Goal: Task Accomplishment & Management: Complete application form

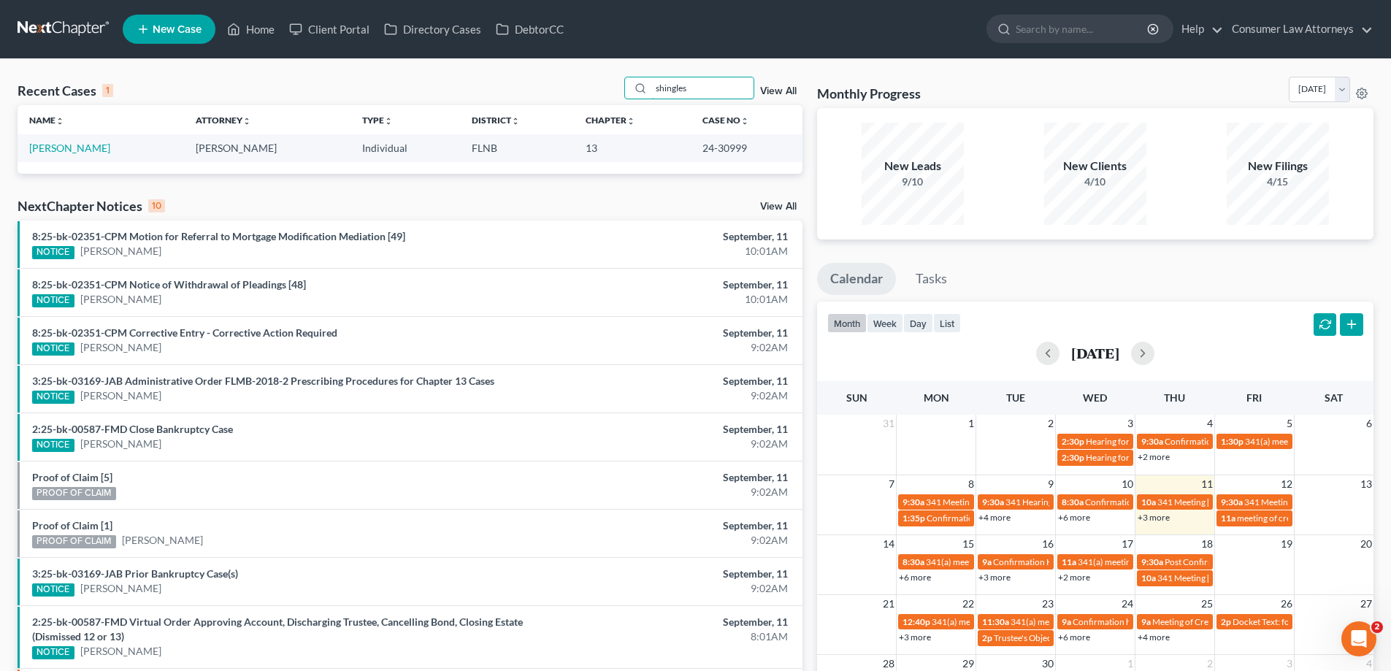
click at [601, 104] on div "Recent Cases 1 shingles View All" at bounding box center [410, 91] width 785 height 28
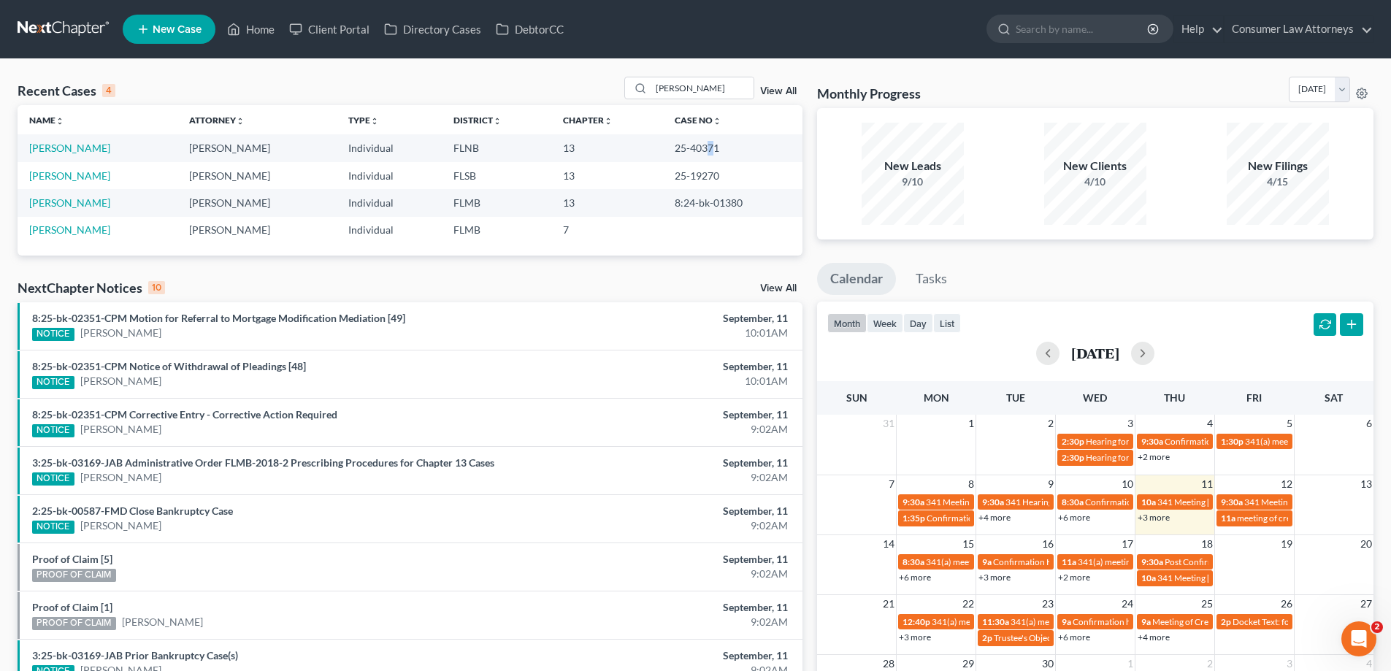
click at [705, 150] on td "25-40371" at bounding box center [732, 147] width 139 height 27
drag, startPoint x: 722, startPoint y: 151, endPoint x: 673, endPoint y: 154, distance: 49.7
click at [673, 154] on td "25-40371" at bounding box center [732, 147] width 139 height 27
copy td "25-40371"
drag, startPoint x: 702, startPoint y: 97, endPoint x: 594, endPoint y: 113, distance: 108.5
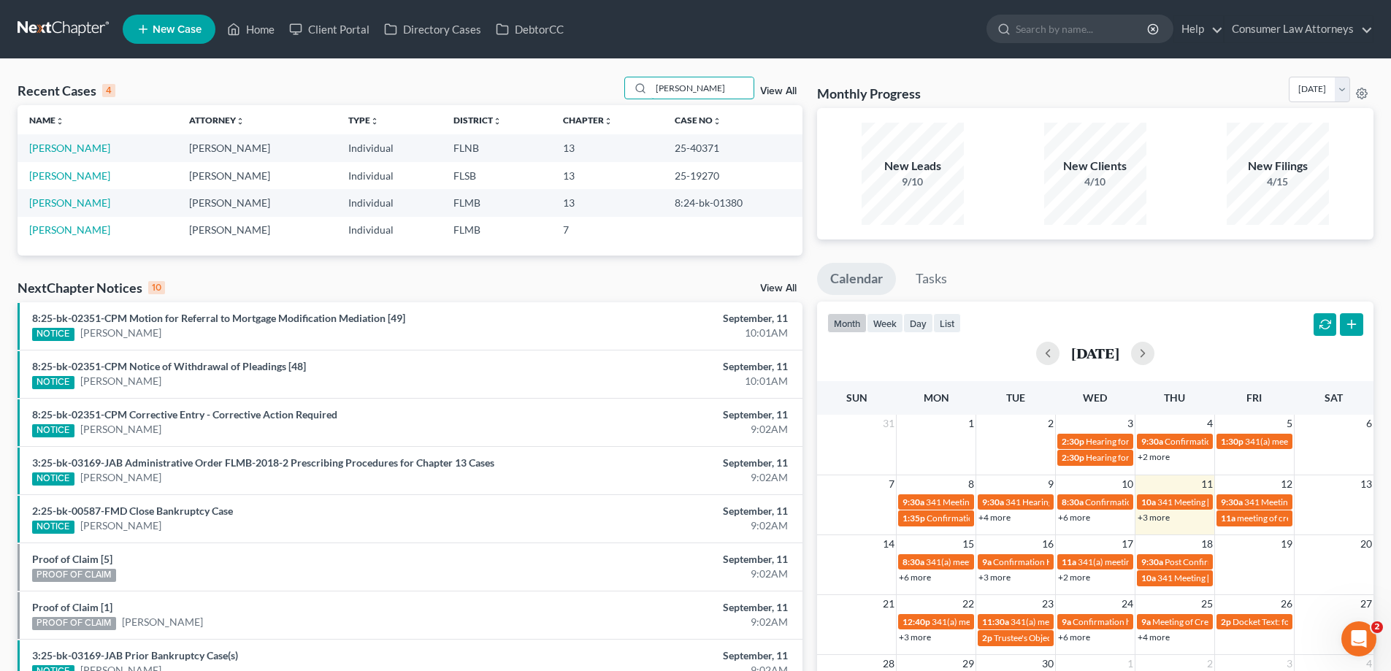
click at [605, 112] on div "Recent Cases 4 alexander View All Name unfold_more expand_more expand_less Atto…" at bounding box center [410, 166] width 785 height 179
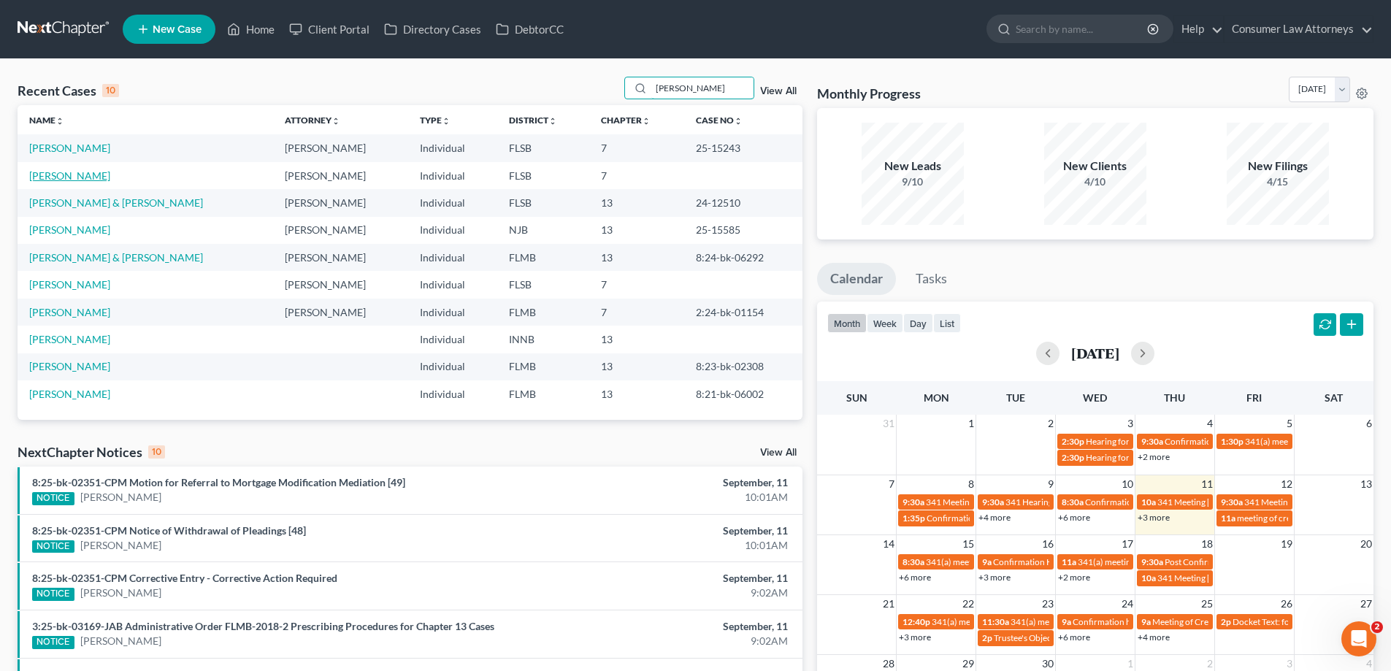
type input "[PERSON_NAME]"
click at [54, 179] on link "[PERSON_NAME]" at bounding box center [69, 175] width 81 height 12
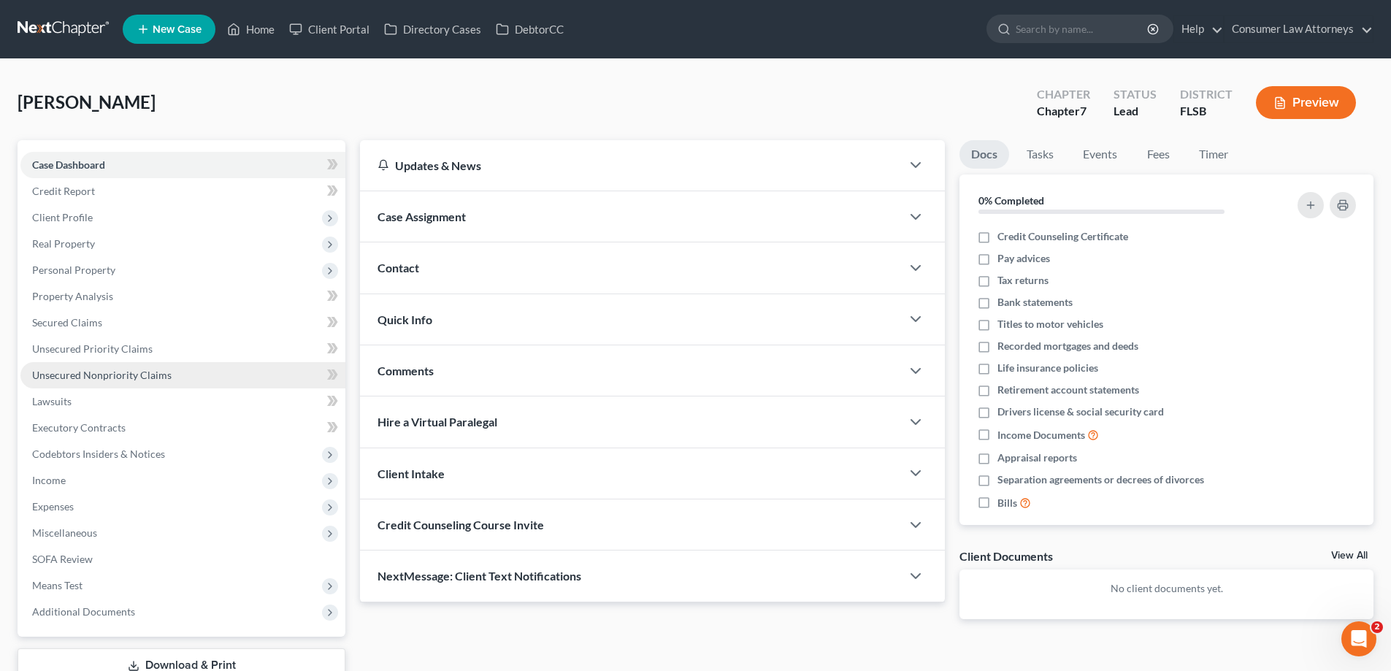
click at [131, 383] on link "Unsecured Nonpriority Claims" at bounding box center [182, 375] width 325 height 26
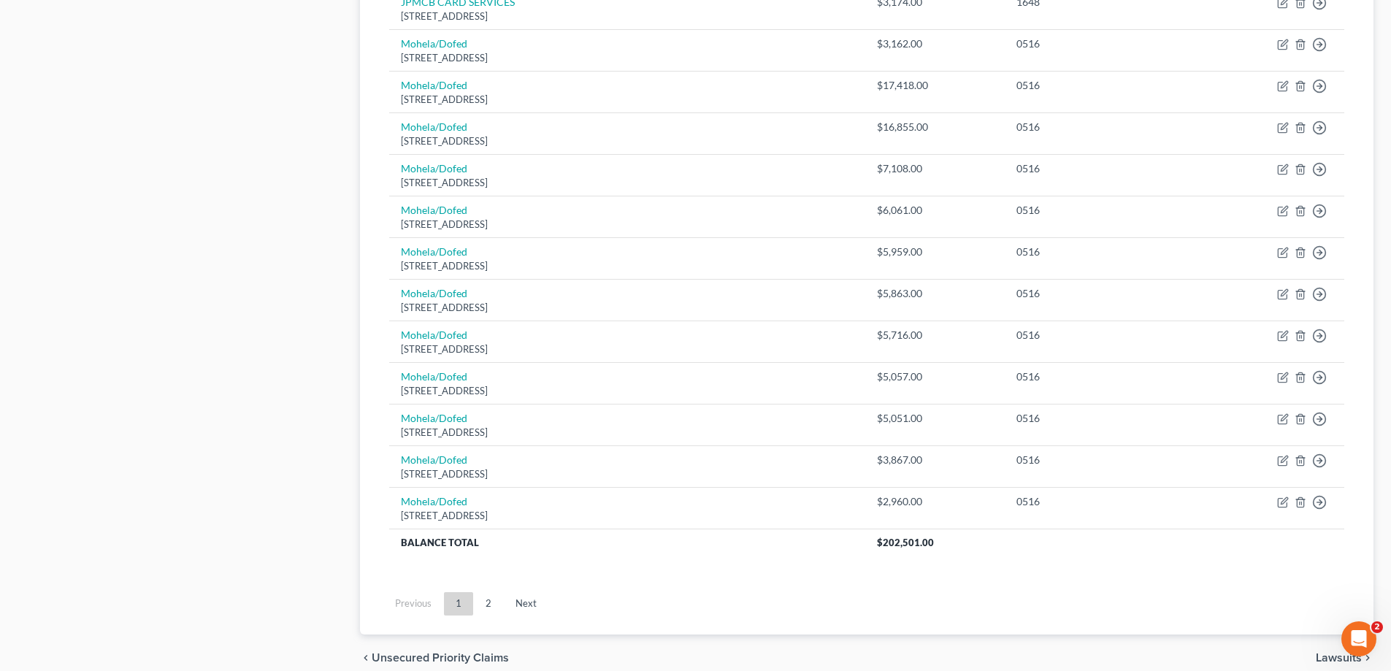
scroll to position [1015, 0]
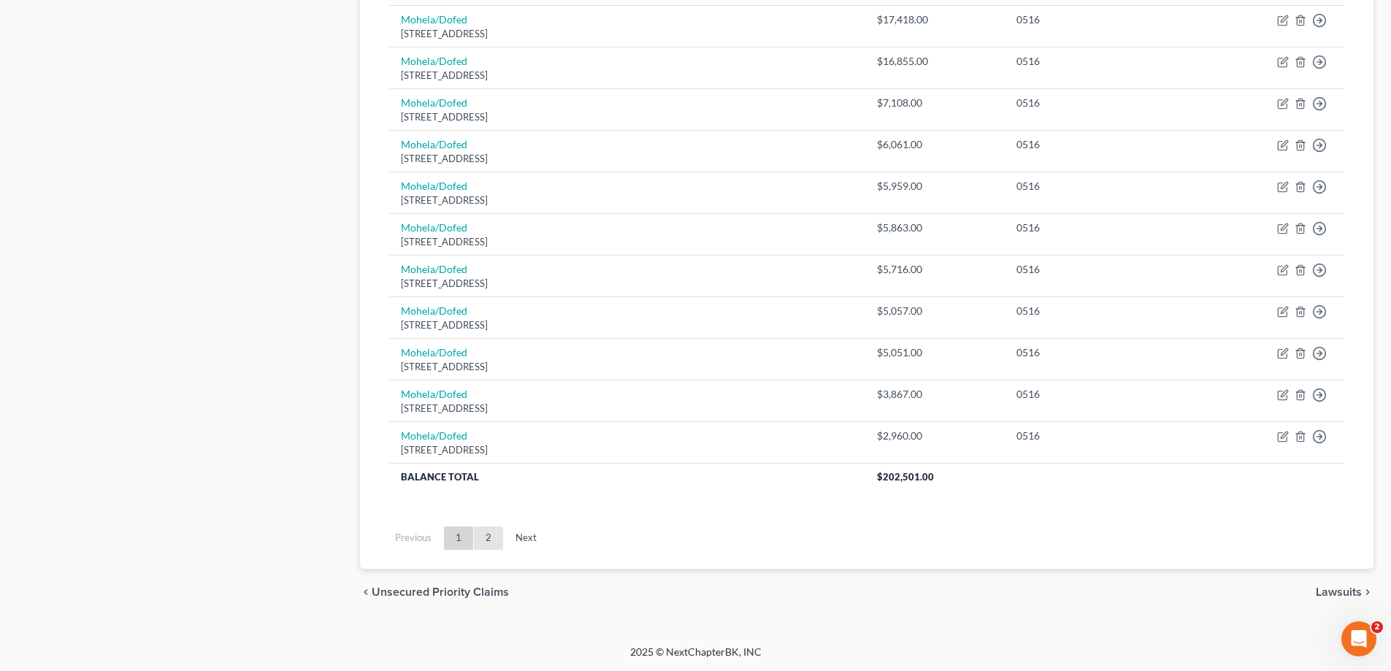
click at [486, 541] on link "2" at bounding box center [488, 537] width 29 height 23
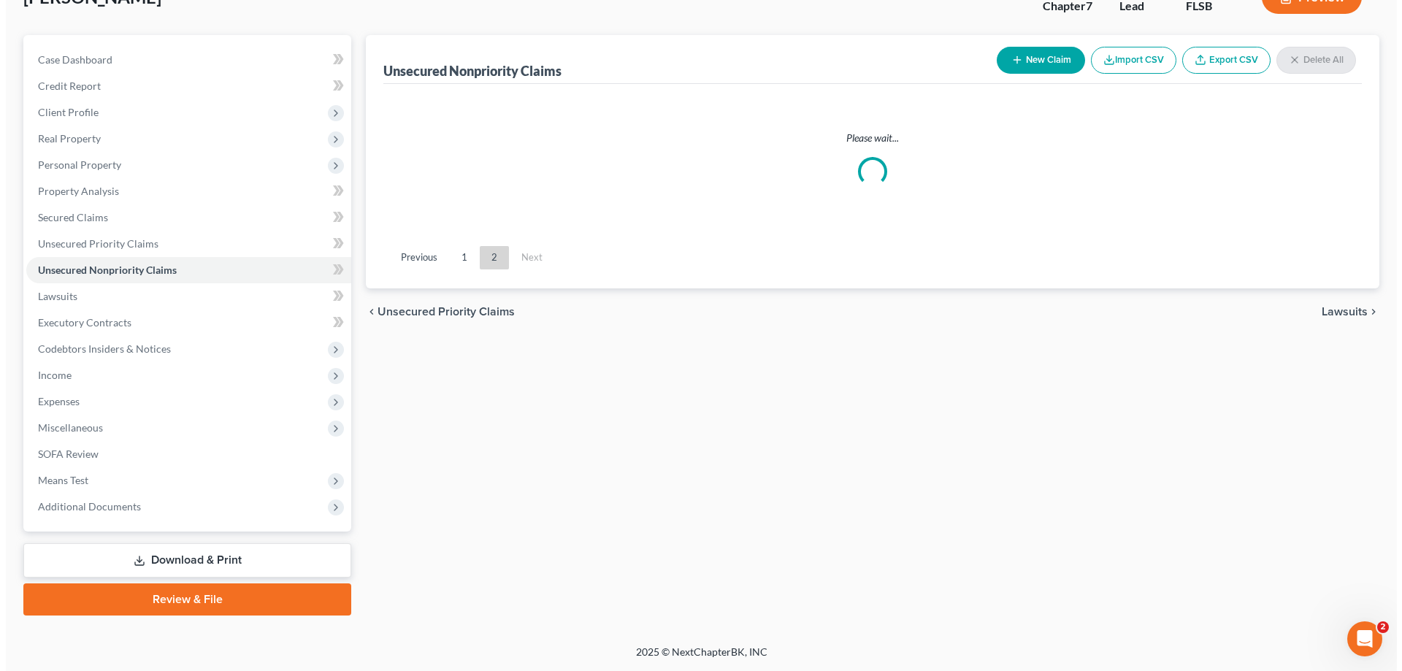
scroll to position [349, 0]
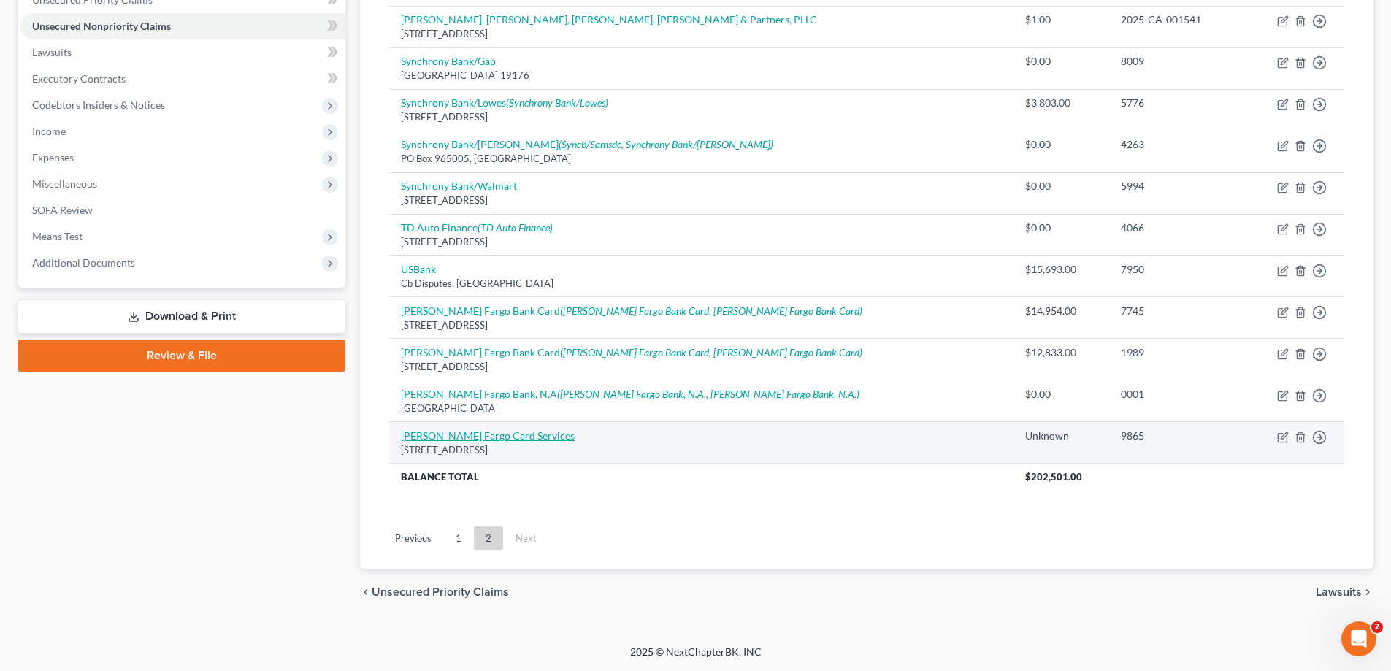
click at [493, 432] on link "[PERSON_NAME] Fargo Card Services" at bounding box center [488, 435] width 174 height 12
select select "24"
select select "2"
select select "0"
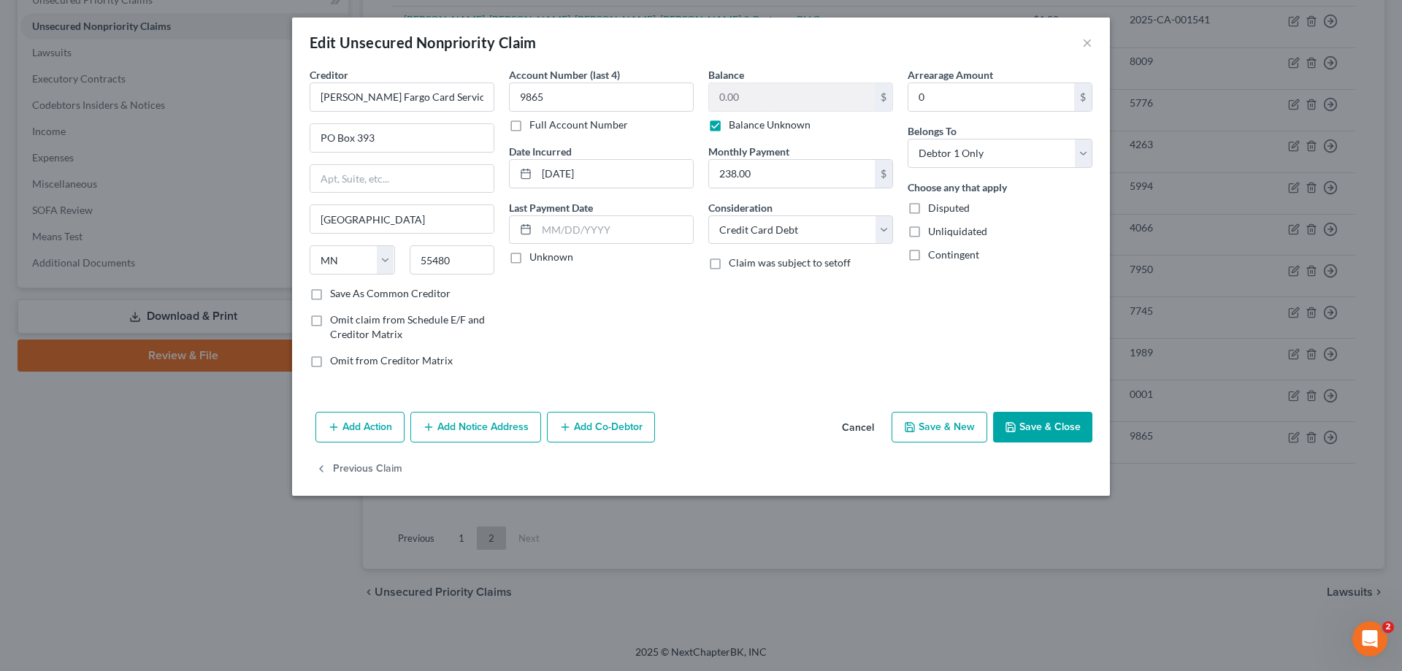
click at [729, 127] on label "Balance Unknown" at bounding box center [770, 125] width 82 height 15
click at [735, 127] on input "Balance Unknown" at bounding box center [739, 122] width 9 height 9
checkbox input "false"
click at [1045, 418] on button "Save & Close" at bounding box center [1042, 427] width 99 height 31
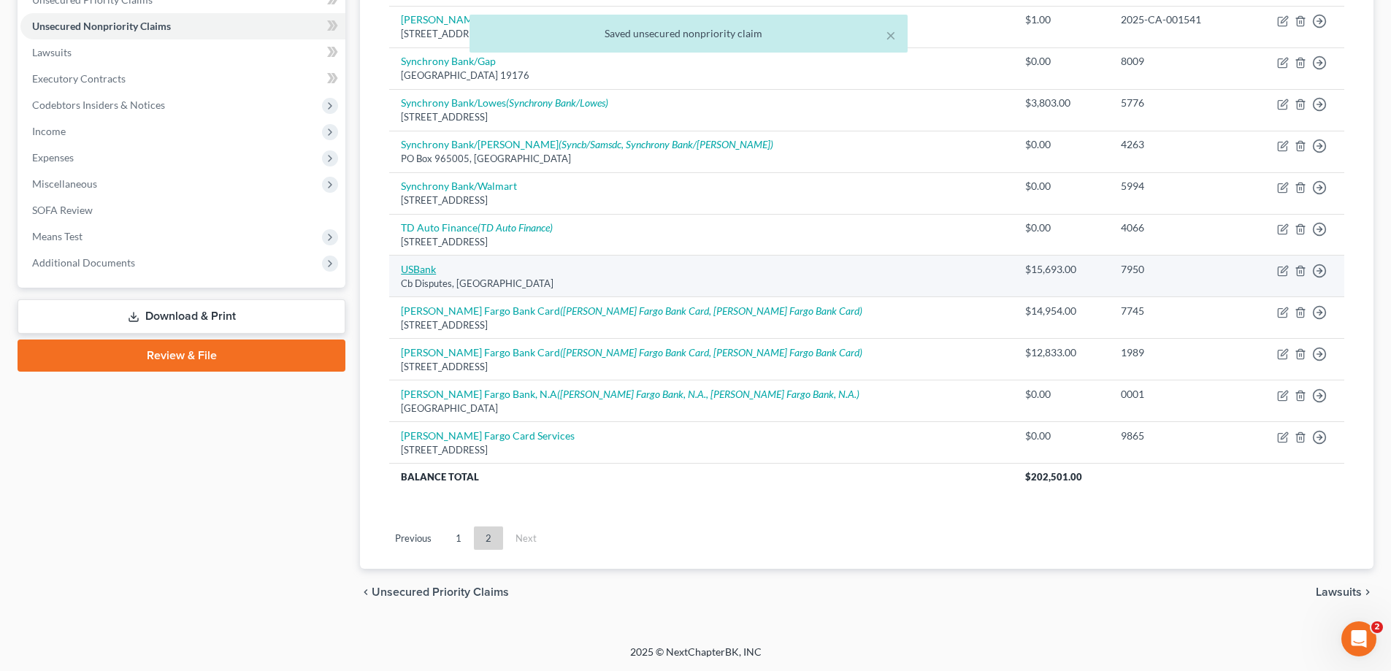
click at [412, 271] on link "USBank" at bounding box center [418, 269] width 35 height 12
select select "26"
select select "0"
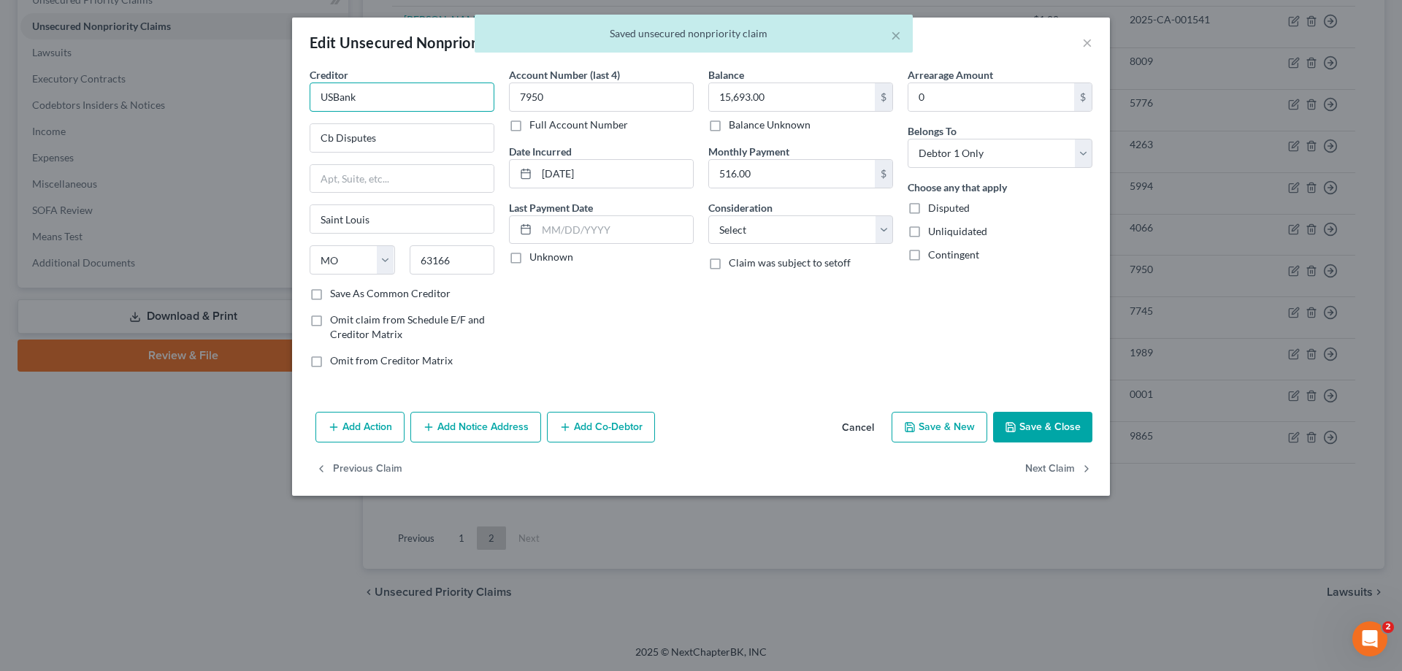
click at [370, 96] on input "USBank" at bounding box center [402, 97] width 185 height 29
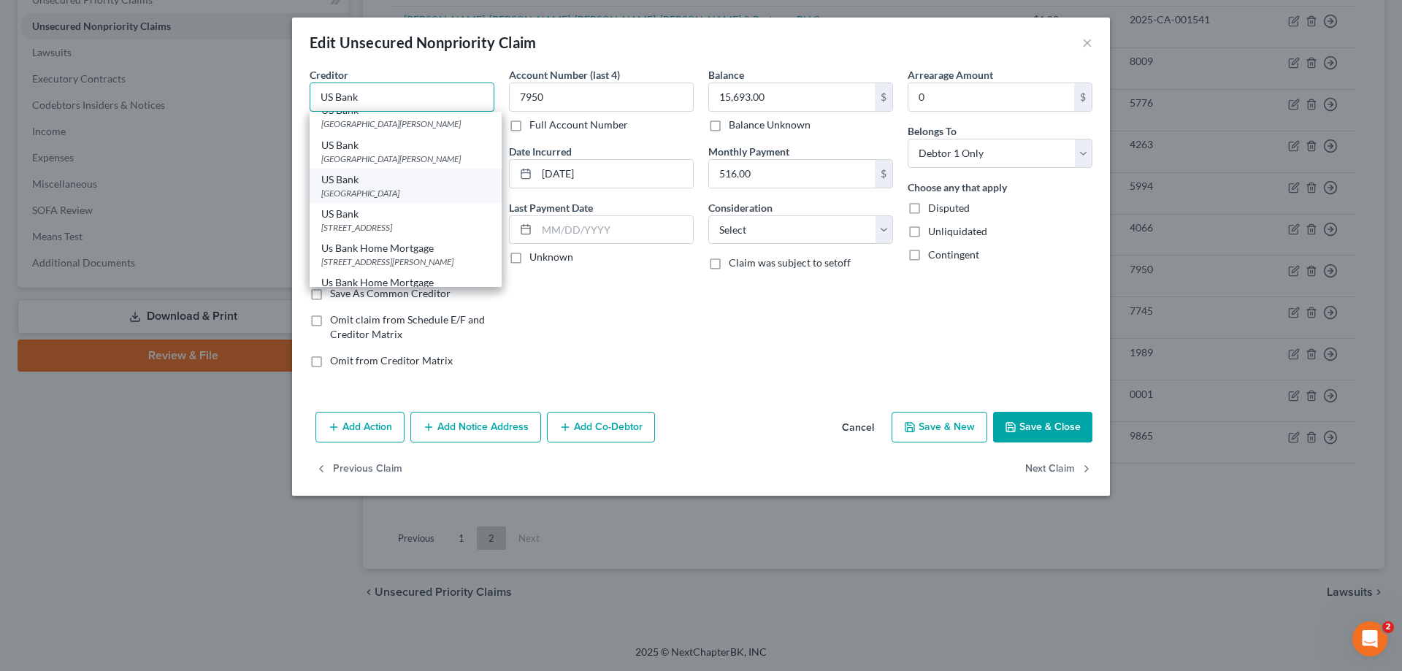
scroll to position [219, 0]
type input "US Bank"
click at [351, 199] on div "[STREET_ADDRESS]" at bounding box center [405, 192] width 169 height 12
type input "PO Box 5229"
type input "[GEOGRAPHIC_DATA]"
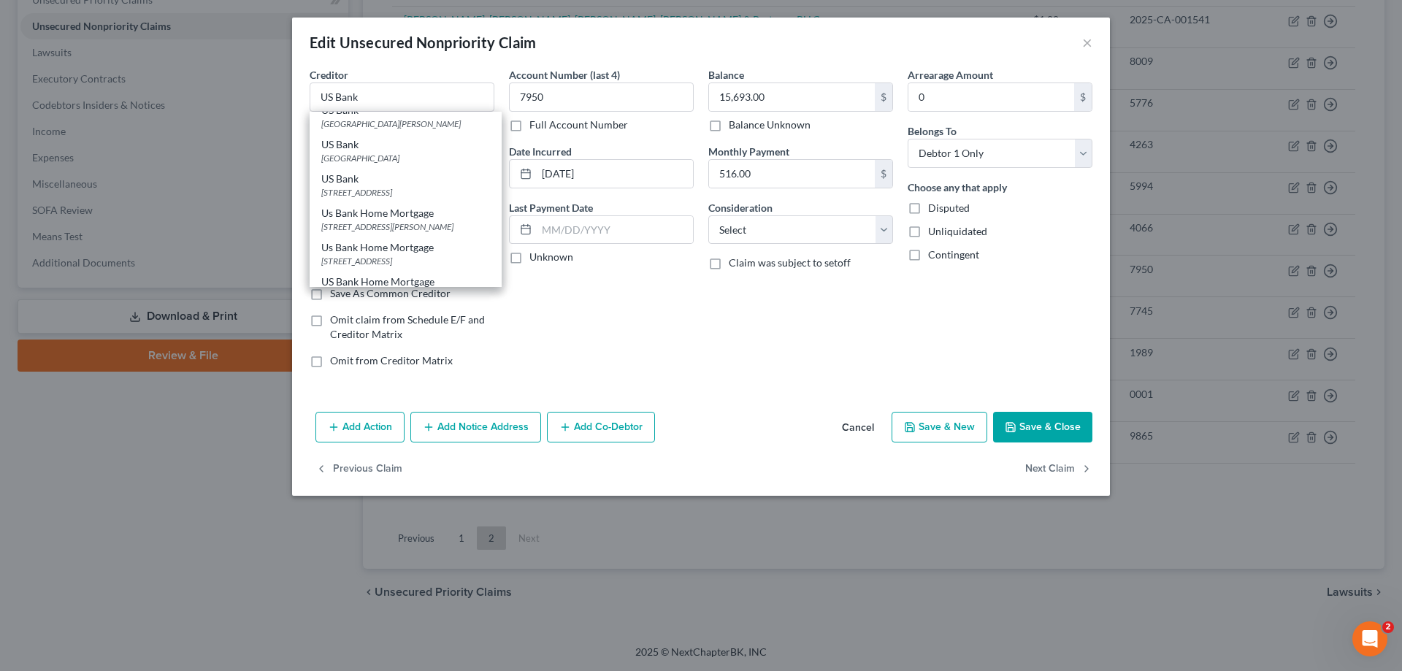
select select "36"
type input "45201"
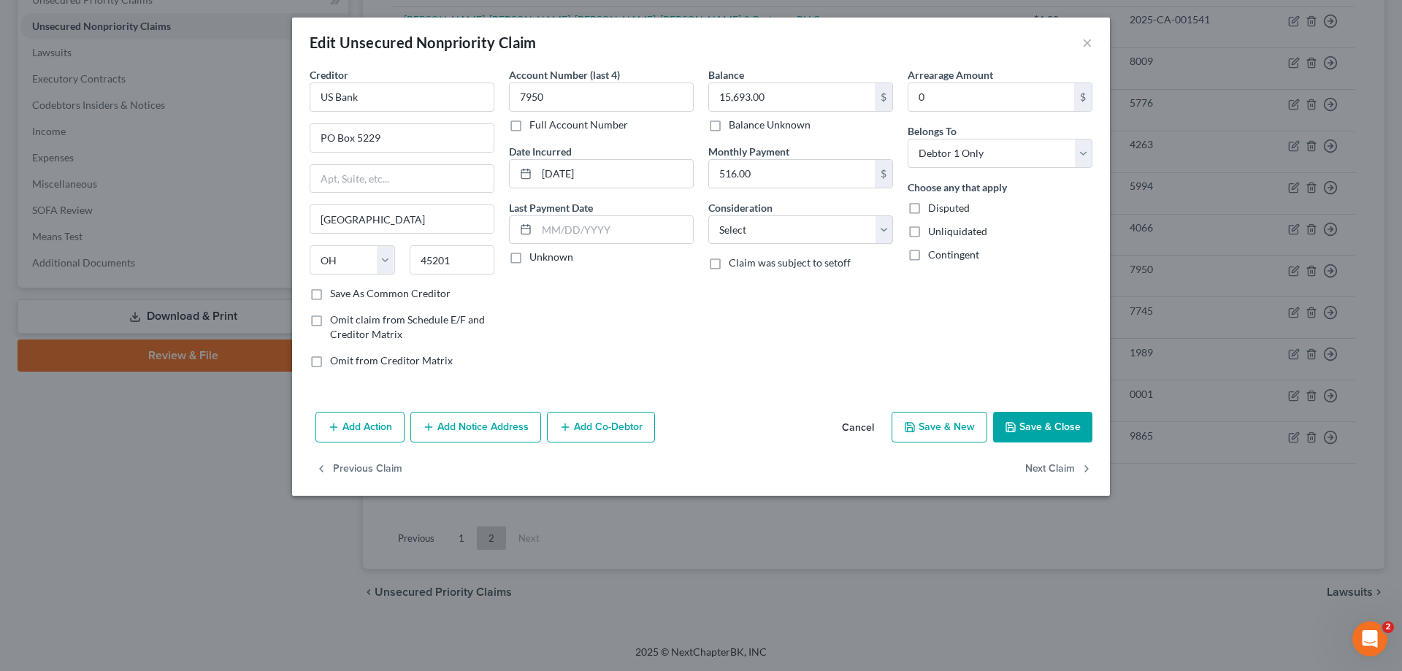
scroll to position [0, 0]
click at [470, 425] on button "Add Notice Address" at bounding box center [475, 427] width 131 height 31
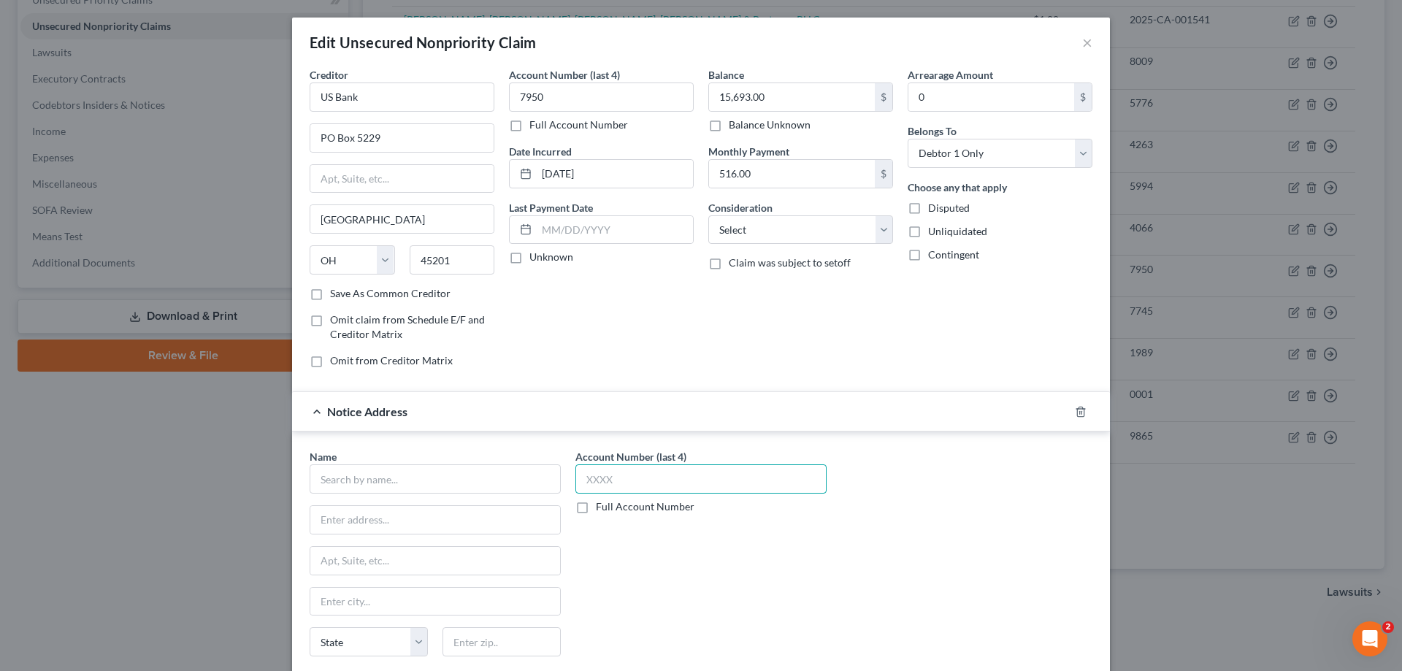
click at [664, 482] on input "text" at bounding box center [700, 478] width 251 height 29
type input "7950"
click at [530, 479] on input "text" at bounding box center [435, 478] width 251 height 29
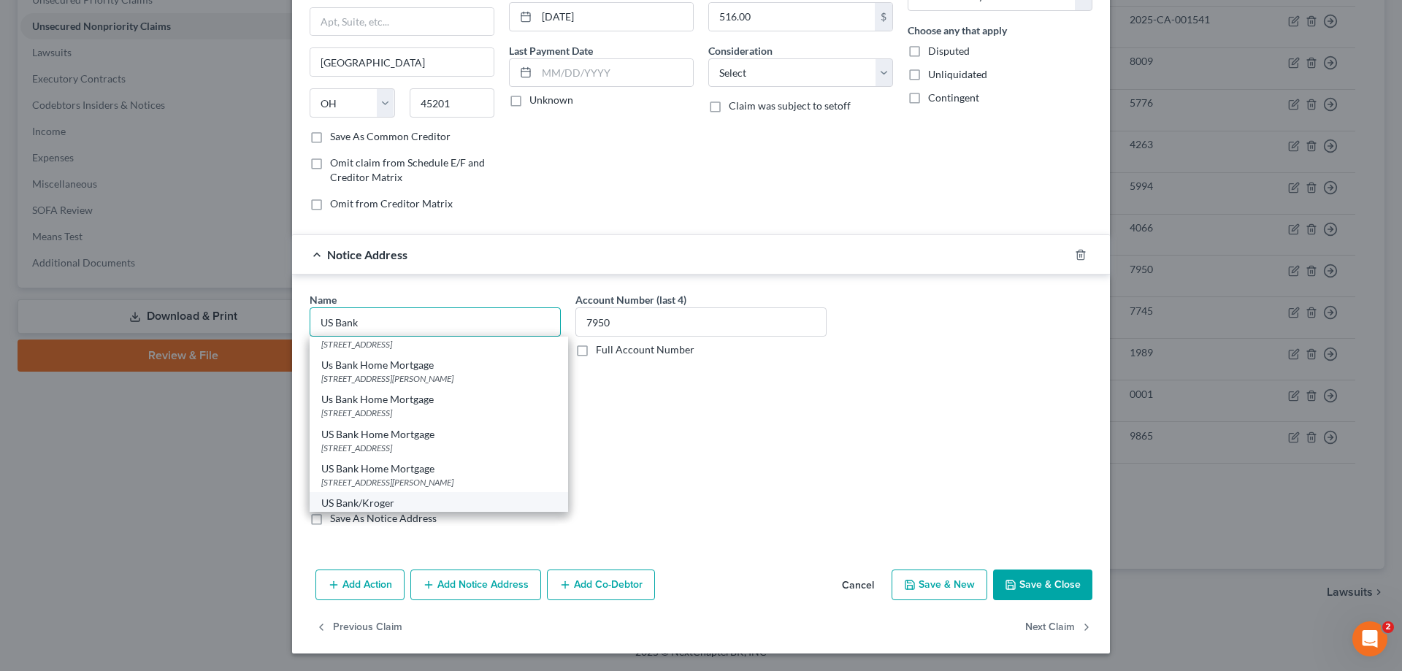
scroll to position [219, 0]
type input "US Bank"
drag, startPoint x: 417, startPoint y: 345, endPoint x: 629, endPoint y: 461, distance: 241.8
click at [418, 345] on div "[GEOGRAPHIC_DATA][PERSON_NAME]" at bounding box center [438, 348] width 235 height 12
type input "PO Box 21977"
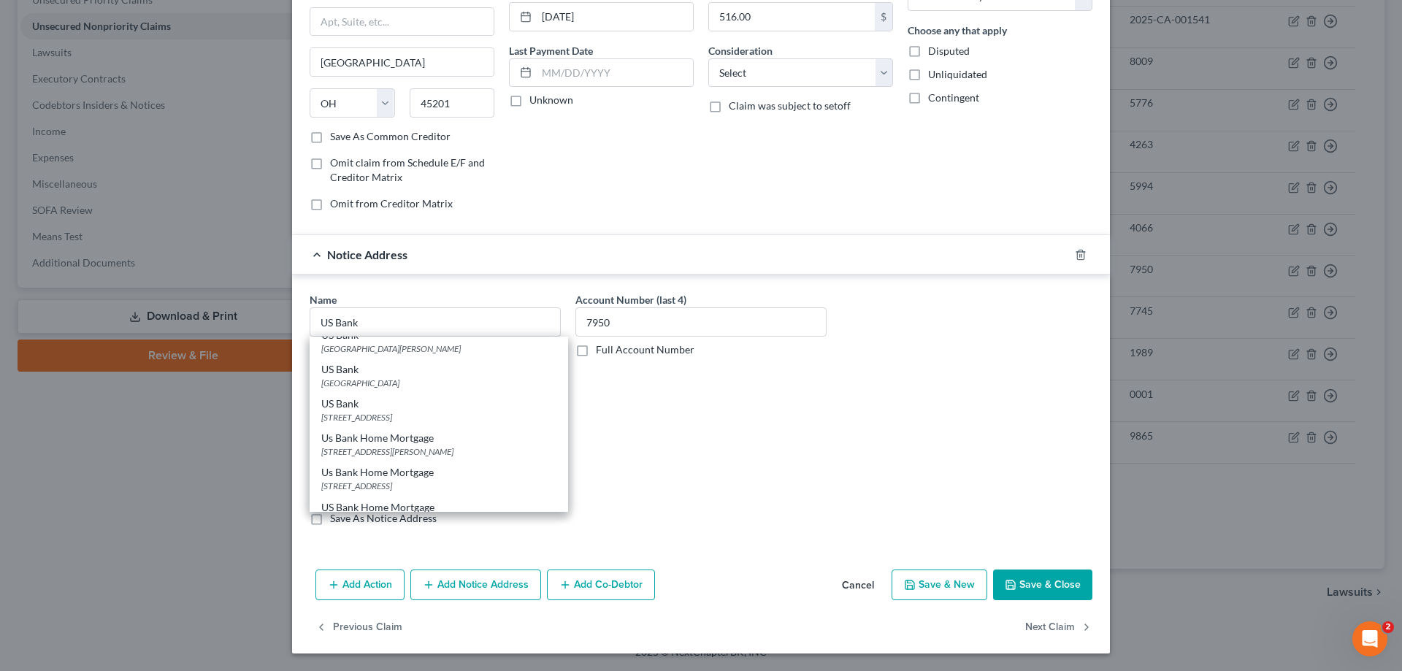
type input "Saint [PERSON_NAME]"
select select "24"
type input "55121"
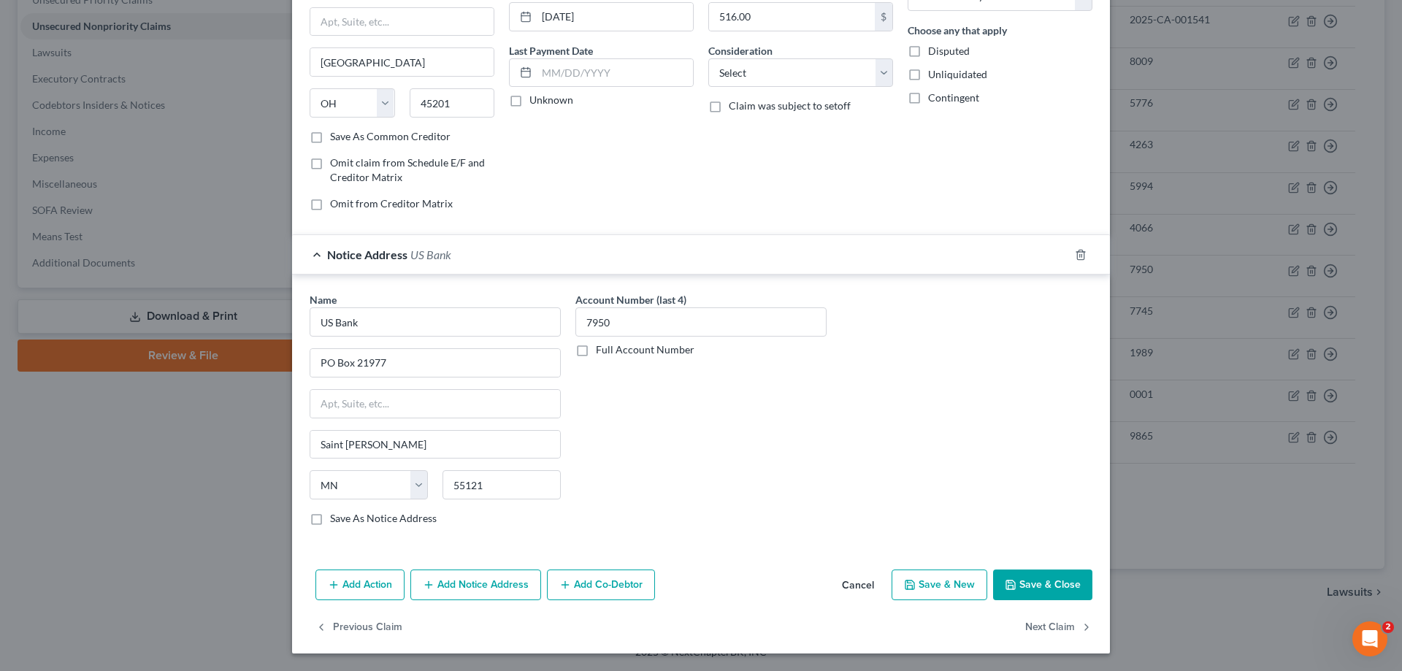
scroll to position [0, 0]
click at [479, 584] on button "Add Notice Address" at bounding box center [475, 585] width 131 height 31
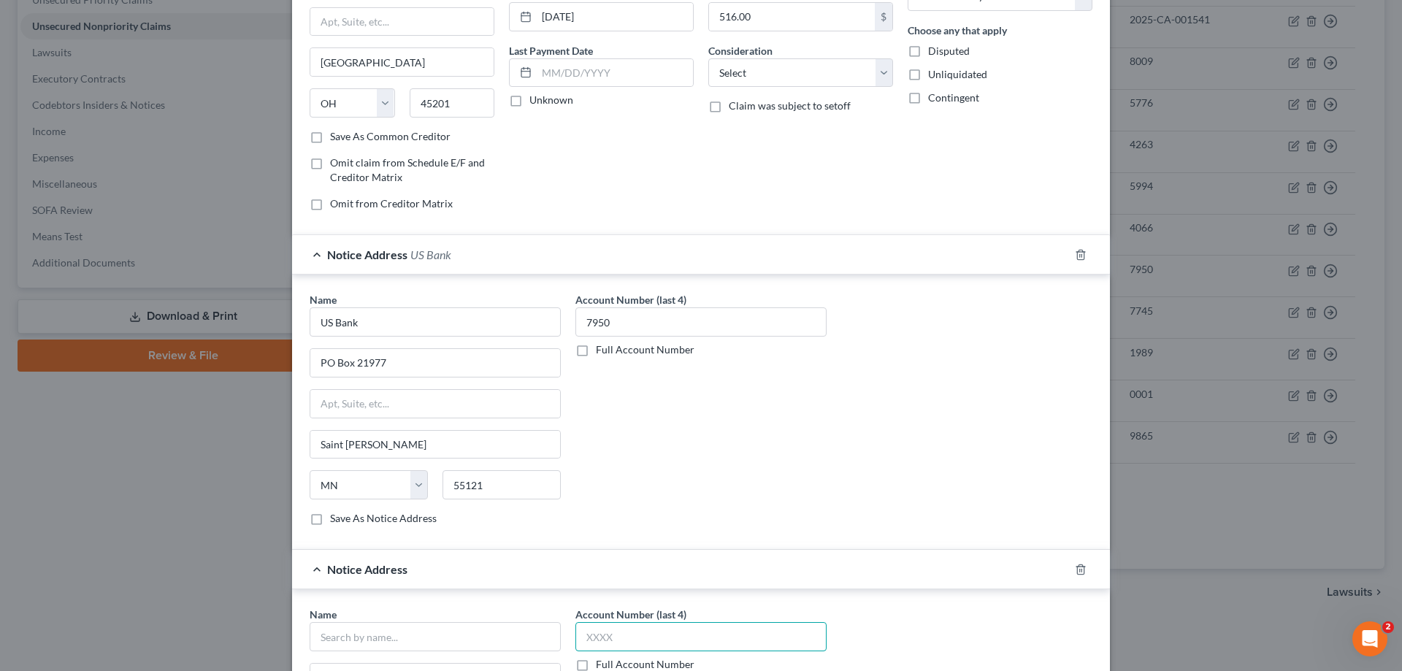
click at [708, 630] on input "text" at bounding box center [700, 636] width 251 height 29
type input "7950"
click at [545, 638] on input "text" at bounding box center [435, 636] width 251 height 29
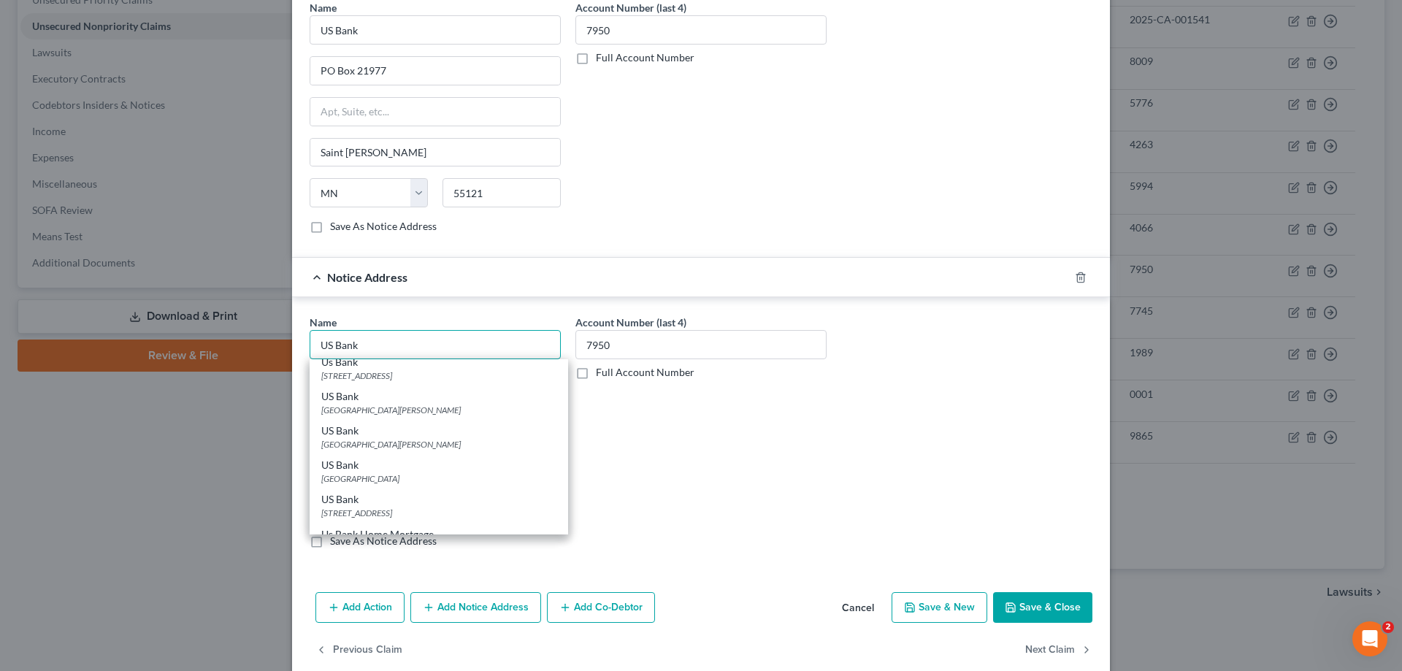
scroll to position [219, 0]
type input "US Bank"
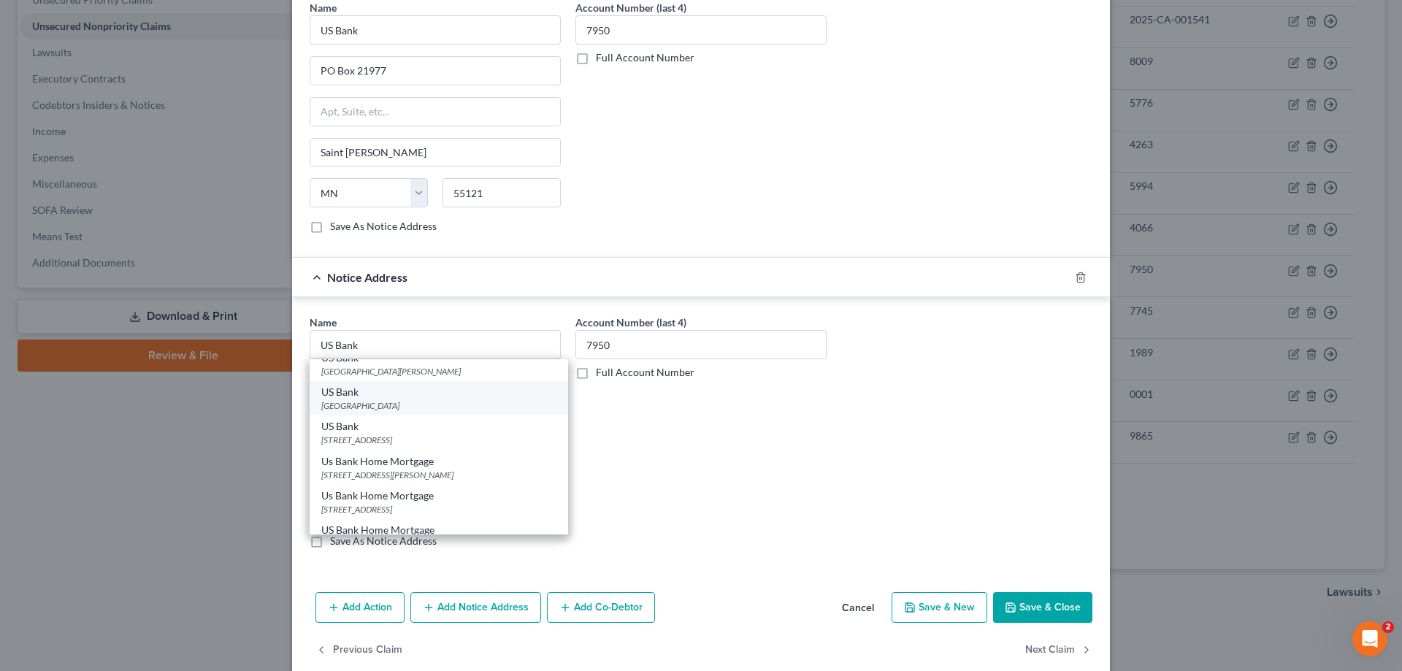
click at [433, 398] on div "US Bank" at bounding box center [438, 392] width 235 height 15
type input "PO Box 790415"
type input "Saint Louis"
select select "26"
type input "63179"
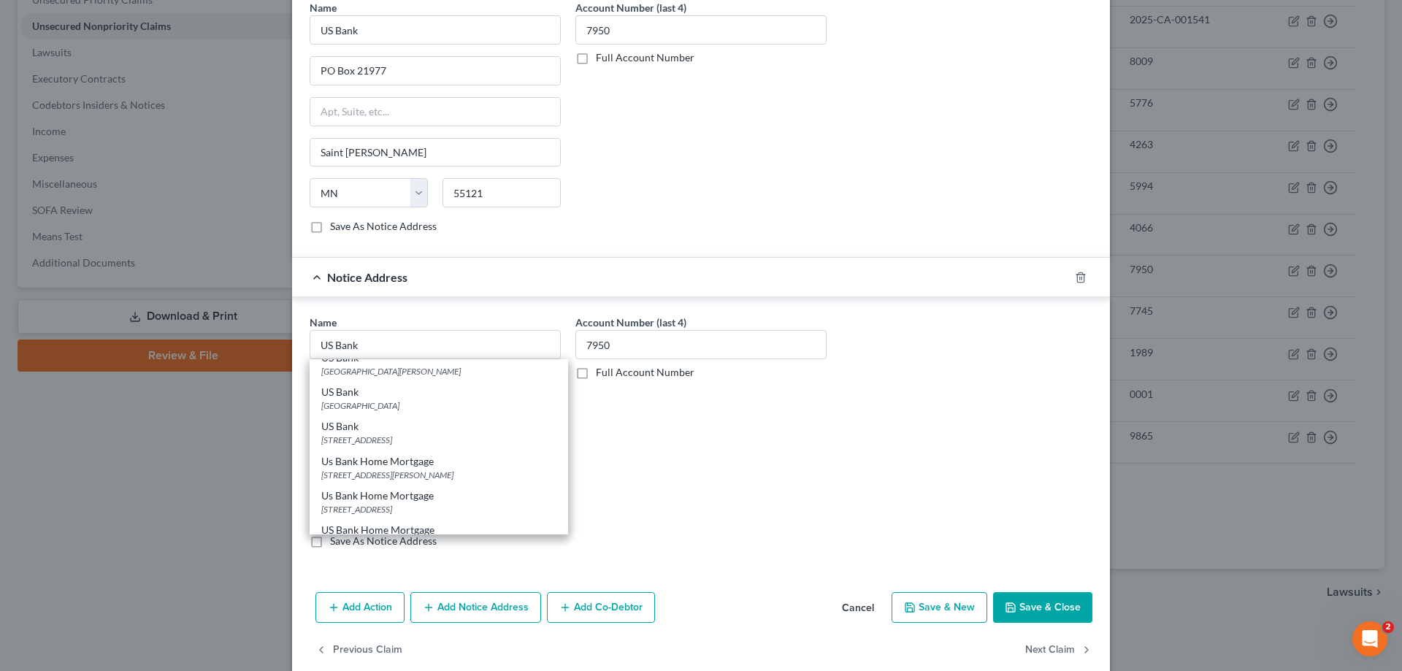
scroll to position [0, 0]
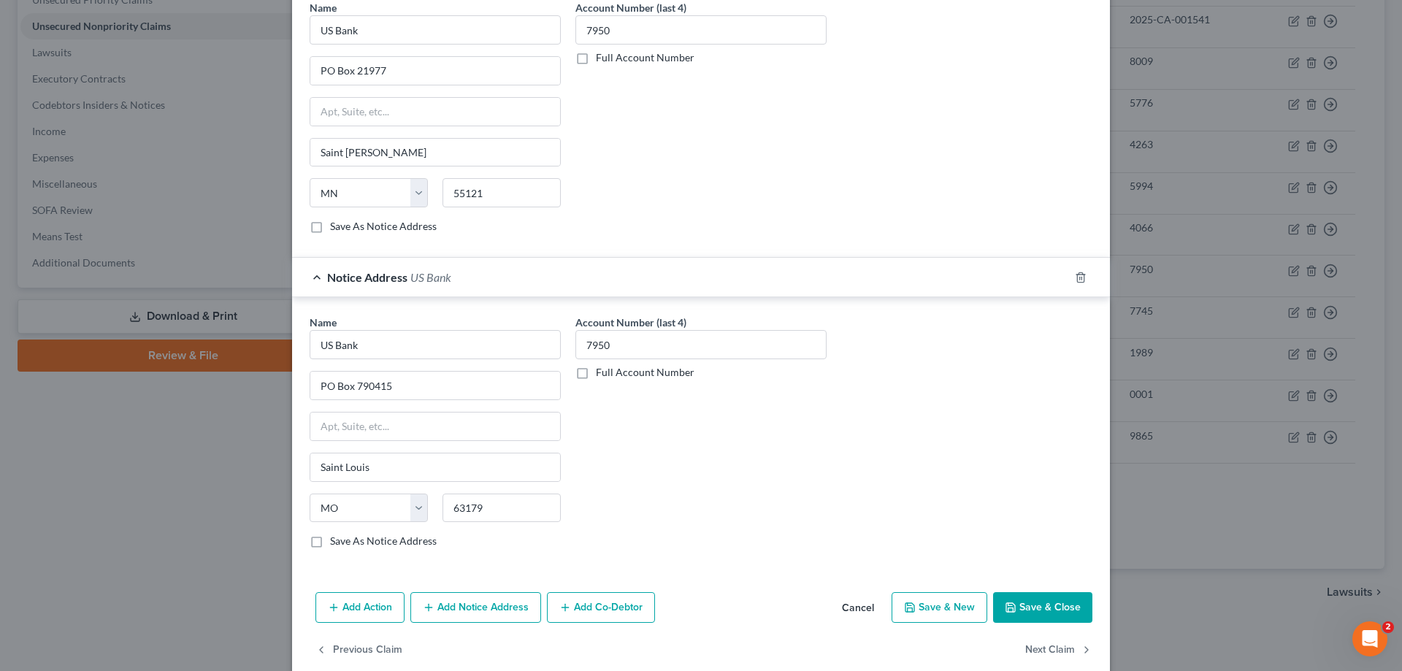
click at [1041, 610] on button "Save & Close" at bounding box center [1042, 607] width 99 height 31
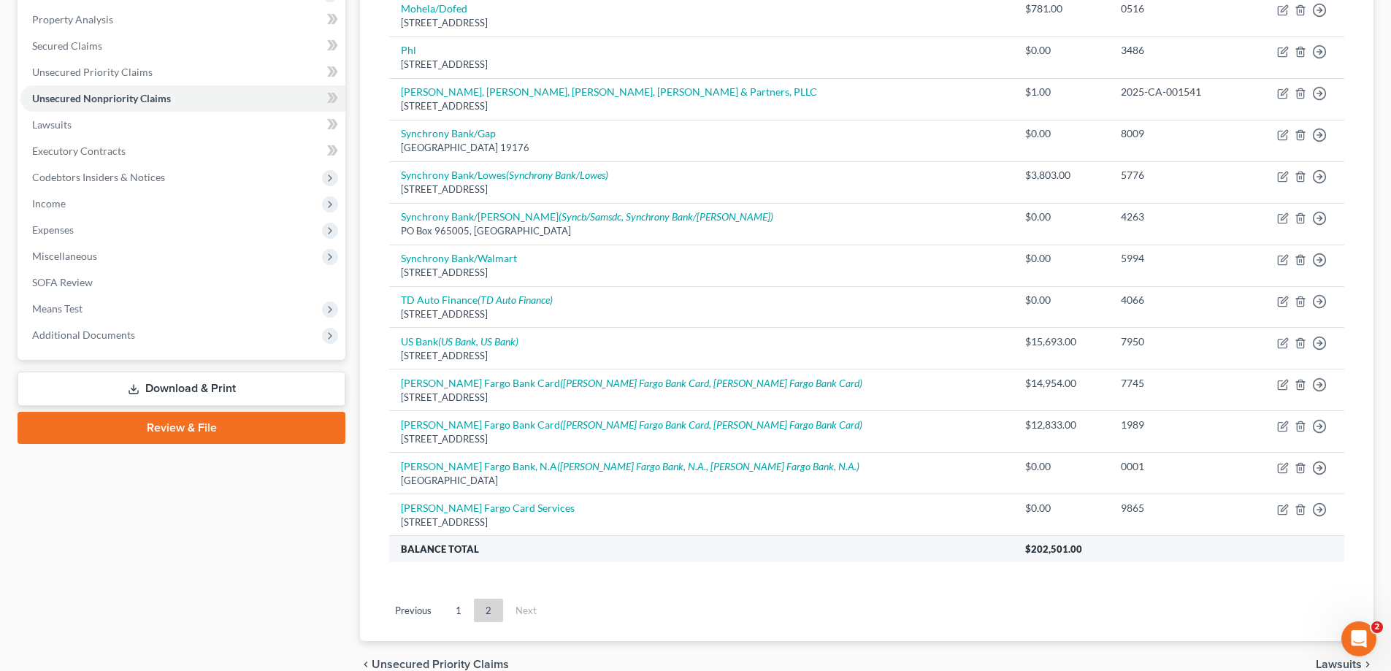
scroll to position [349, 0]
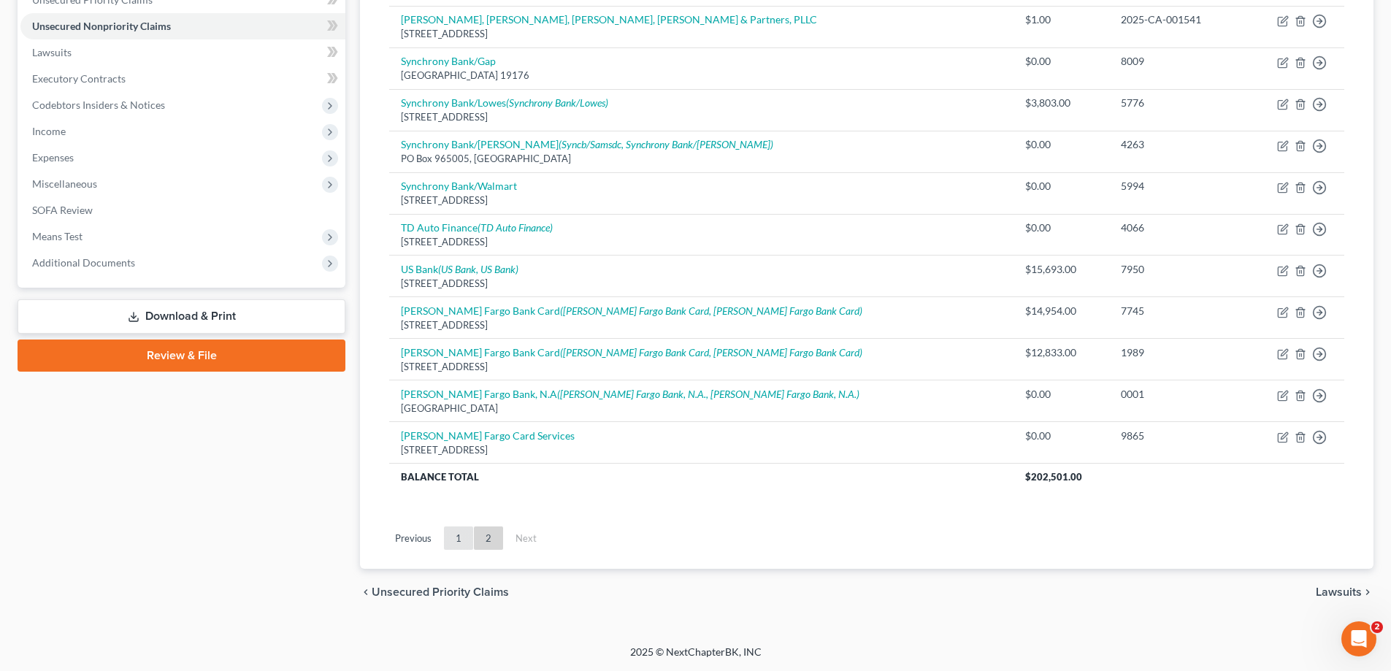
click at [463, 544] on link "1" at bounding box center [458, 537] width 29 height 23
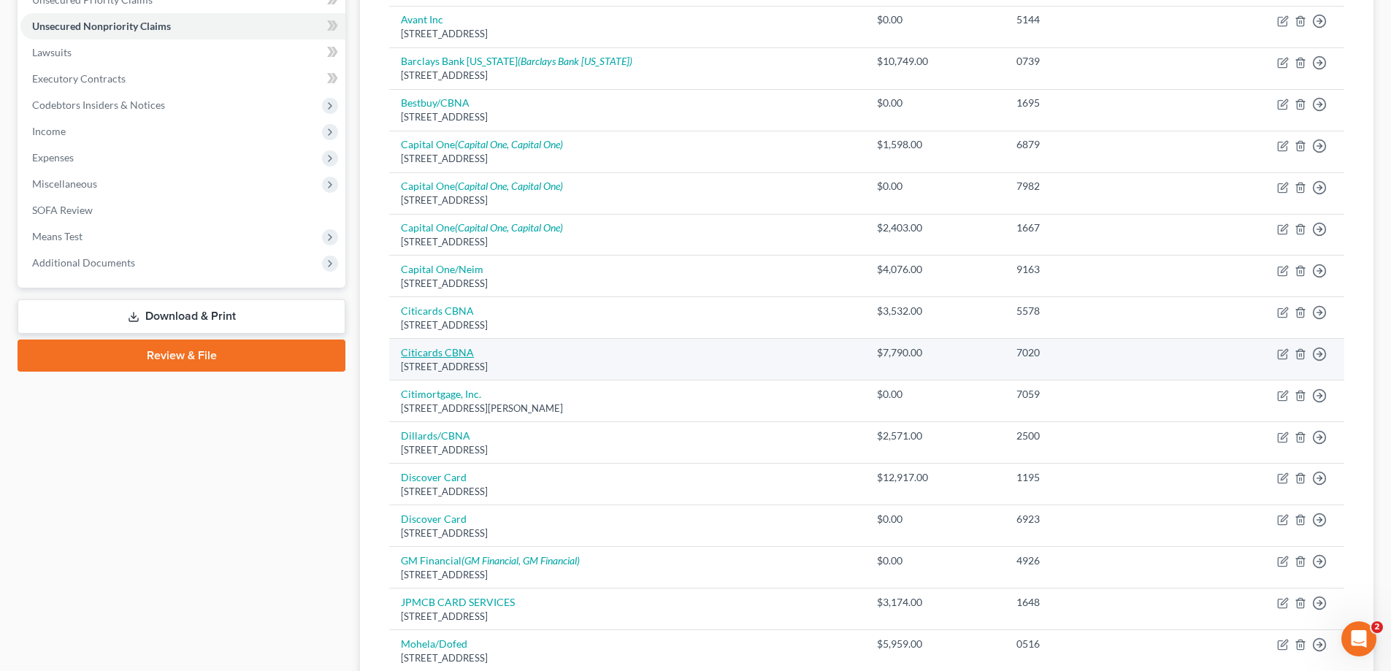
click at [450, 357] on link "Citicards CBNA" at bounding box center [437, 352] width 73 height 12
select select "43"
select select "2"
select select "0"
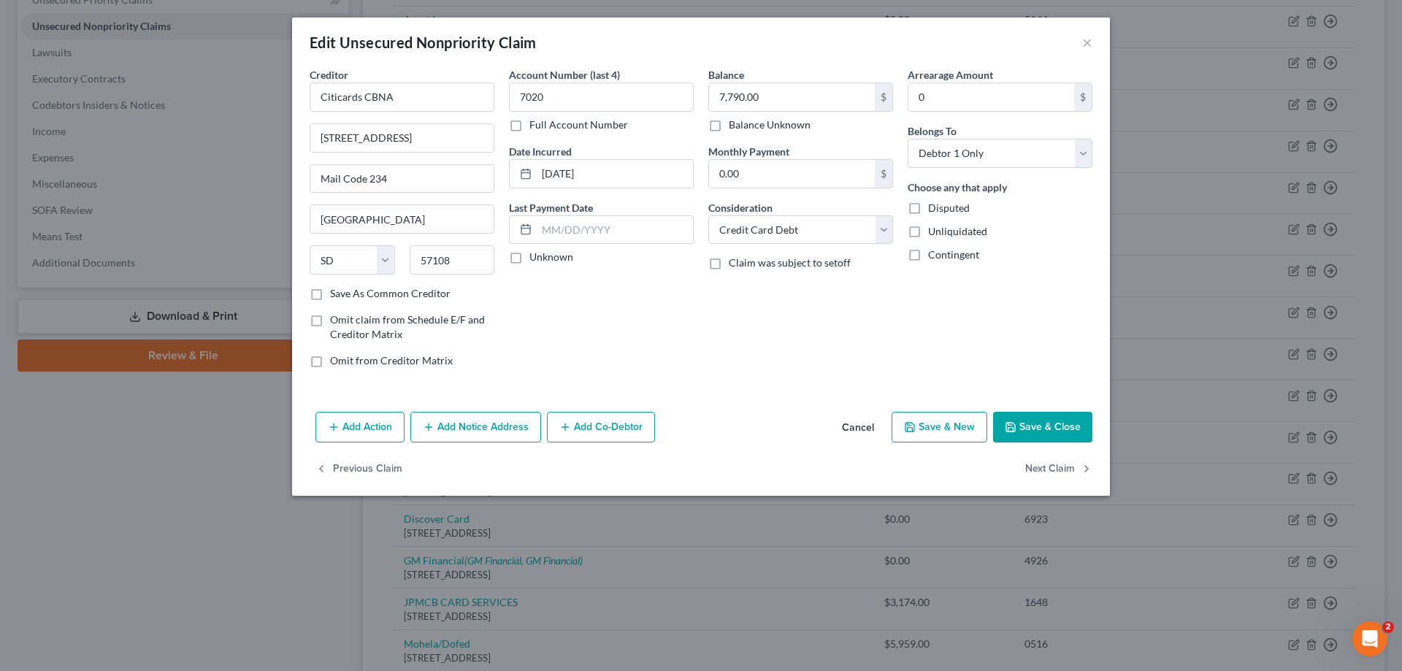
click at [497, 436] on button "Add Notice Address" at bounding box center [475, 427] width 131 height 31
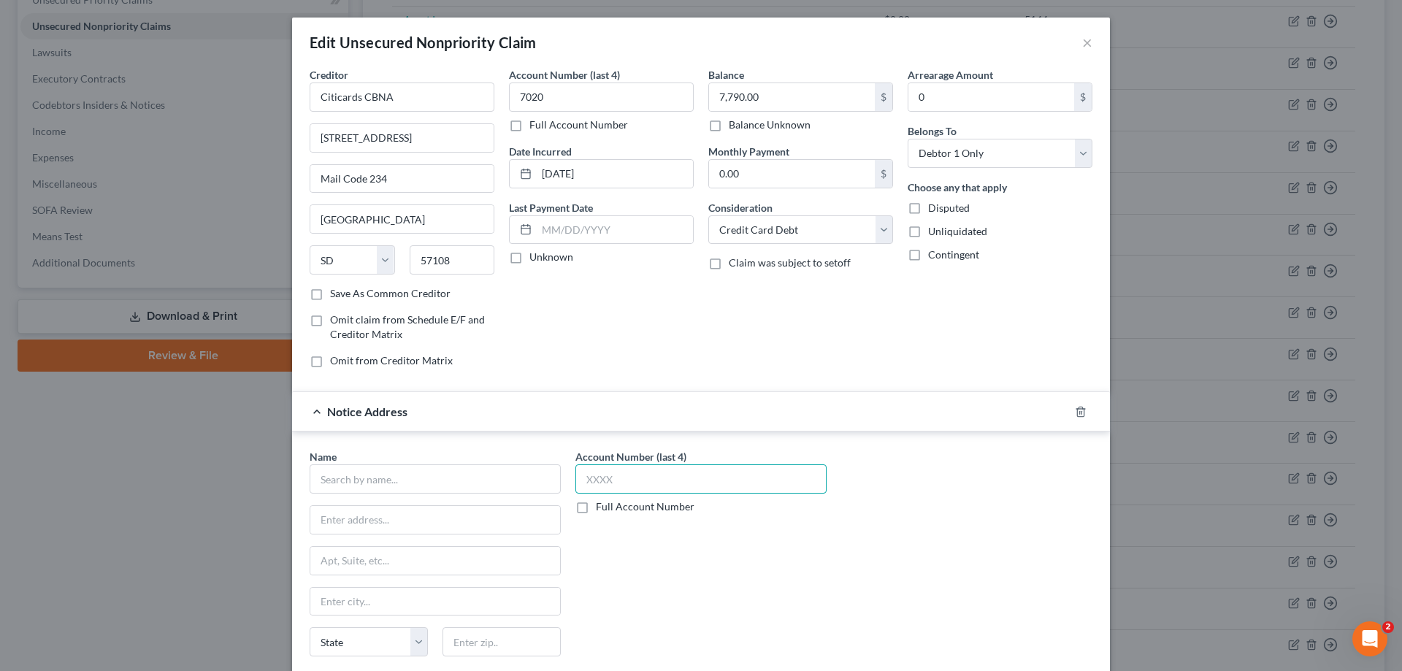
click at [621, 491] on input "text" at bounding box center [700, 478] width 251 height 29
type input "7020"
click at [518, 476] on input "text" at bounding box center [435, 478] width 251 height 29
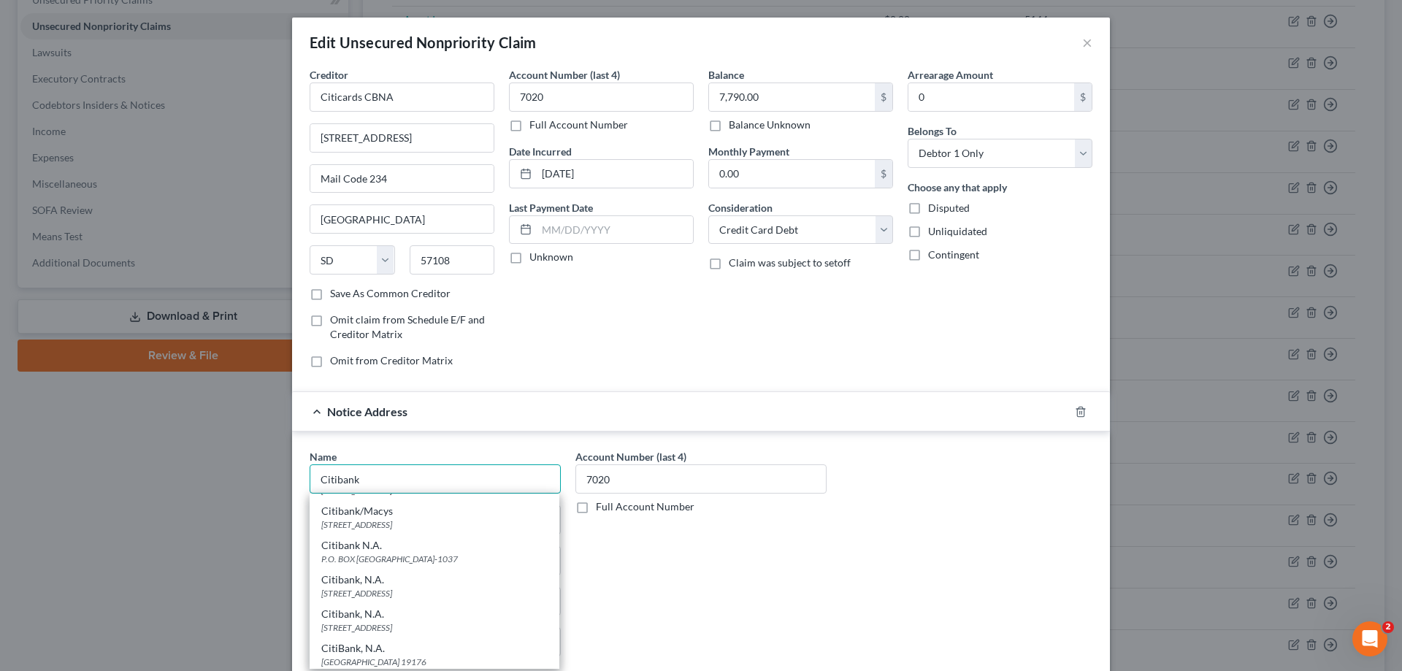
scroll to position [219, 0]
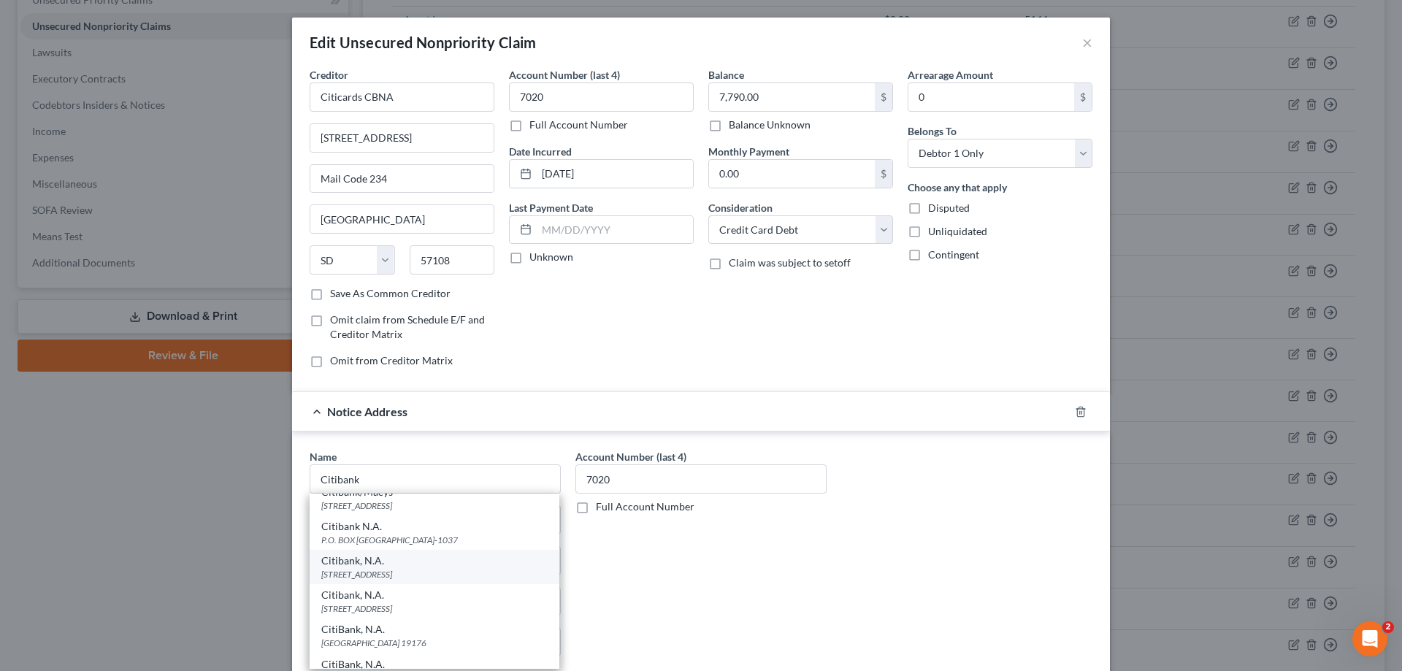
click at [360, 572] on div "[STREET_ADDRESS]" at bounding box center [434, 574] width 226 height 12
type input "Citibank, N.A."
type input "PO Box 6500"
type input "[GEOGRAPHIC_DATA]"
select select "43"
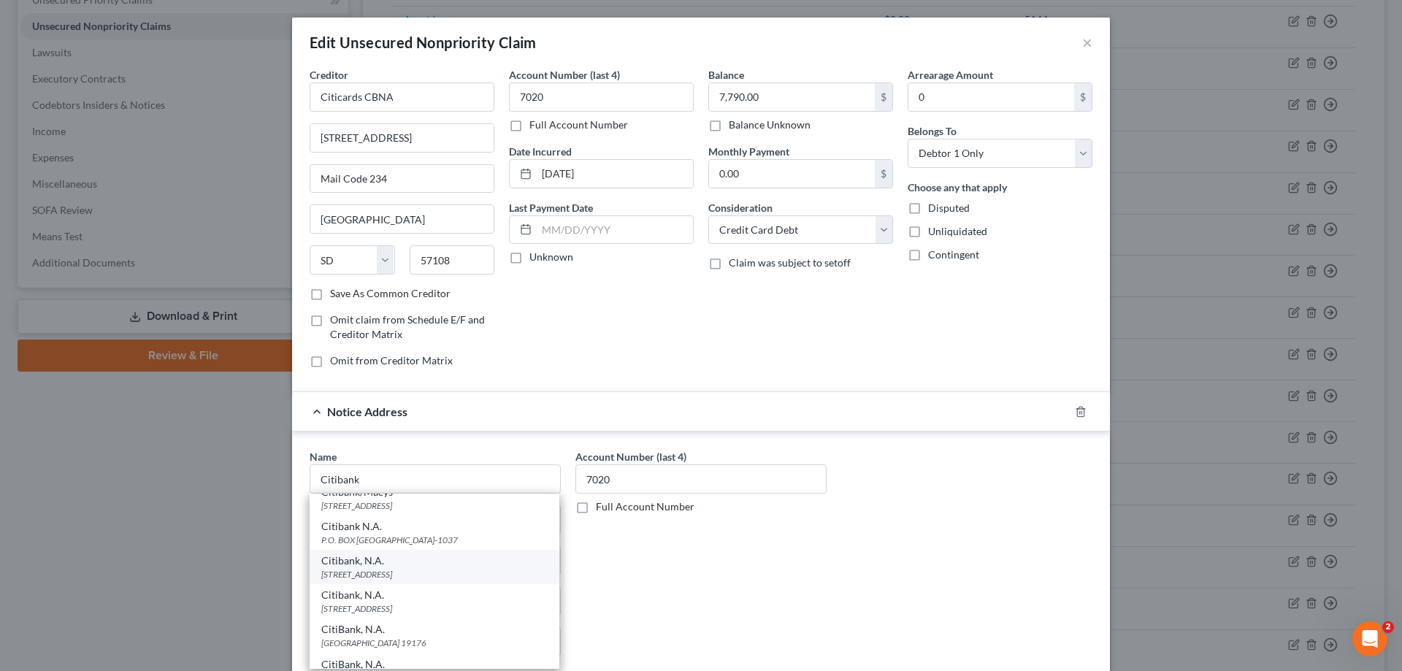
type input "57117"
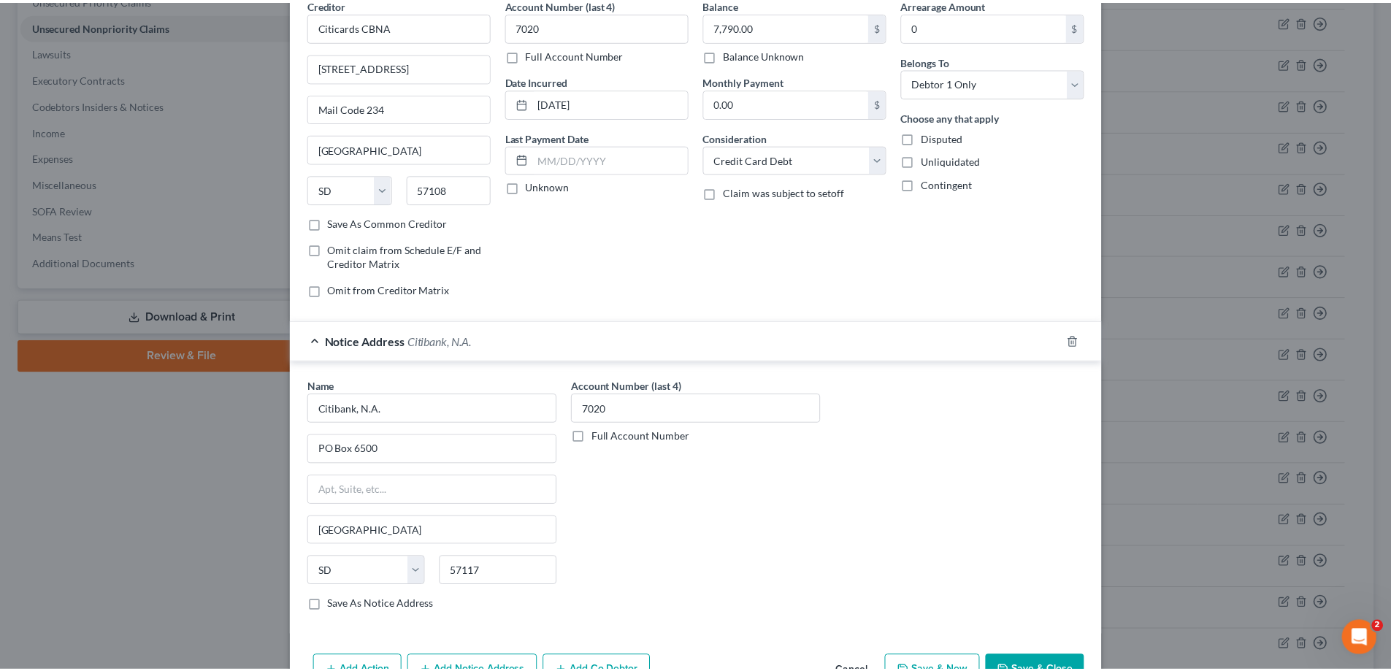
scroll to position [157, 0]
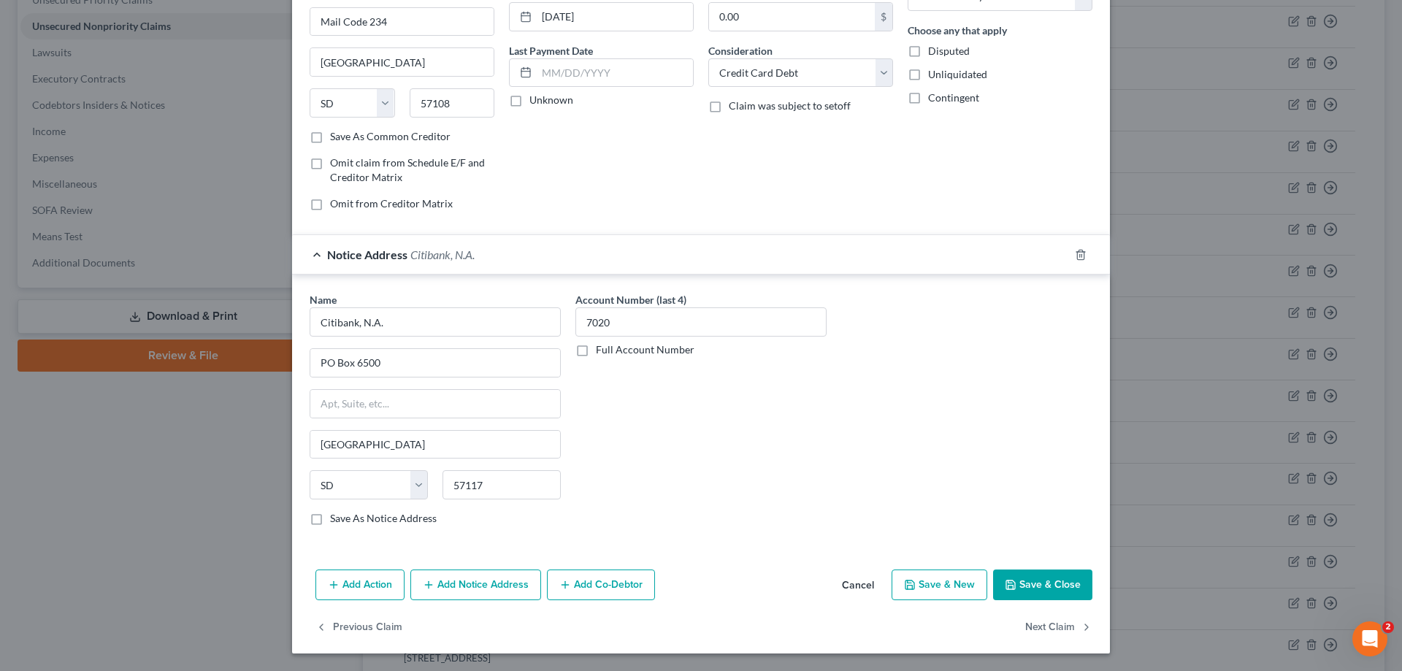
drag, startPoint x: 1006, startPoint y: 593, endPoint x: 1046, endPoint y: 521, distance: 82.1
click at [1006, 593] on button "Save & Close" at bounding box center [1042, 585] width 99 height 31
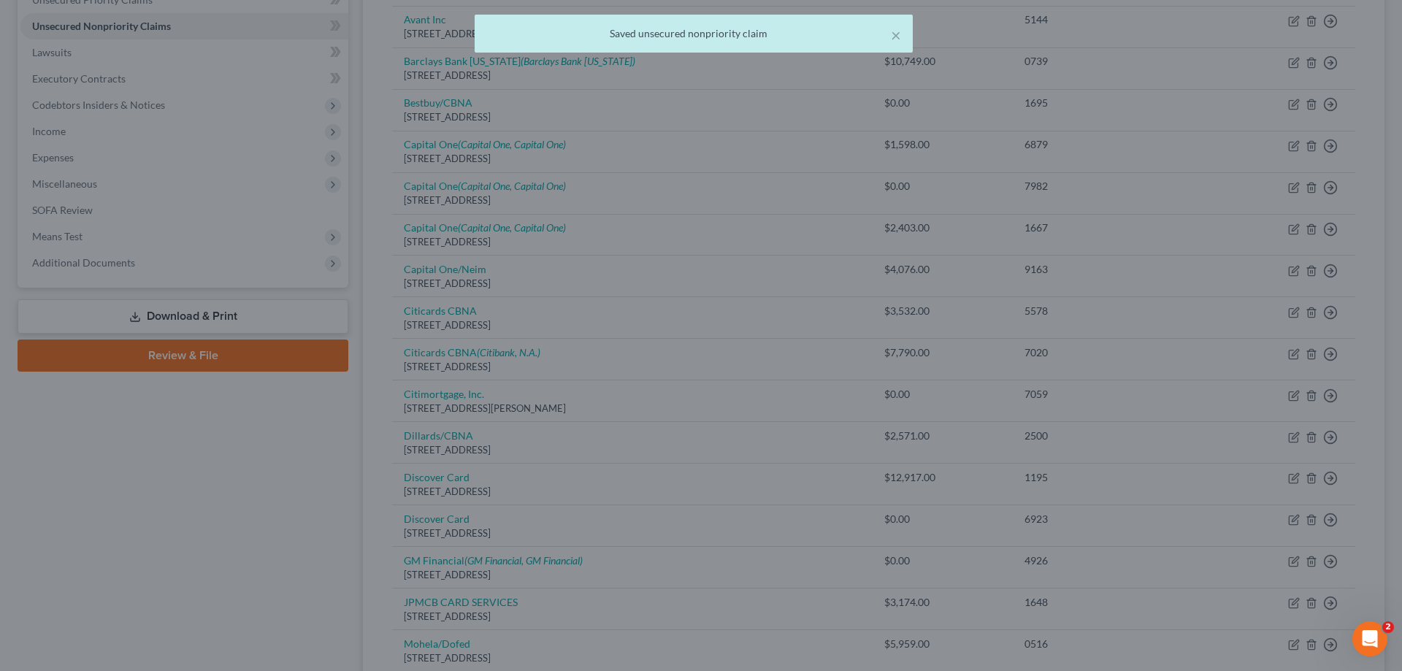
scroll to position [0, 0]
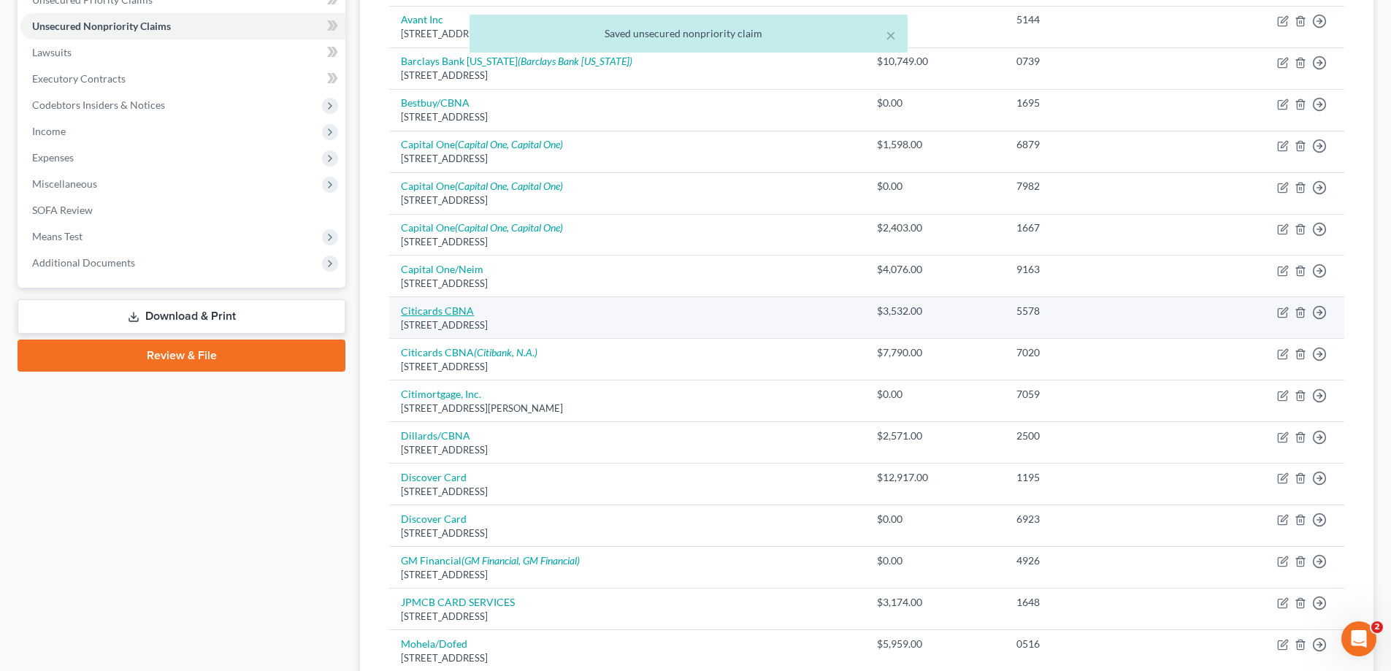
click at [437, 315] on link "Citicards CBNA" at bounding box center [437, 310] width 73 height 12
select select "43"
select select "1"
select select "0"
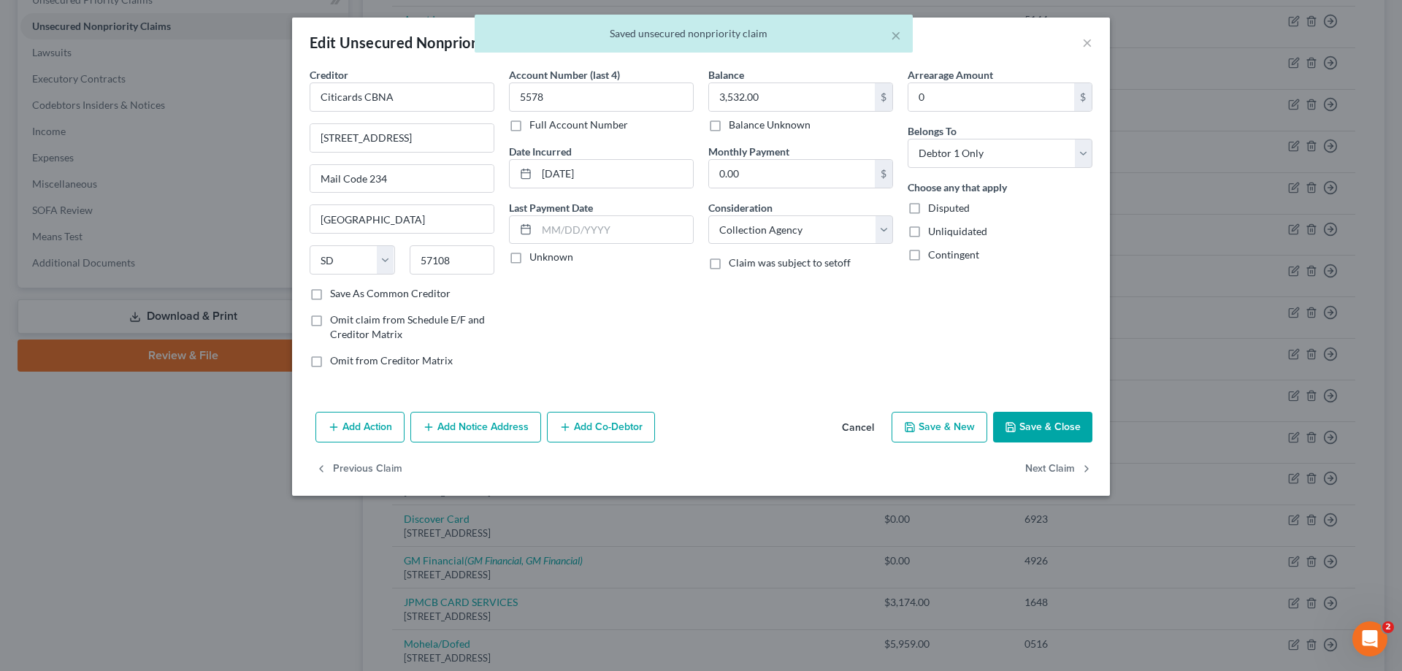
click at [482, 421] on button "Add Notice Address" at bounding box center [475, 427] width 131 height 31
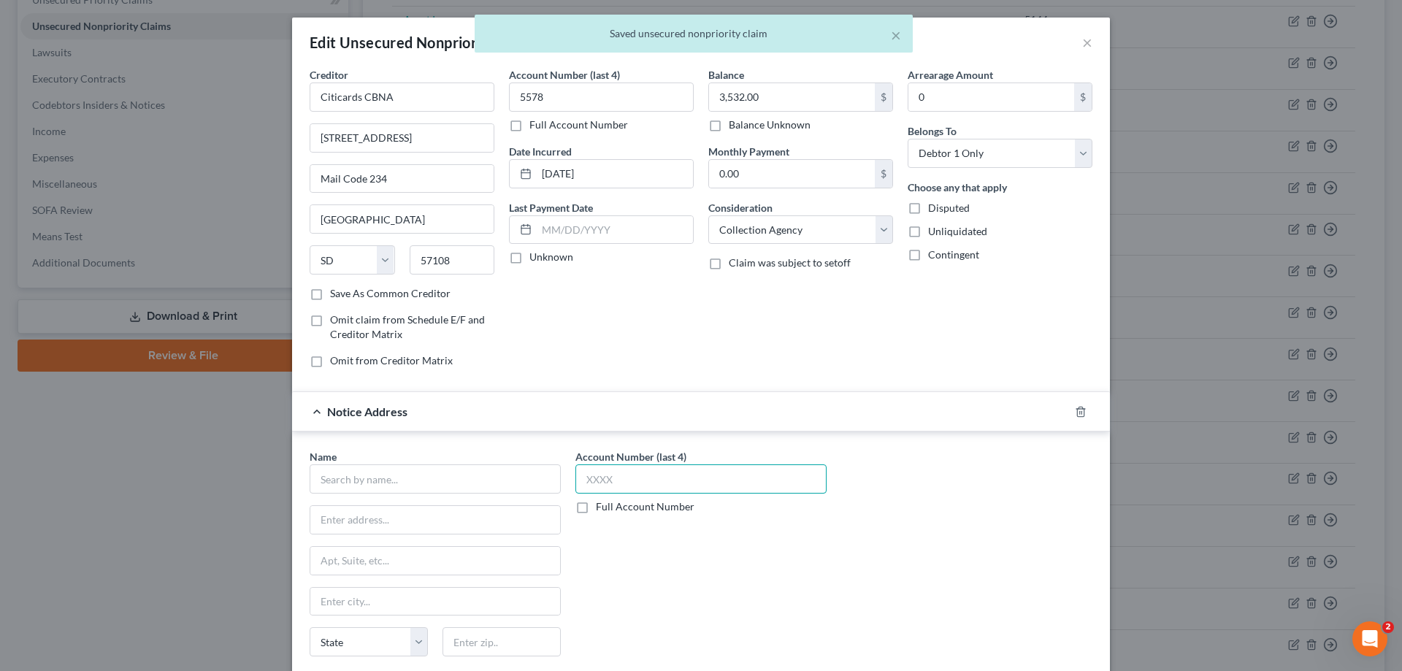
click at [690, 481] on input "text" at bounding box center [700, 478] width 251 height 29
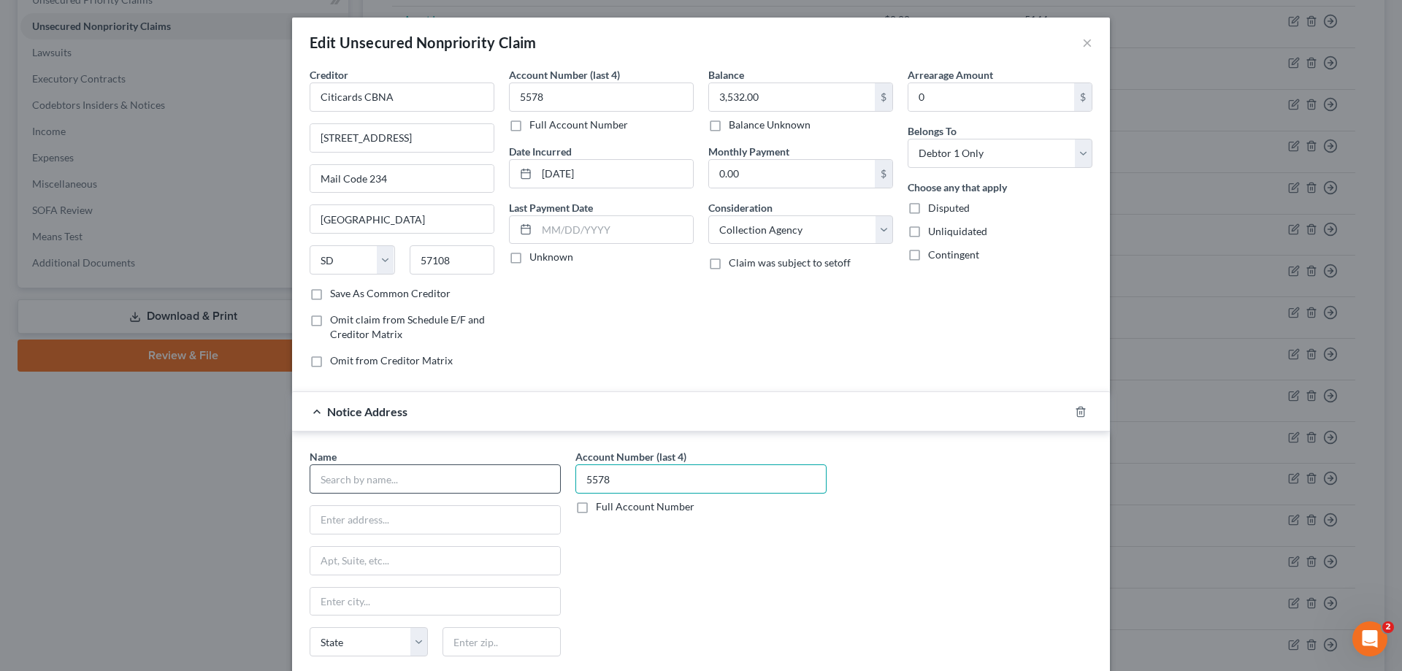
drag, startPoint x: 578, startPoint y: 476, endPoint x: 516, endPoint y: 490, distance: 63.6
click at [556, 478] on div "Name * State [US_STATE] AK AR AZ CA CO CT DE DC [GEOGRAPHIC_DATA] [GEOGRAPHIC_D…" at bounding box center [700, 571] width 797 height 245
type input "5578"
click at [513, 491] on input "text" at bounding box center [435, 478] width 251 height 29
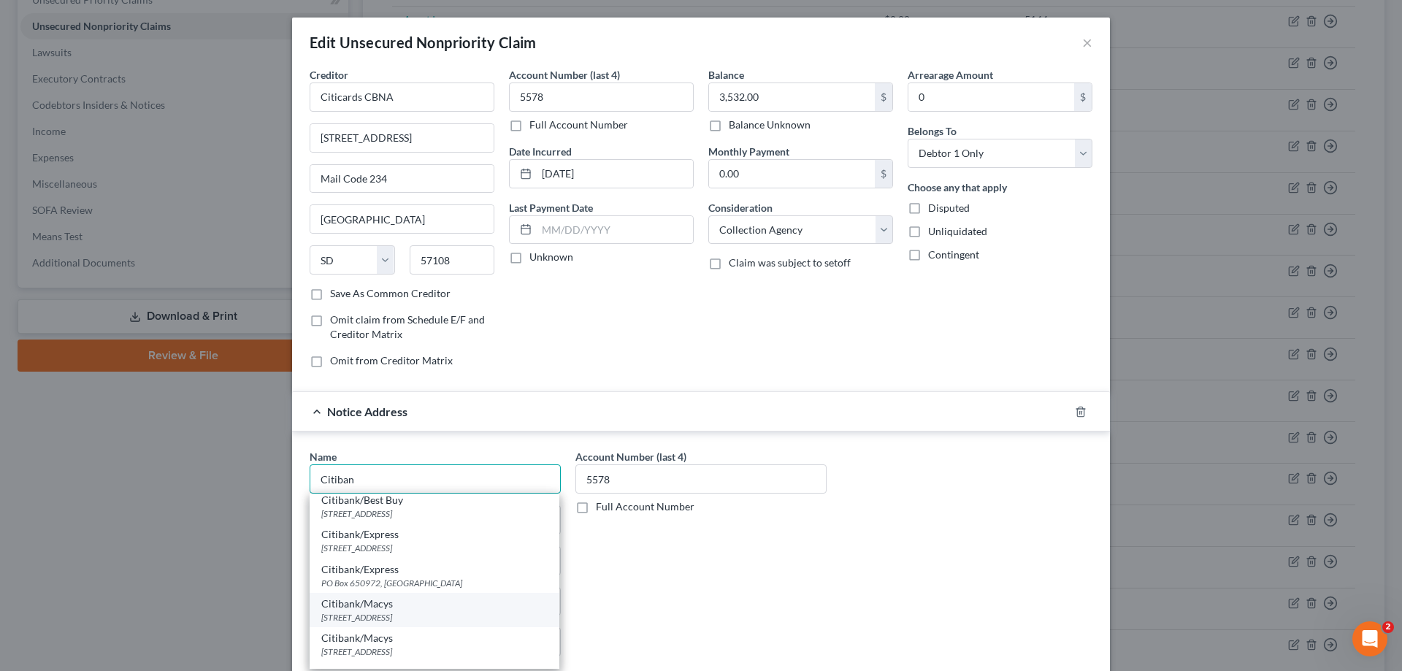
scroll to position [146, 0]
click at [388, 639] on div "Citibank, N.A." at bounding box center [434, 634] width 226 height 15
type input "Citibank, N.A."
type input "PO Box 6500"
type input "[GEOGRAPHIC_DATA]"
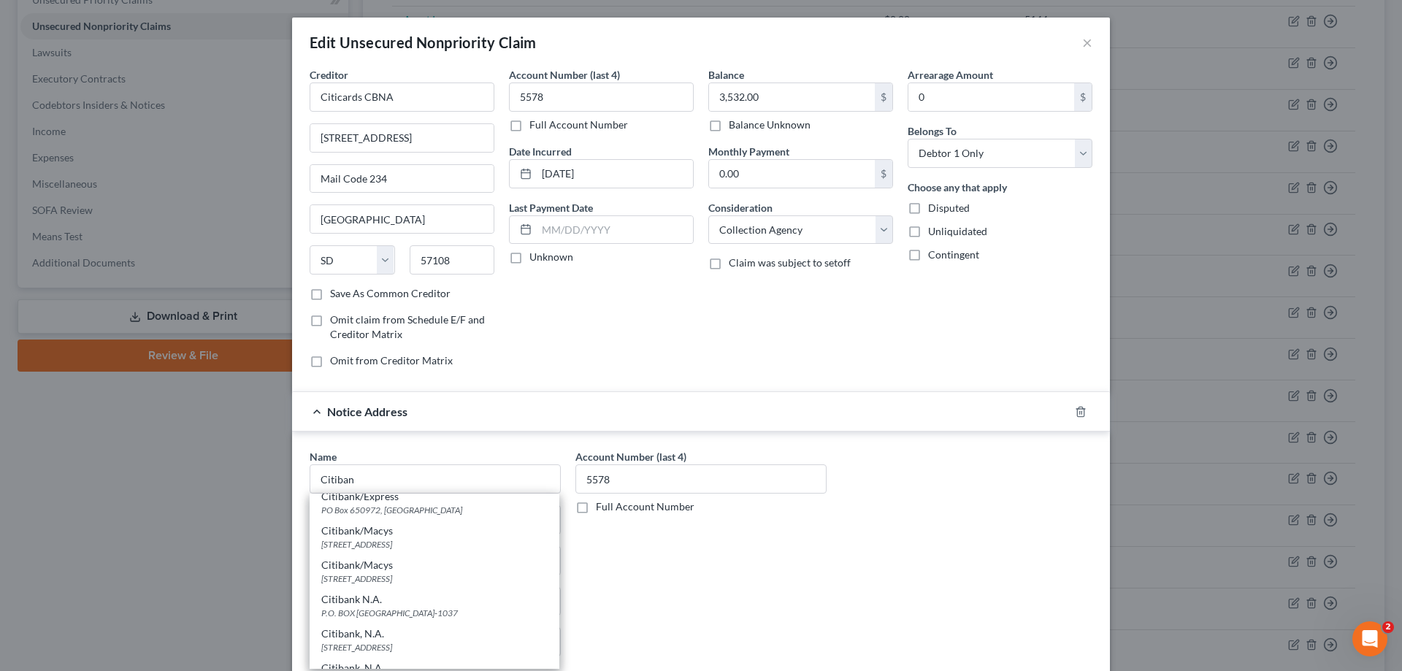
select select "43"
type input "57117"
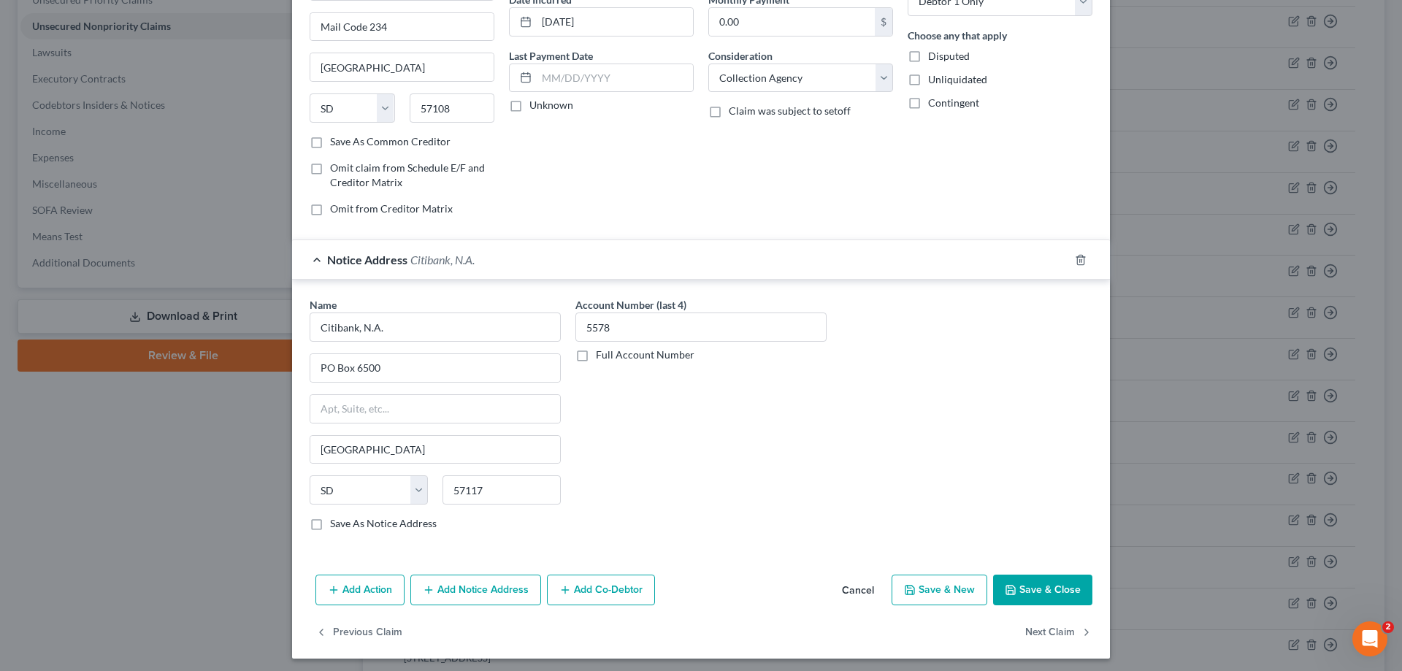
scroll to position [157, 0]
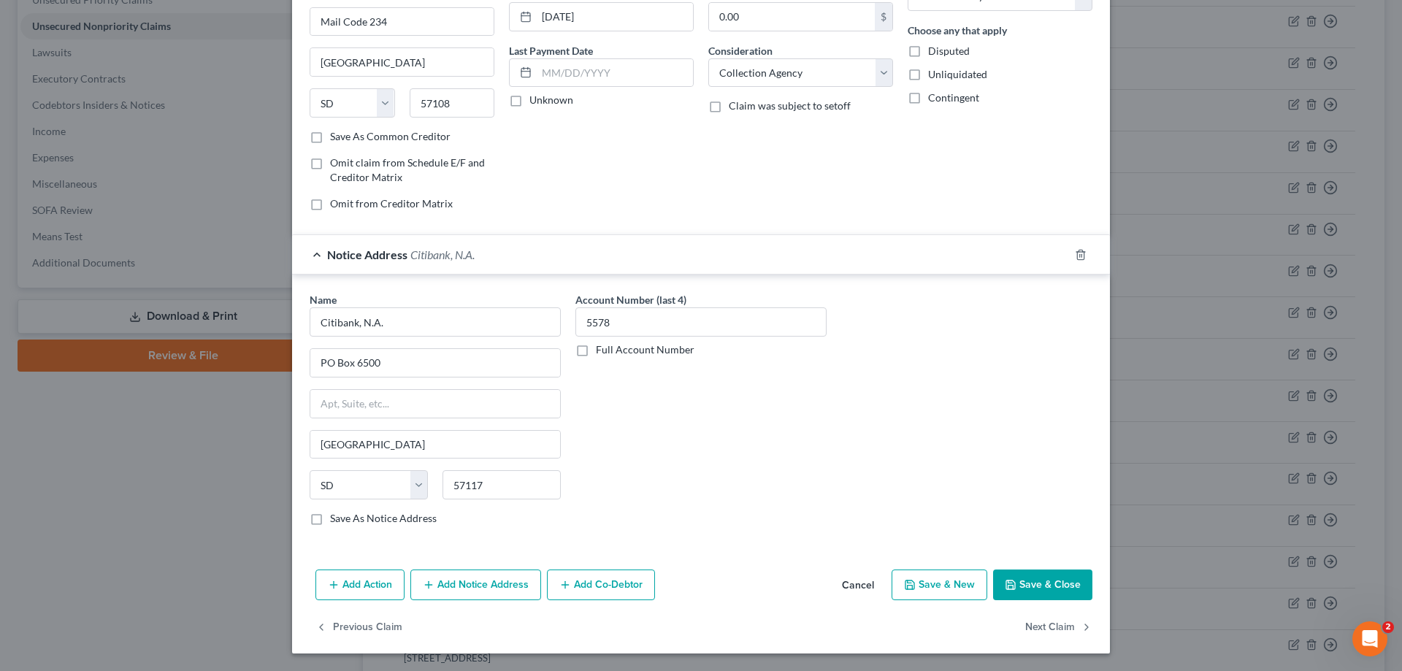
click at [1006, 585] on icon "button" at bounding box center [1010, 585] width 9 height 9
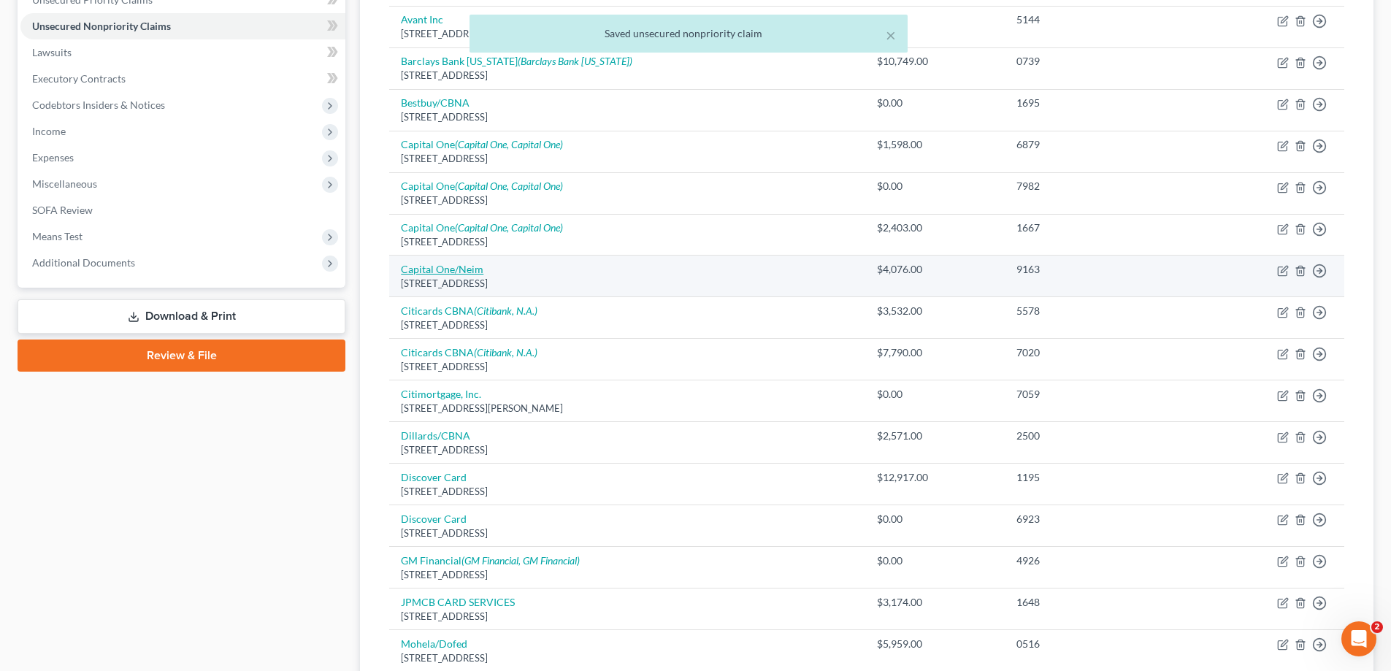
click at [444, 268] on link "Capital One/Neim" at bounding box center [442, 269] width 83 height 12
select select "46"
select select "2"
select select "0"
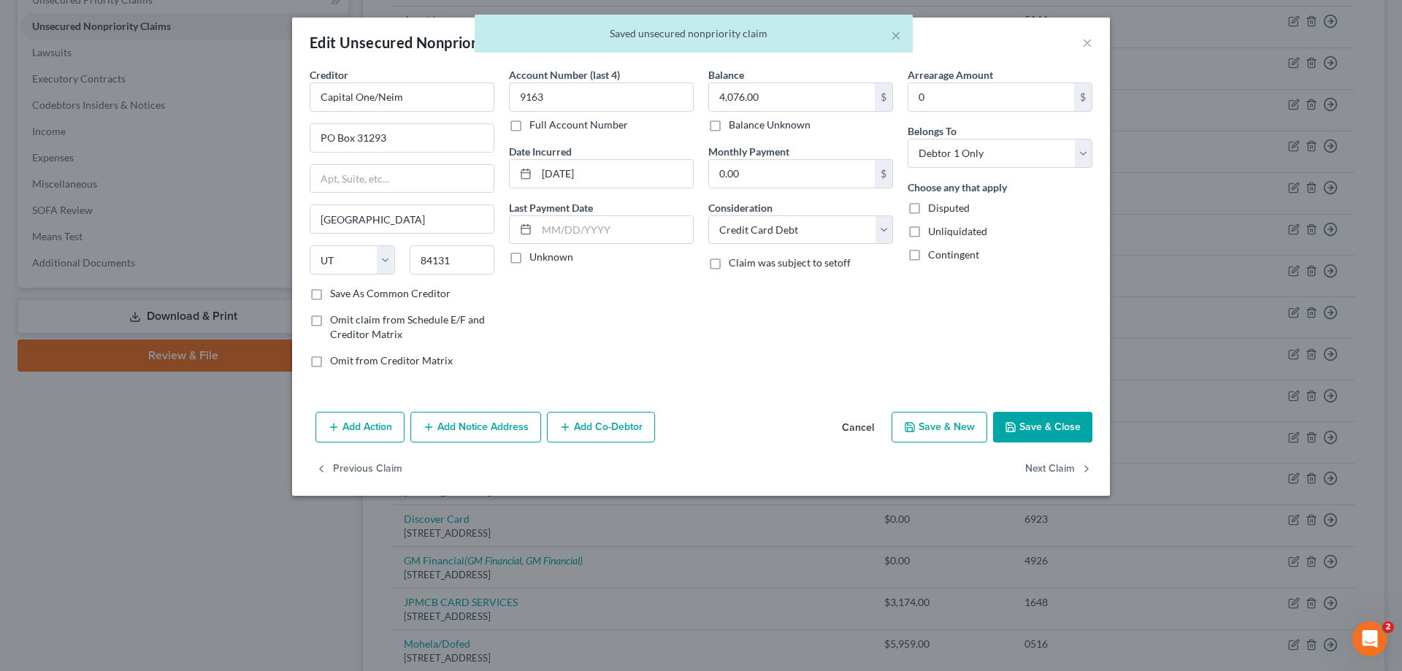
click at [469, 434] on button "Add Notice Address" at bounding box center [475, 427] width 131 height 31
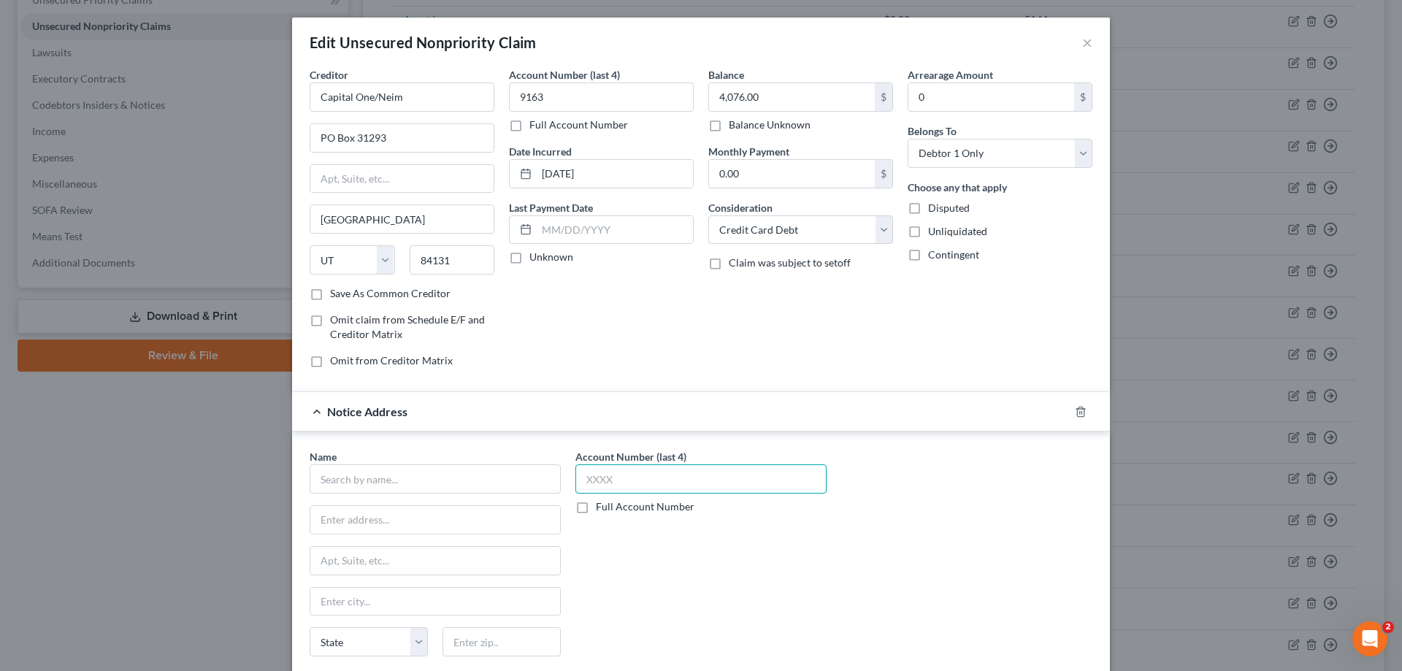
click at [681, 481] on input "text" at bounding box center [700, 478] width 251 height 29
type input "9163"
click at [455, 480] on input "text" at bounding box center [435, 478] width 251 height 29
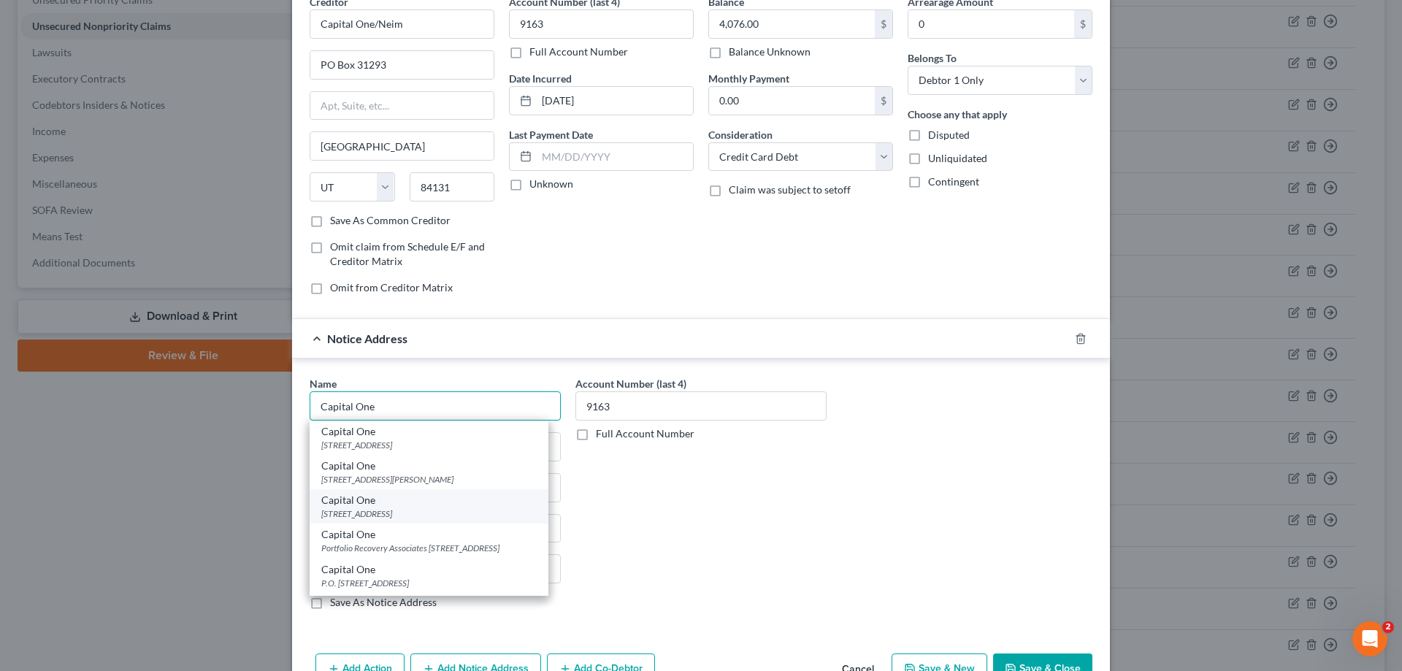
type input "Capital One"
click at [351, 514] on div "[STREET_ADDRESS]" at bounding box center [428, 513] width 215 height 12
type input "PO Box 30285"
type input "[GEOGRAPHIC_DATA]"
select select "46"
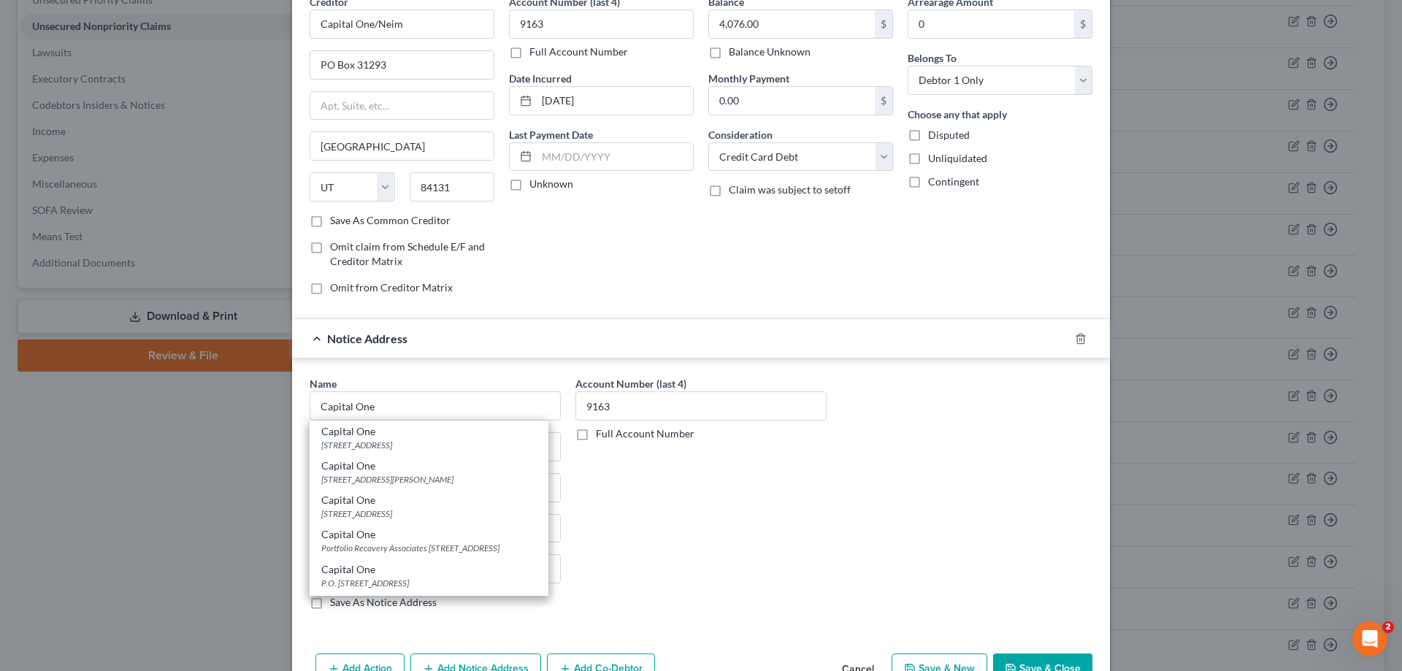
type input "84130-0285"
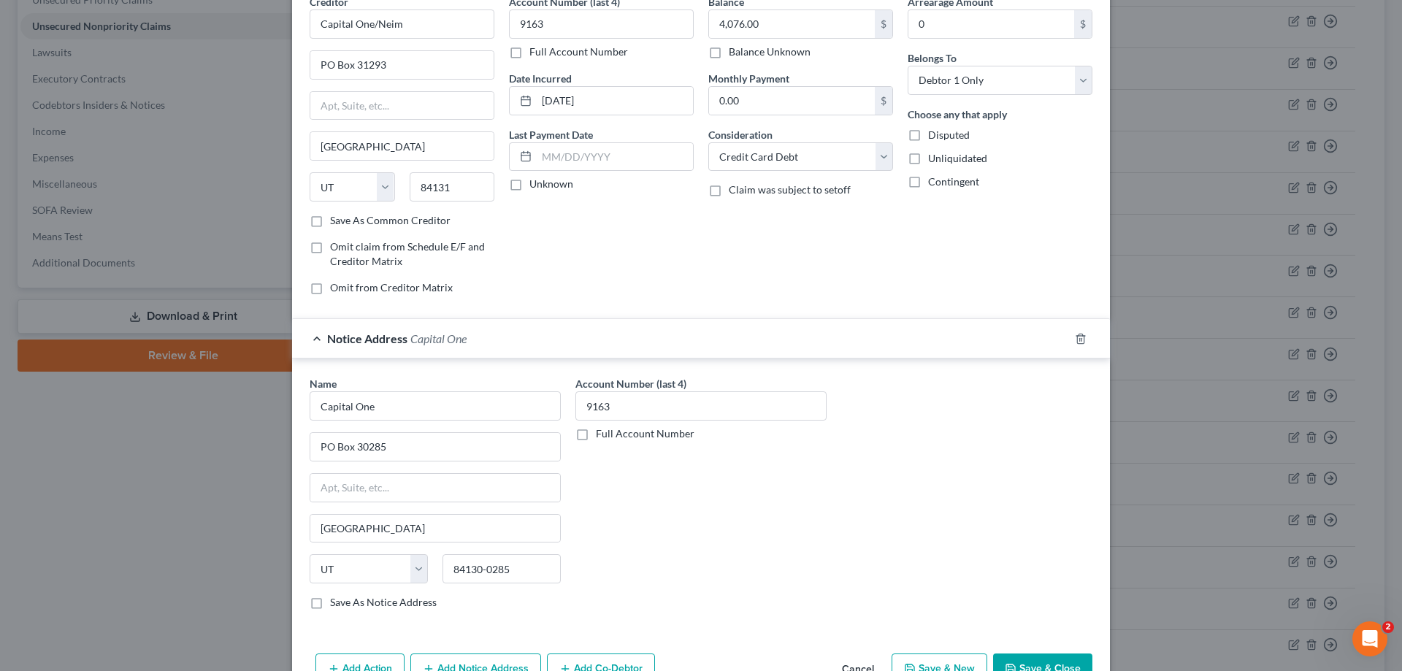
click at [502, 664] on button "Add Notice Address" at bounding box center [475, 669] width 131 height 31
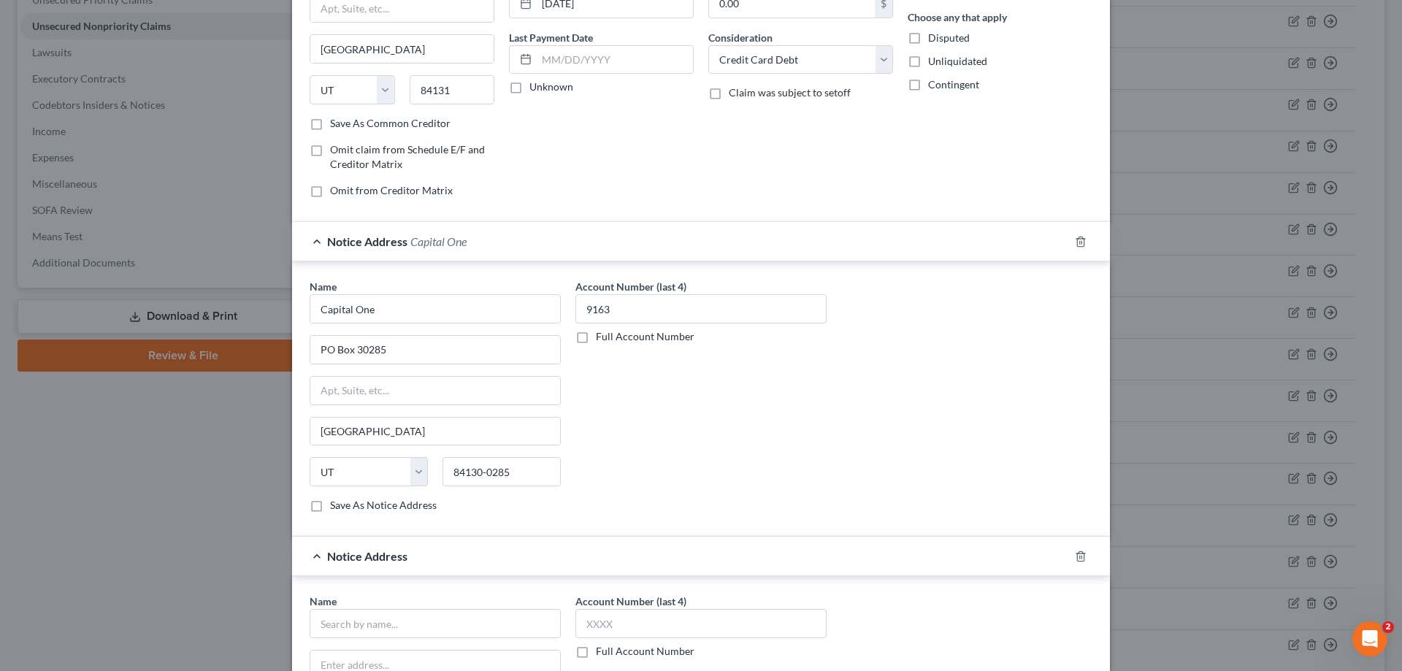
scroll to position [365, 0]
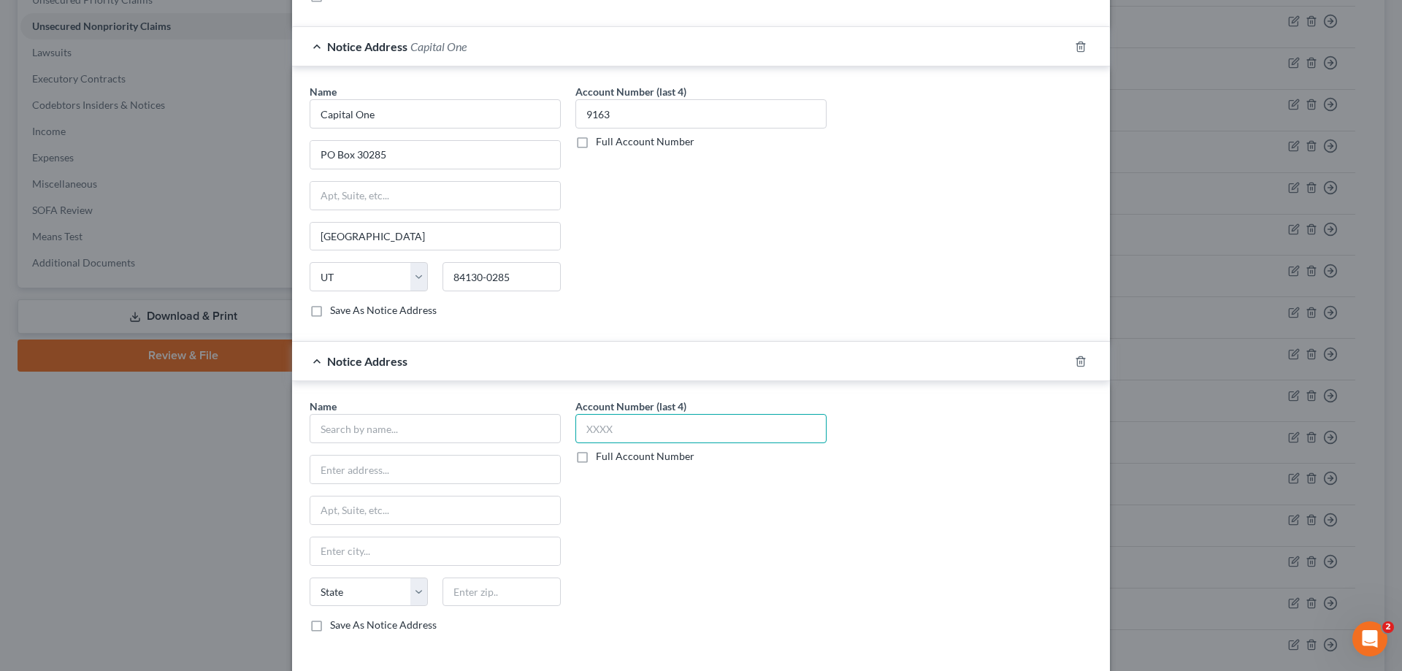
click at [715, 435] on input "text" at bounding box center [700, 428] width 251 height 29
type input "9163"
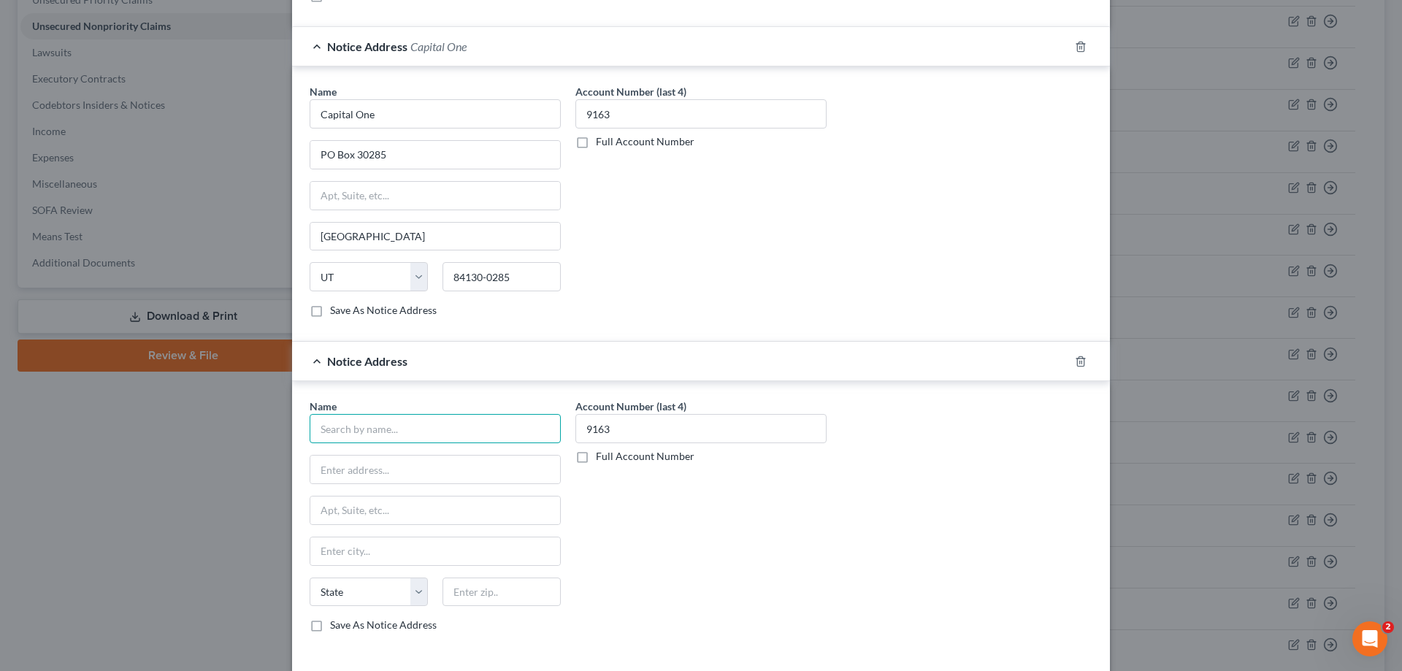
click at [487, 420] on input "text" at bounding box center [435, 428] width 251 height 29
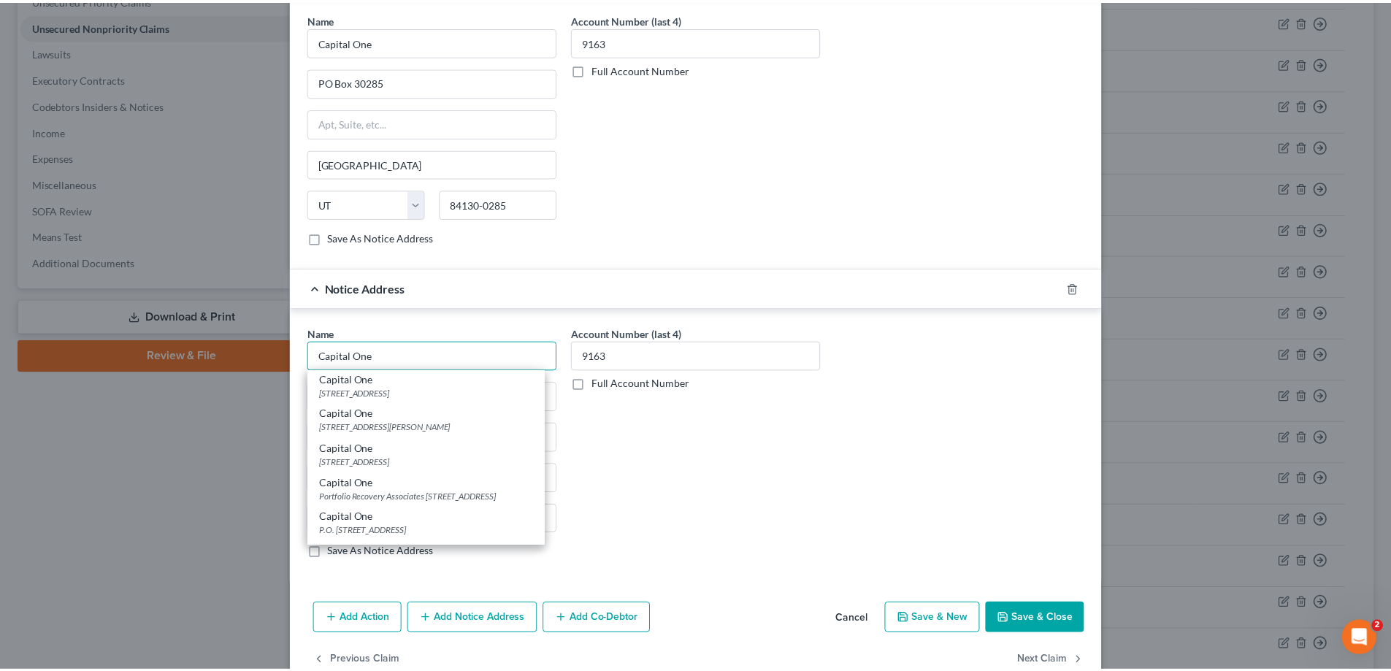
scroll to position [0, 0]
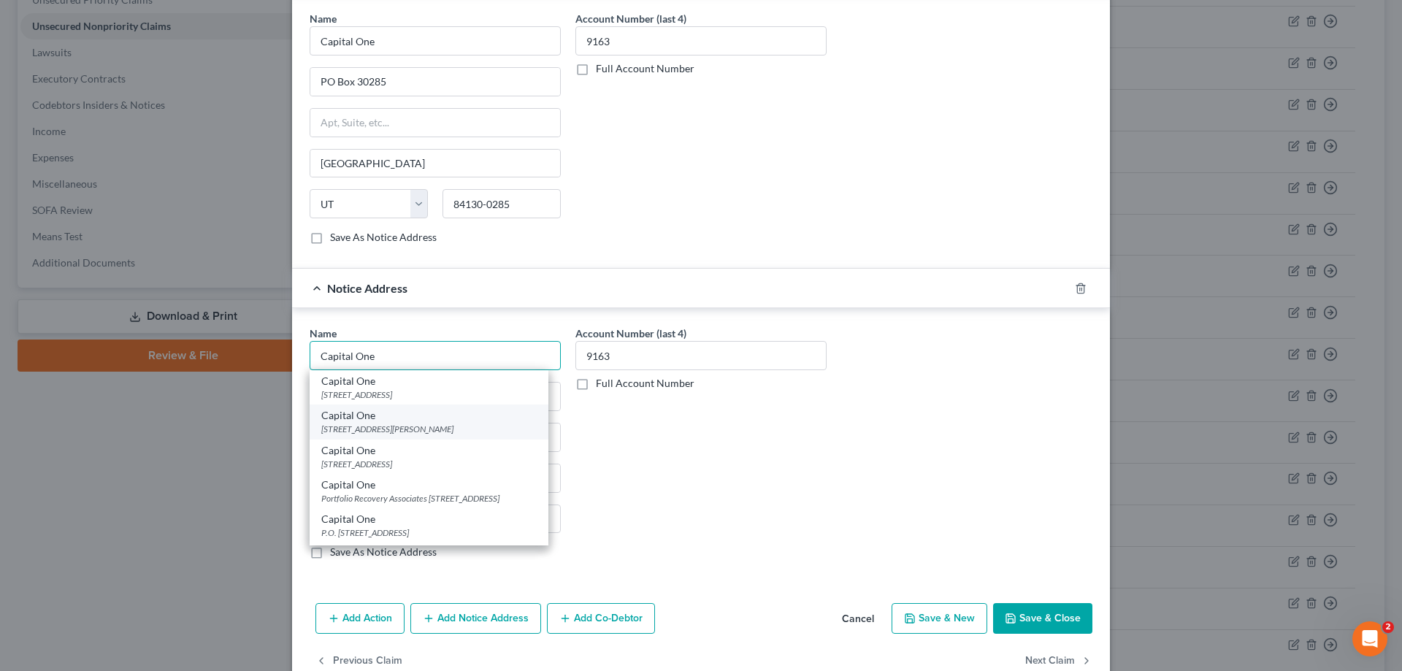
type input "Capital One"
click at [367, 426] on div "[STREET_ADDRESS][PERSON_NAME]" at bounding box center [428, 429] width 215 height 12
type input "1680 Capital One Dr."
type input "[PERSON_NAME]"
select select "48"
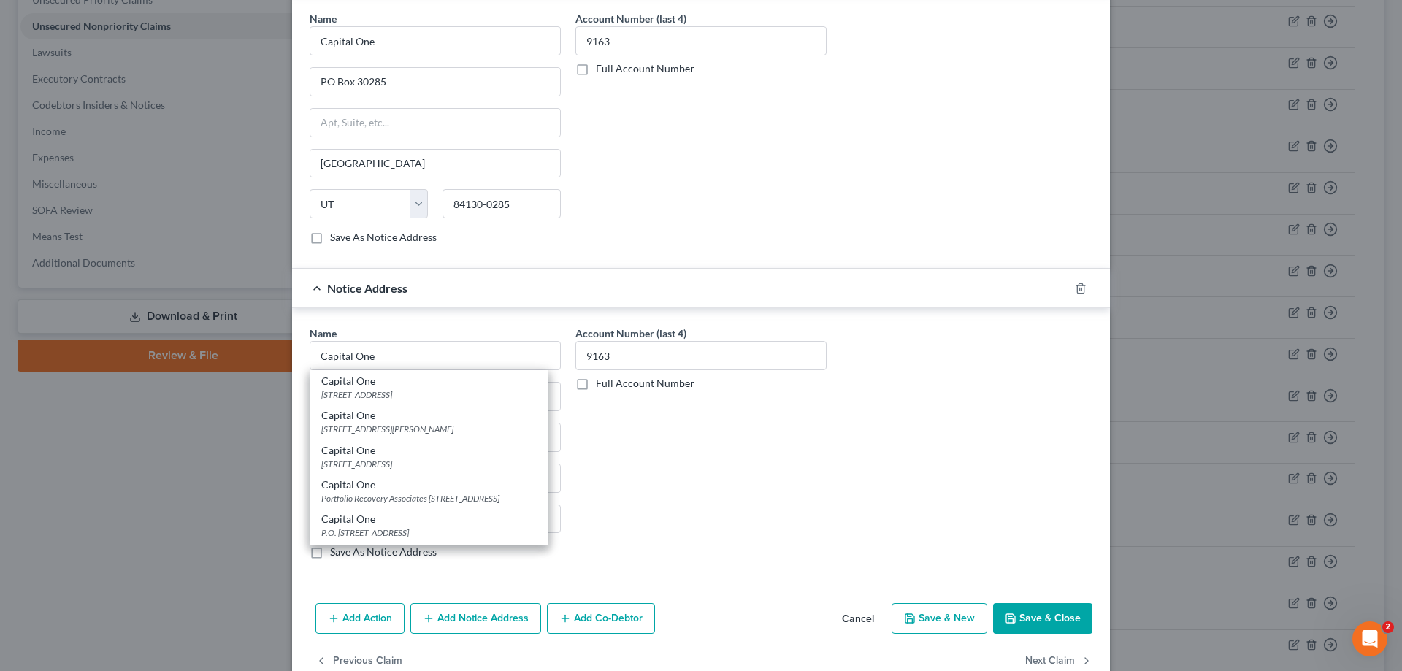
type input "22102"
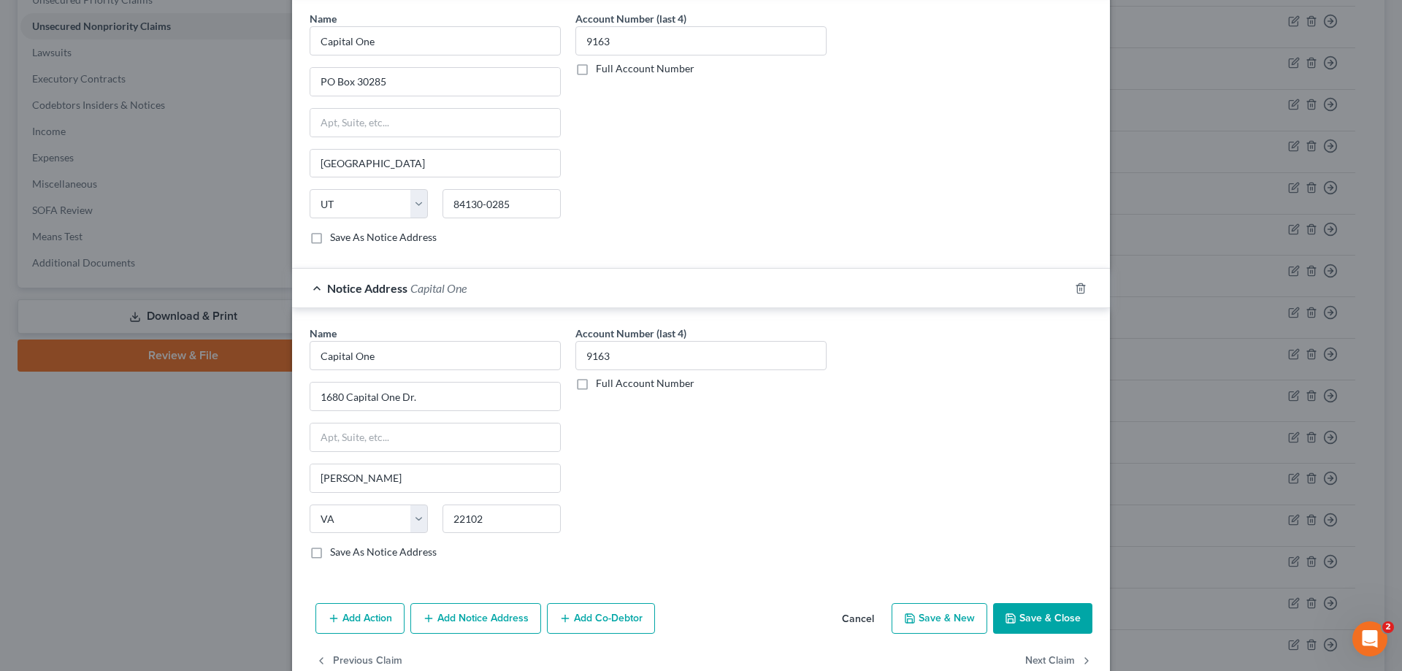
click at [1057, 621] on button "Save & Close" at bounding box center [1042, 618] width 99 height 31
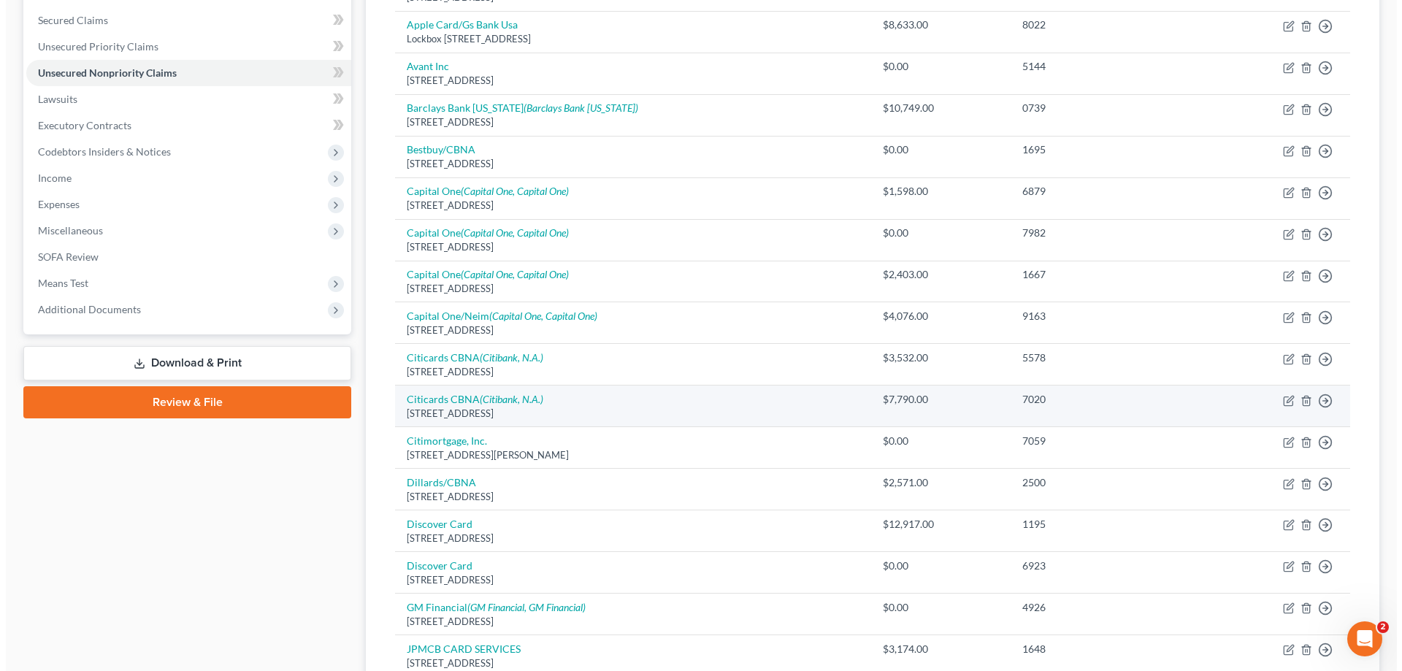
scroll to position [276, 0]
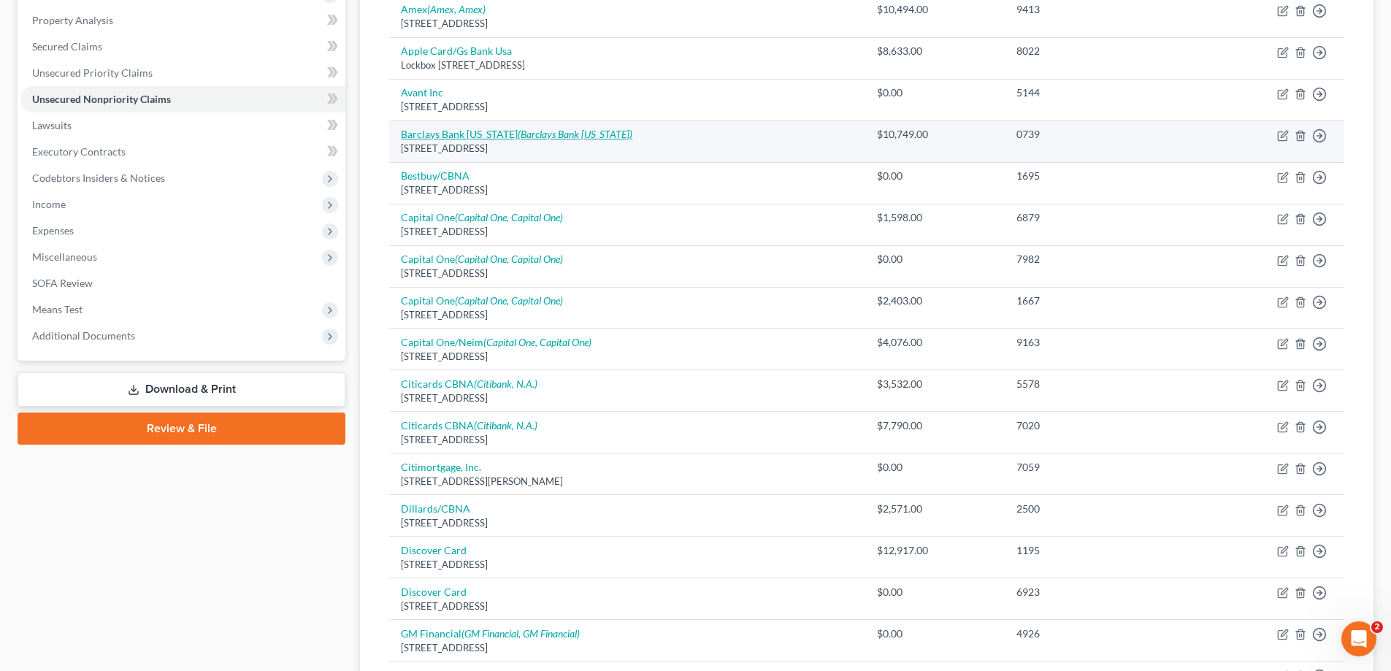
click at [486, 137] on link "Barclays Bank [US_STATE] (Barclays Bank [US_STATE])" at bounding box center [516, 134] width 231 height 12
select select "7"
select select "1"
select select "0"
select select "7"
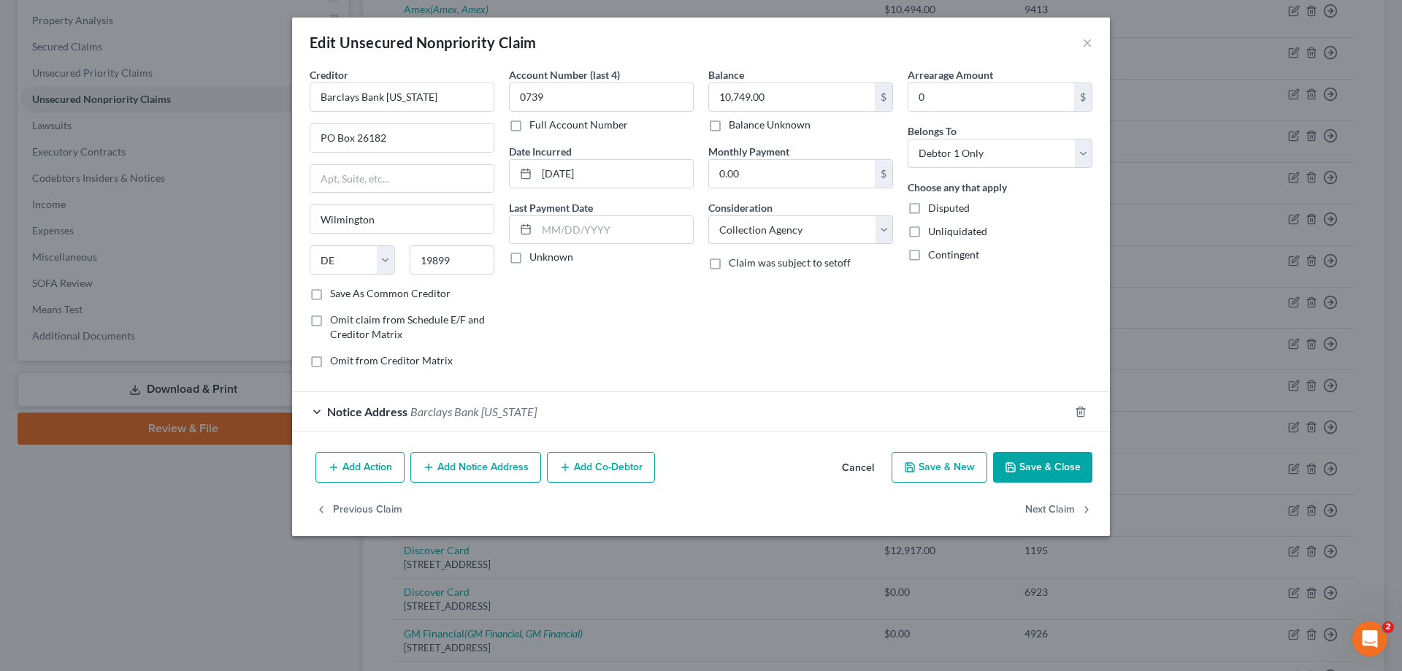
click at [427, 404] on div "Notice Address Barclays Bank [US_STATE]" at bounding box center [680, 411] width 777 height 39
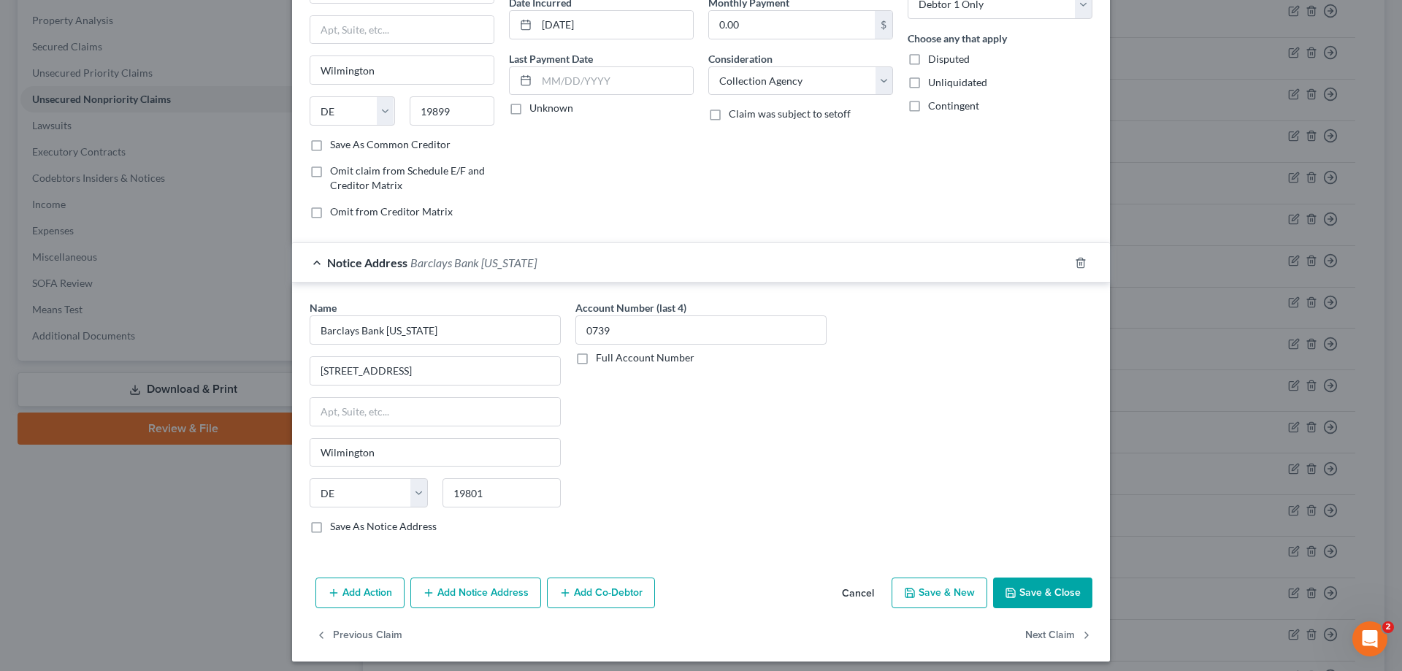
scroll to position [157, 0]
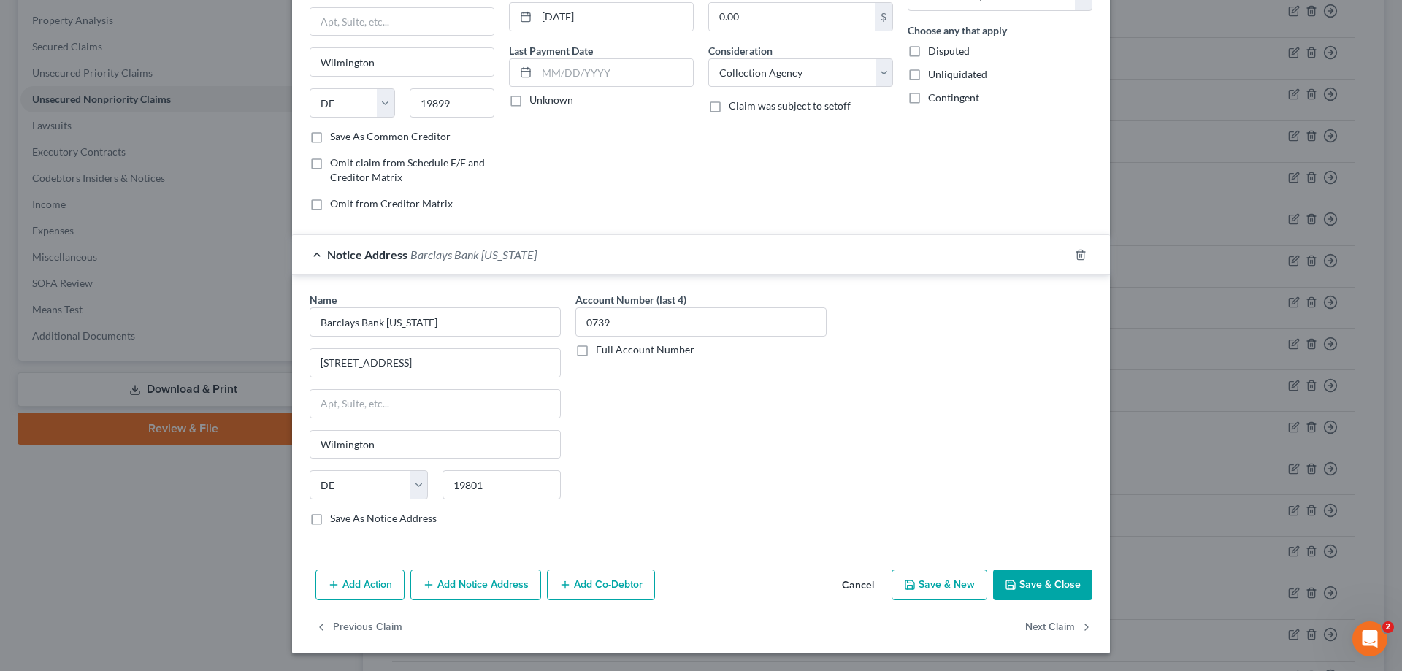
click at [510, 576] on button "Add Notice Address" at bounding box center [475, 585] width 131 height 31
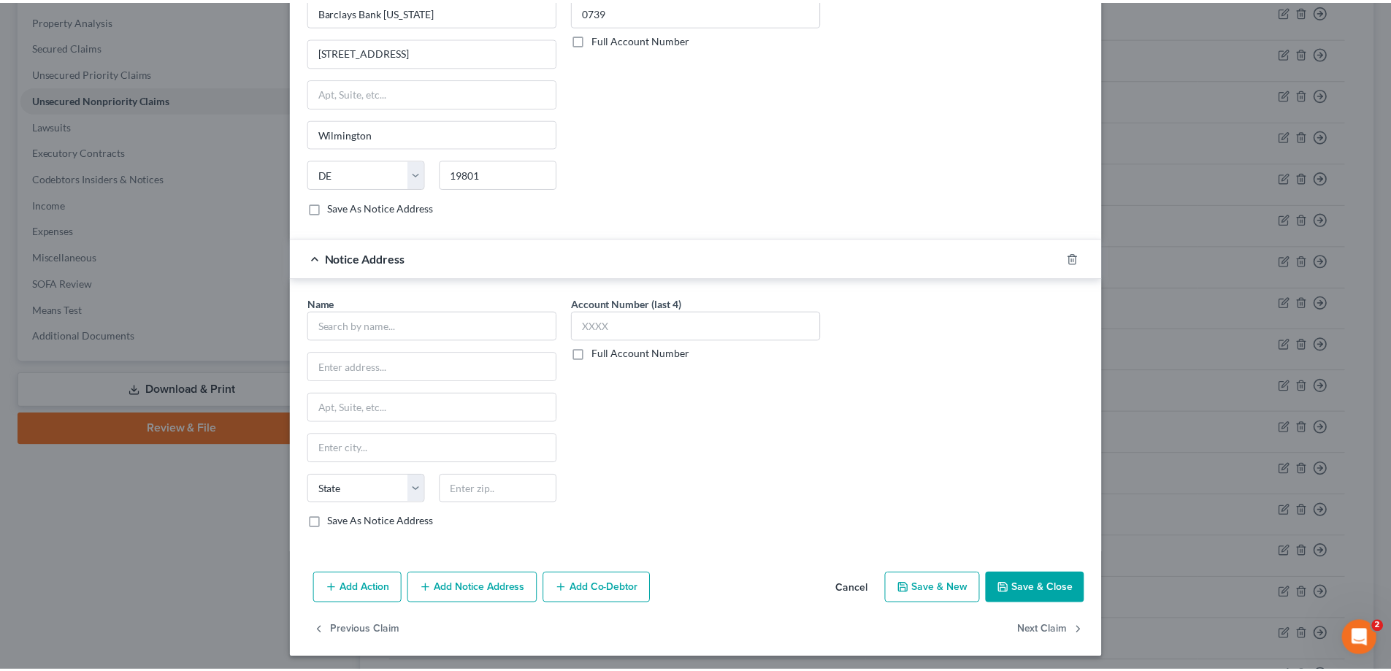
scroll to position [472, 0]
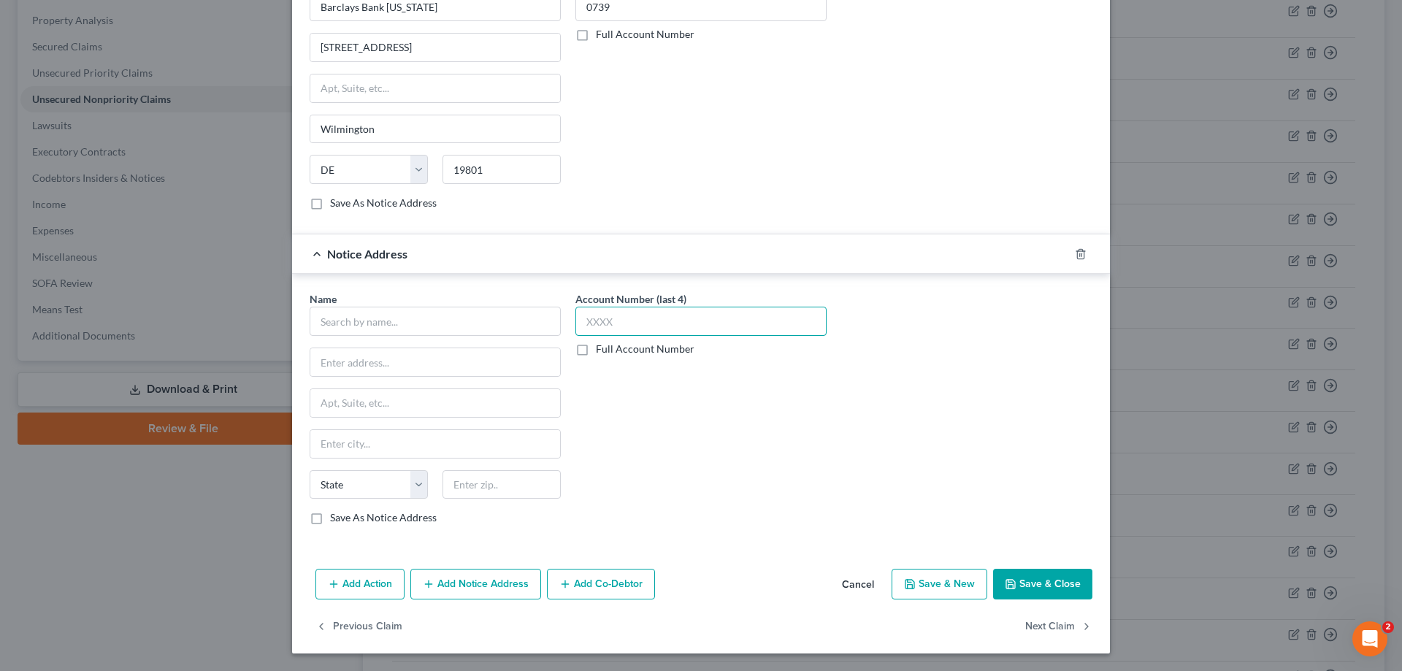
click at [786, 318] on input "text" at bounding box center [700, 321] width 251 height 29
type input "0739"
click at [505, 326] on input "text" at bounding box center [435, 321] width 251 height 29
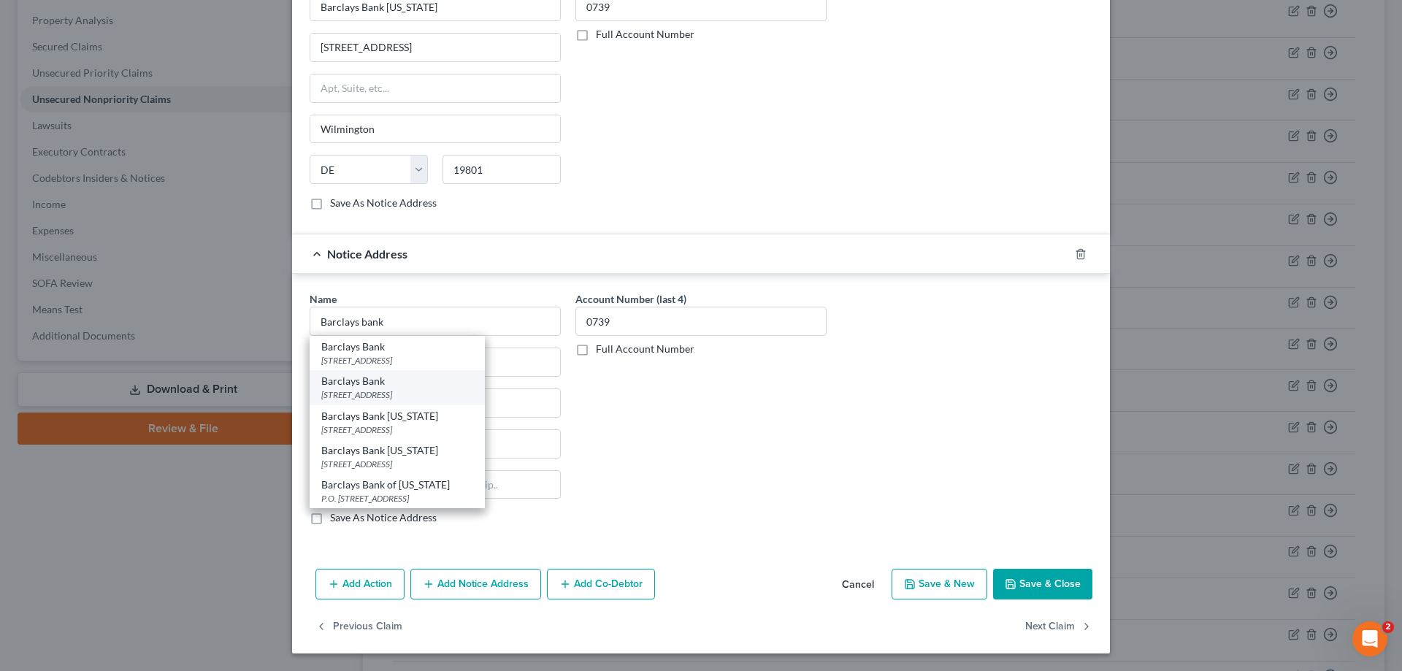
click at [341, 392] on div "[STREET_ADDRESS]" at bounding box center [397, 394] width 152 height 12
type input "Barclays Bank"
type input "[STREET_ADDRESS]"
type input "Wilmington"
select select "7"
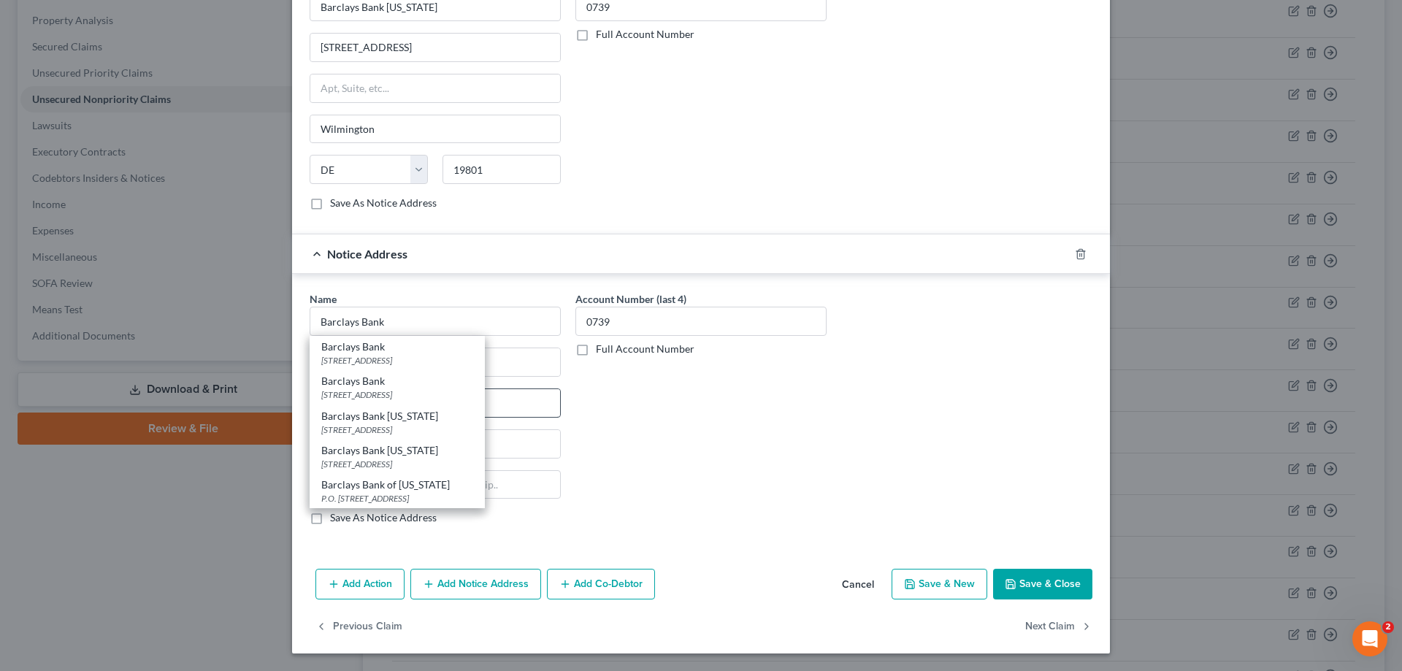
type input "19801"
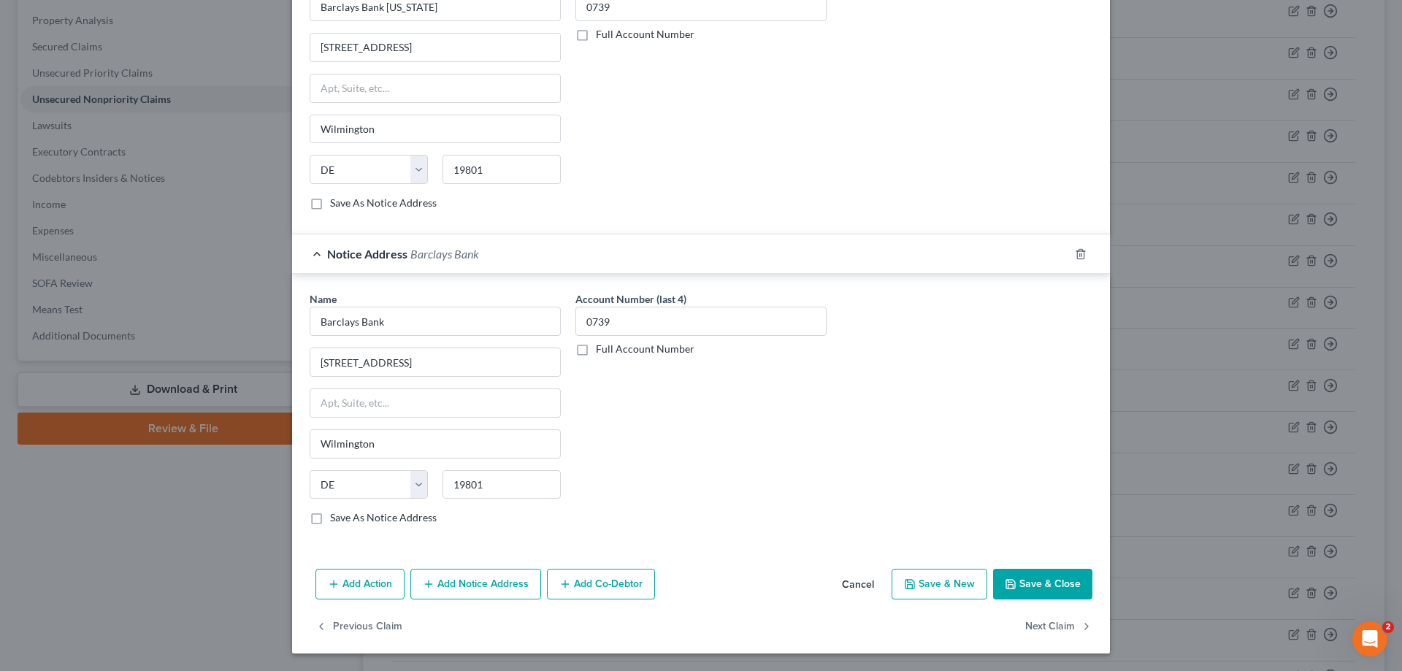
drag, startPoint x: 1054, startPoint y: 576, endPoint x: 1196, endPoint y: 524, distance: 151.8
click at [1058, 580] on button "Save & Close" at bounding box center [1042, 584] width 99 height 31
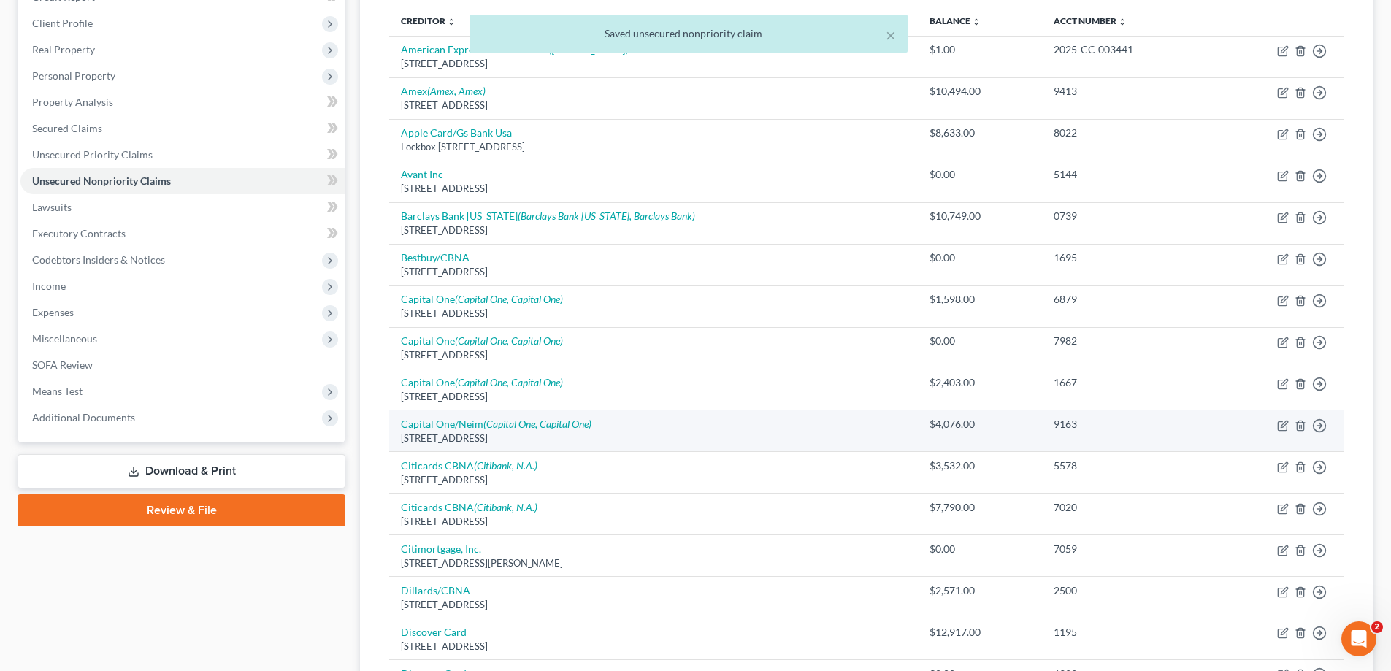
scroll to position [130, 0]
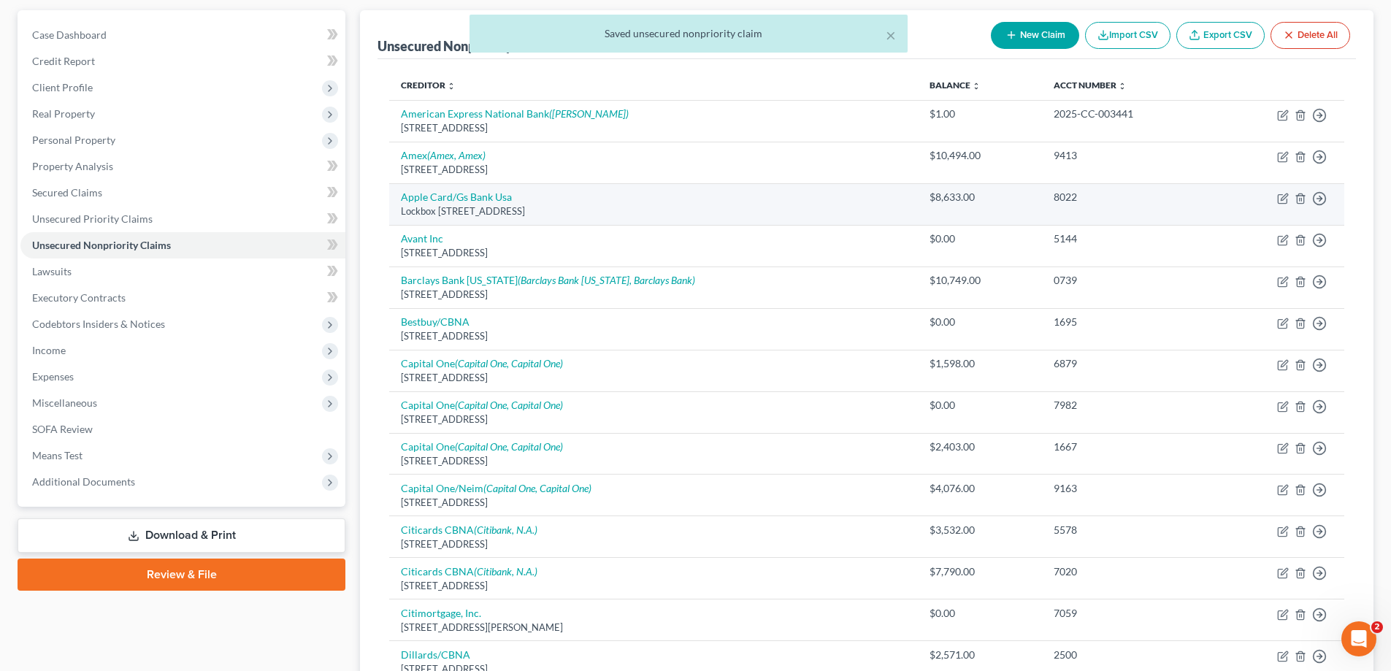
click at [423, 212] on div "Lockbox [STREET_ADDRESS]" at bounding box center [653, 211] width 505 height 14
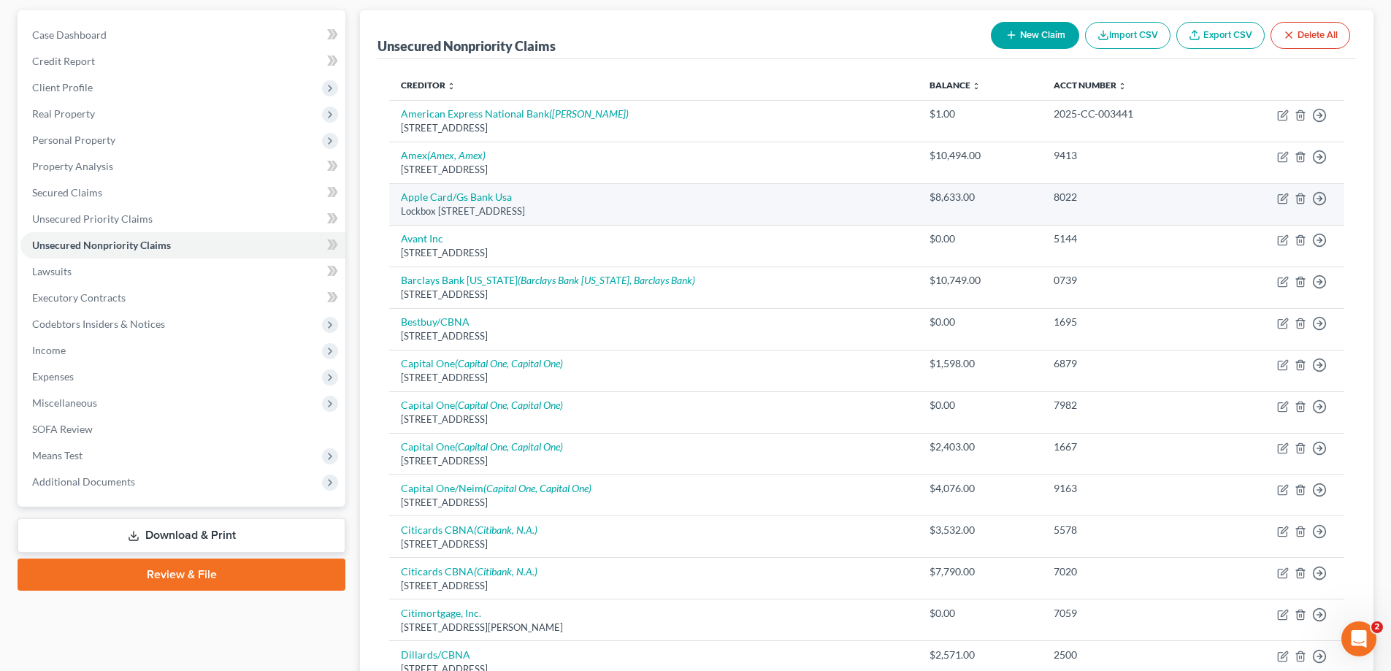
click at [424, 207] on div "Lockbox [STREET_ADDRESS]" at bounding box center [653, 211] width 505 height 14
click at [430, 201] on link "Apple Card/Gs Bank Usa" at bounding box center [456, 197] width 111 height 12
select select "39"
select select "2"
select select "0"
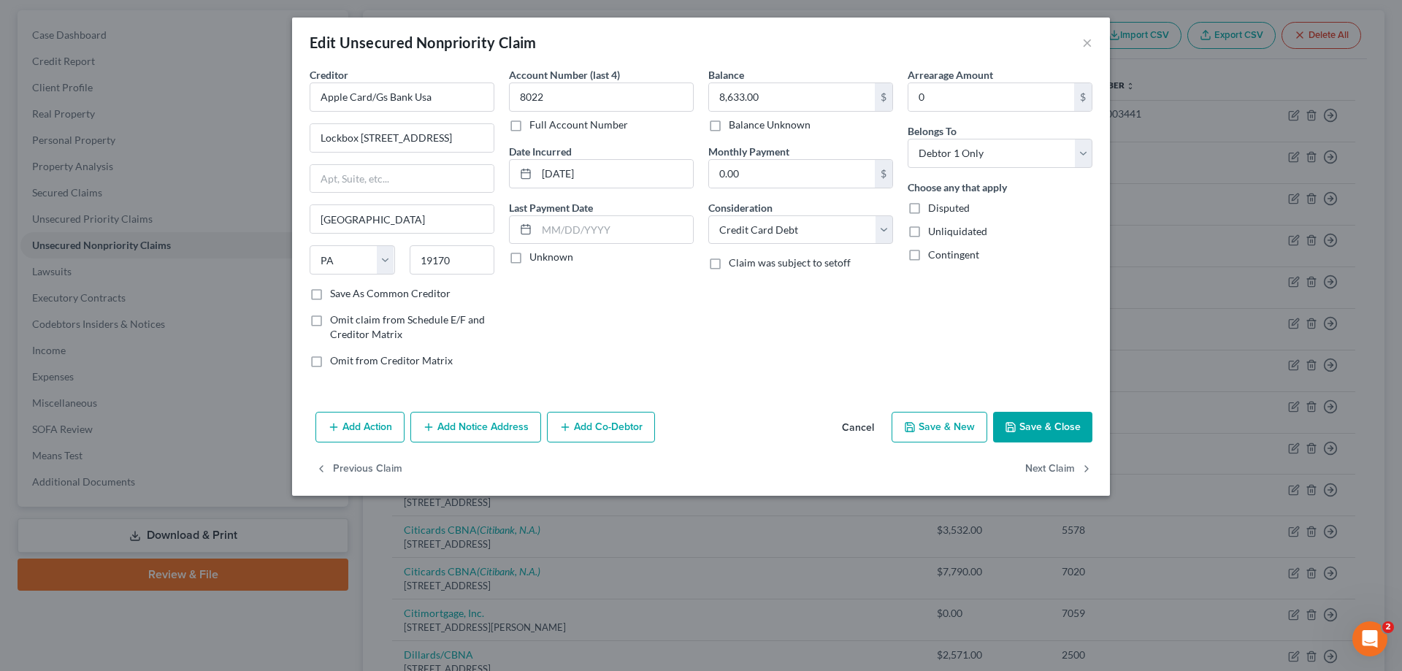
drag, startPoint x: 1052, startPoint y: 426, endPoint x: 1222, endPoint y: 316, distance: 202.3
click at [1053, 426] on button "Save & Close" at bounding box center [1042, 427] width 99 height 31
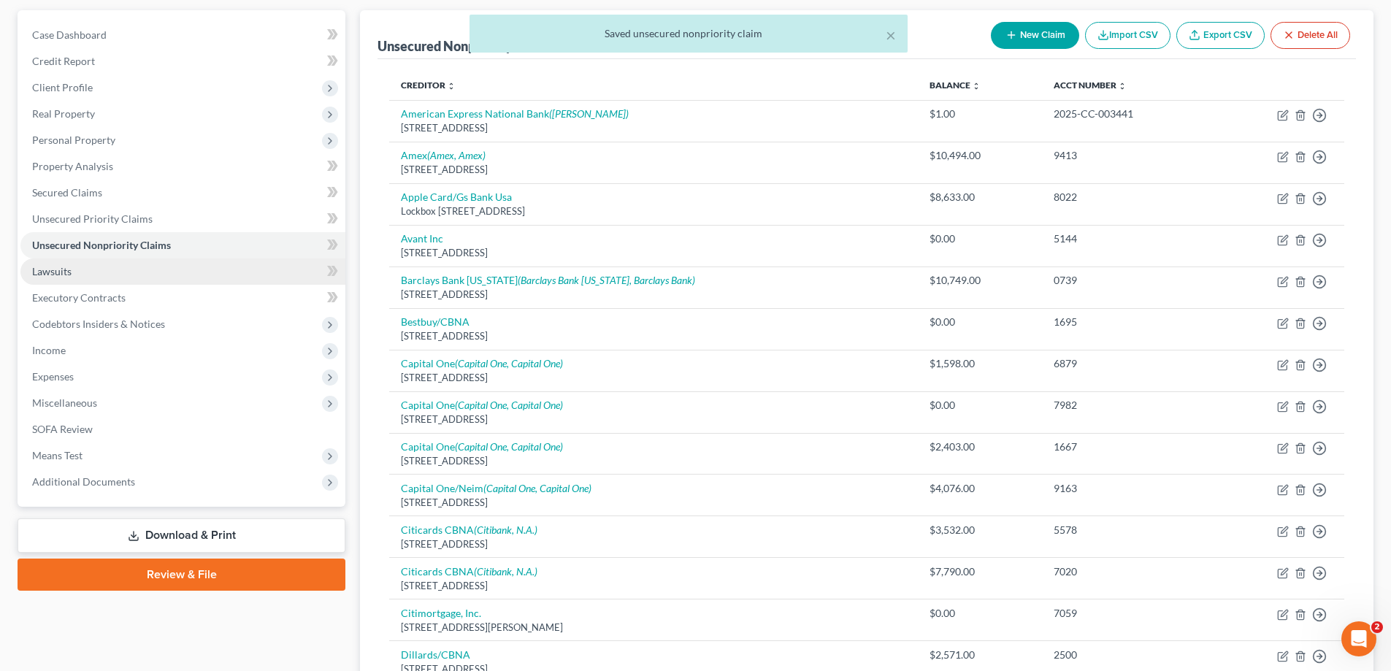
click at [40, 269] on span "Lawsuits" at bounding box center [51, 271] width 39 height 12
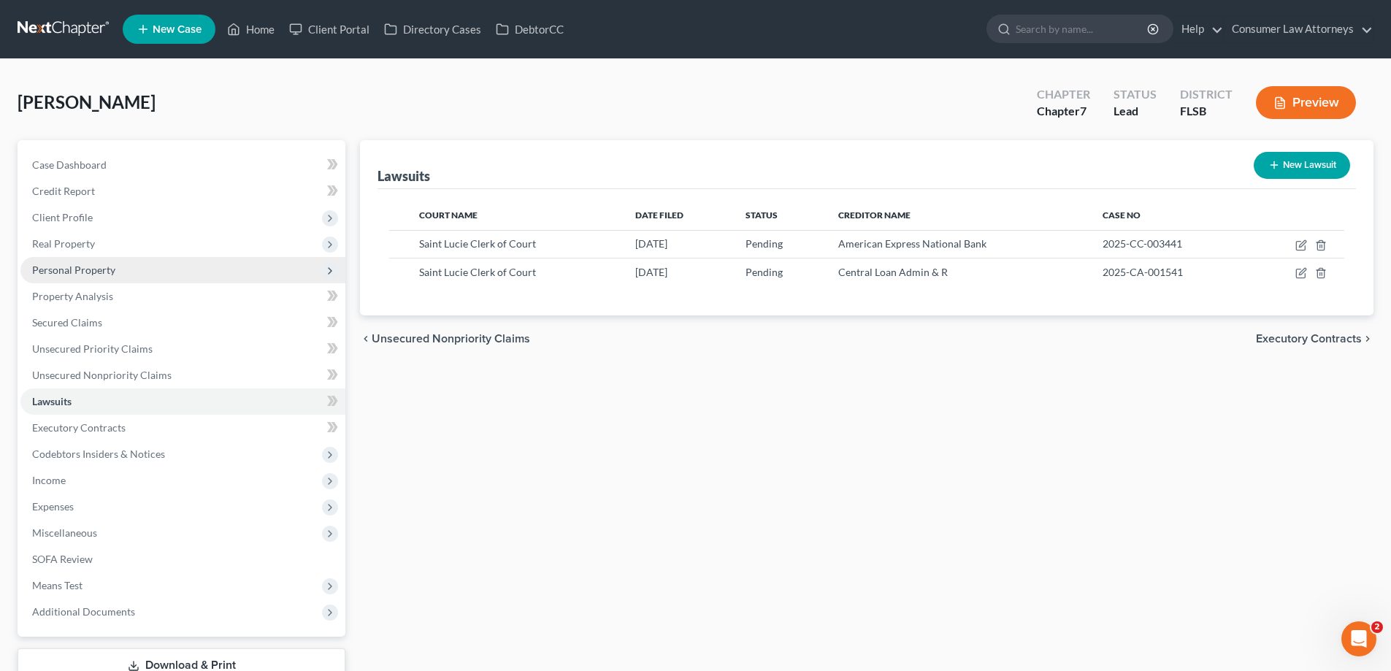
click at [80, 270] on span "Personal Property" at bounding box center [73, 270] width 83 height 12
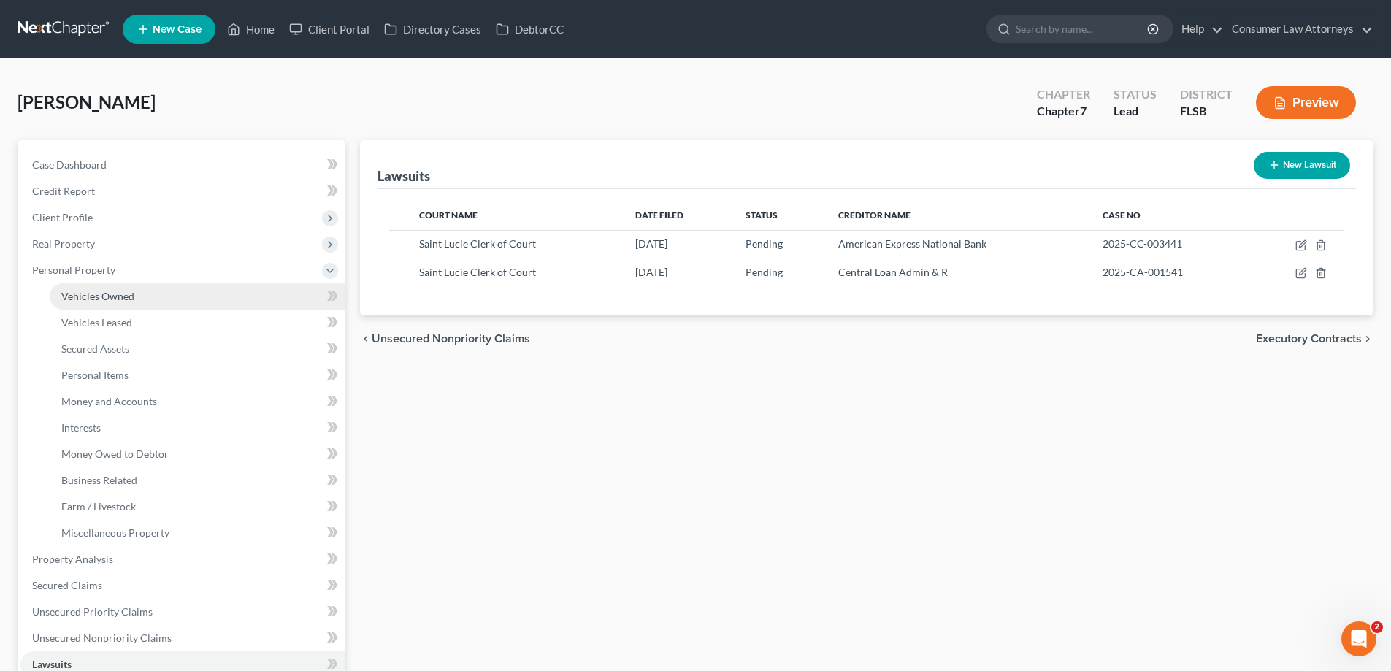
click at [86, 294] on span "Vehicles Owned" at bounding box center [97, 296] width 73 height 12
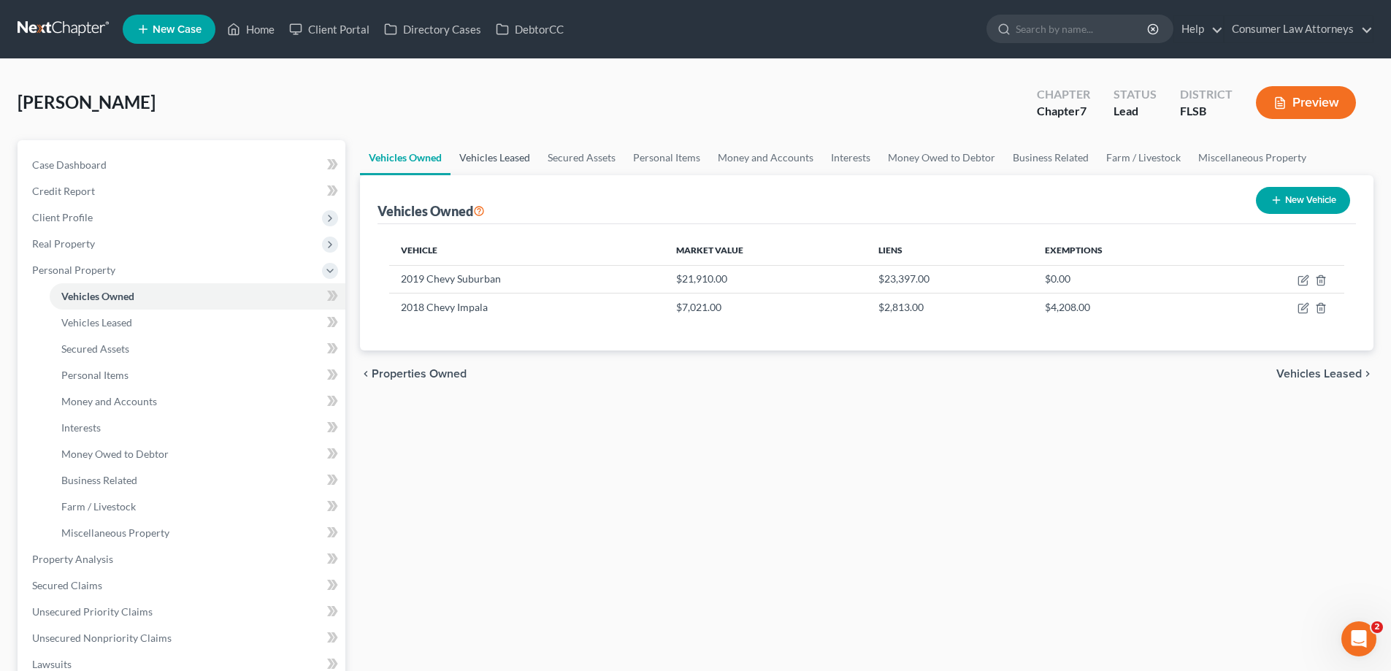
click at [503, 166] on link "Vehicles Leased" at bounding box center [495, 157] width 88 height 35
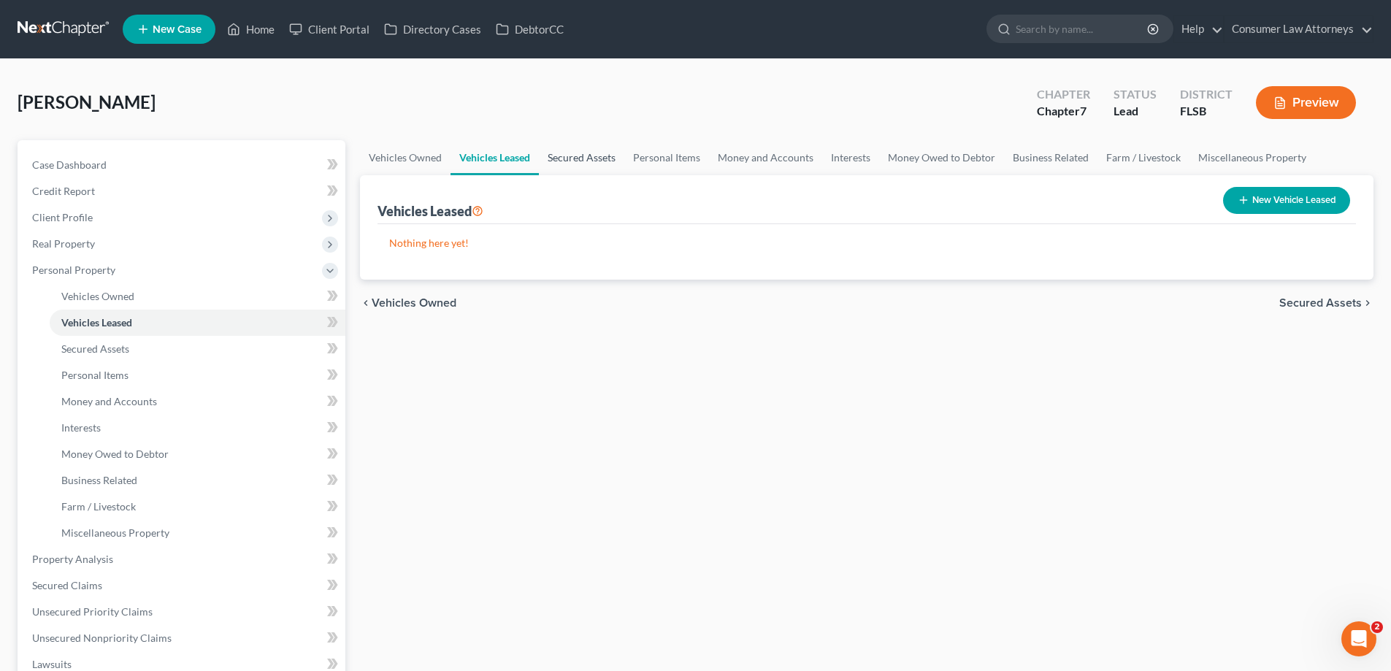
click at [563, 166] on link "Secured Assets" at bounding box center [581, 157] width 85 height 35
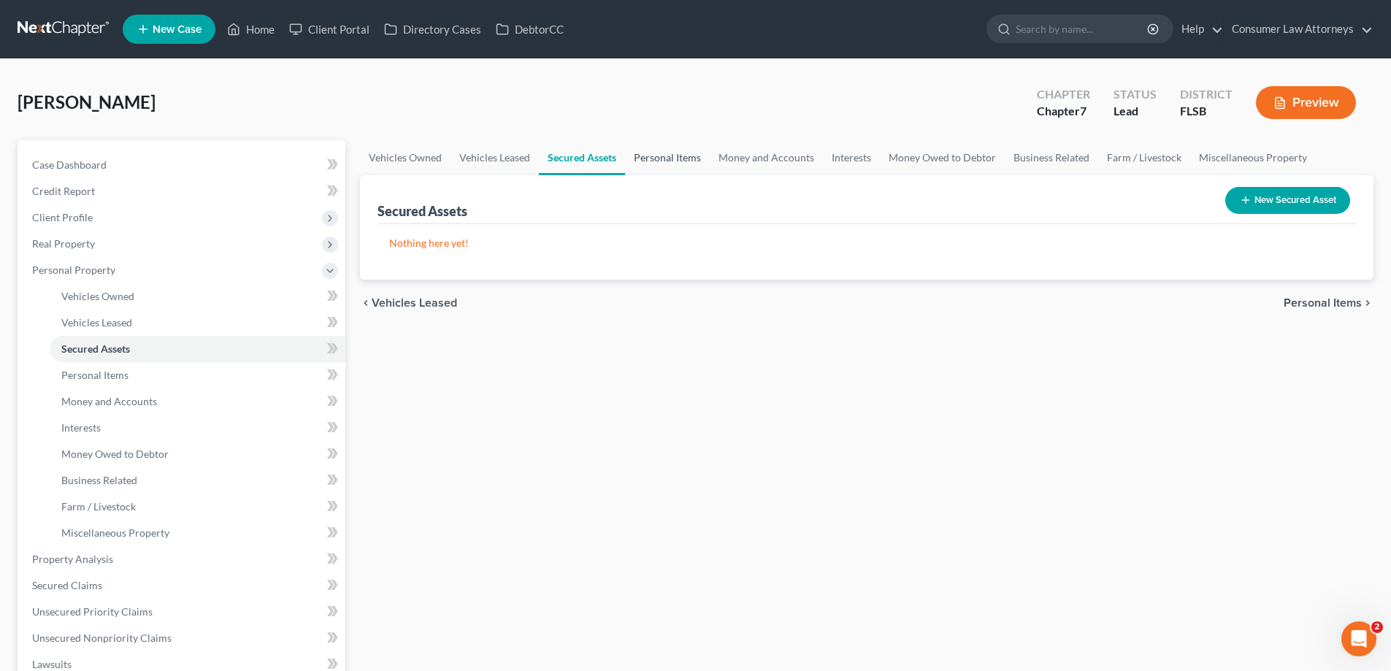
click at [667, 169] on link "Personal Items" at bounding box center [667, 157] width 85 height 35
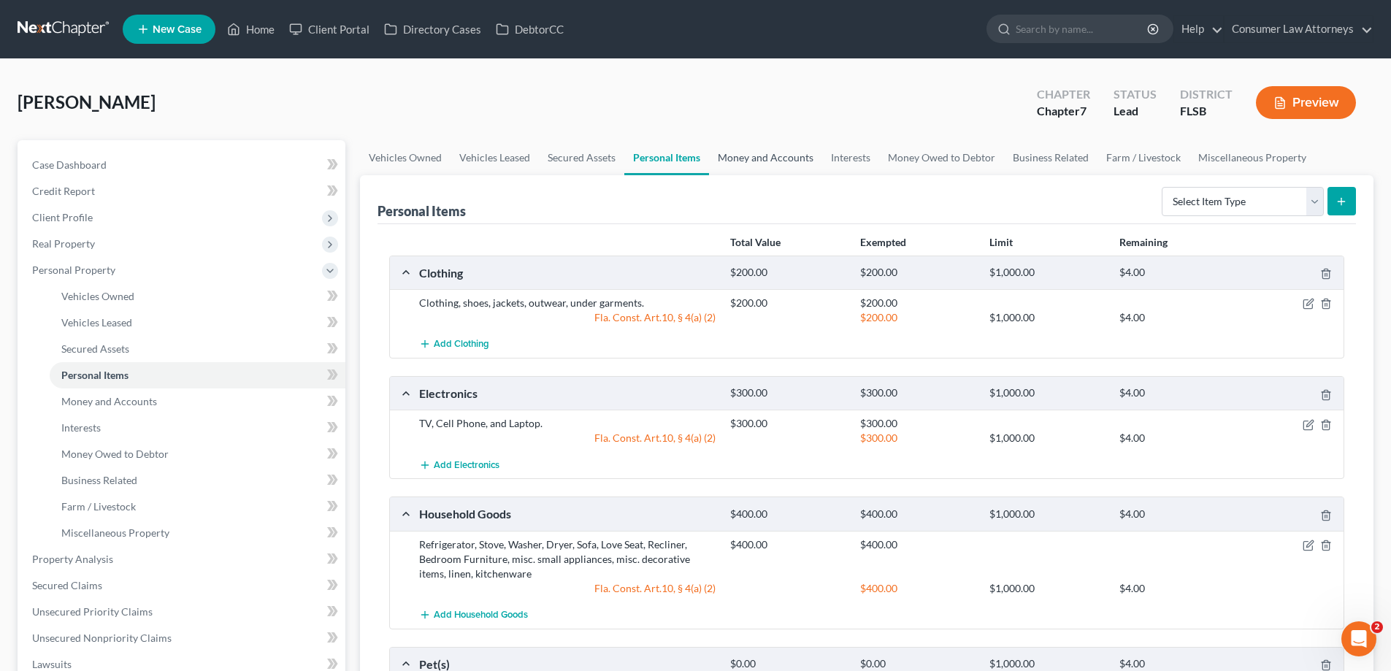
click at [745, 165] on link "Money and Accounts" at bounding box center [765, 157] width 113 height 35
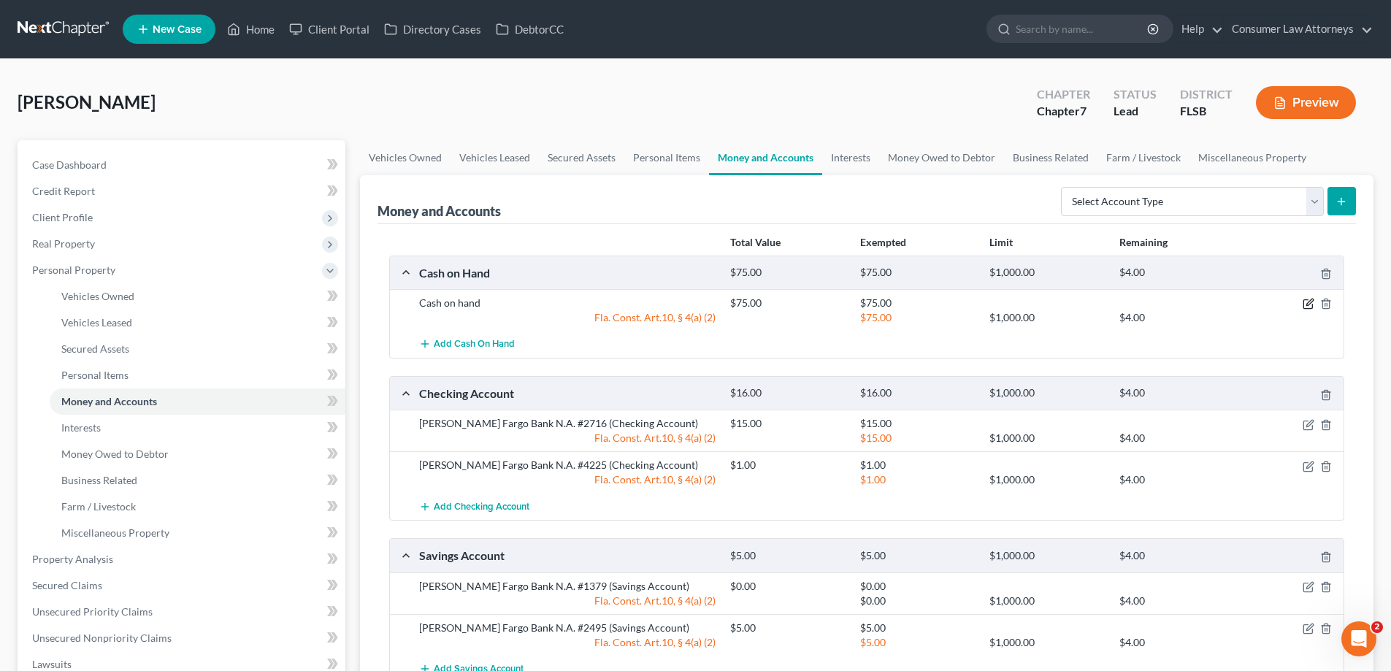
click at [1308, 305] on icon "button" at bounding box center [1309, 302] width 7 height 7
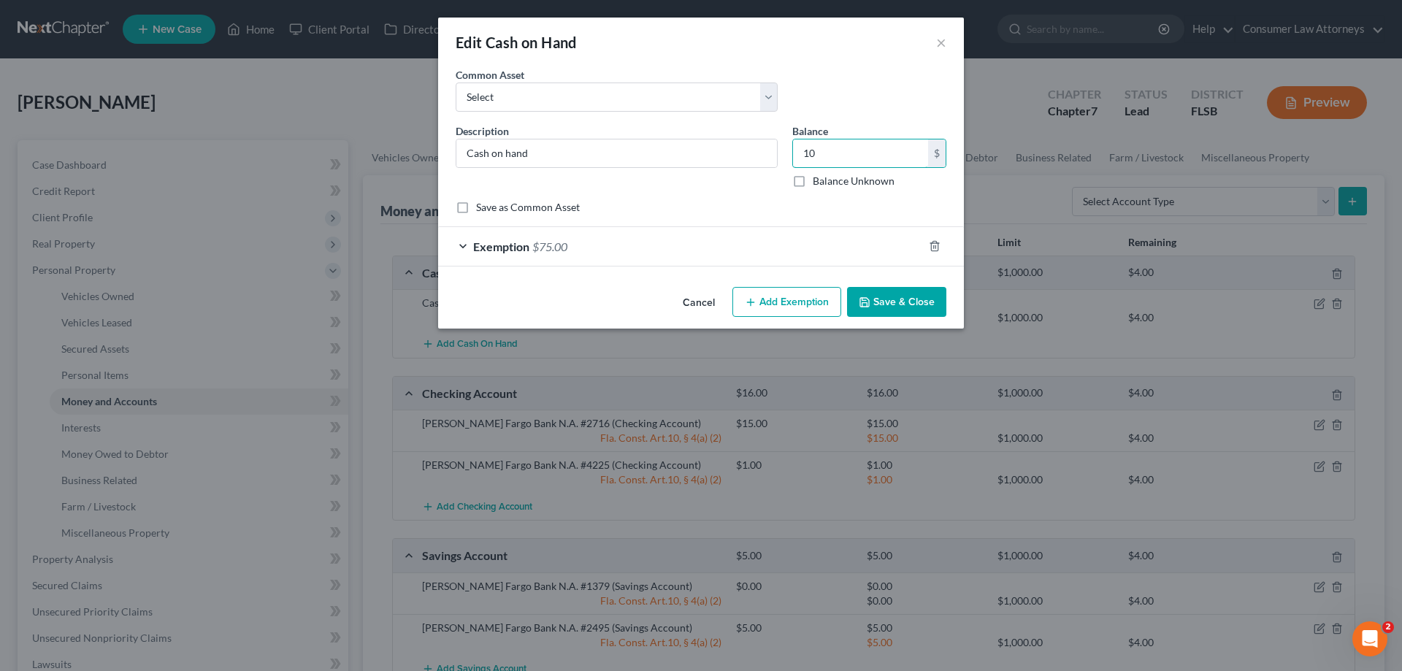
type input "10"
click at [843, 249] on div "Exemption $75.00" at bounding box center [680, 246] width 485 height 39
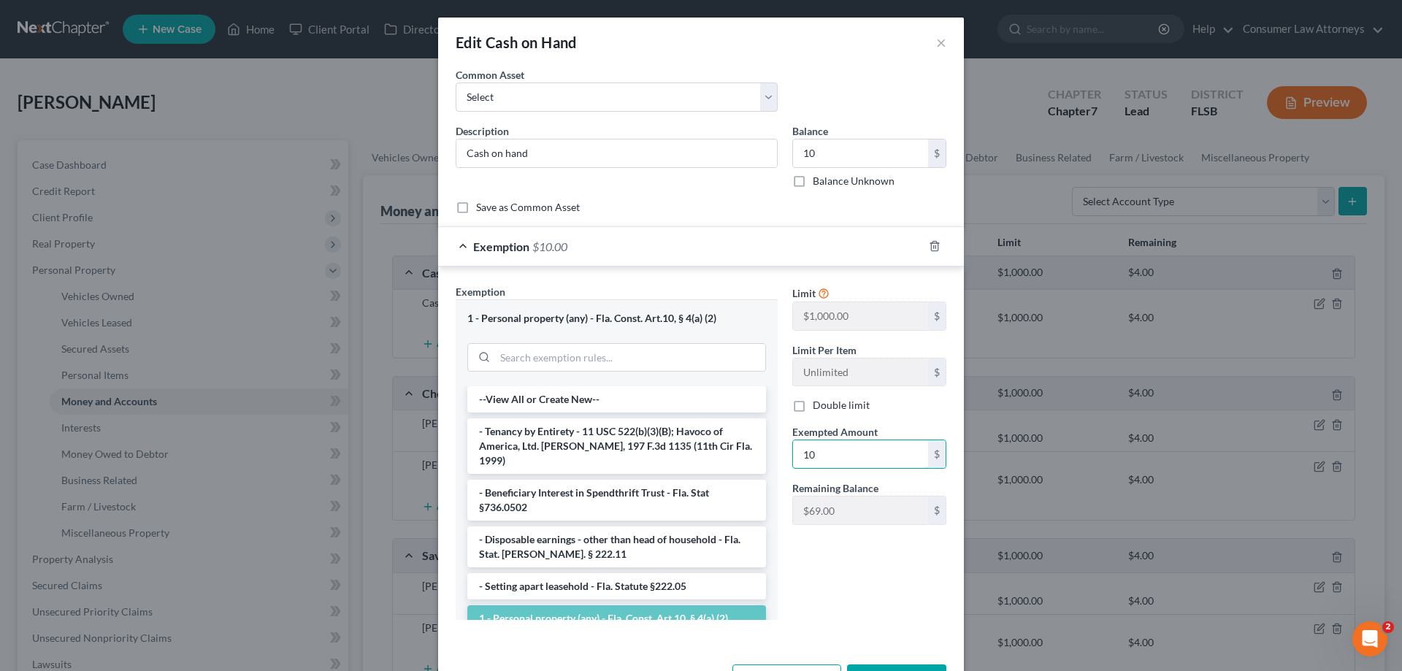
type input "10"
click at [803, 589] on div "Limit $1,000.00 $ Limit Per Item Unlimited $ Double limit Exempted Amount * 10 …" at bounding box center [869, 458] width 169 height 348
click at [897, 667] on button "Save & Close" at bounding box center [896, 679] width 99 height 31
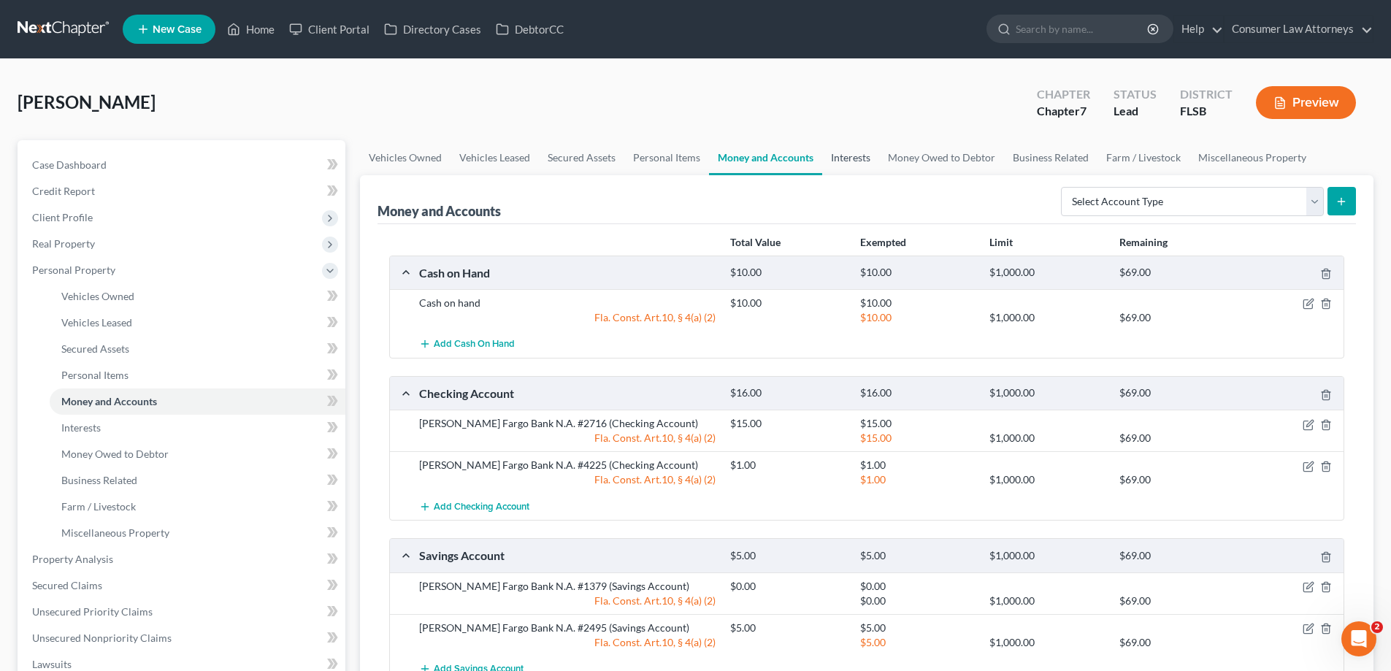
click at [851, 158] on link "Interests" at bounding box center [850, 157] width 57 height 35
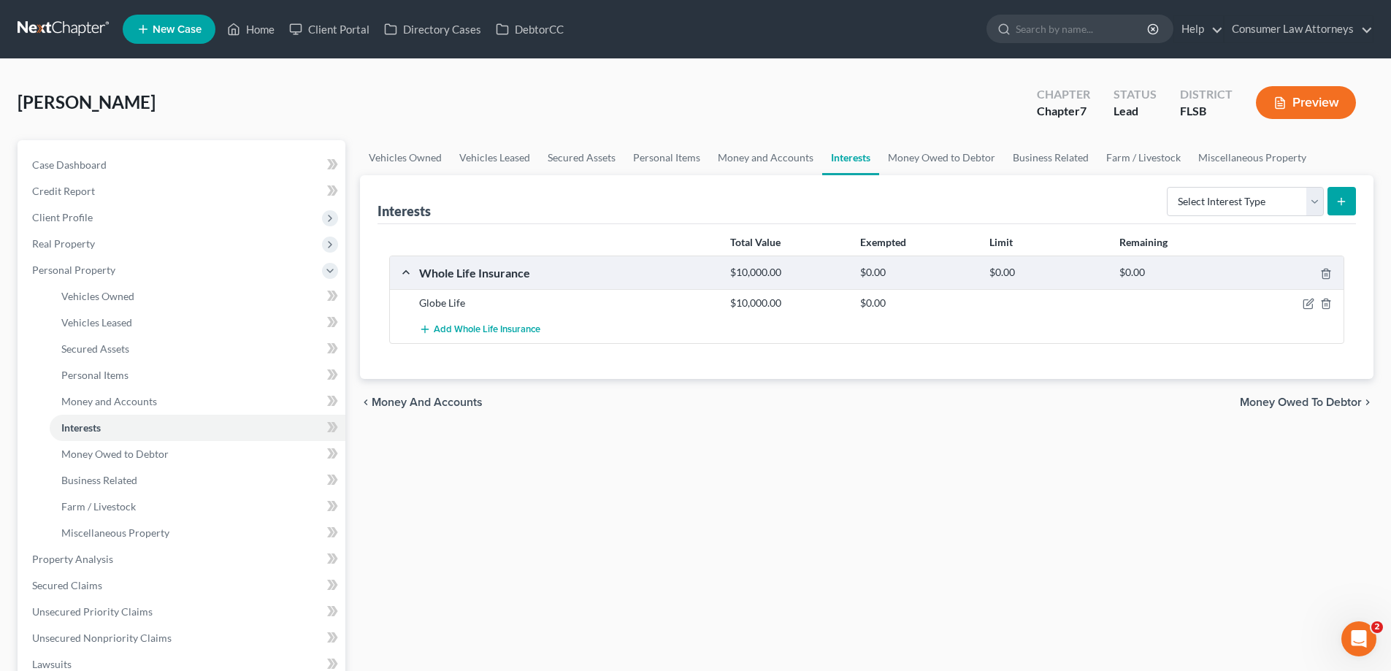
click at [642, 83] on div "[PERSON_NAME] Upgraded Chapter Chapter 7 Status Lead District FLSB Preview" at bounding box center [696, 109] width 1356 height 64
drag, startPoint x: 1307, startPoint y: 307, endPoint x: 1294, endPoint y: 328, distance: 24.9
click at [1307, 307] on icon "button" at bounding box center [1309, 304] width 12 height 12
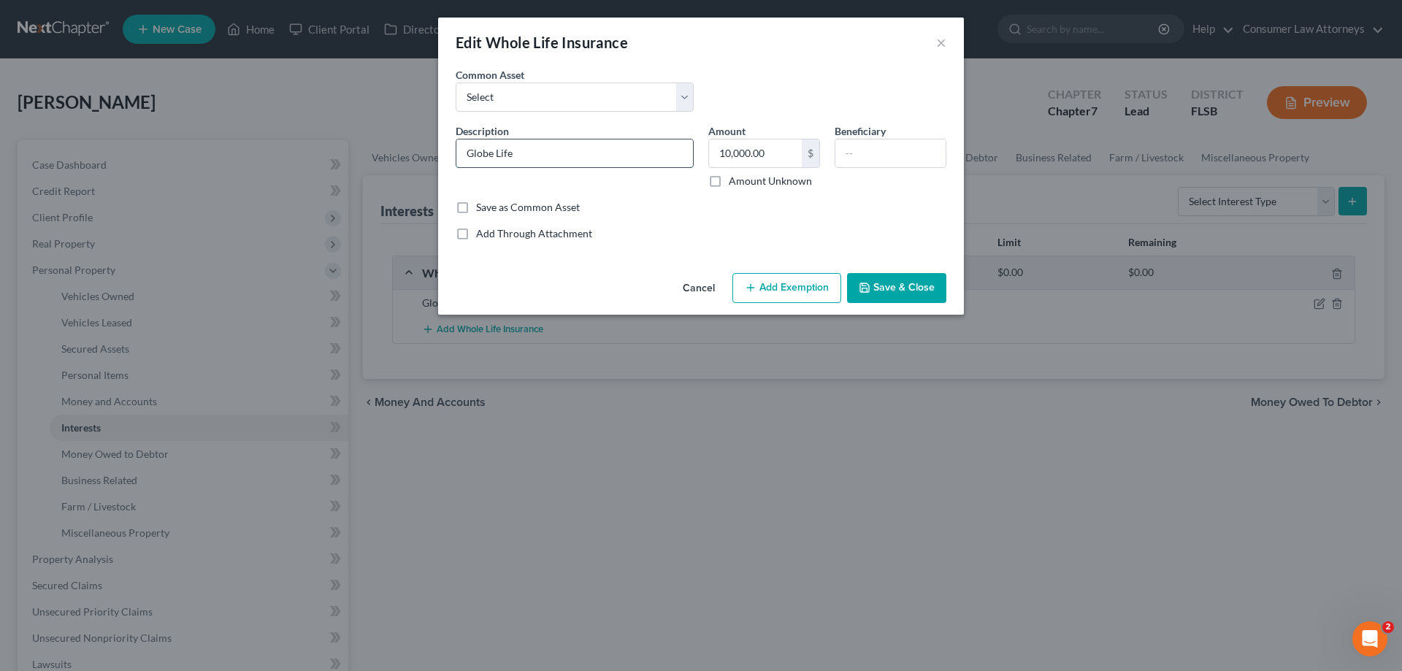
click at [589, 158] on input "Globe Life" at bounding box center [574, 153] width 237 height 28
type input "Globe Life Insurance #8357"
click at [859, 153] on input "text" at bounding box center [890, 153] width 110 height 28
type input "Debtor"
click at [923, 289] on button "Save & Close" at bounding box center [896, 288] width 99 height 31
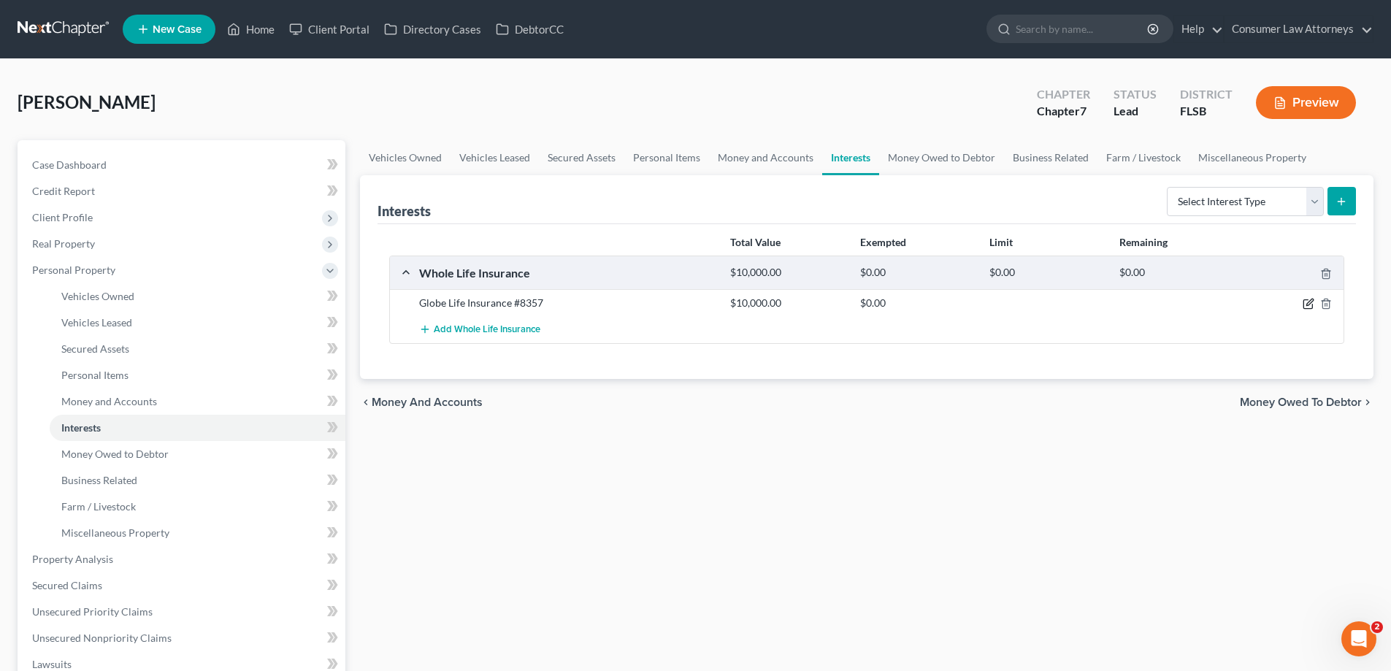
click at [1306, 305] on icon "button" at bounding box center [1309, 302] width 7 height 7
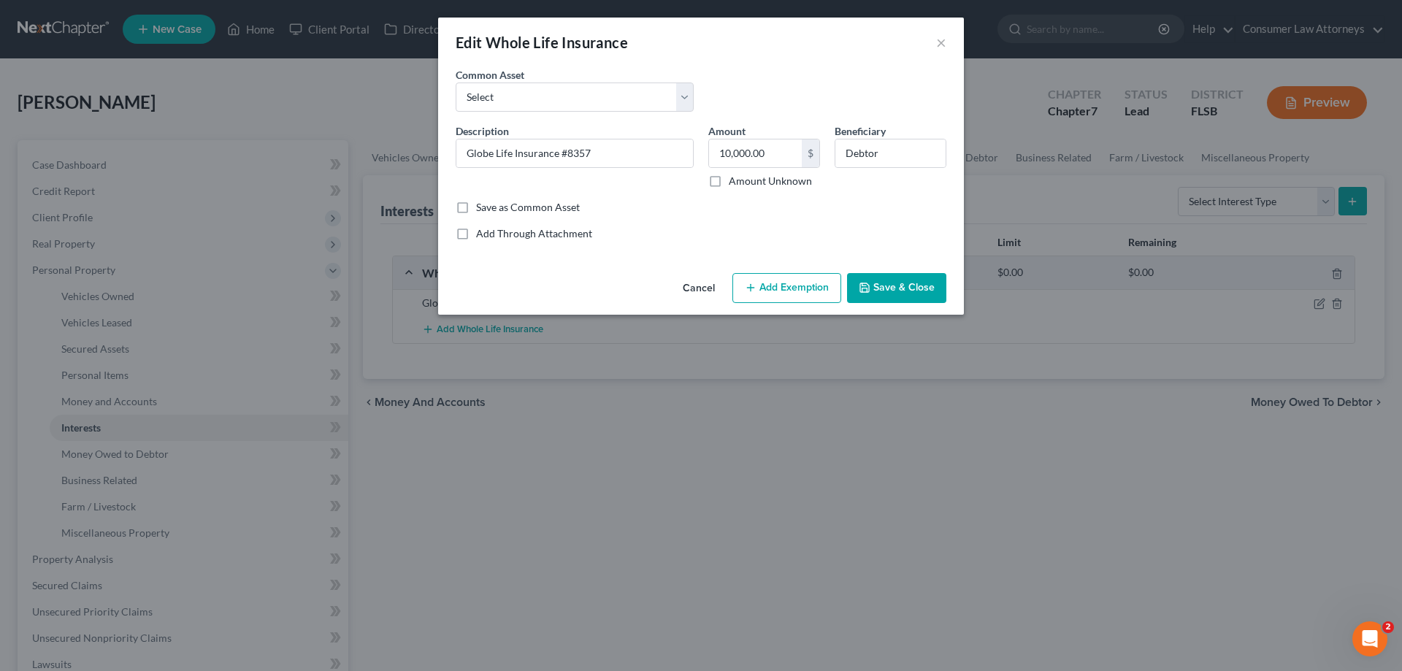
click at [771, 291] on button "Add Exemption" at bounding box center [786, 288] width 109 height 31
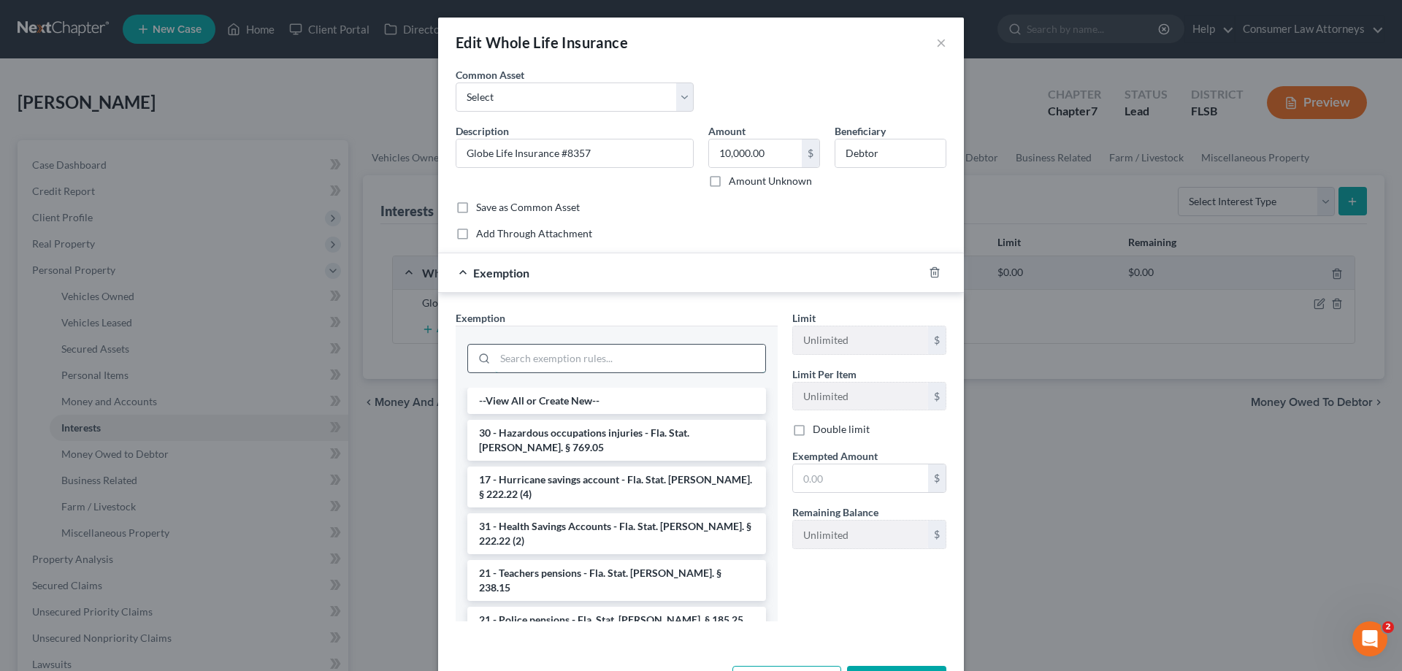
click at [610, 353] on input "search" at bounding box center [630, 359] width 270 height 28
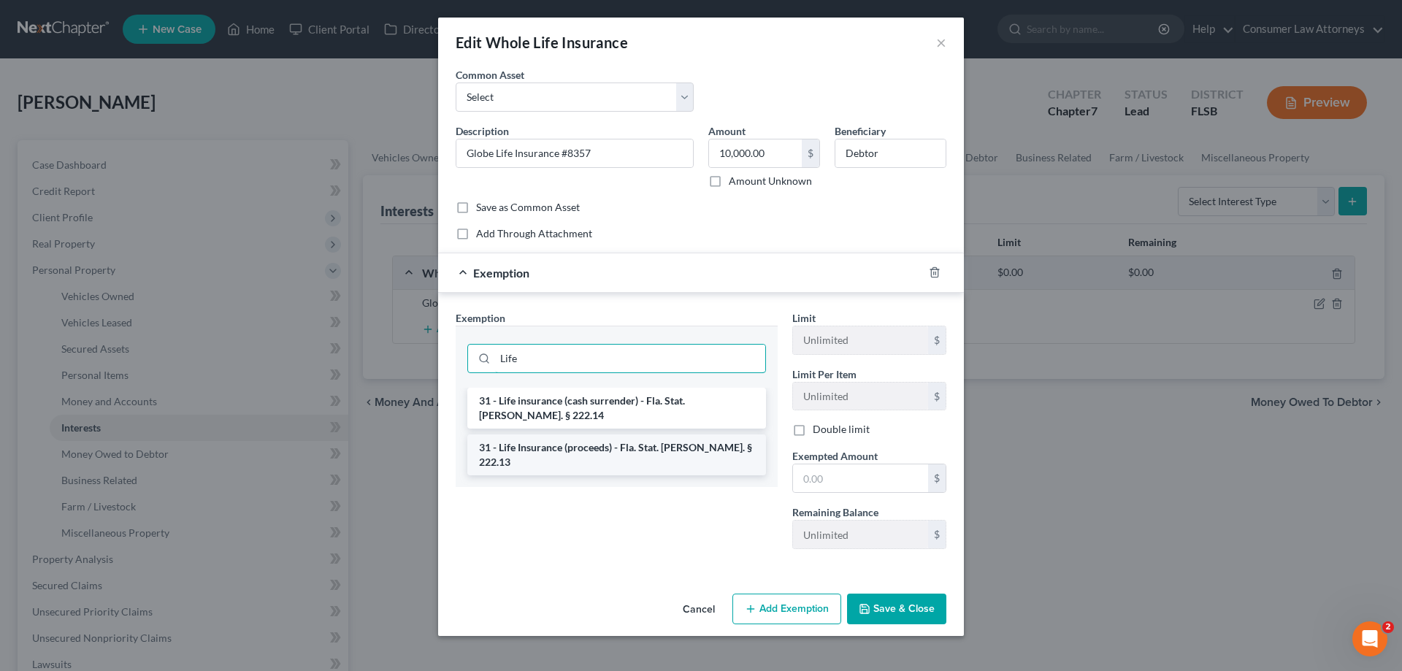
type input "Life"
click at [556, 434] on li "31 - Life Insurance (proceeds) - Fla. Stat. [PERSON_NAME]. § 222.13" at bounding box center [616, 454] width 299 height 41
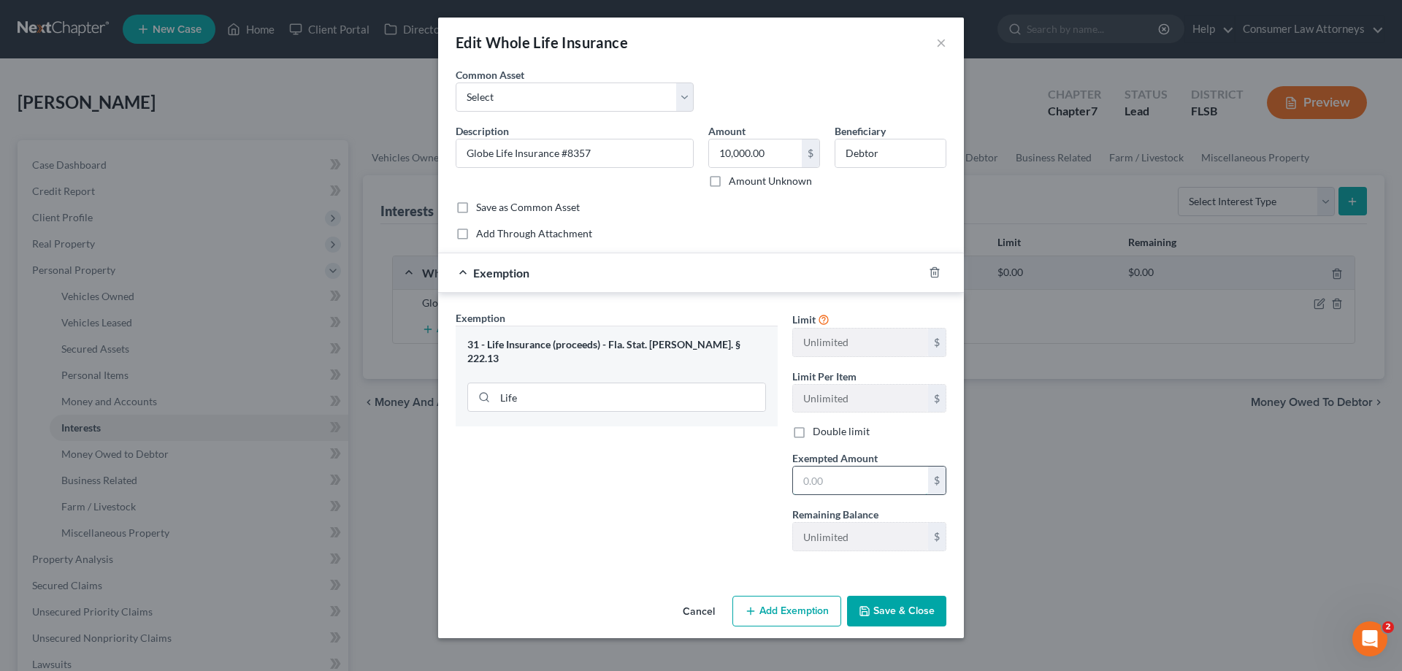
click at [870, 480] on input "text" at bounding box center [860, 481] width 135 height 28
type input "10,000"
click at [871, 604] on button "Save & Close" at bounding box center [896, 611] width 99 height 31
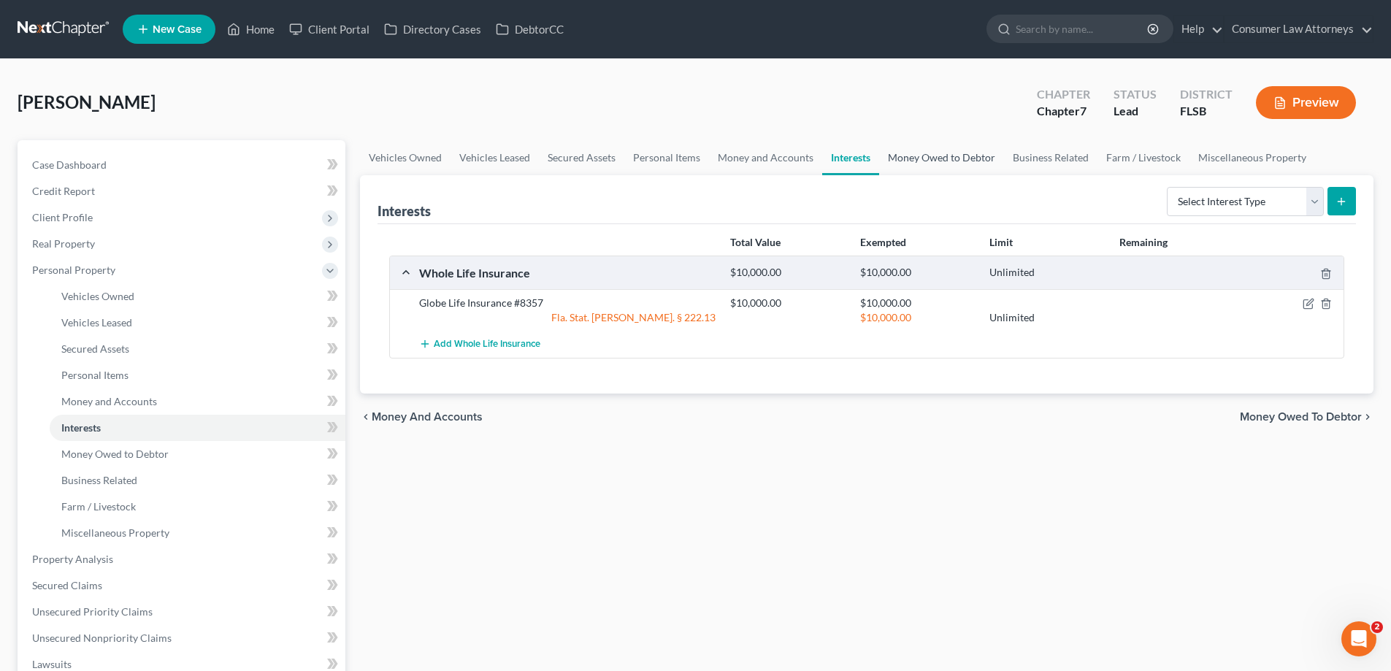
click at [943, 158] on link "Money Owed to Debtor" at bounding box center [941, 157] width 125 height 35
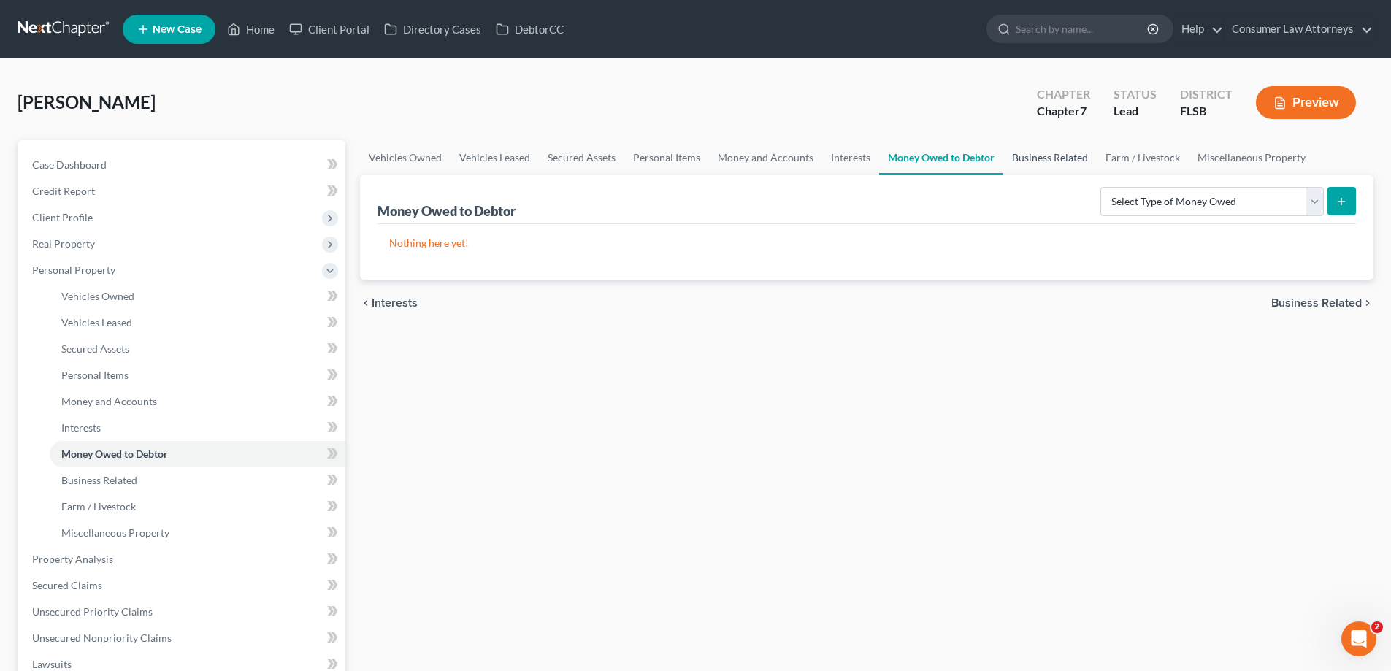
click at [1041, 164] on link "Business Related" at bounding box center [1049, 157] width 93 height 35
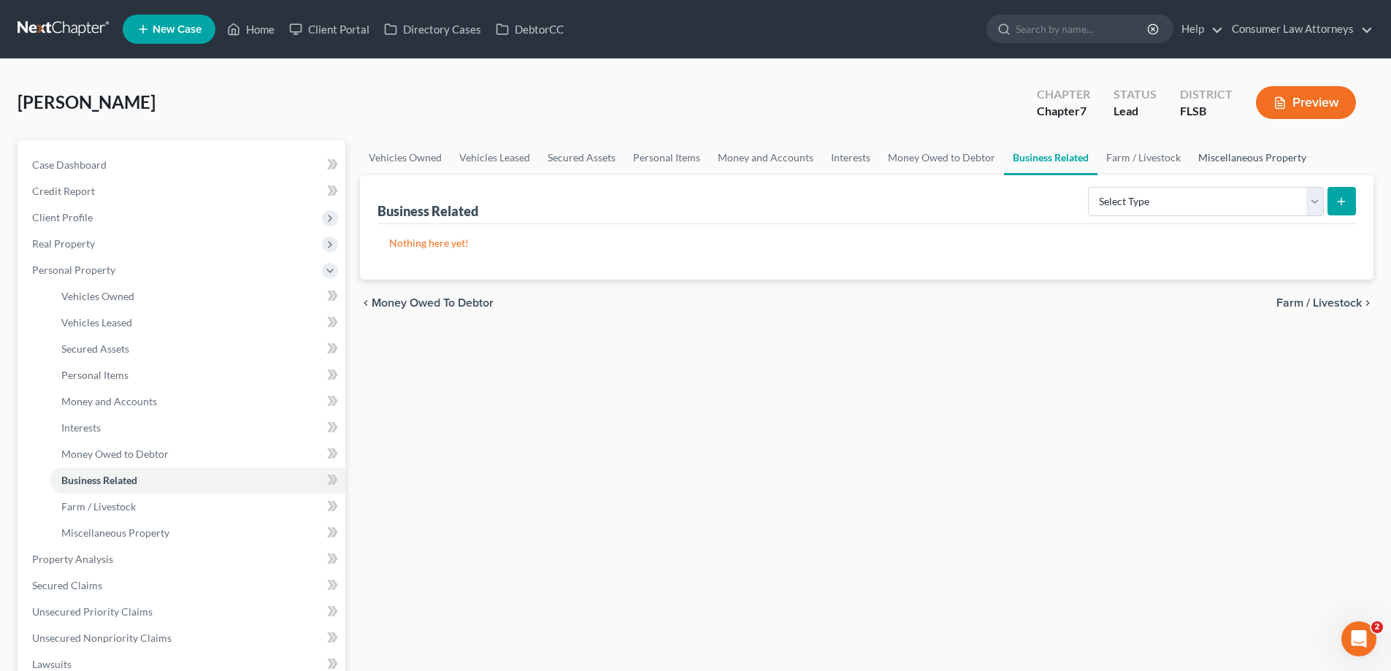
click at [1238, 158] on link "Miscellaneous Property" at bounding box center [1253, 157] width 126 height 35
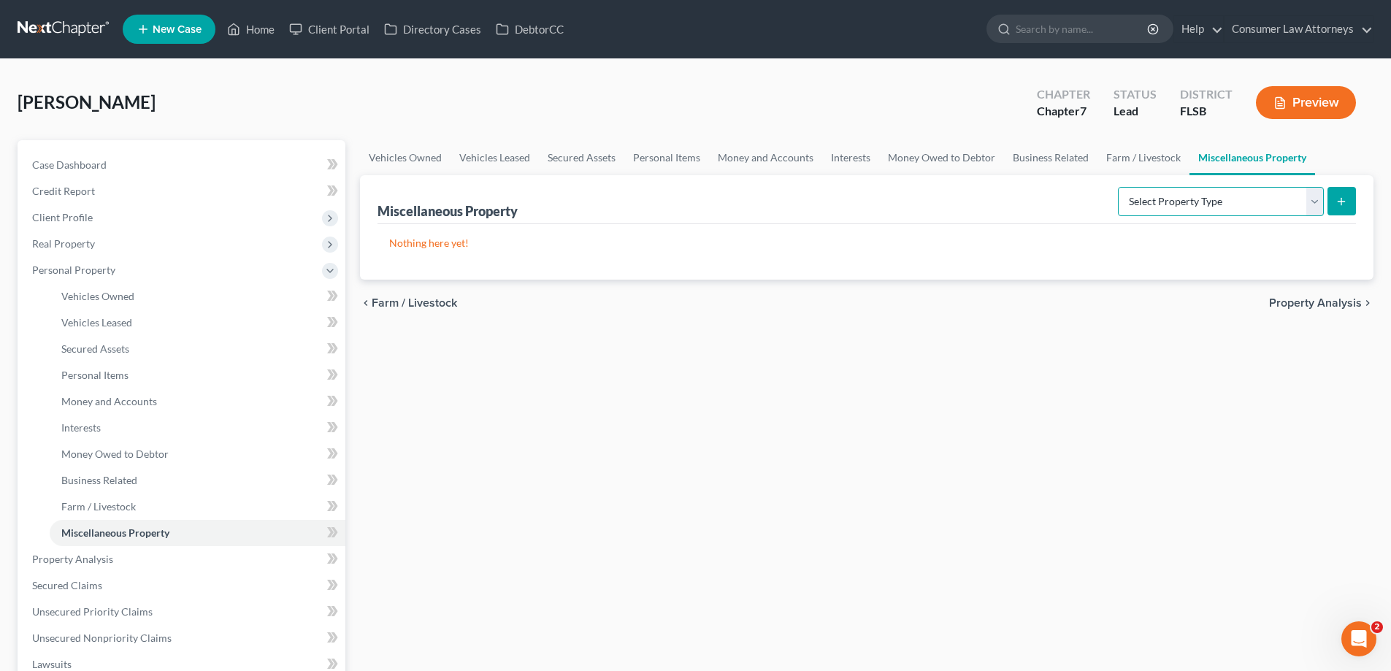
click at [1181, 202] on select "Select Property Type Assigned for Creditor Benefit [DATE] Holding for Another N…" at bounding box center [1221, 201] width 206 height 29
click at [1045, 163] on link "Business Related" at bounding box center [1050, 157] width 93 height 35
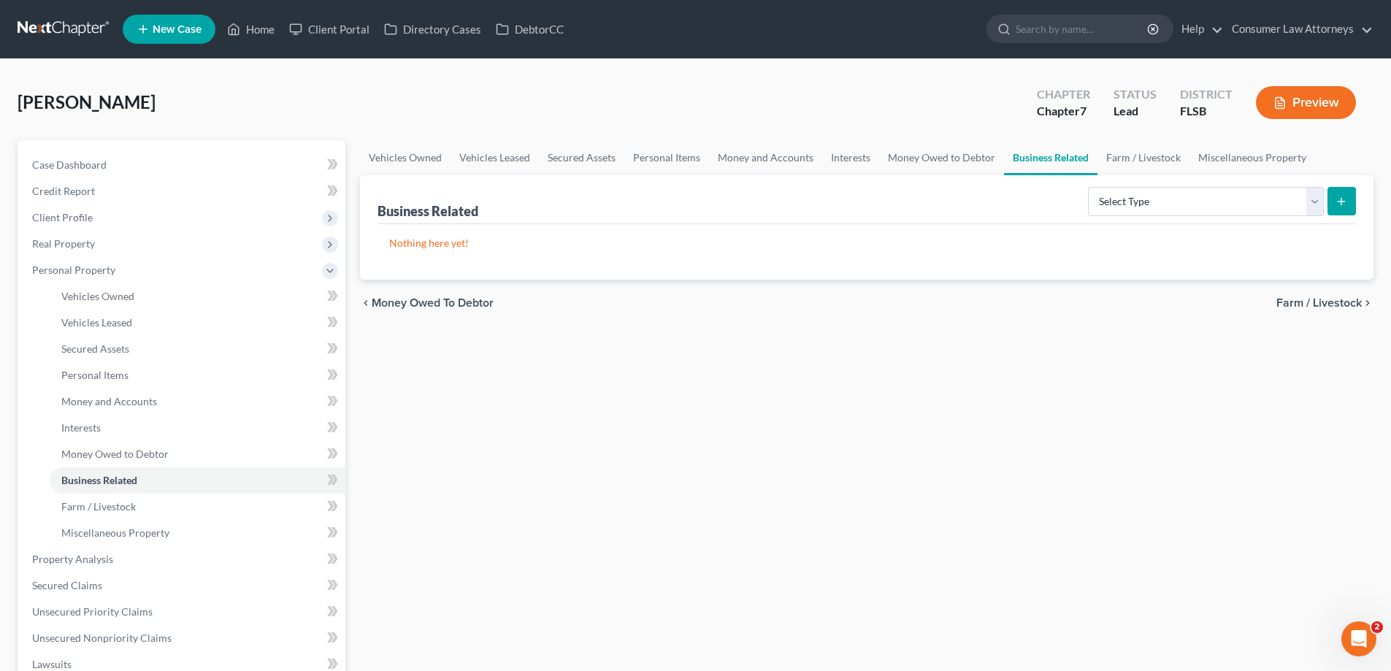
drag, startPoint x: 1217, startPoint y: 366, endPoint x: 1205, endPoint y: 353, distance: 17.0
click at [1217, 366] on div "Vehicles Owned Vehicles Leased Secured Assets Personal Items Money and Accounts…" at bounding box center [867, 561] width 1028 height 843
click at [1303, 207] on select "Select Type Customer Lists Franchises Inventory Licenses Machinery Office Equip…" at bounding box center [1206, 201] width 236 height 29
select select "other_business_related_property_not_listed"
click at [1089, 187] on select "Select Type Customer Lists Franchises Inventory Licenses Machinery Office Equip…" at bounding box center [1206, 201] width 236 height 29
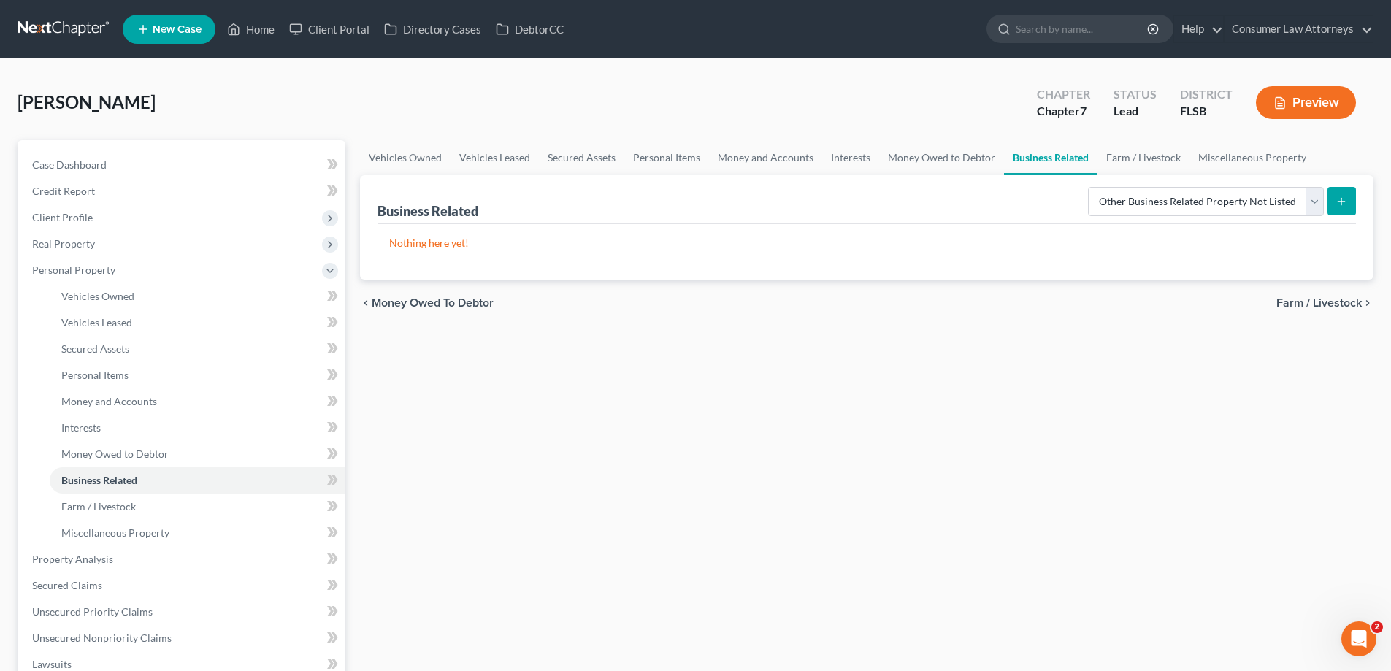
click at [1341, 203] on line "submit" at bounding box center [1341, 201] width 0 height 7
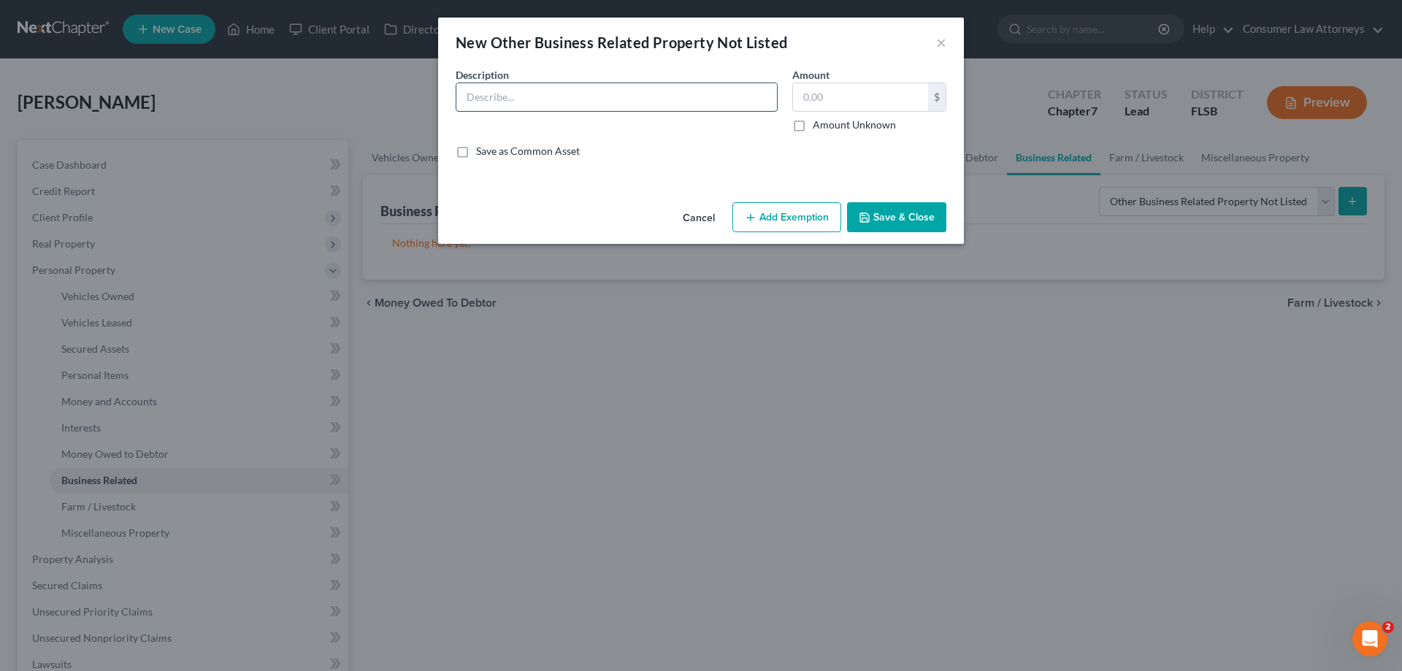
click at [668, 104] on input "text" at bounding box center [616, 97] width 321 height 28
drag, startPoint x: 668, startPoint y: 104, endPoint x: 524, endPoint y: 107, distance: 143.9
click at [401, 104] on div "New Other Business Related Property Not Listed × An exemption set must first be…" at bounding box center [701, 335] width 1402 height 671
type input "Love [PERSON_NAME] Corporation"
click at [857, 97] on input "text" at bounding box center [860, 97] width 135 height 28
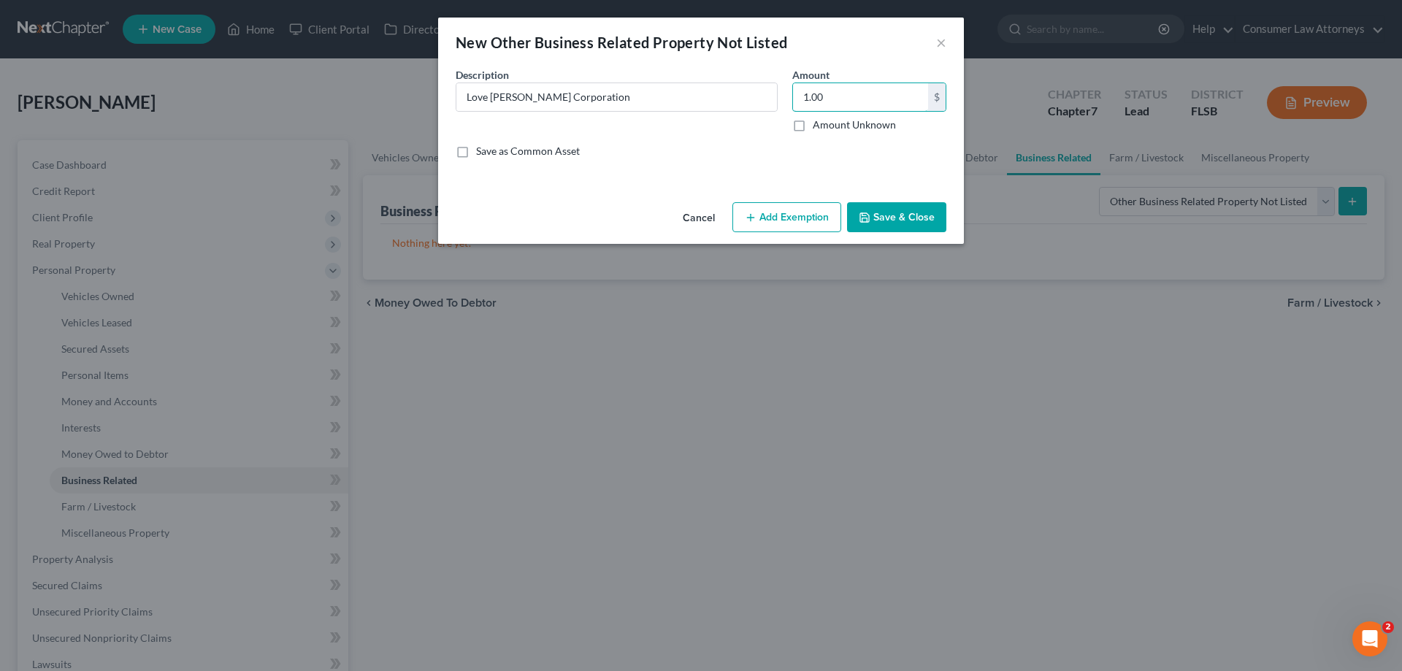
type input "1.00"
click at [900, 215] on button "Save & Close" at bounding box center [896, 217] width 99 height 31
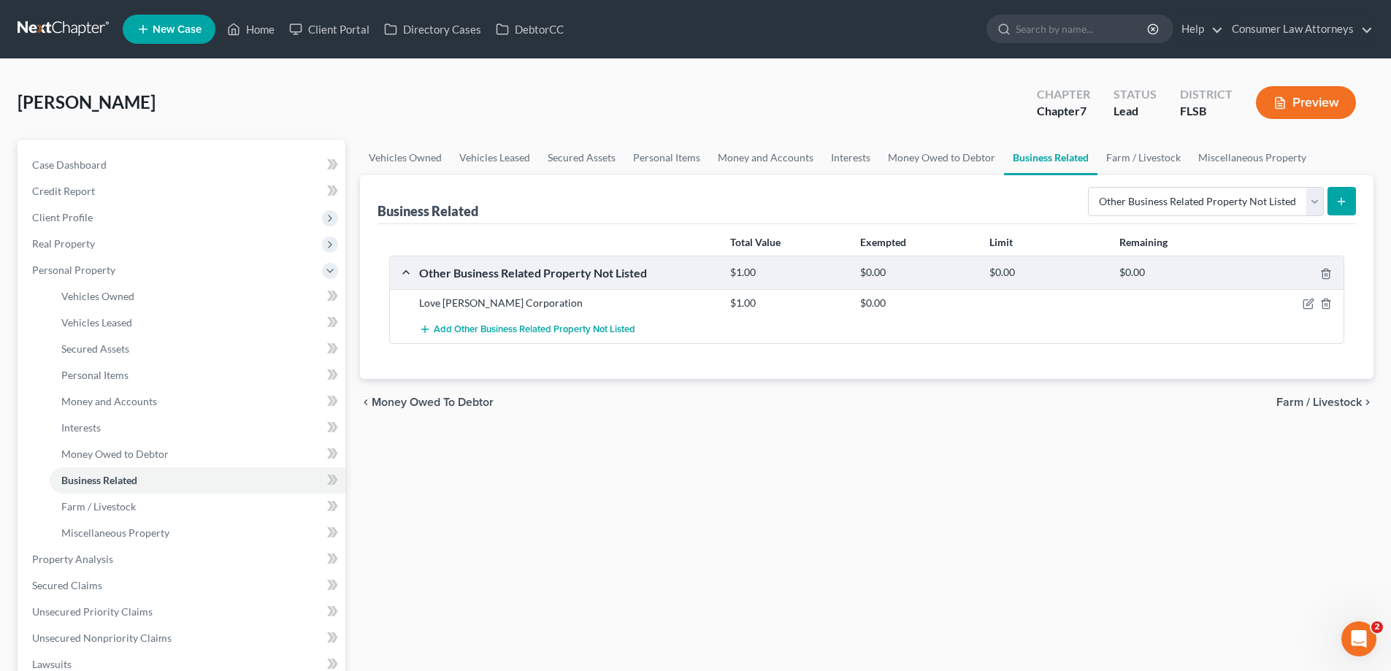
click at [1158, 421] on div "chevron_left Money Owed to Debtor Farm / Livestock chevron_right" at bounding box center [867, 402] width 1014 height 47
click at [1258, 159] on link "Miscellaneous Property" at bounding box center [1253, 157] width 126 height 35
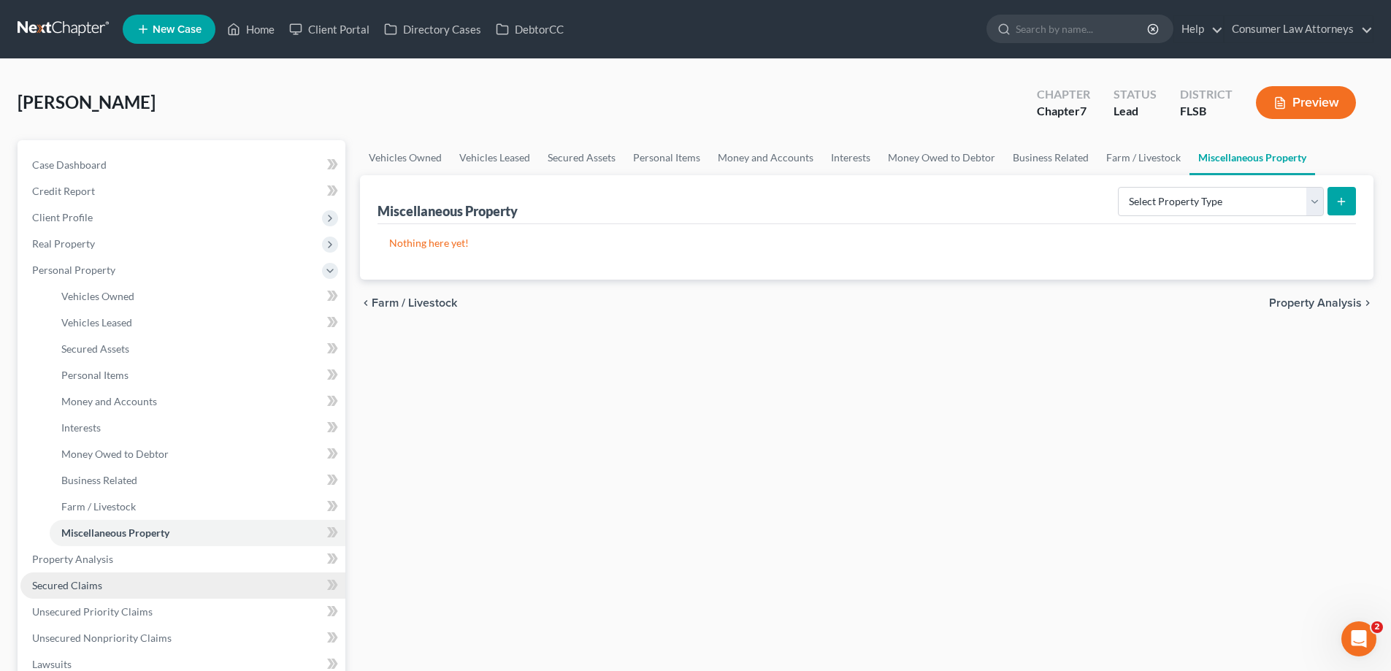
click at [64, 586] on span "Secured Claims" at bounding box center [67, 585] width 70 height 12
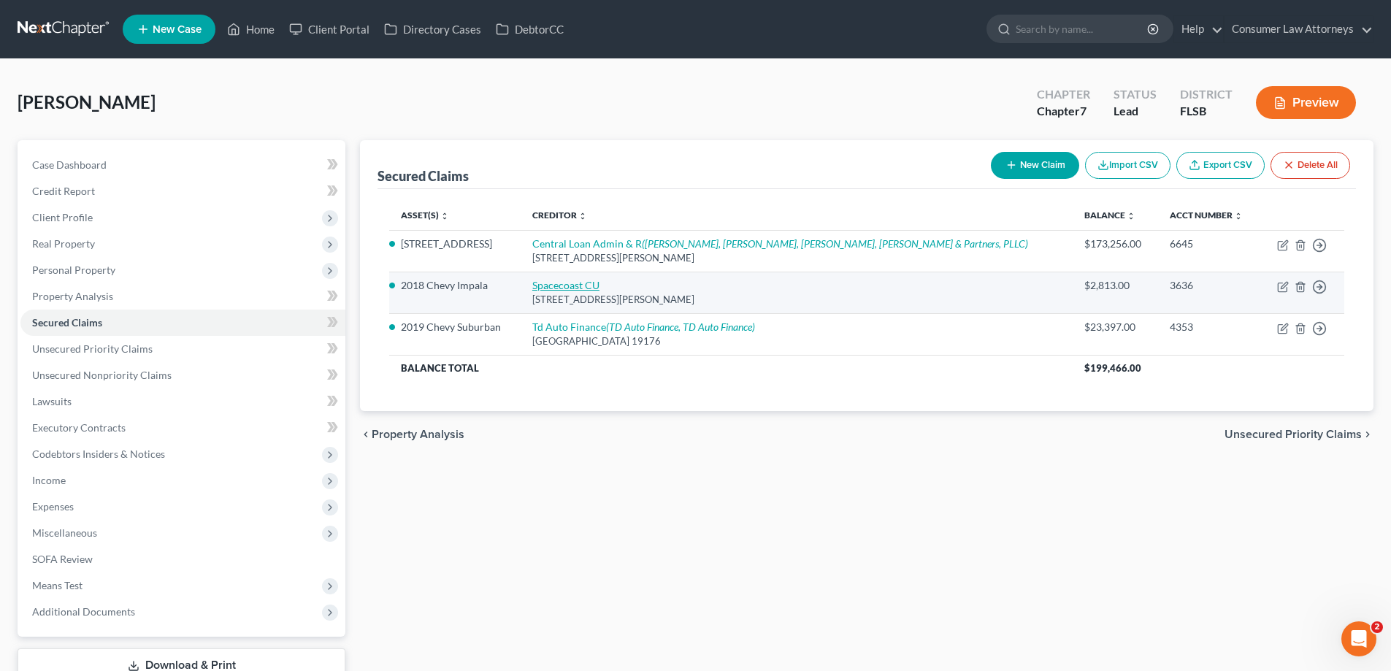
click at [600, 282] on link "Spacecoast CU" at bounding box center [565, 285] width 67 height 12
select select "9"
select select "11"
select select "2"
select select "0"
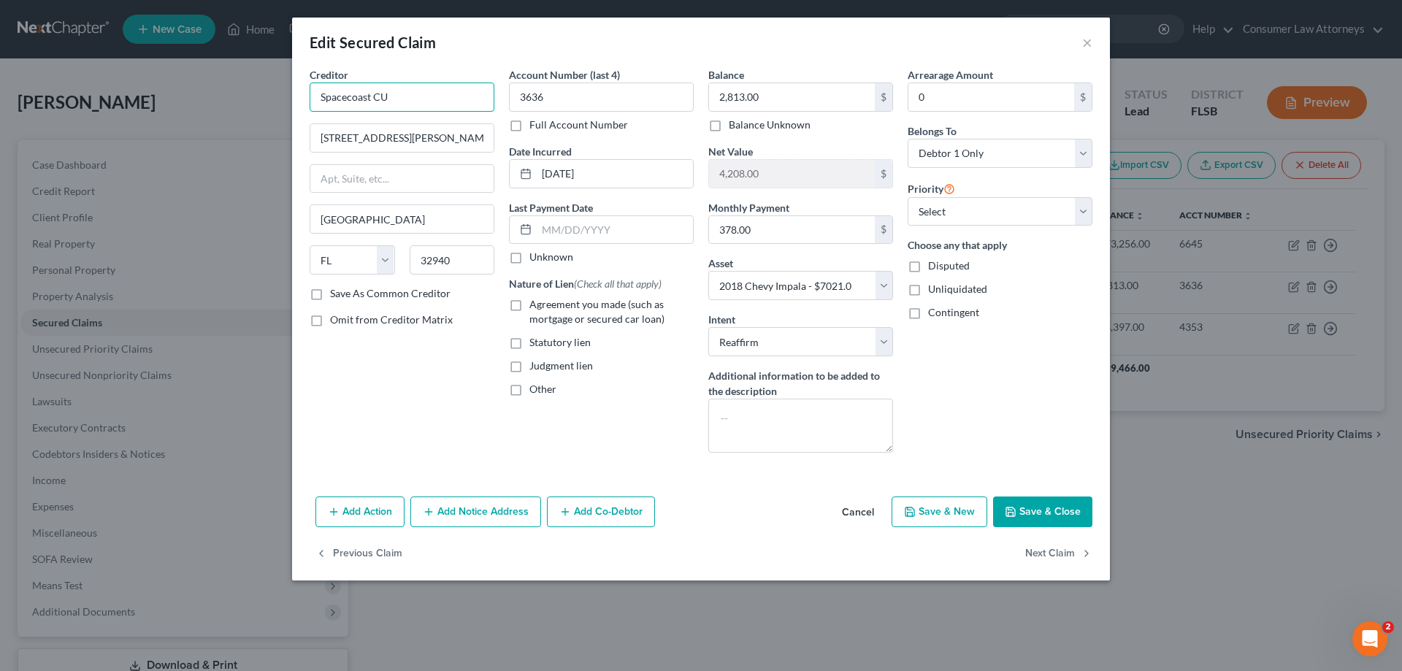
click at [451, 95] on input "Spacecoast CU" at bounding box center [402, 97] width 185 height 29
click at [470, 506] on button "Add Notice Address" at bounding box center [475, 512] width 131 height 31
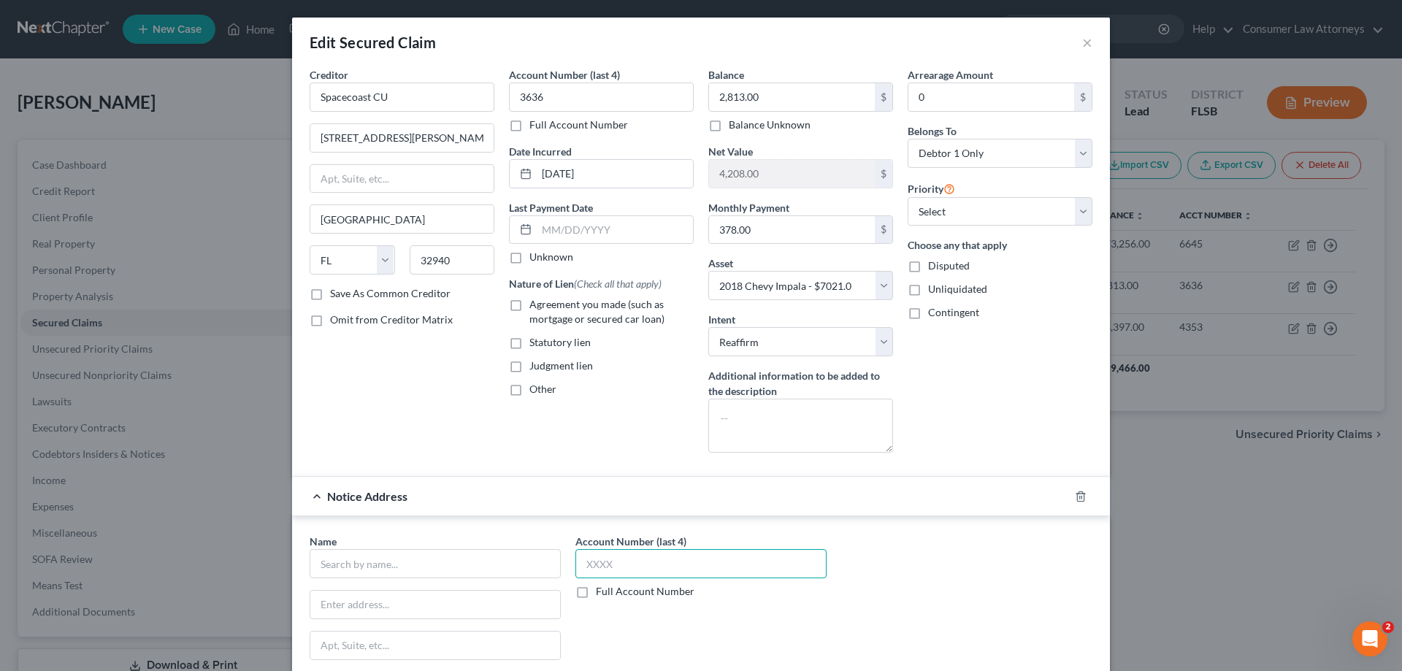
click at [683, 563] on input "text" at bounding box center [700, 563] width 251 height 29
type input "3636"
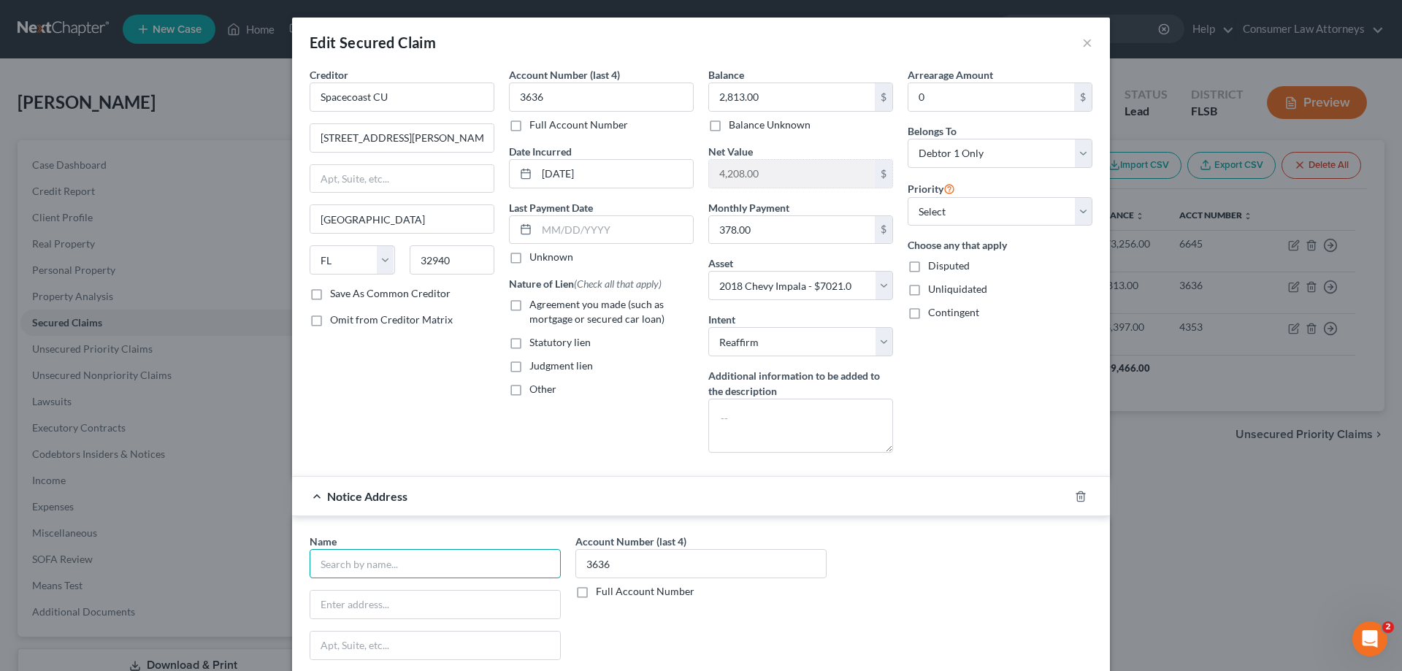
click at [492, 563] on input "text" at bounding box center [435, 563] width 251 height 29
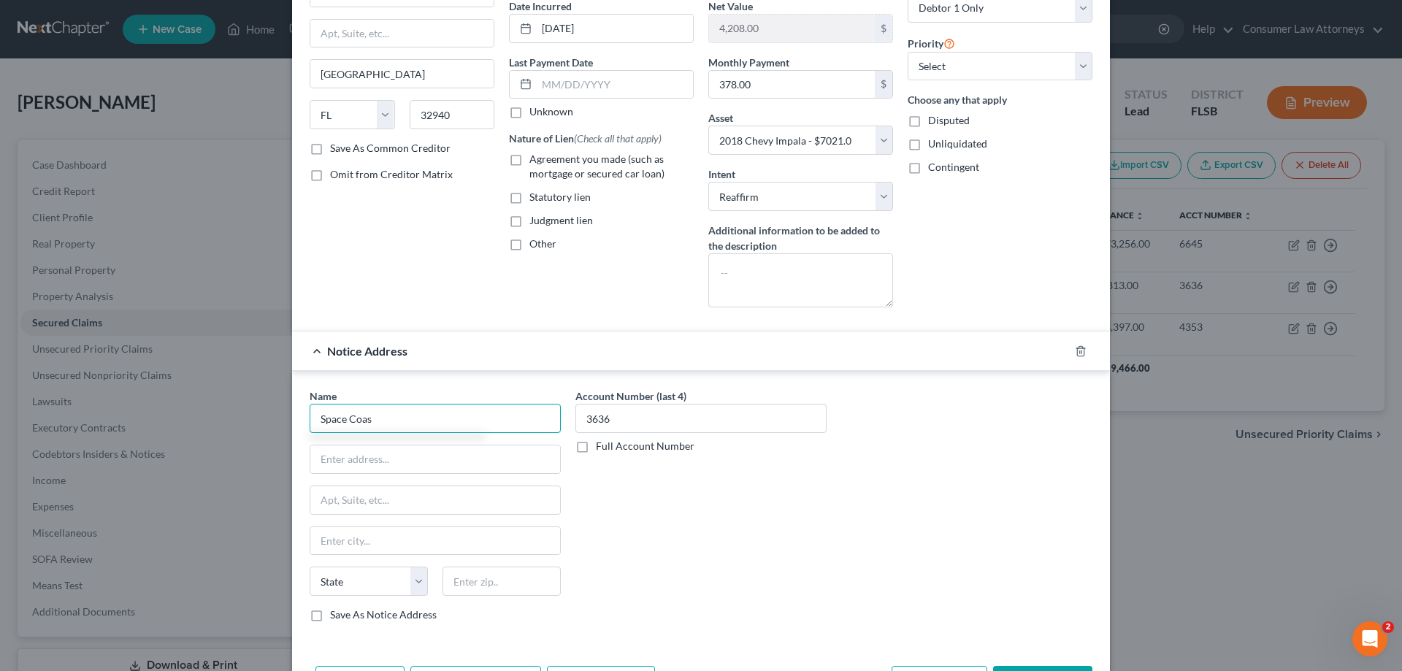
scroll to position [146, 0]
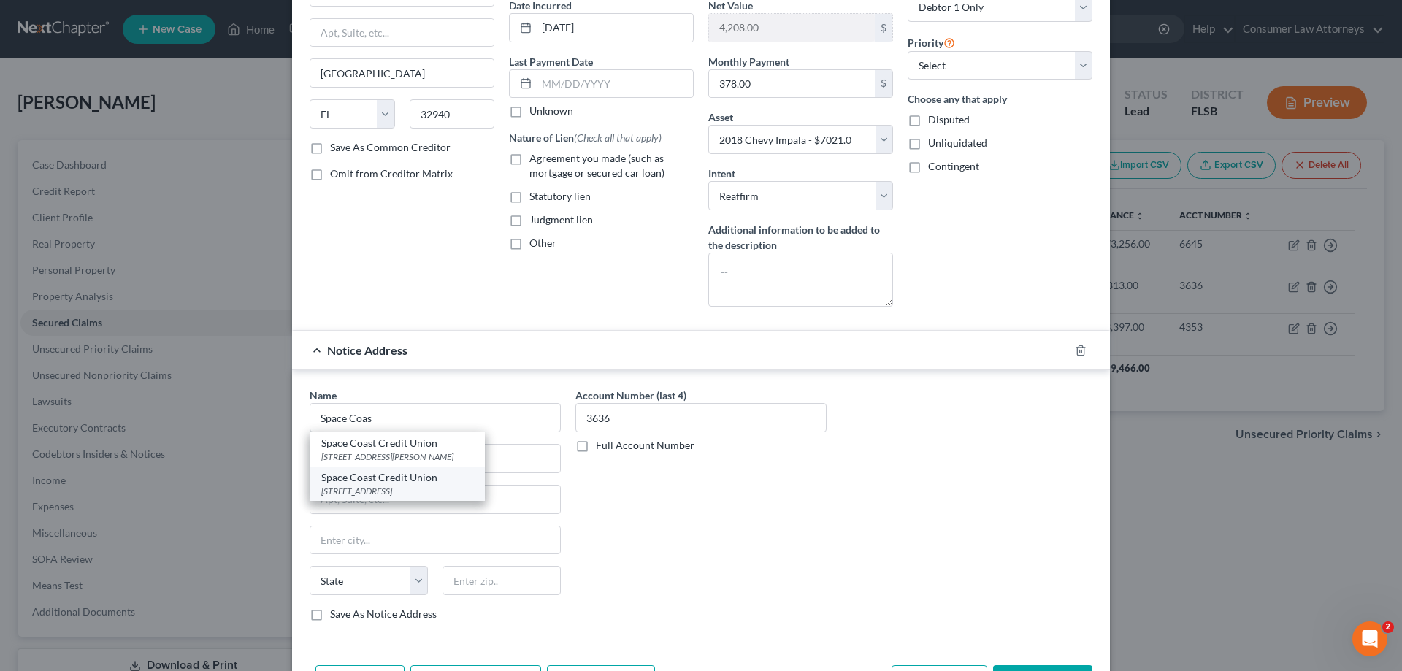
click at [370, 489] on div "[STREET_ADDRESS]" at bounding box center [397, 491] width 152 height 12
type input "Space Coast Credit Union"
type input "PO Box 419001"
type input "[GEOGRAPHIC_DATA]"
select select "9"
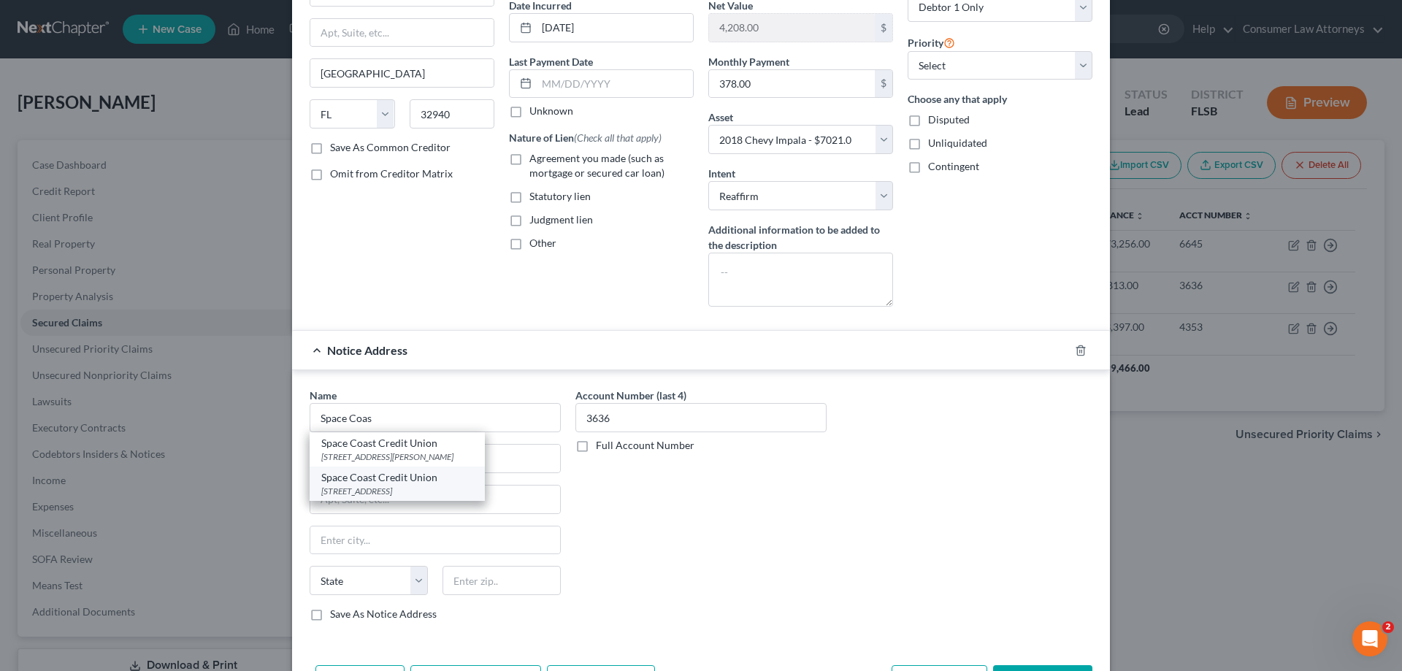
type input "32941"
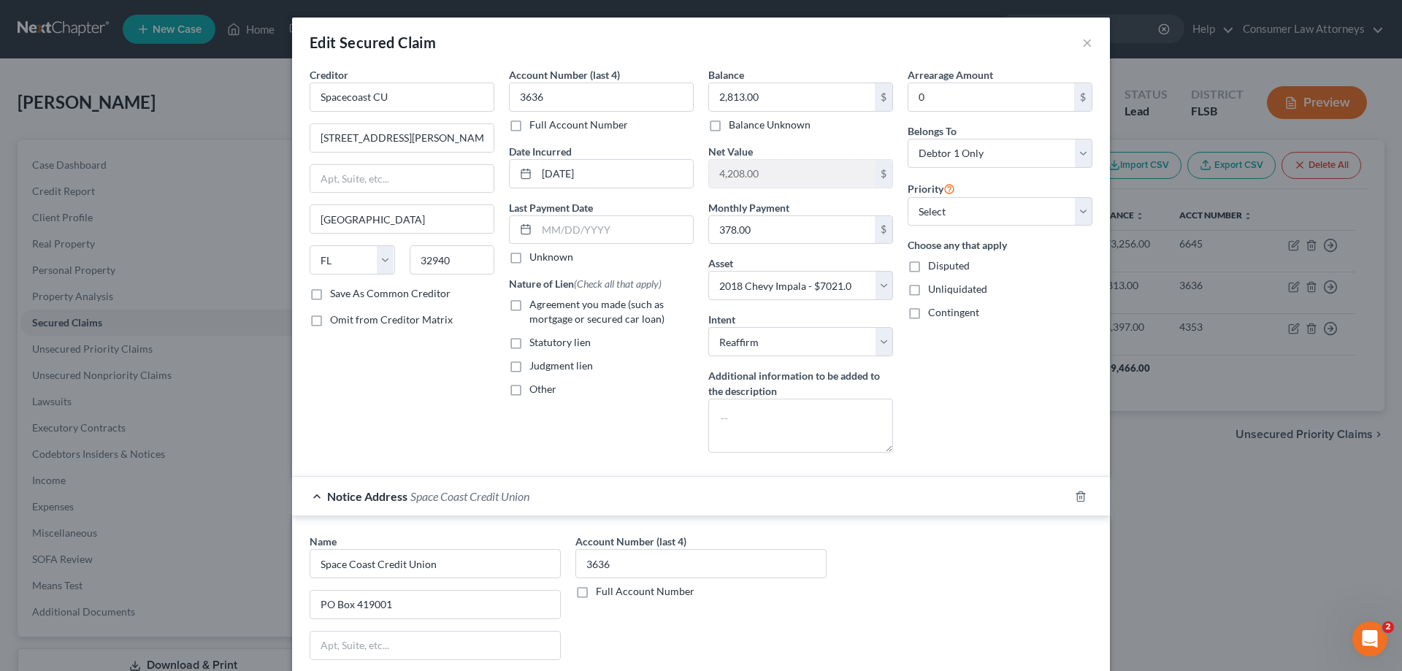
scroll to position [242, 0]
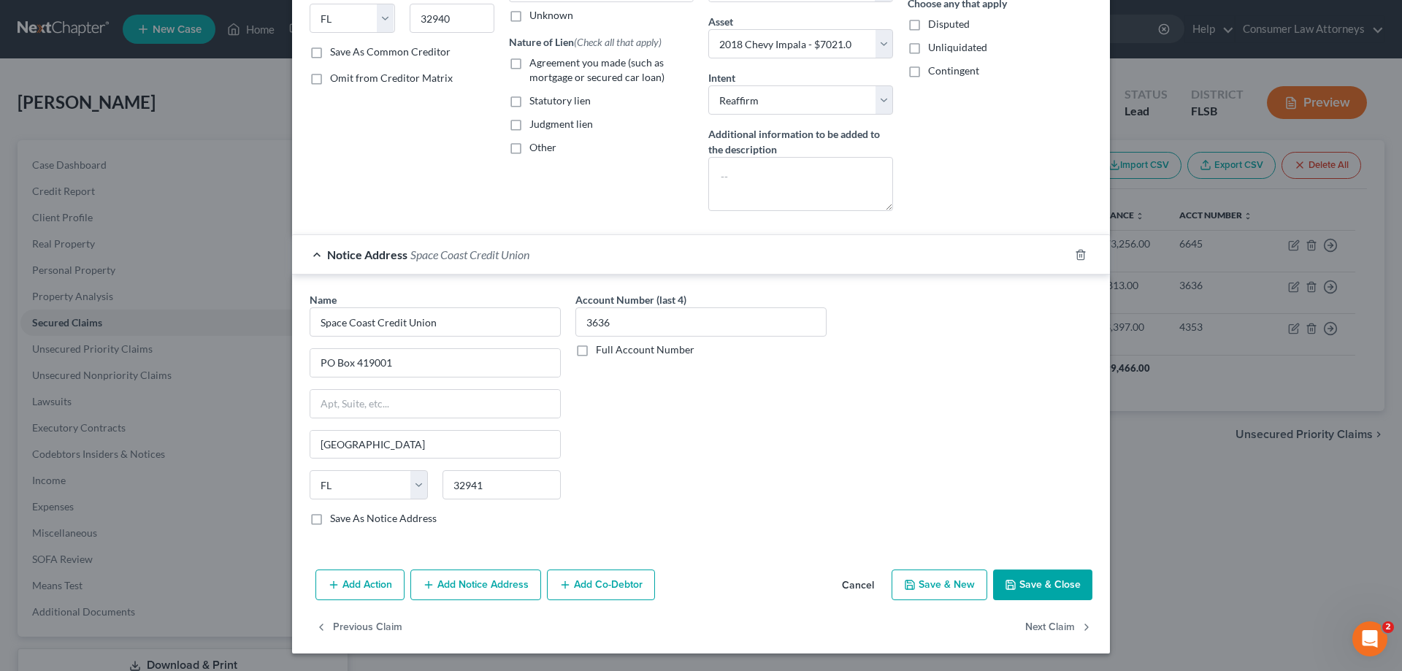
click at [495, 590] on button "Add Notice Address" at bounding box center [475, 585] width 131 height 31
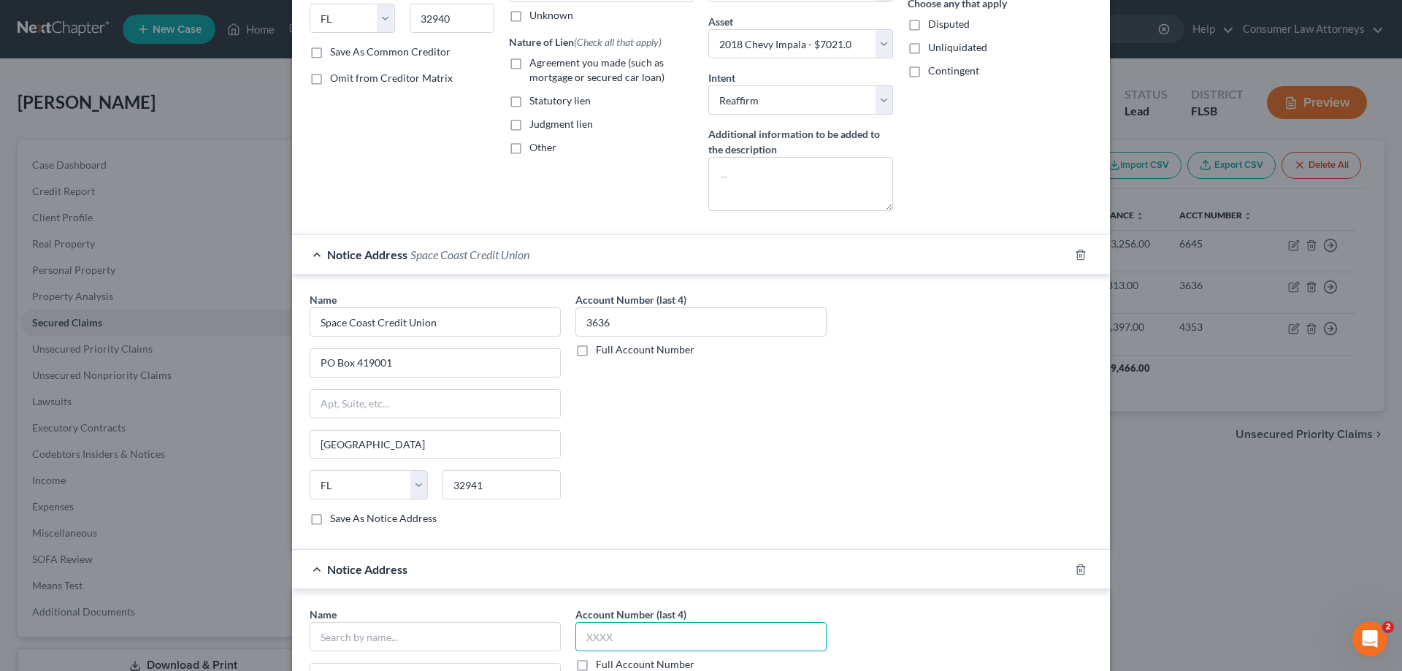
click at [748, 636] on input "text" at bounding box center [700, 636] width 251 height 29
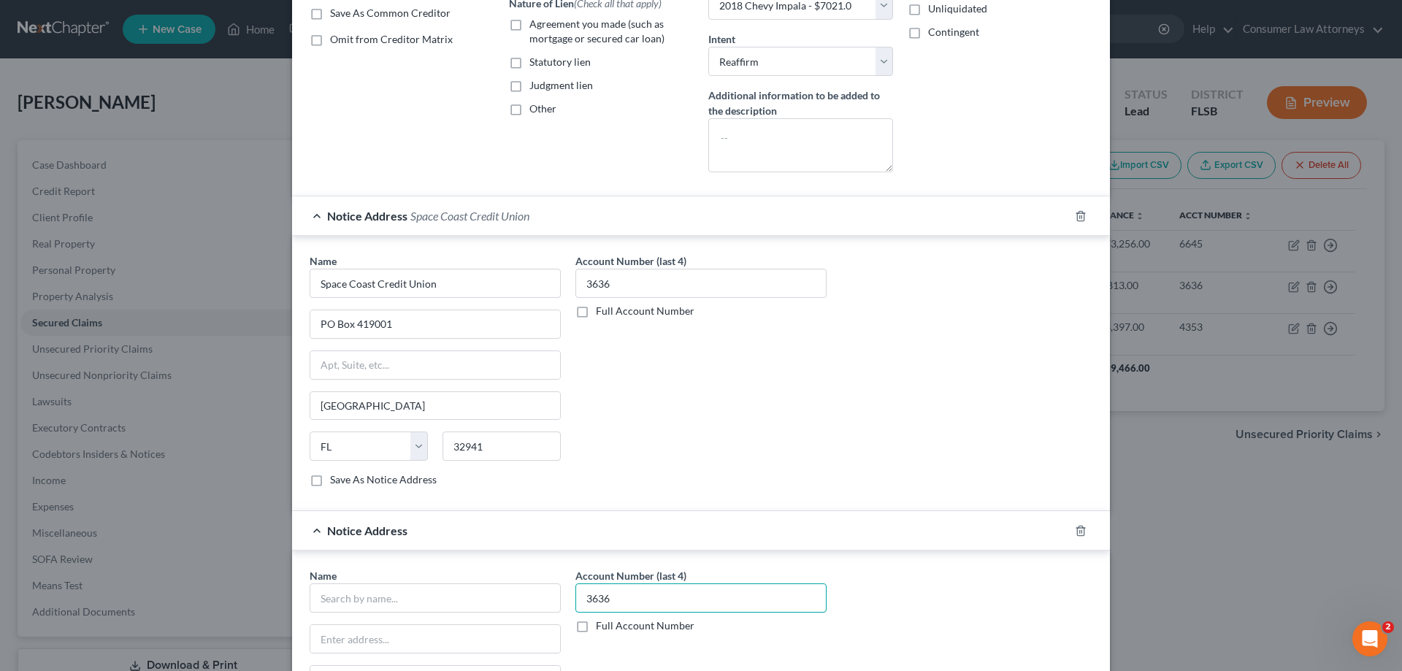
scroll to position [315, 0]
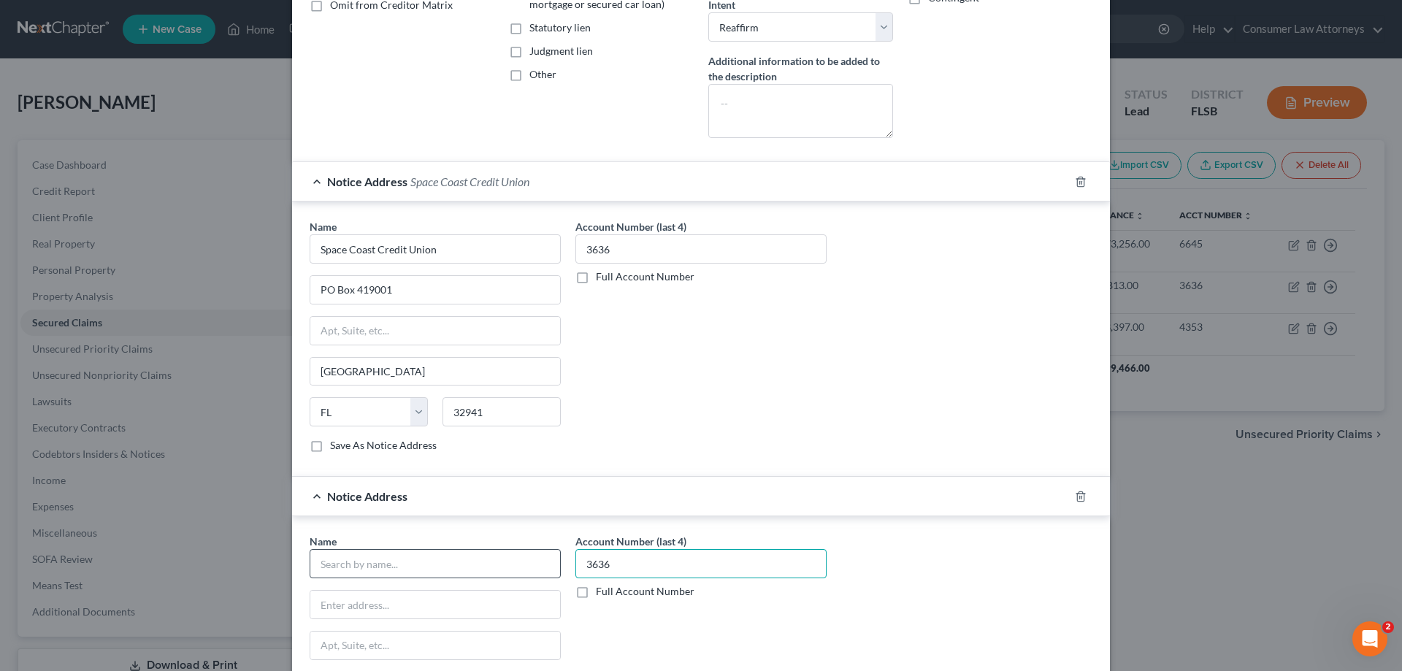
type input "3636"
click at [473, 562] on input "text" at bounding box center [435, 563] width 251 height 29
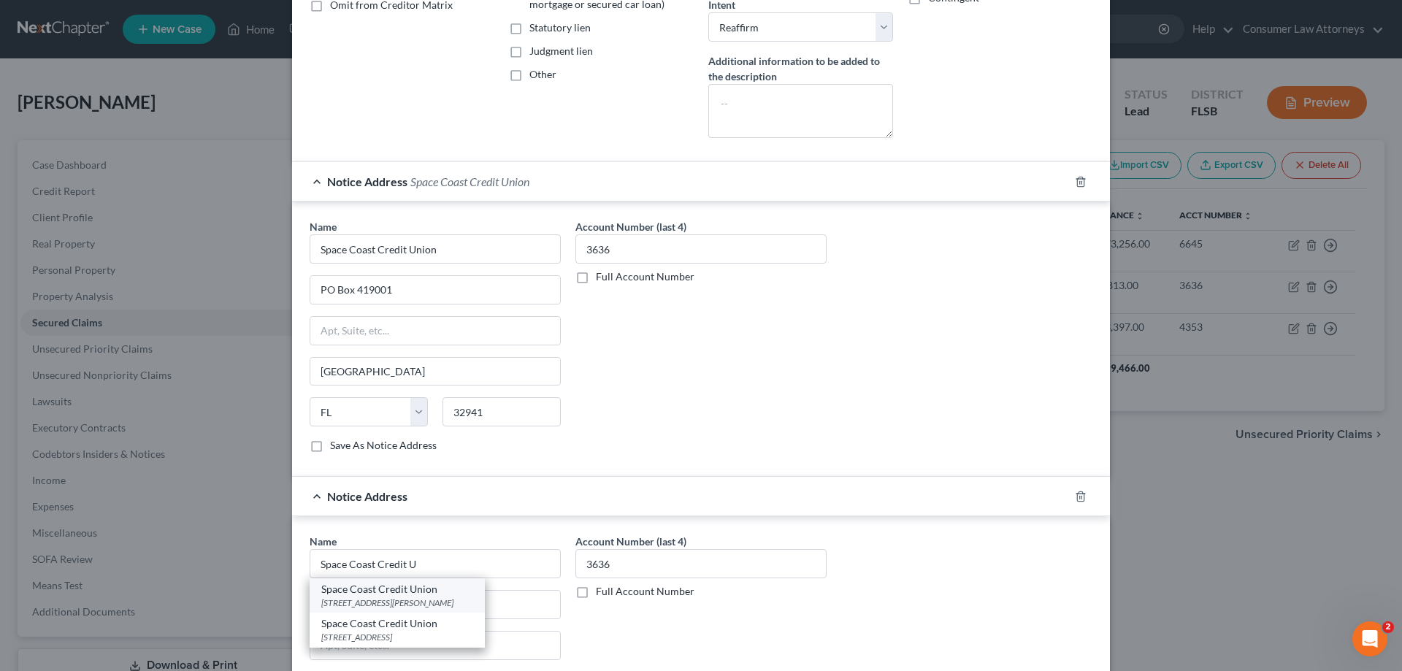
click at [386, 591] on div "Space Coast Credit Union" at bounding box center [397, 589] width 152 height 15
type input "Space Coast Credit Union"
type input "[STREET_ADDRESS][PERSON_NAME]"
type input "[GEOGRAPHIC_DATA]"
select select "9"
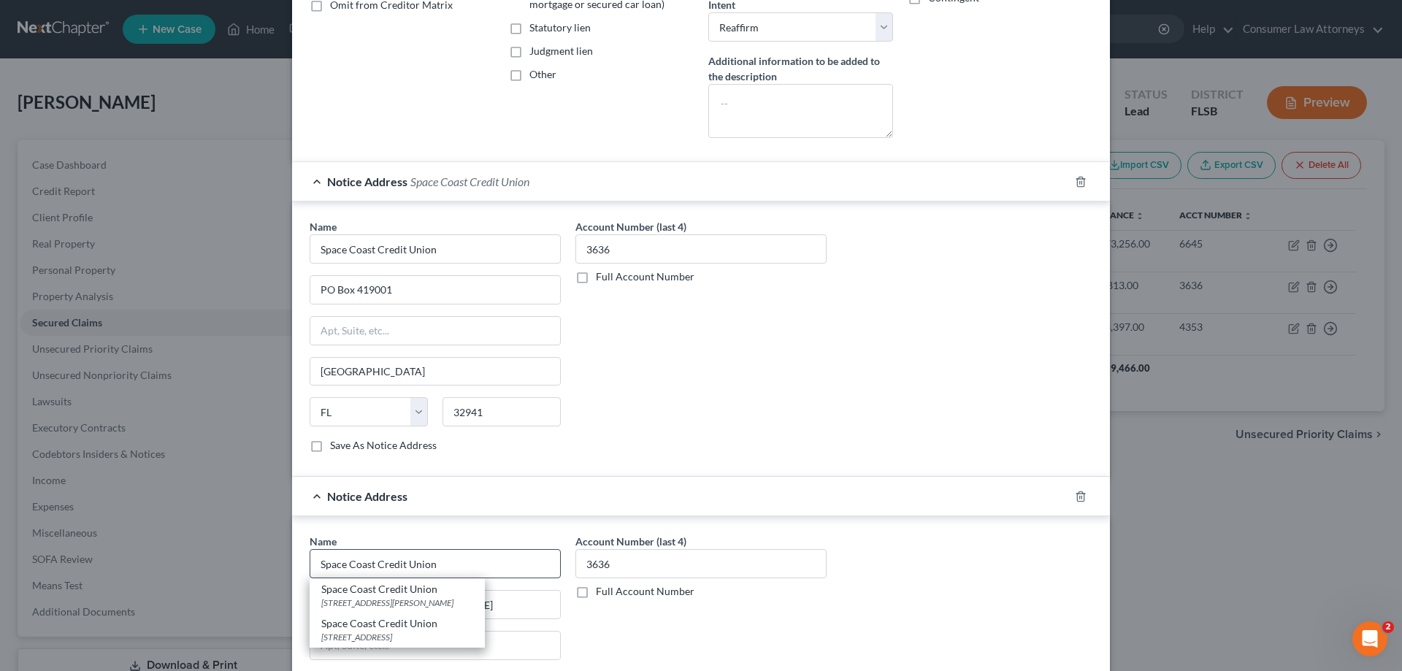
type input "32901"
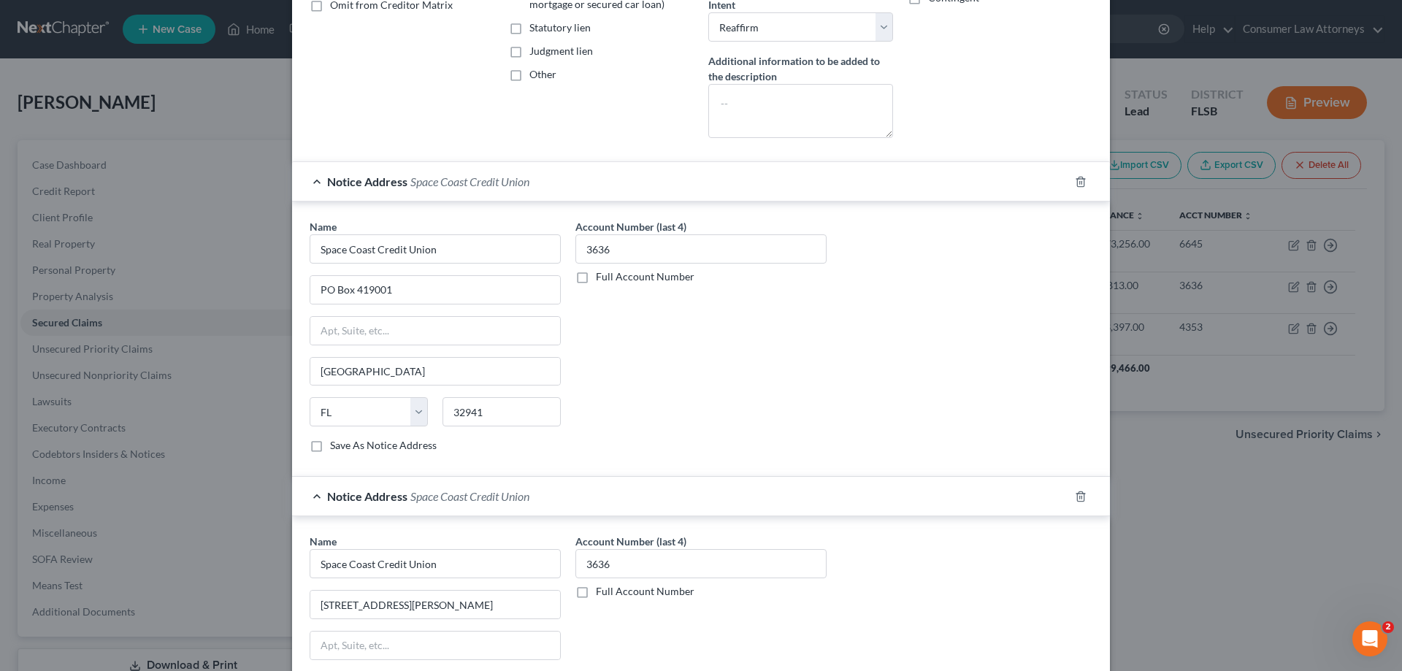
scroll to position [0, 0]
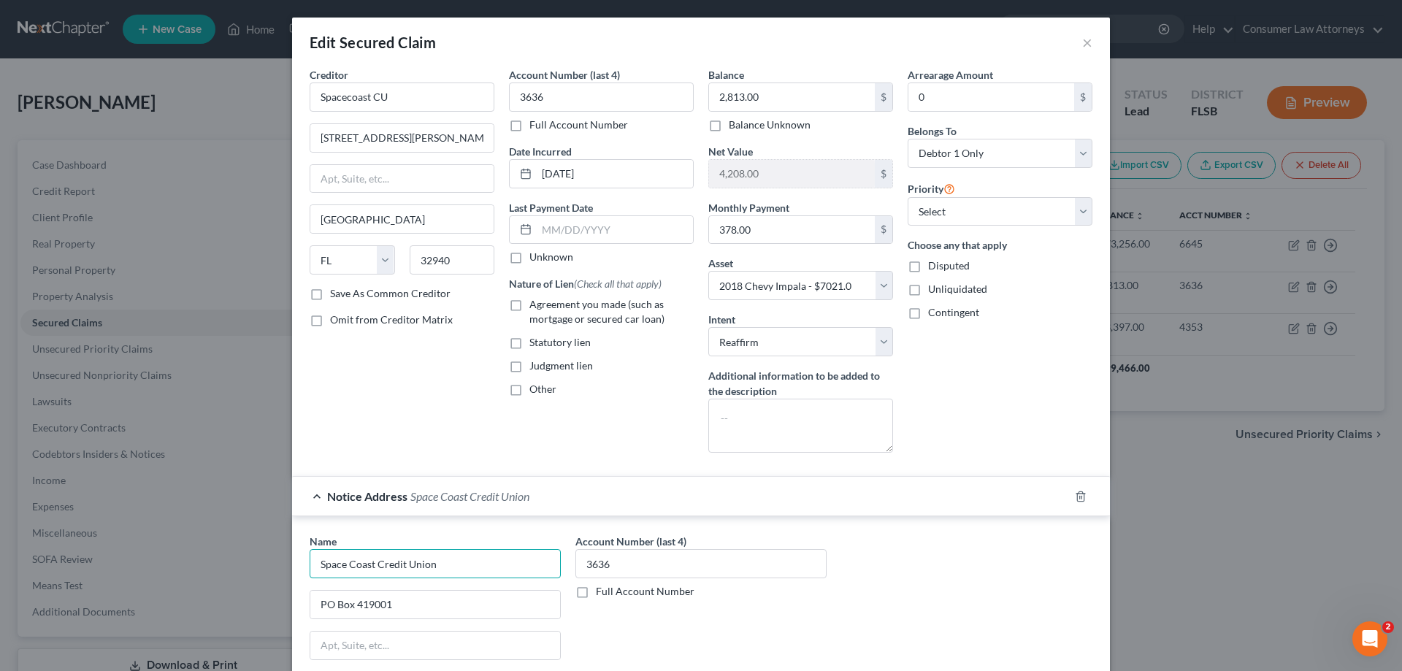
drag, startPoint x: 448, startPoint y: 563, endPoint x: 284, endPoint y: 567, distance: 164.3
click at [284, 567] on div "Edit Secured Claim × Creditor * Spacecoast CU [STREET_ADDRESS][GEOGRAPHIC_DATA]…" at bounding box center [701, 335] width 1402 height 671
drag, startPoint x: 415, startPoint y: 101, endPoint x: 179, endPoint y: 88, distance: 236.9
click at [194, 88] on div "Edit Secured Claim × Creditor * Spacecoast CU [STREET_ADDRESS][GEOGRAPHIC_DATA]…" at bounding box center [701, 335] width 1402 height 671
paste input "Coast Credit Union"
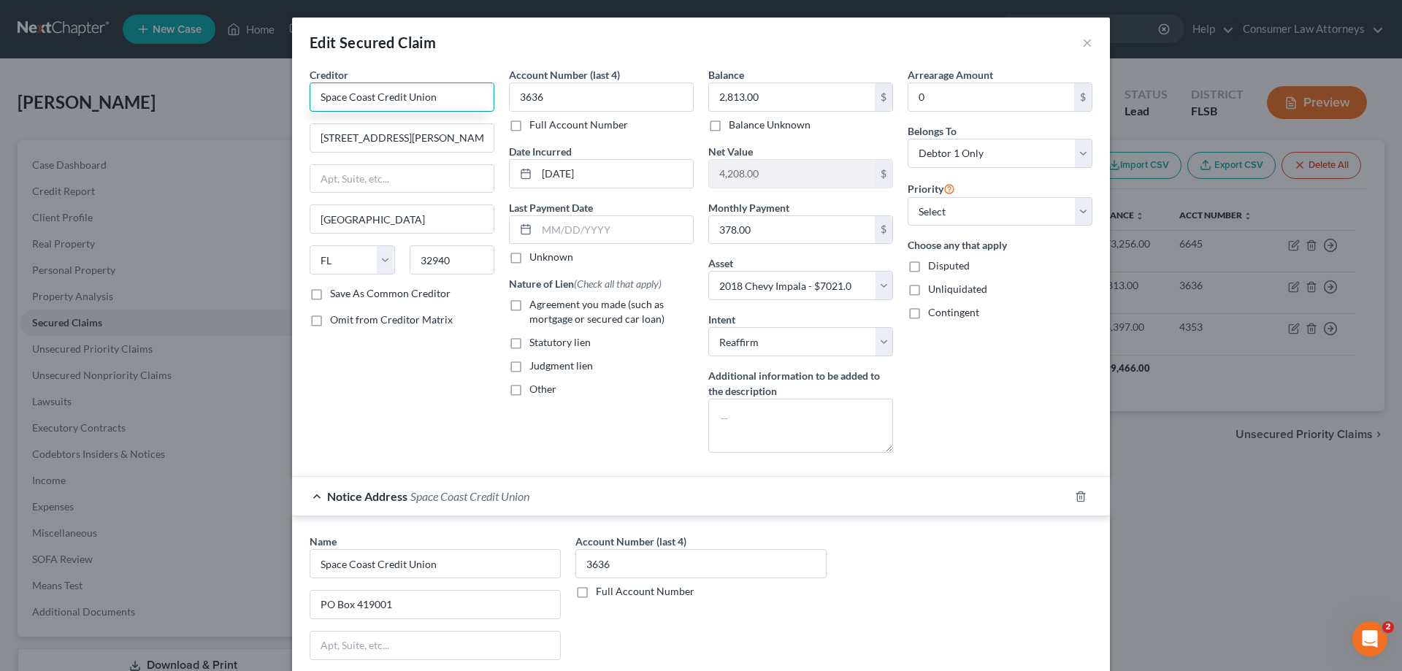
type input "Space Coast Credit Union"
drag, startPoint x: 309, startPoint y: 294, endPoint x: 429, endPoint y: 322, distance: 123.6
click at [330, 294] on label "Save As Common Creditor" at bounding box center [390, 293] width 120 height 15
click at [336, 294] on input "Save As Common Creditor" at bounding box center [340, 290] width 9 height 9
drag, startPoint x: 452, startPoint y: 367, endPoint x: 496, endPoint y: 407, distance: 59.4
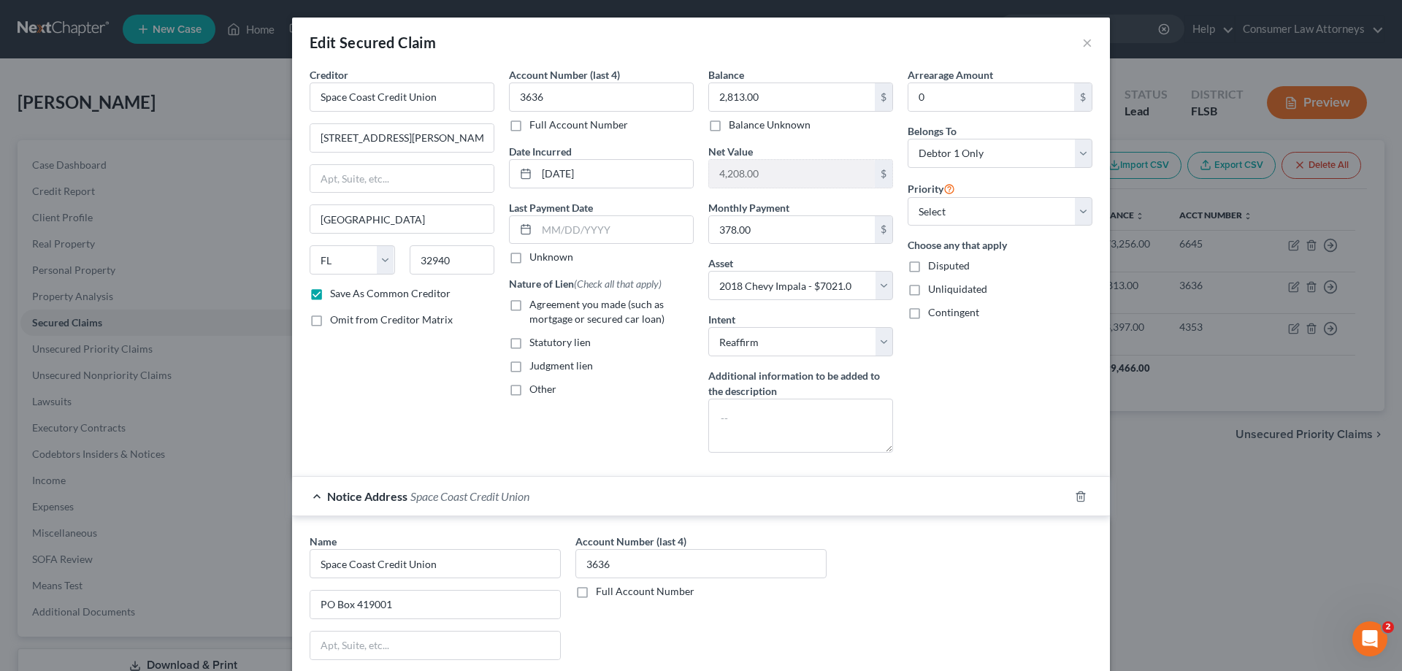
click at [453, 368] on div "Creditor * Space Coast Credit Union [STREET_ADDRESS][GEOGRAPHIC_DATA][PERSON_NA…" at bounding box center [401, 265] width 199 height 397
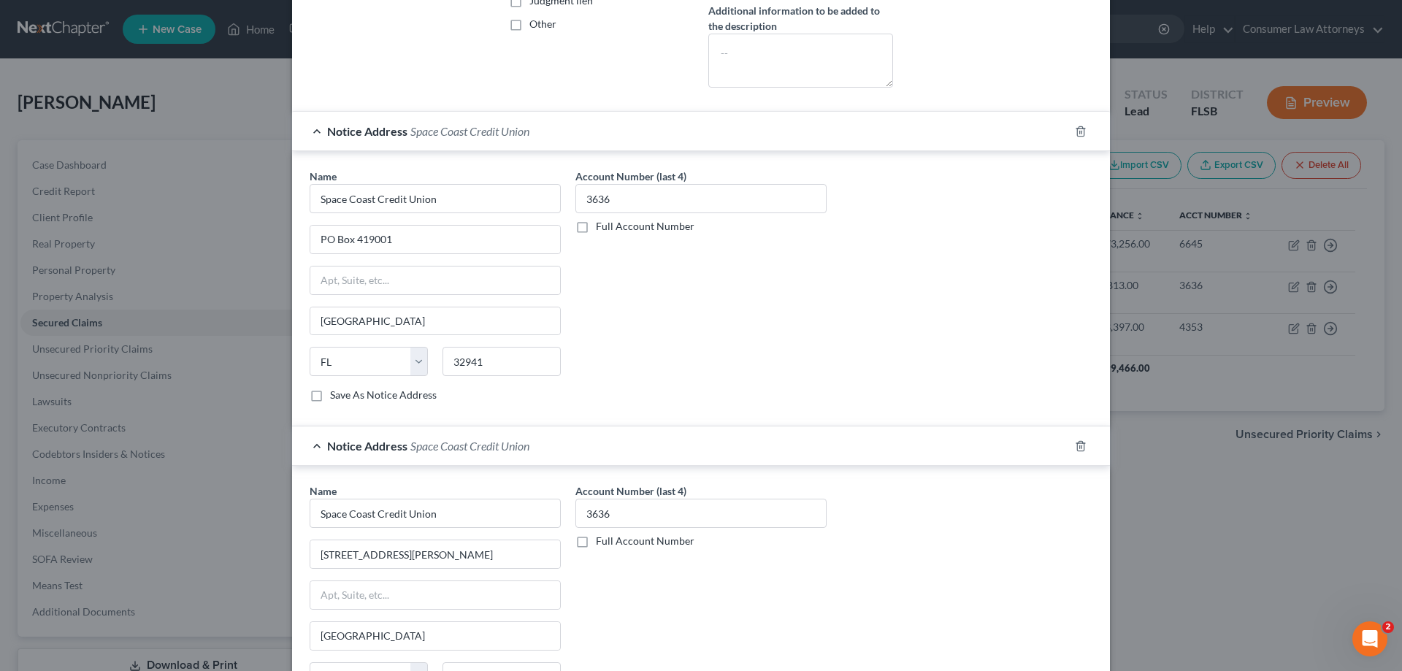
scroll to position [557, 0]
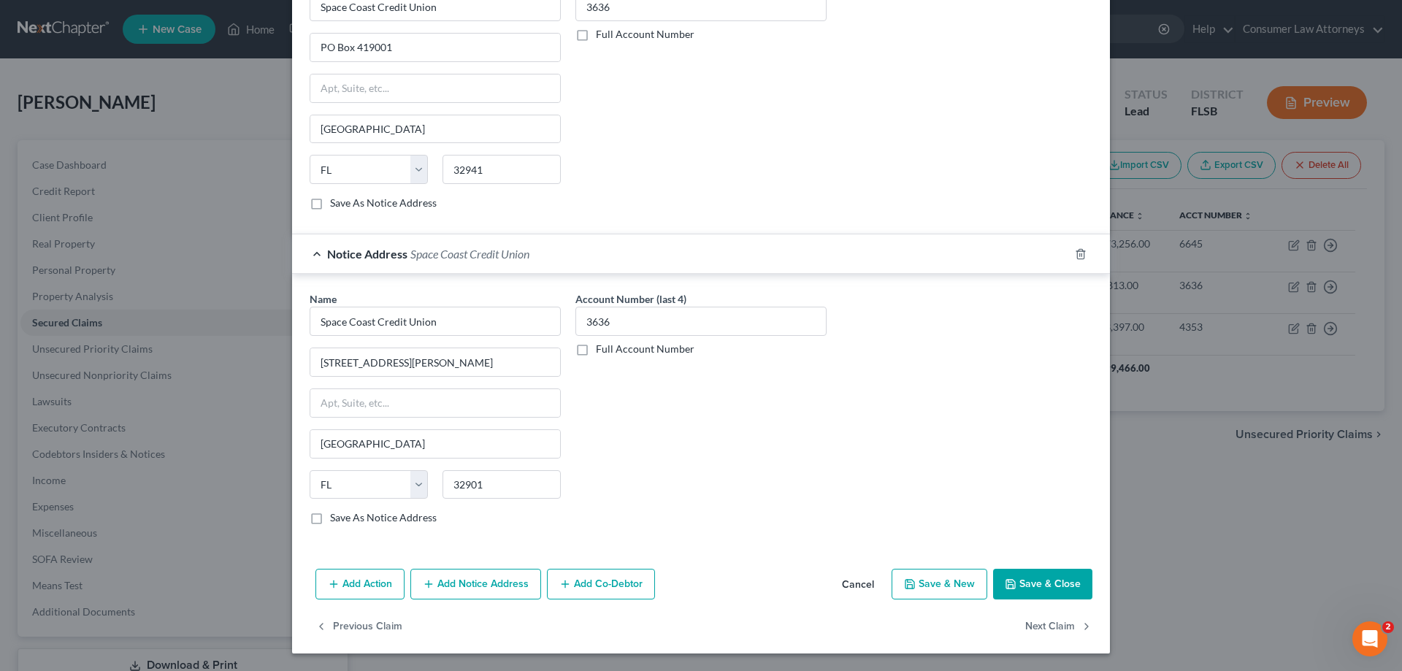
drag, startPoint x: 1065, startPoint y: 590, endPoint x: 1279, endPoint y: 448, distance: 256.4
click at [1067, 590] on button "Save & Close" at bounding box center [1042, 584] width 99 height 31
checkbox input "false"
select select
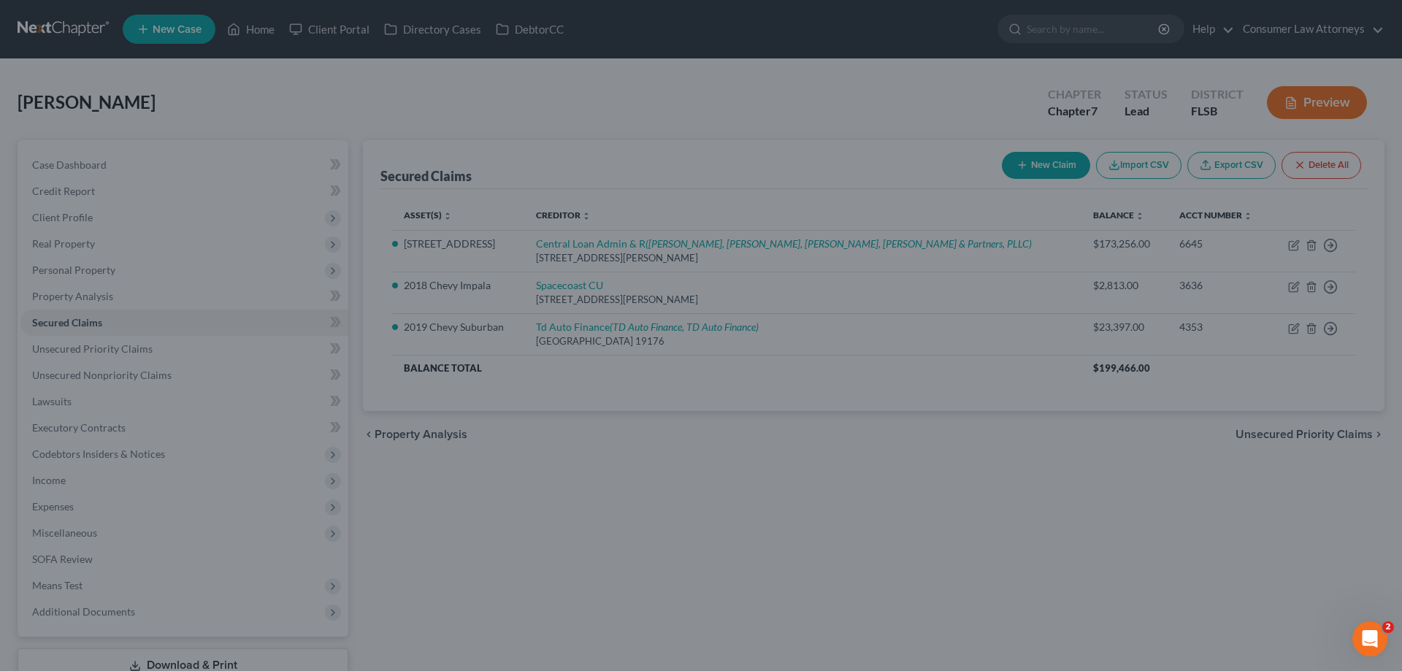
scroll to position [0, 0]
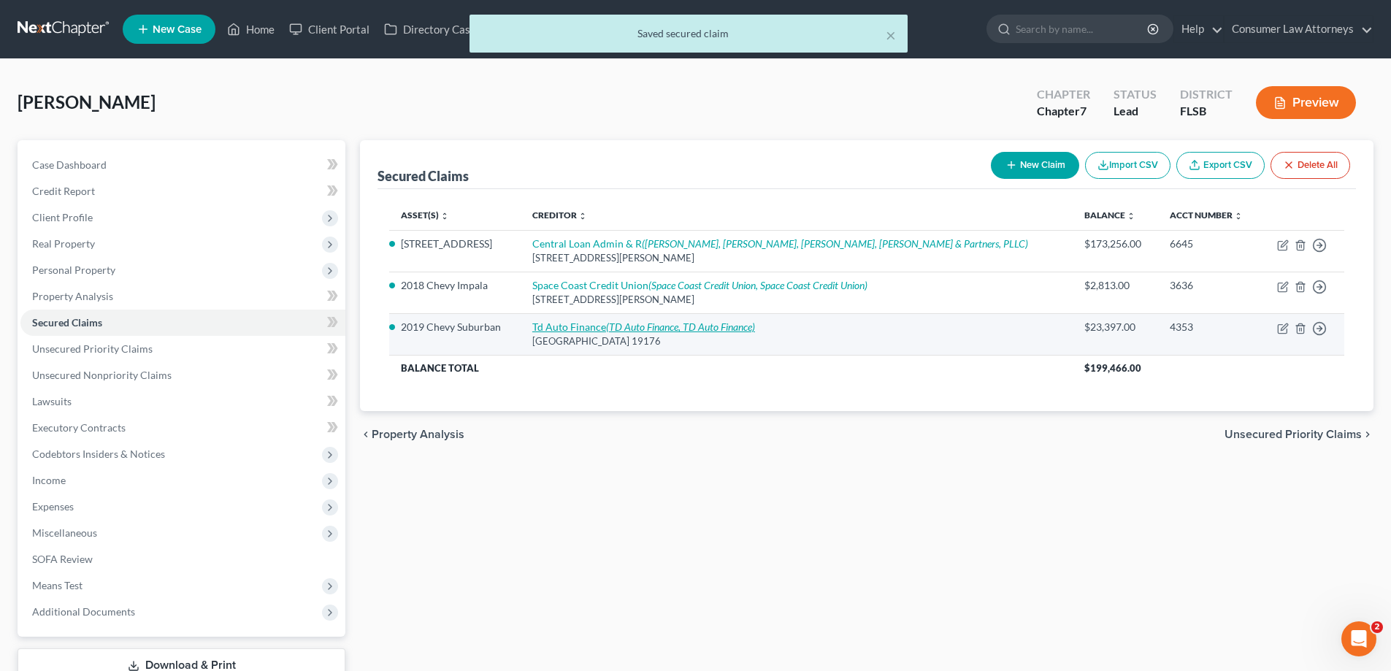
click at [635, 326] on link "Td Auto Finance (TD Auto Finance, TD Auto Finance)" at bounding box center [643, 327] width 223 height 12
select select "39"
select select "5"
select select "2"
select select "3"
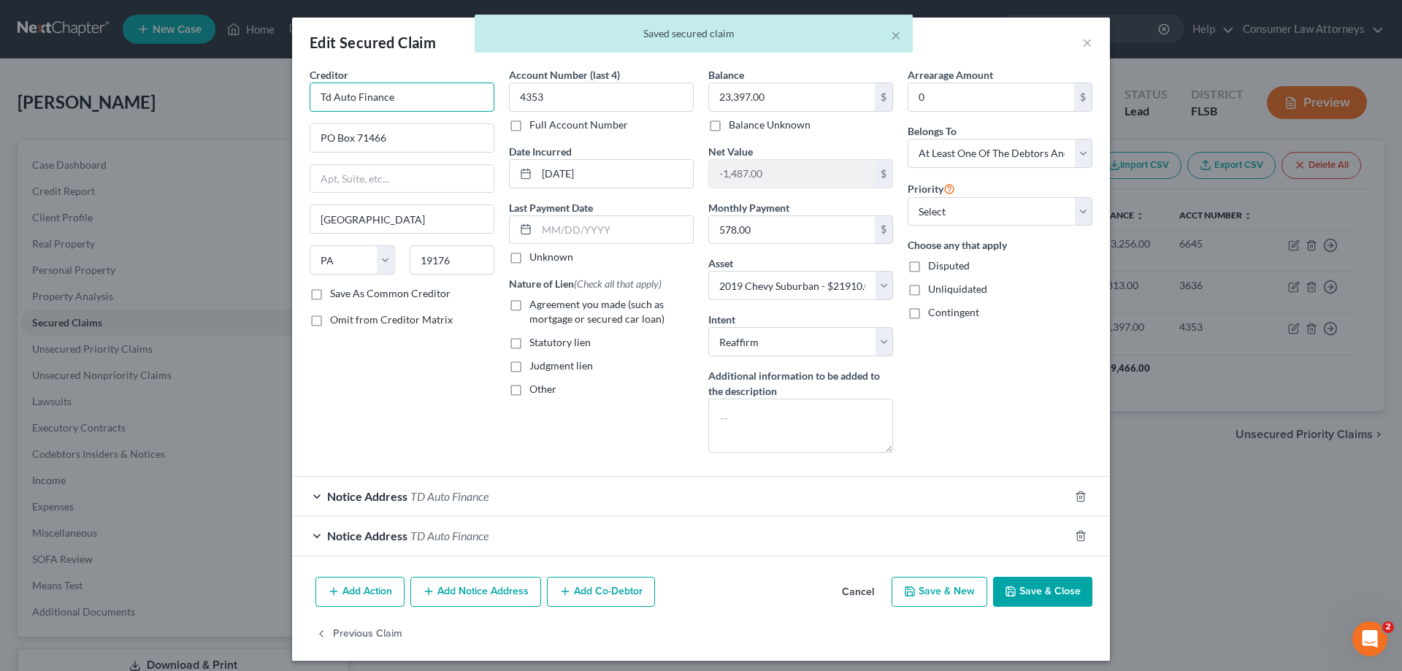
click at [390, 95] on input "Td Auto Finance" at bounding box center [402, 97] width 185 height 29
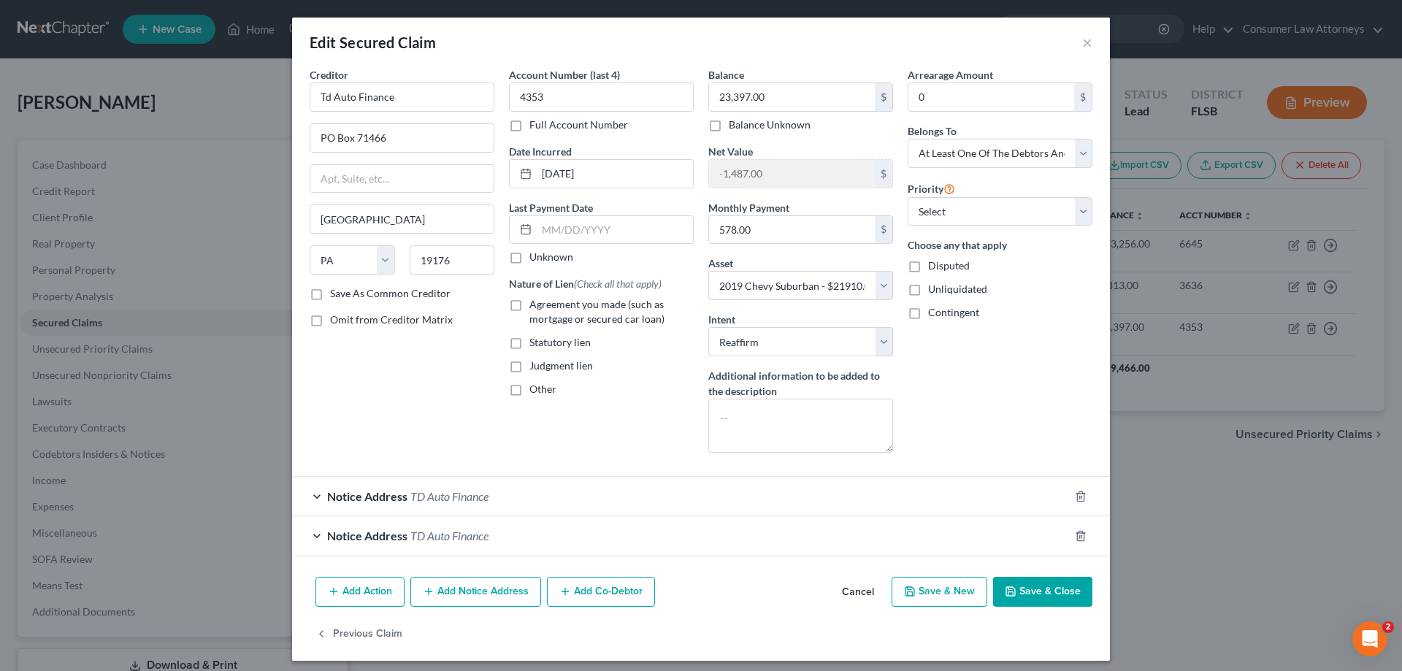
click at [1035, 590] on button "Save & Close" at bounding box center [1042, 592] width 99 height 31
select select
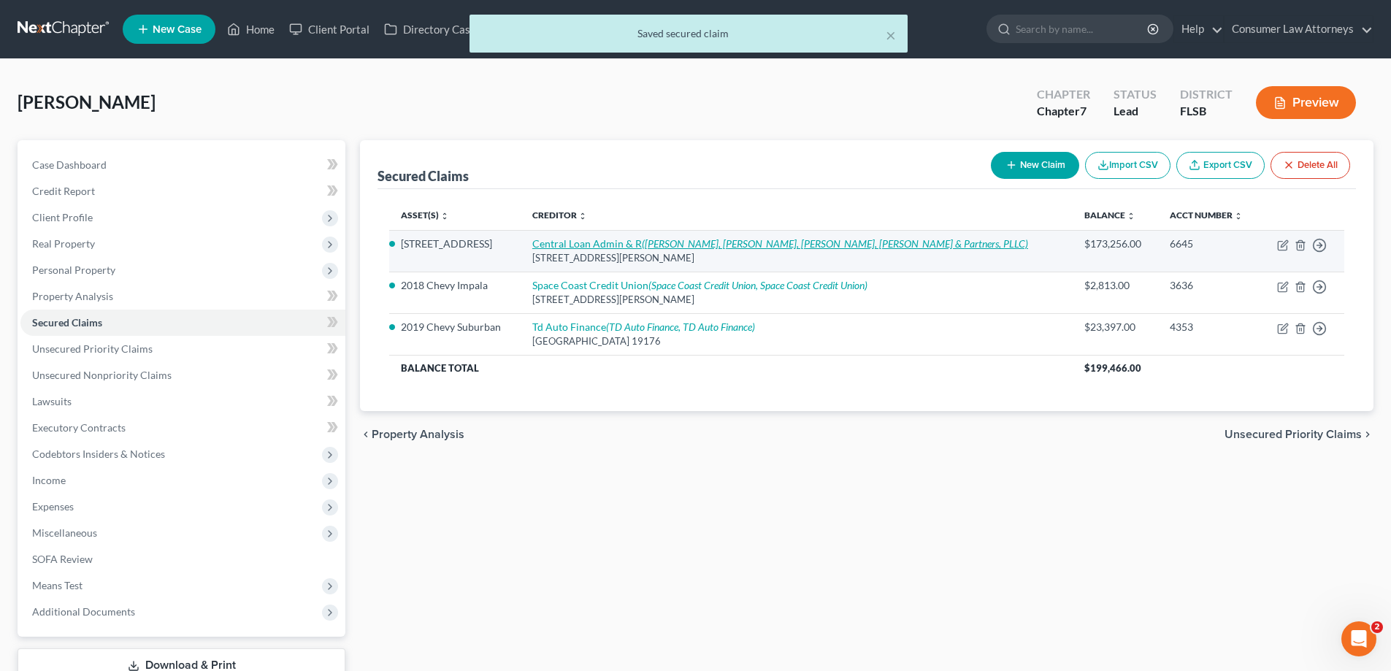
click at [636, 247] on link "Central Loan Admin & R ([PERSON_NAME], [PERSON_NAME], [PERSON_NAME], [PERSON_NA…" at bounding box center [780, 243] width 496 height 12
select select "33"
select select "3"
select select "2"
select select "0"
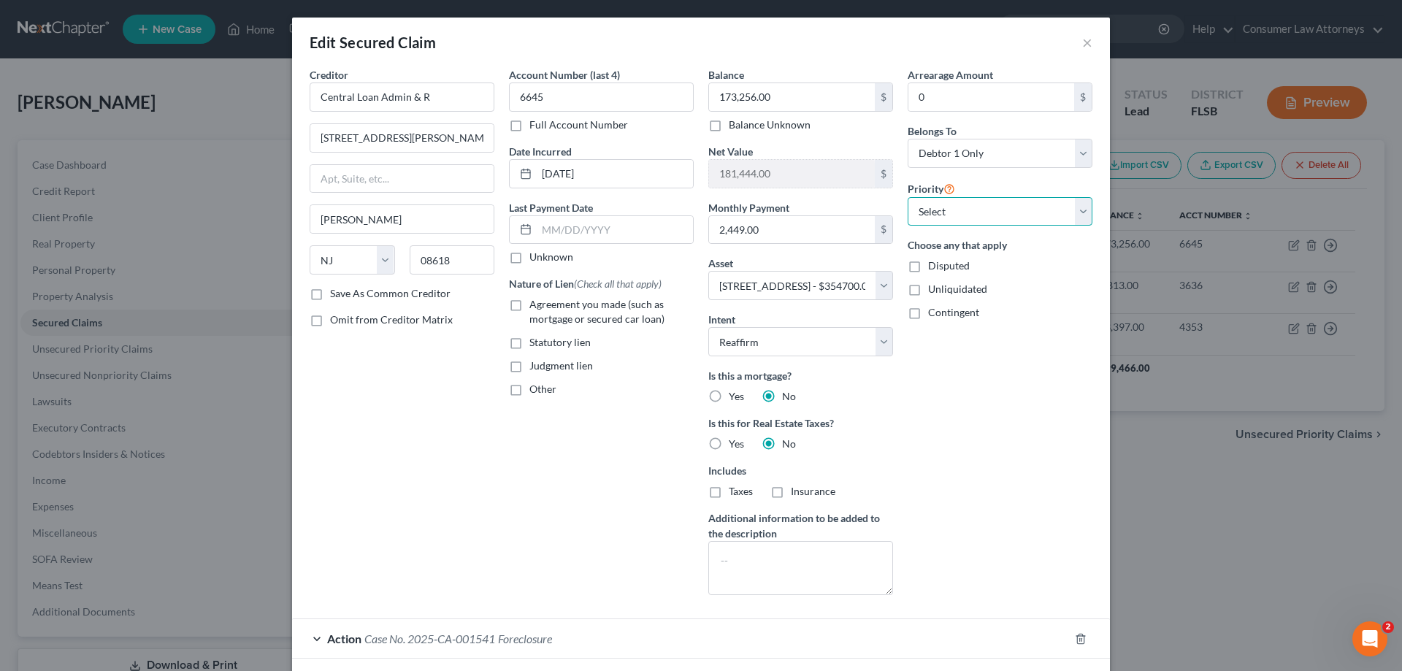
click at [947, 211] on select "Select 1st 2nd 3rd 4th 5th 6th 7th 8th 9th 10th 11th 12th 13th 14th 15th 16th 1…" at bounding box center [1000, 211] width 185 height 29
select select "0"
click at [908, 197] on select "Select 1st 2nd 3rd 4th 5th 6th 7th 8th 9th 10th 11th 12th 13th 14th 15th 16th 1…" at bounding box center [1000, 211] width 185 height 29
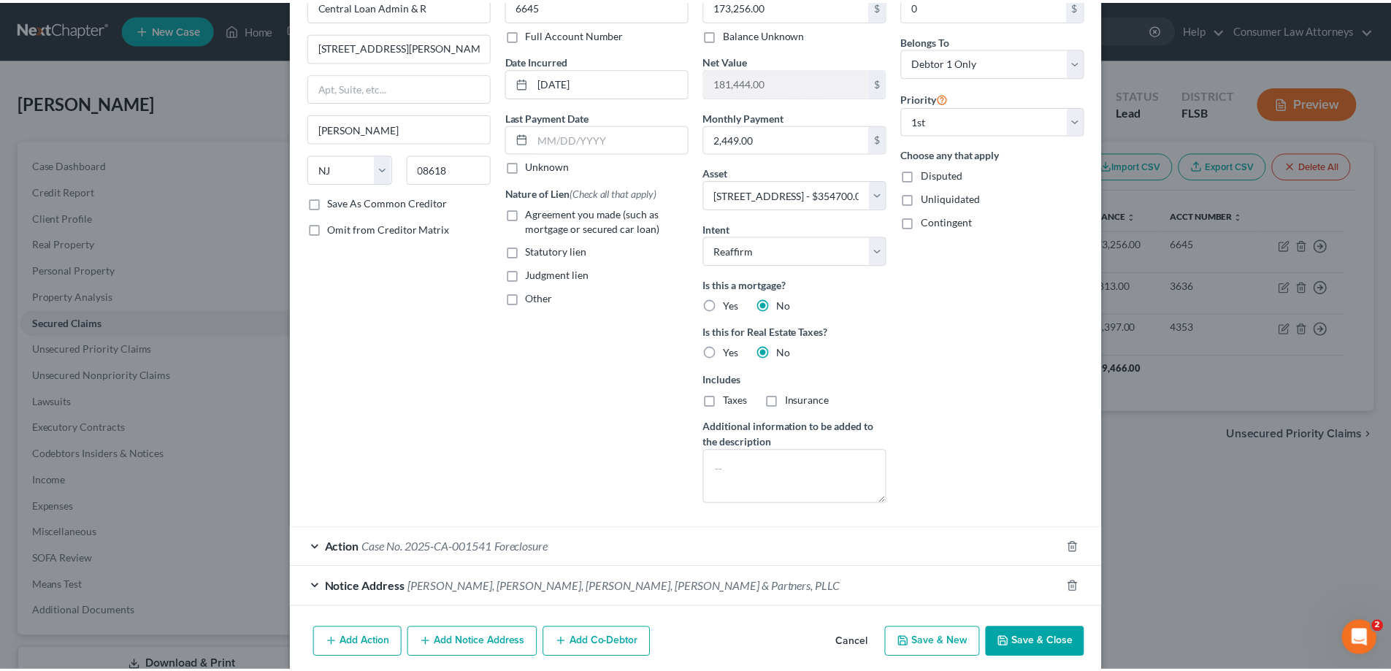
scroll to position [150, 0]
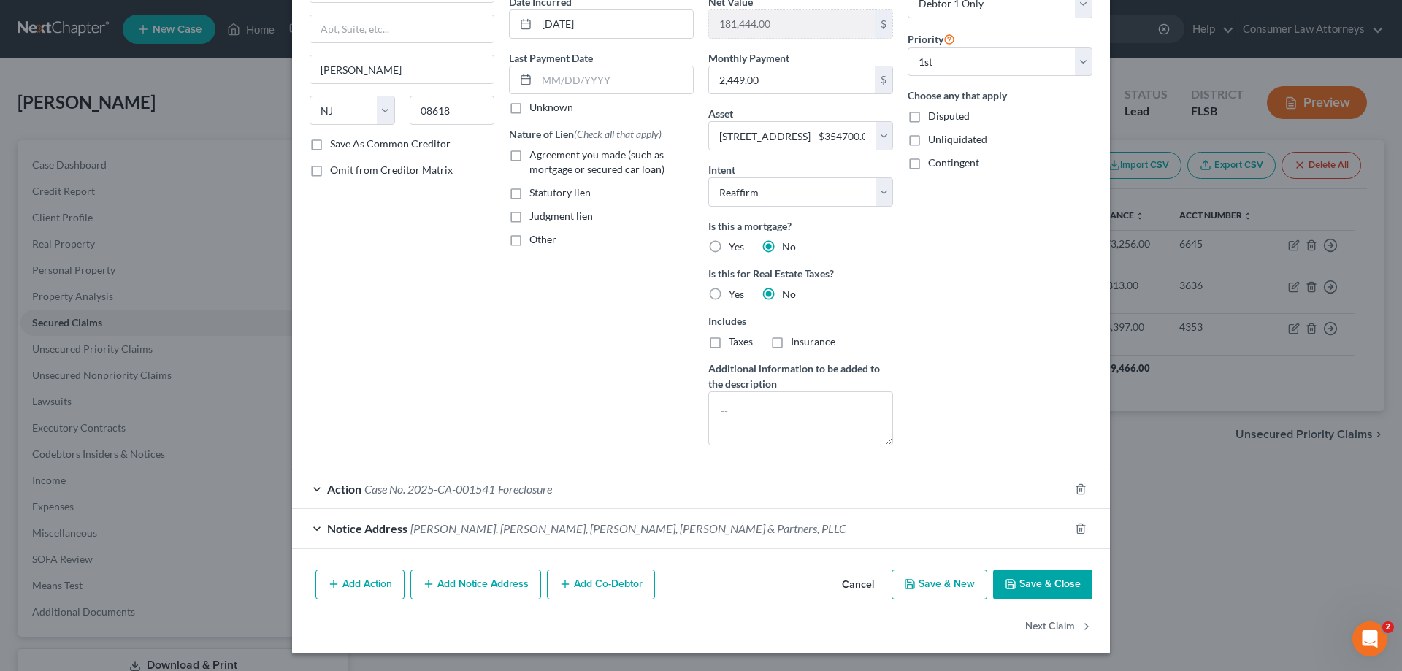
click at [1041, 589] on button "Save & Close" at bounding box center [1042, 585] width 99 height 31
select select
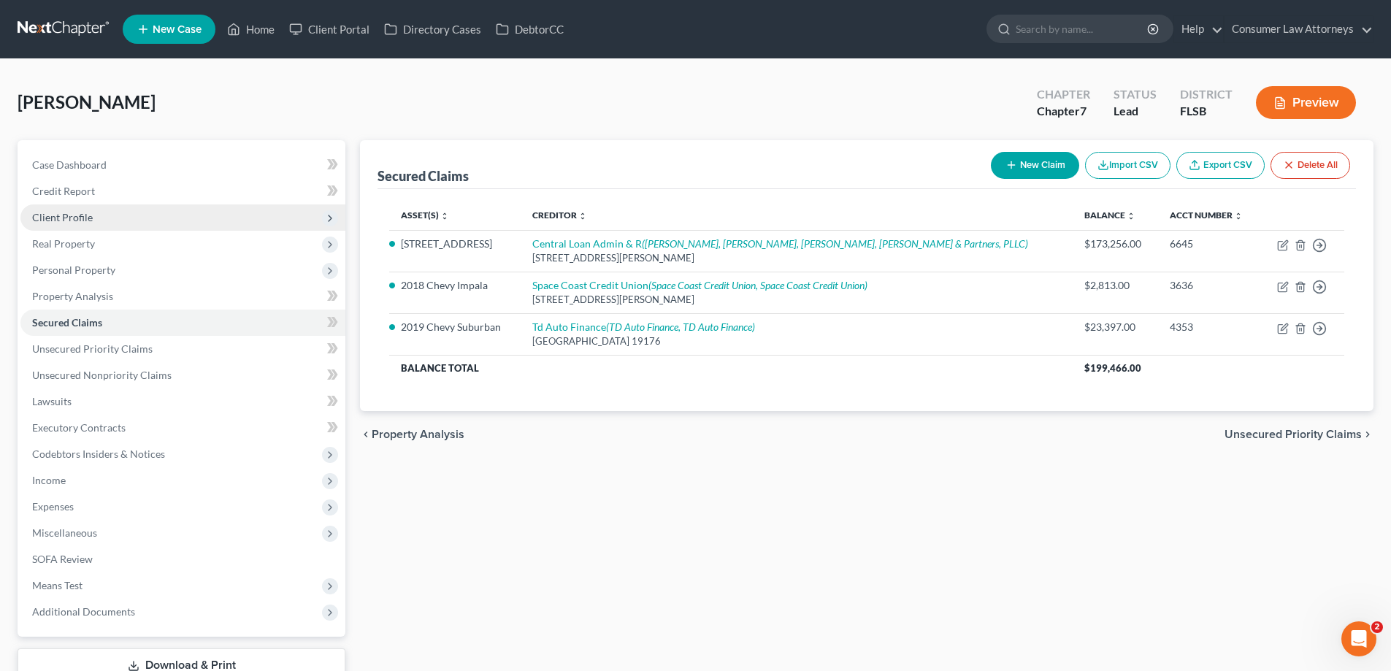
click at [43, 211] on span "Client Profile" at bounding box center [62, 217] width 61 height 12
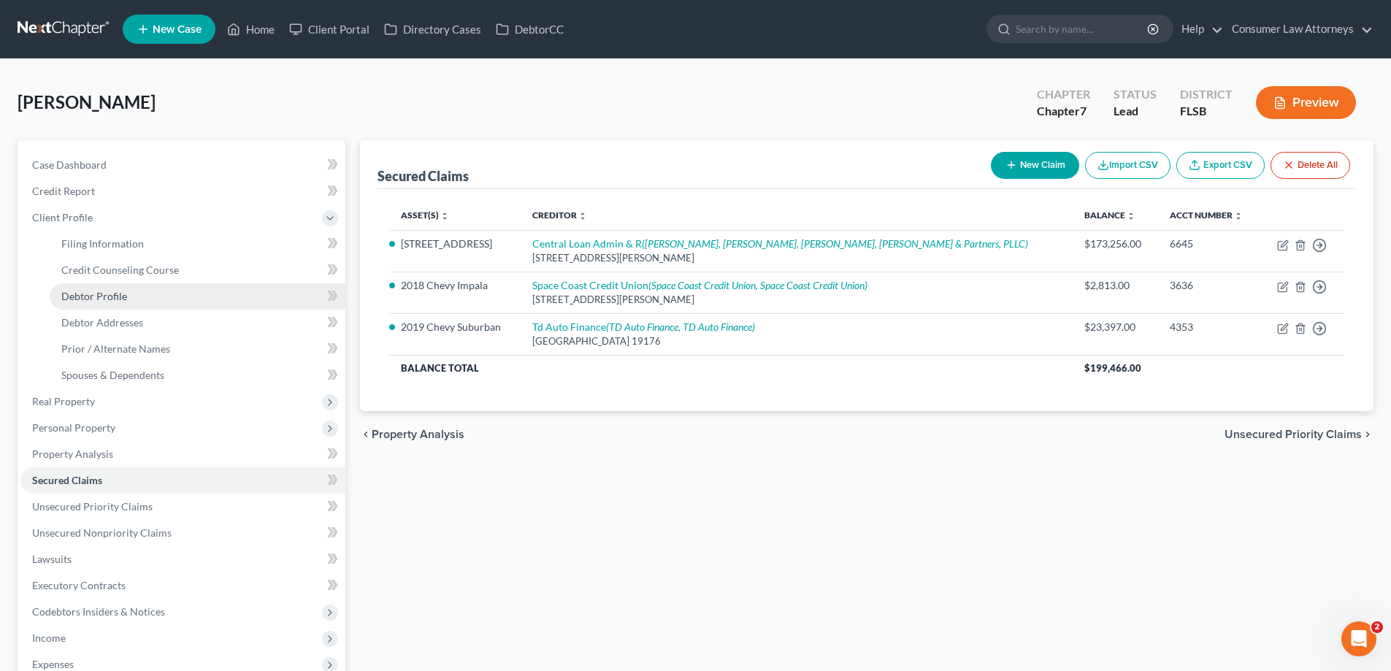
click at [108, 297] on span "Debtor Profile" at bounding box center [94, 296] width 66 height 12
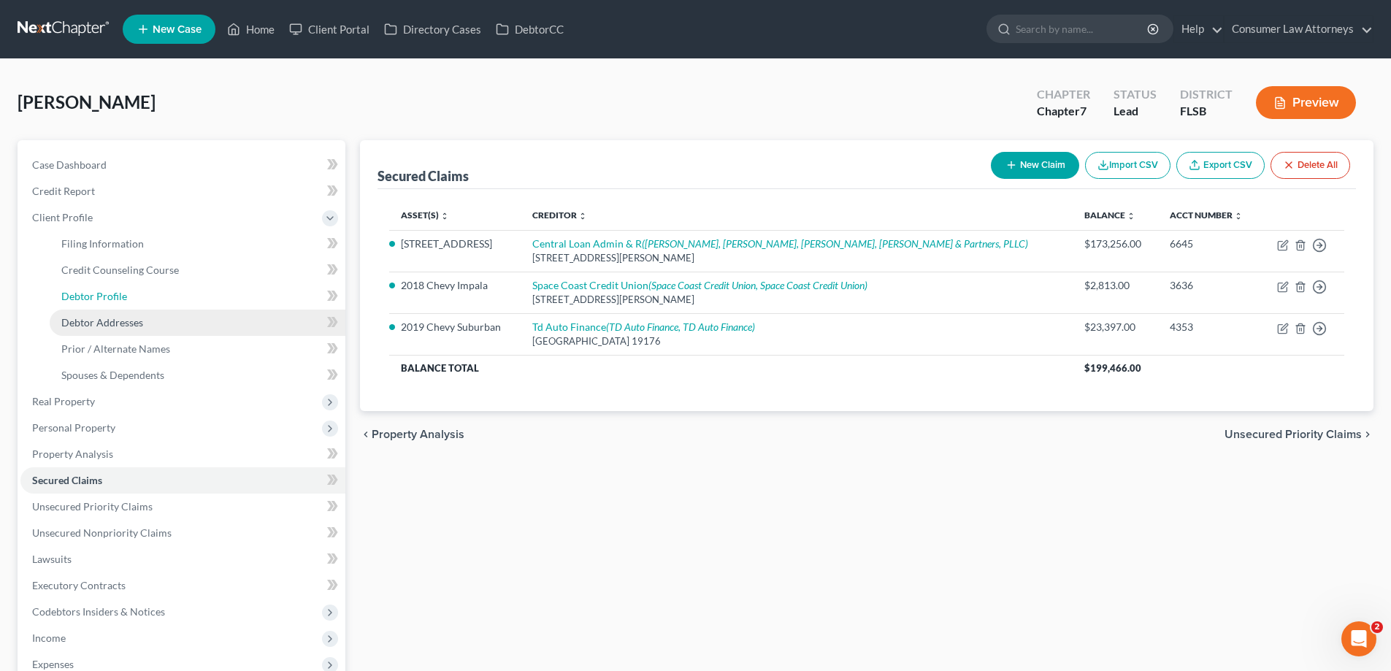
select select "1"
select select "4"
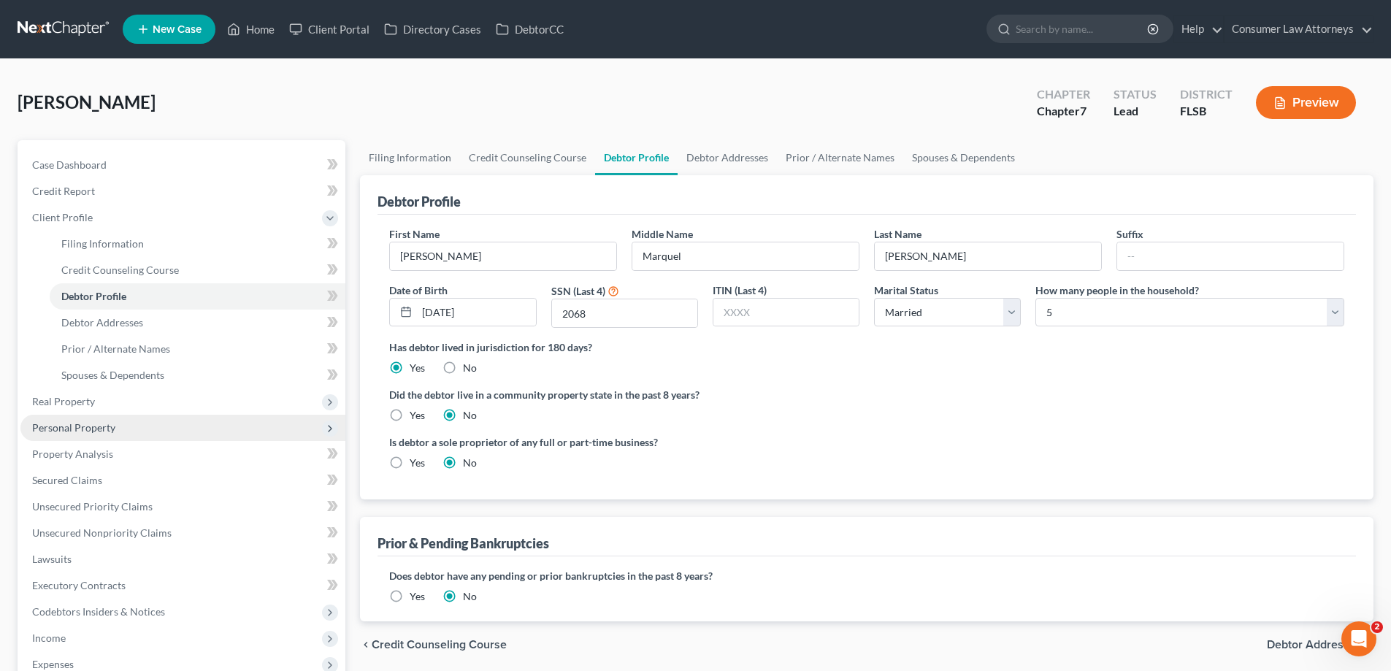
click at [76, 437] on span "Personal Property" at bounding box center [182, 428] width 325 height 26
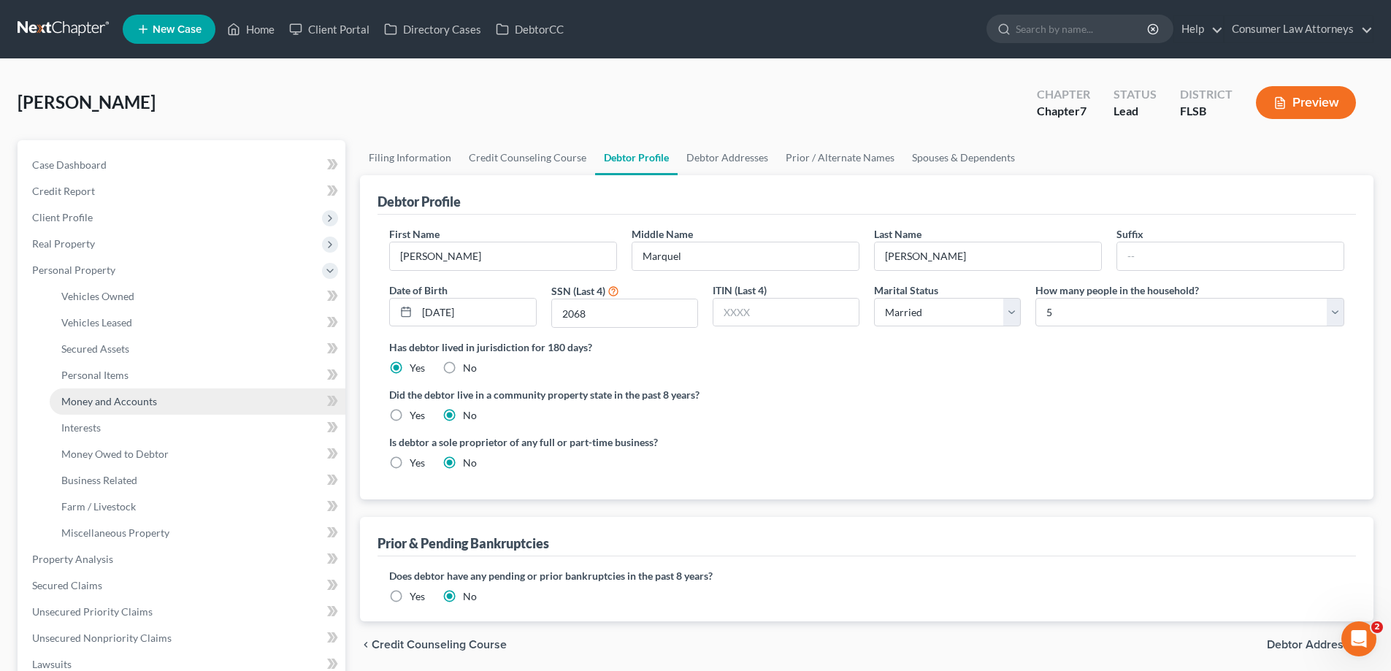
click at [94, 403] on span "Money and Accounts" at bounding box center [109, 401] width 96 height 12
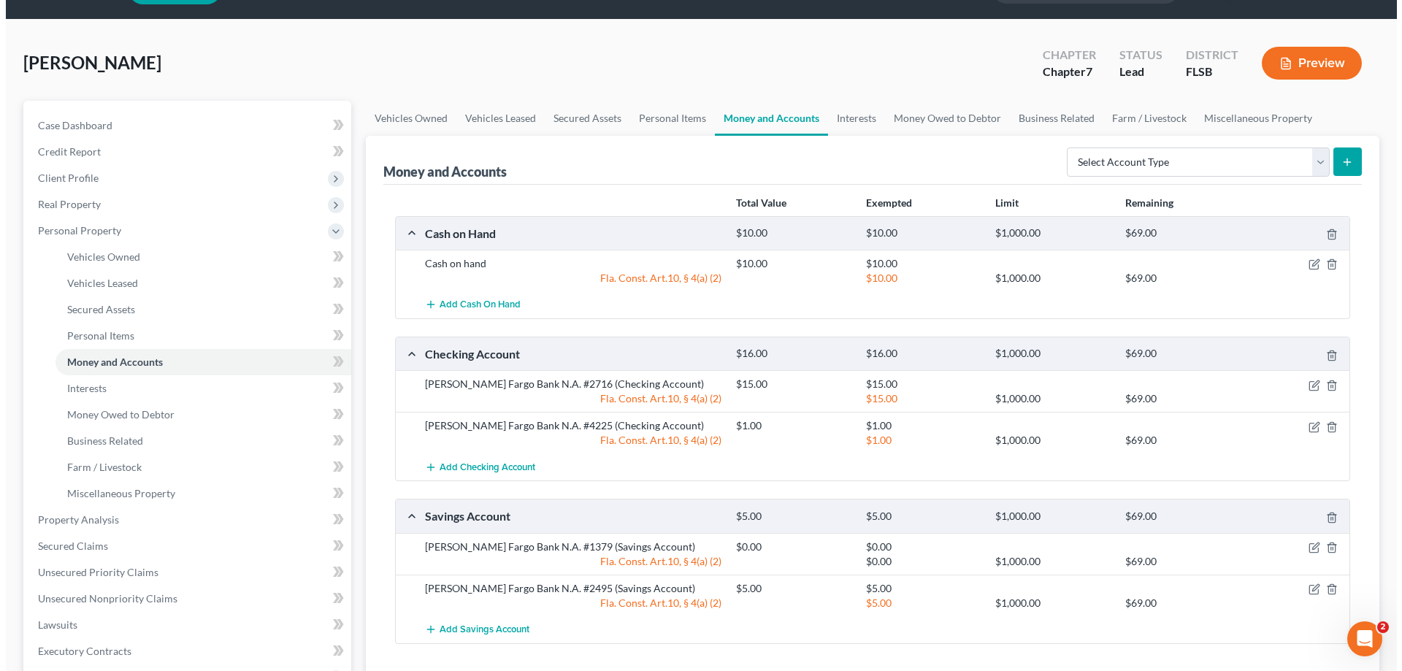
scroll to position [73, 0]
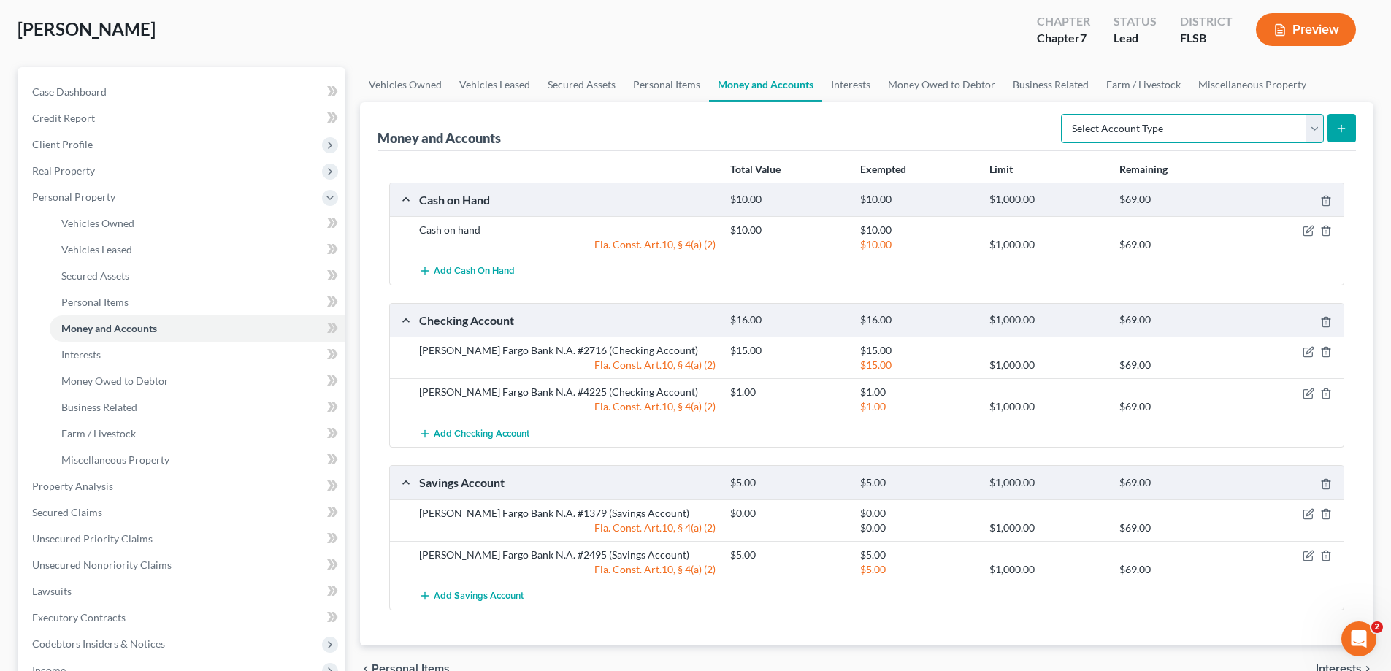
click at [1314, 128] on select "Select Account Type Brokerage Cash on Hand Certificates of Deposit Checking Acc…" at bounding box center [1192, 128] width 263 height 29
select select "savings"
click at [1064, 114] on select "Select Account Type Brokerage Cash on Hand Certificates of Deposit Checking Acc…" at bounding box center [1192, 128] width 263 height 29
click at [1340, 140] on button "submit" at bounding box center [1342, 128] width 28 height 28
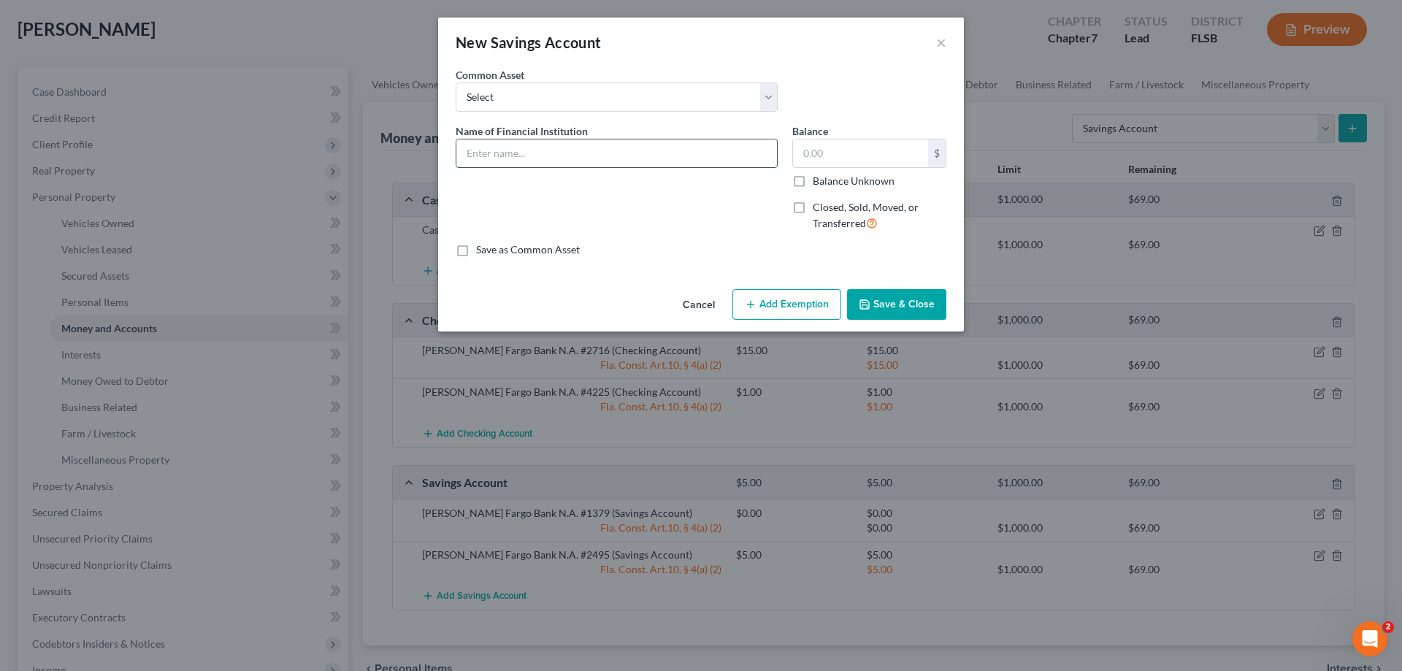
click at [507, 159] on input "text" at bounding box center [616, 153] width 321 height 28
type input "[PERSON_NAME] [PERSON_NAME] One #6856"
click at [811, 155] on input "text" at bounding box center [860, 153] width 135 height 28
type input "2.23"
click at [798, 307] on button "Add Exemption" at bounding box center [786, 304] width 109 height 31
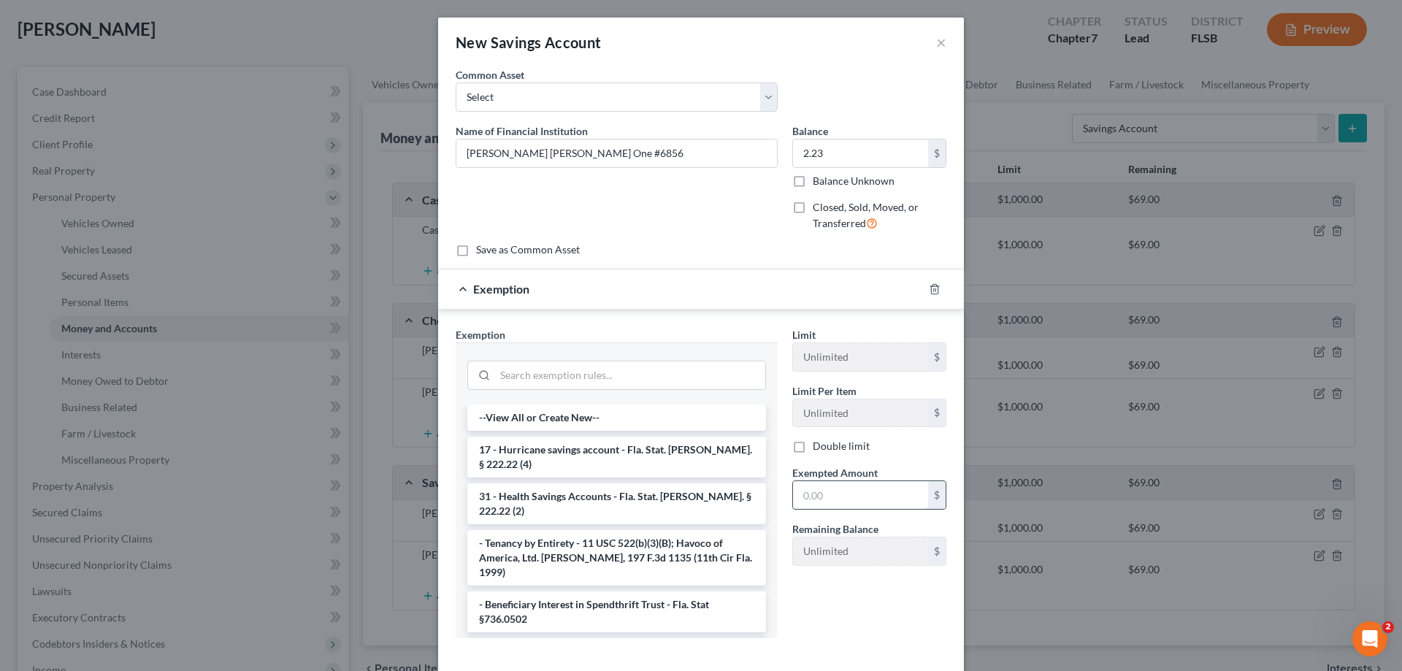
click at [851, 505] on input "text" at bounding box center [860, 495] width 135 height 28
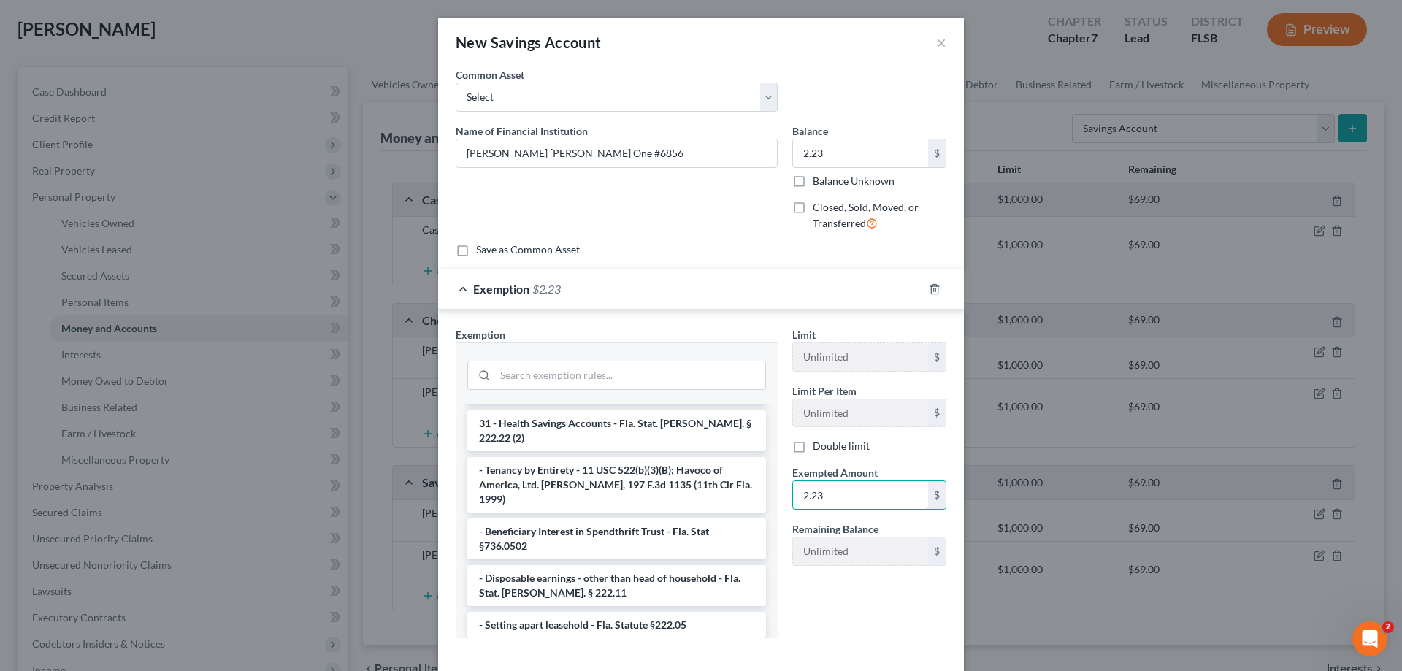
type input "2.23"
drag, startPoint x: 571, startPoint y: 613, endPoint x: 831, endPoint y: 663, distance: 264.8
click at [571, 644] on li "1 - Personal property (any) - Fla. Const. Art.10, § 4(a) (2)" at bounding box center [616, 657] width 299 height 26
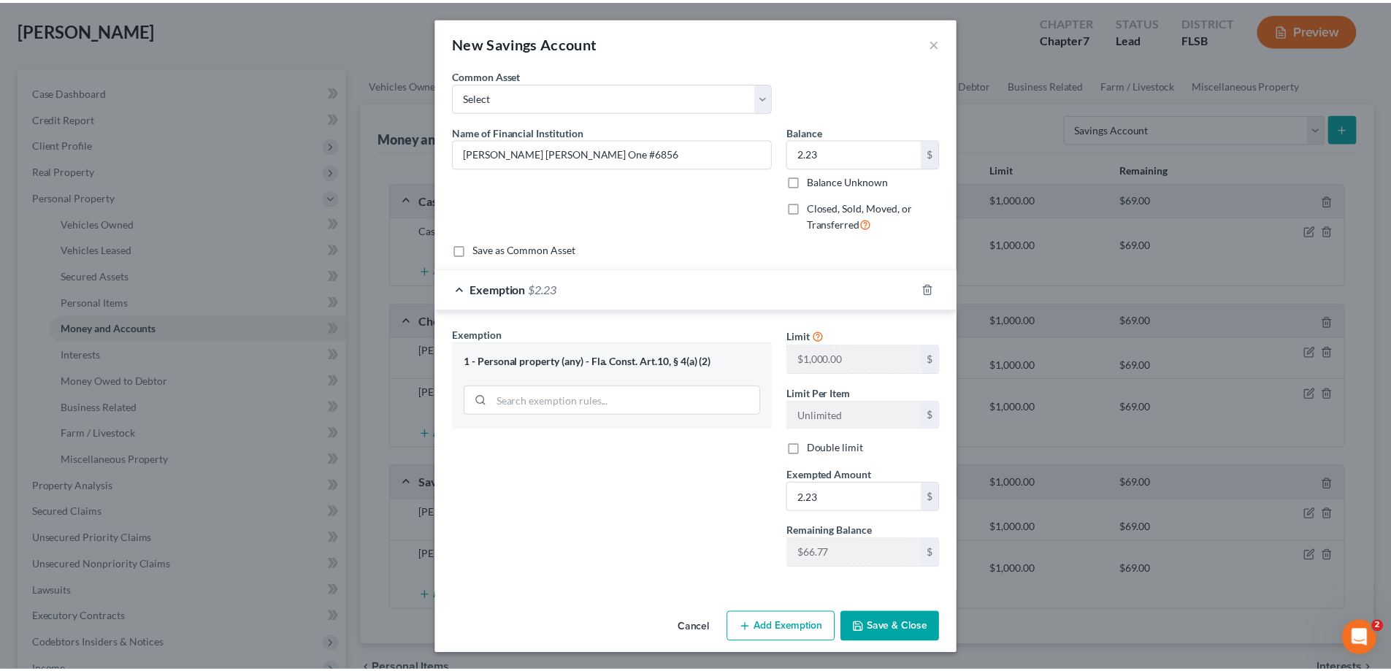
scroll to position [1, 0]
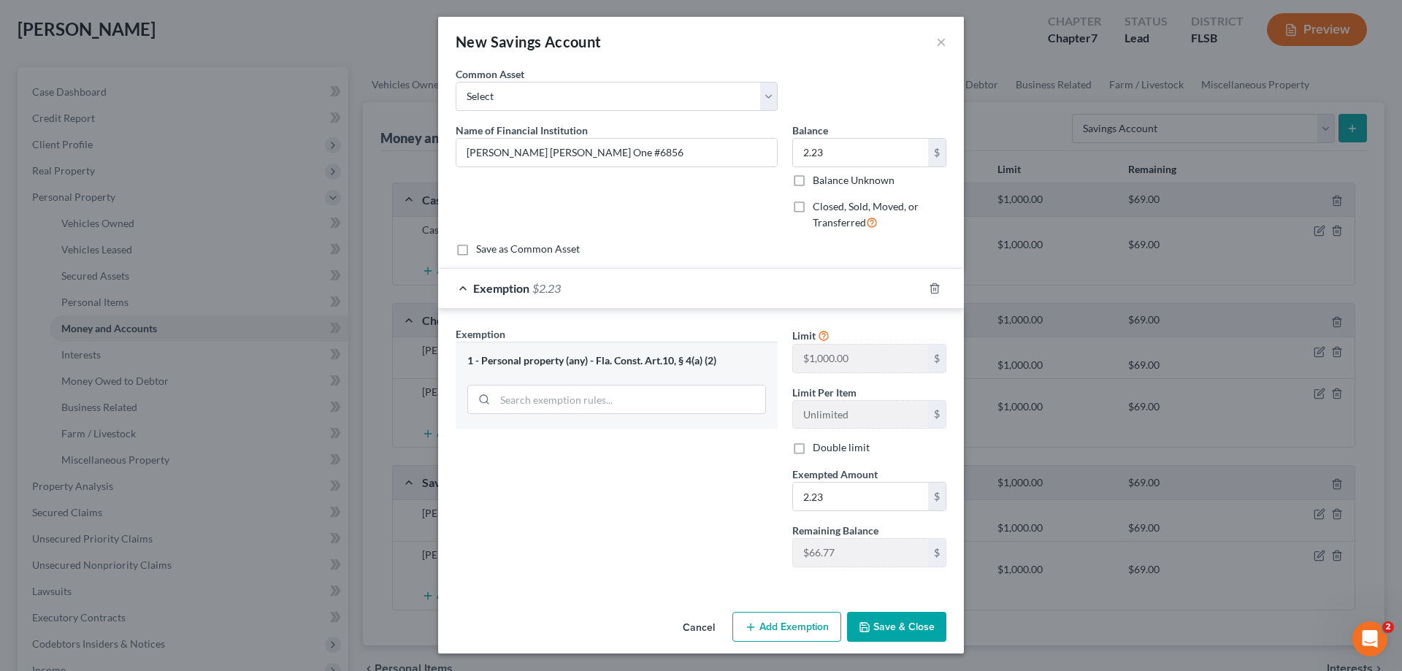
click at [886, 630] on button "Save & Close" at bounding box center [896, 627] width 99 height 31
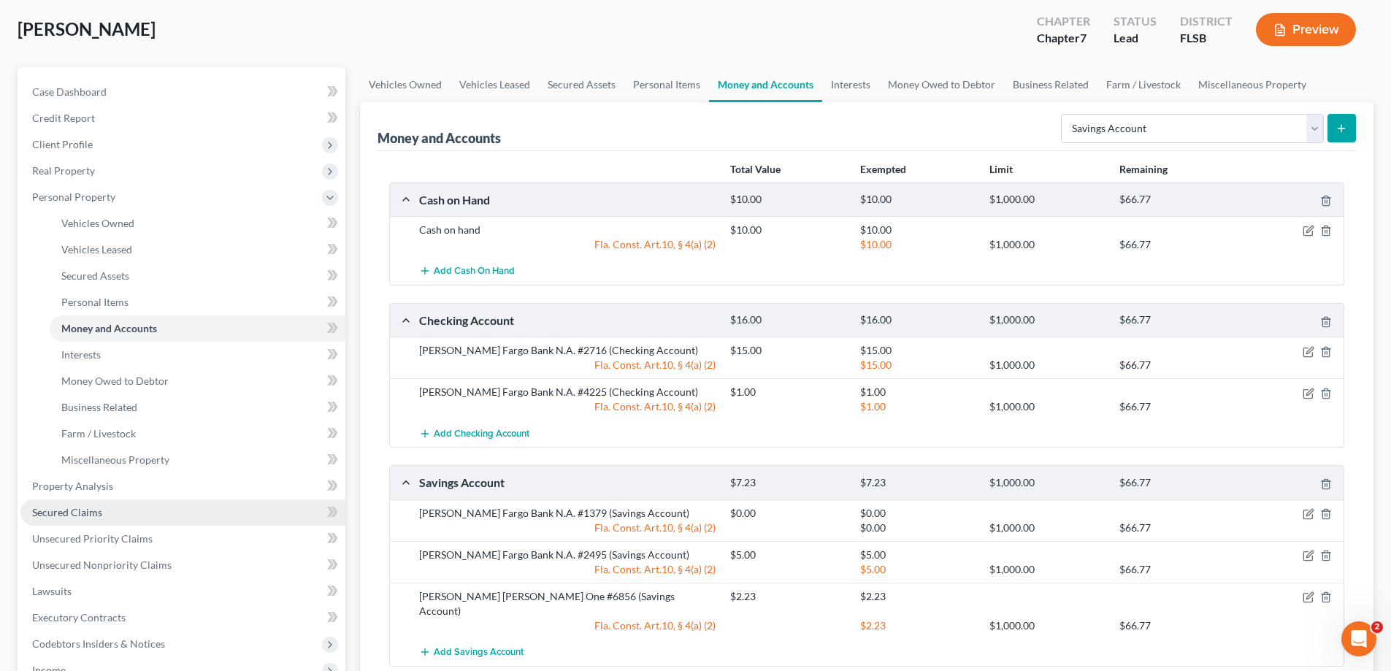
drag, startPoint x: 73, startPoint y: 509, endPoint x: 188, endPoint y: 520, distance: 115.9
click at [73, 509] on span "Secured Claims" at bounding box center [67, 512] width 70 height 12
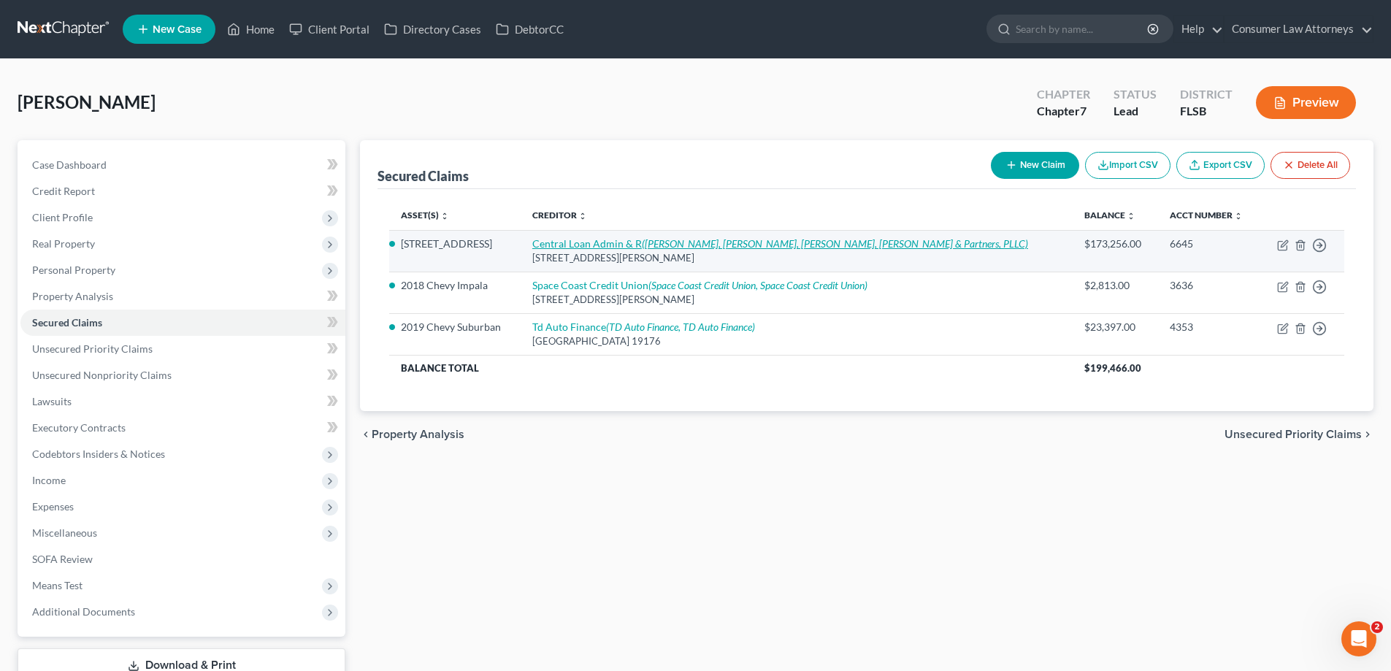
click at [657, 247] on link "Central Loan Admin & R ([PERSON_NAME], [PERSON_NAME], [PERSON_NAME], [PERSON_NA…" at bounding box center [780, 243] width 496 height 12
select select "33"
select select "3"
select select "2"
select select "0"
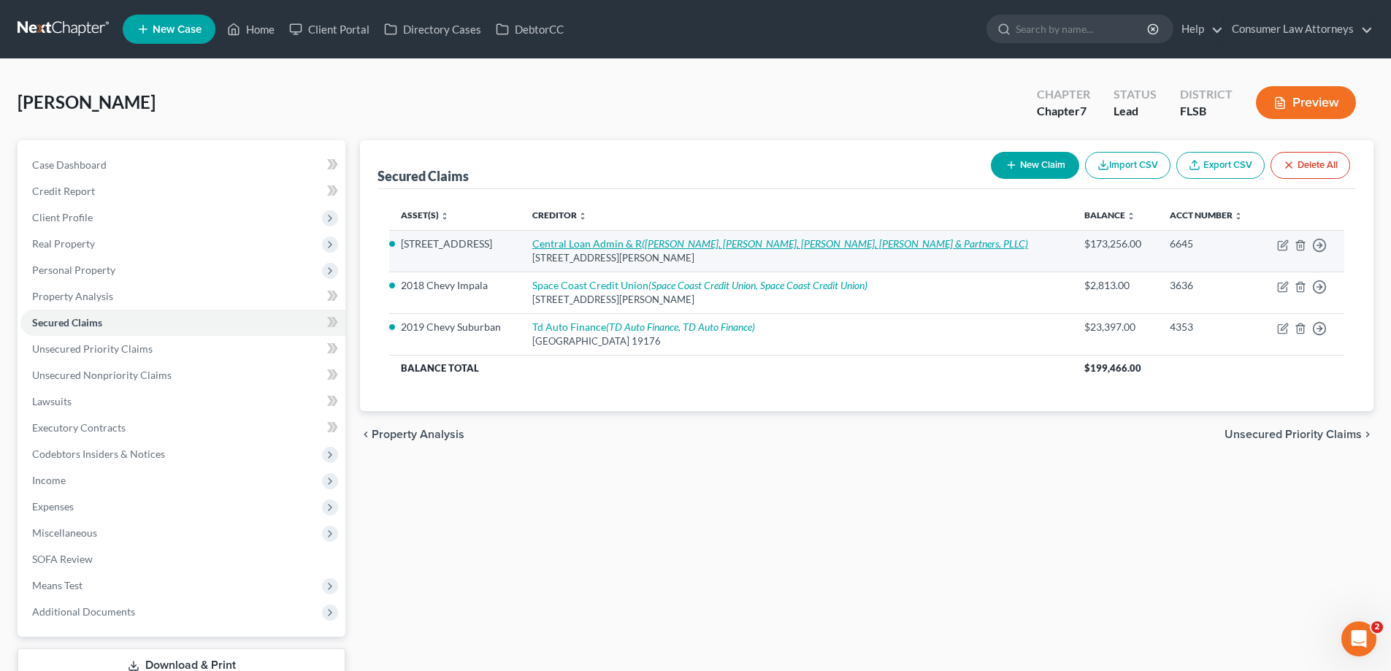
select select "0"
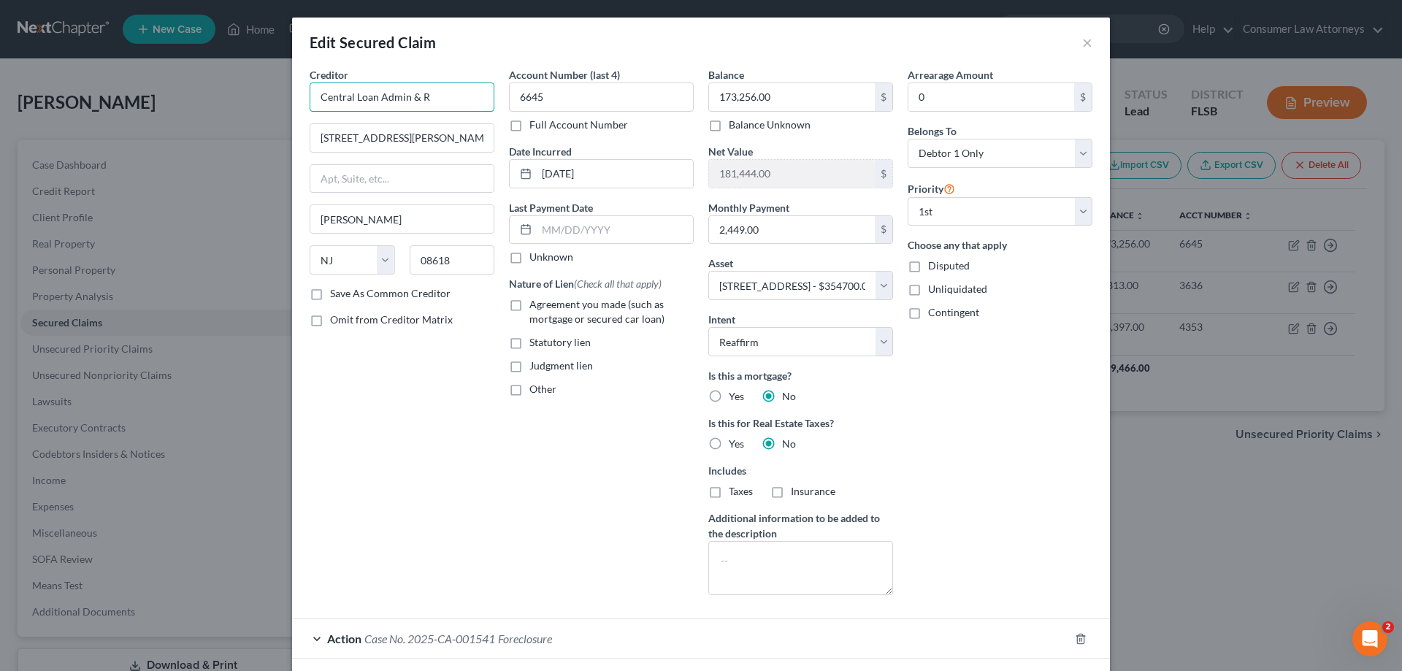
drag, startPoint x: 448, startPoint y: 102, endPoint x: 313, endPoint y: 108, distance: 135.2
click at [313, 108] on input "Central Loan Admin & R" at bounding box center [402, 97] width 185 height 29
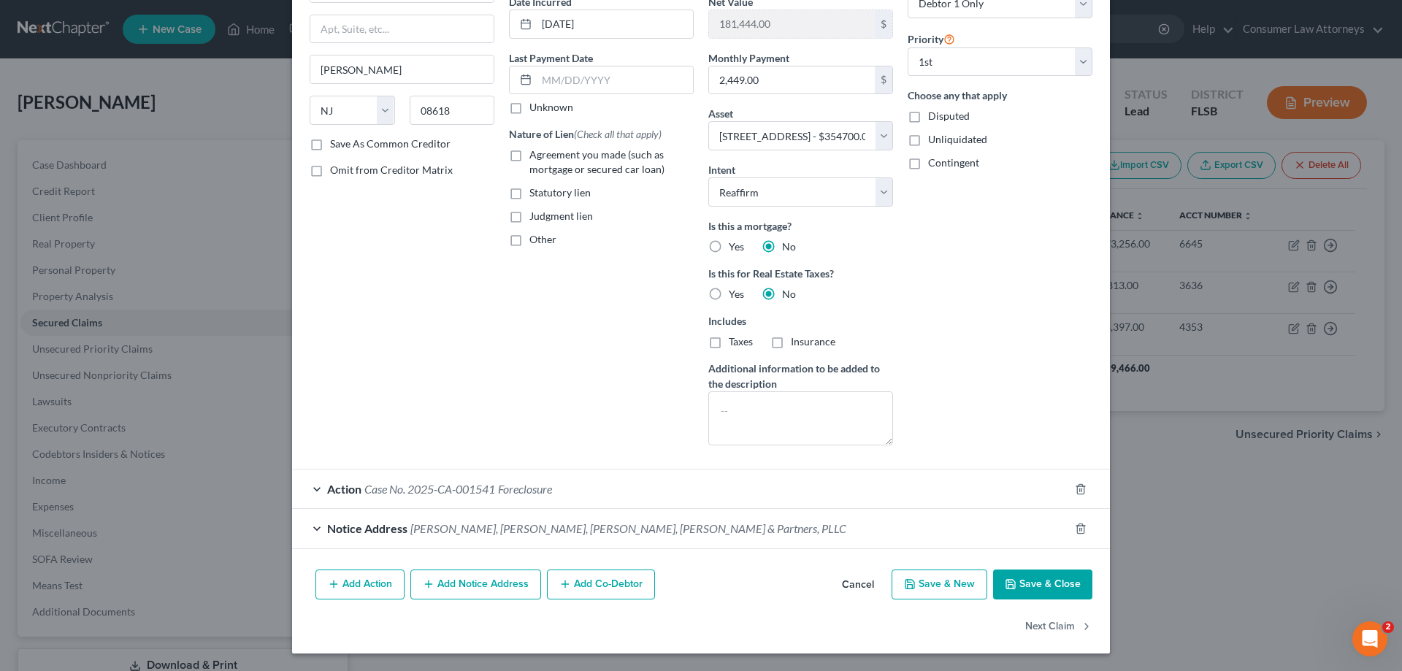
drag, startPoint x: 1032, startPoint y: 584, endPoint x: 1121, endPoint y: 412, distance: 194.0
click at [1032, 584] on button "Save & Close" at bounding box center [1042, 585] width 99 height 31
select select
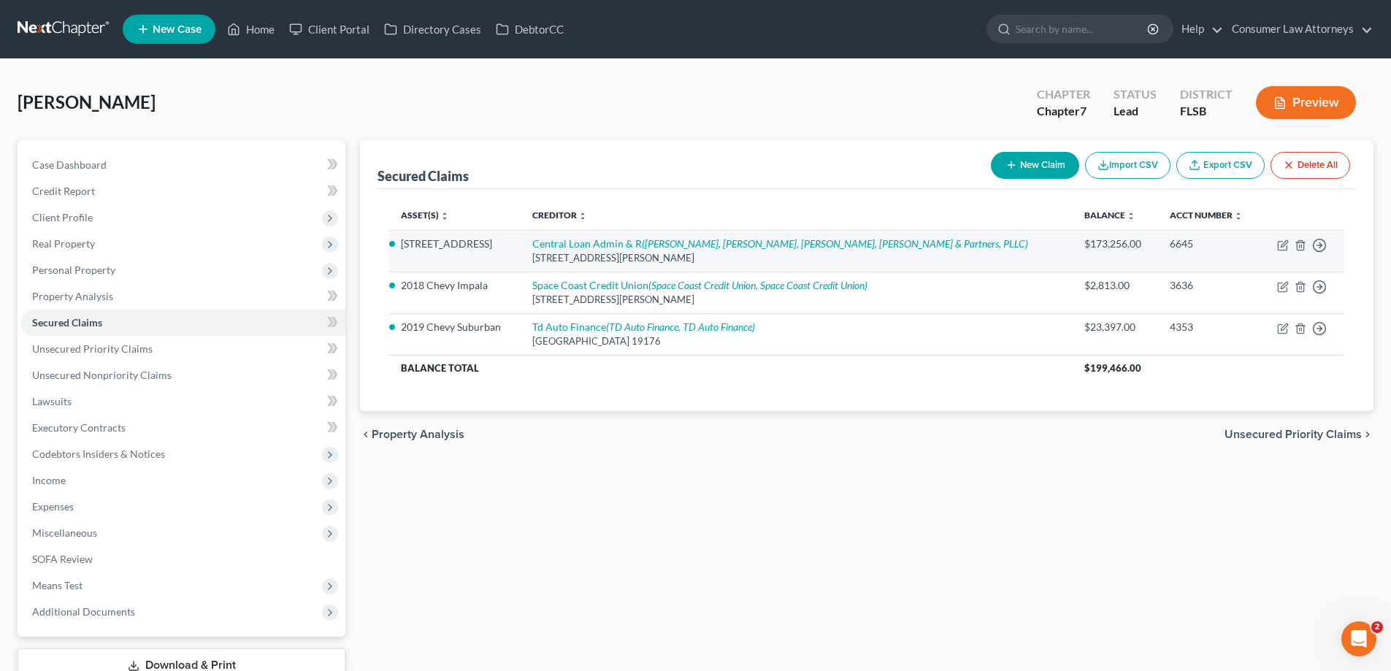
click at [640, 252] on div "[STREET_ADDRESS][PERSON_NAME]" at bounding box center [796, 258] width 529 height 14
click at [640, 245] on link "Central Loan Admin & R ([PERSON_NAME], [PERSON_NAME], [PERSON_NAME], [PERSON_NA…" at bounding box center [780, 243] width 496 height 12
select select "33"
select select "2"
select select "0"
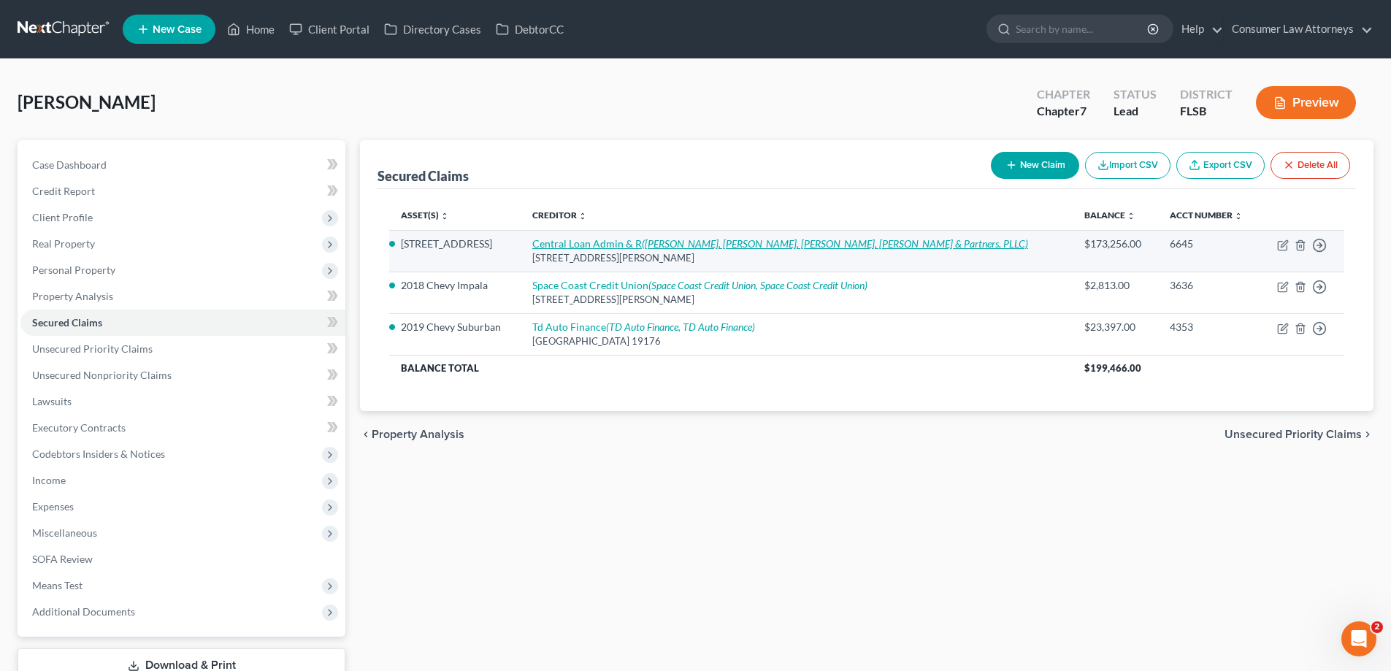
select select "0"
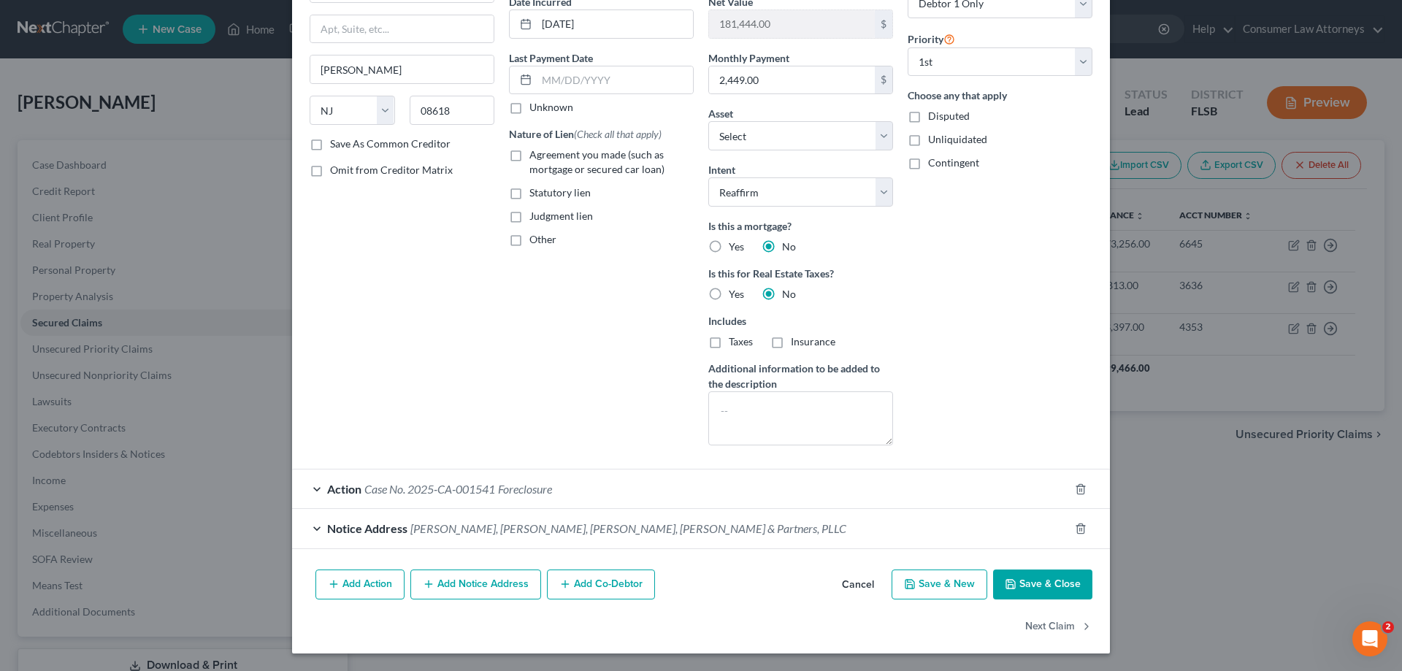
click at [1042, 581] on button "Save & Close" at bounding box center [1042, 585] width 99 height 31
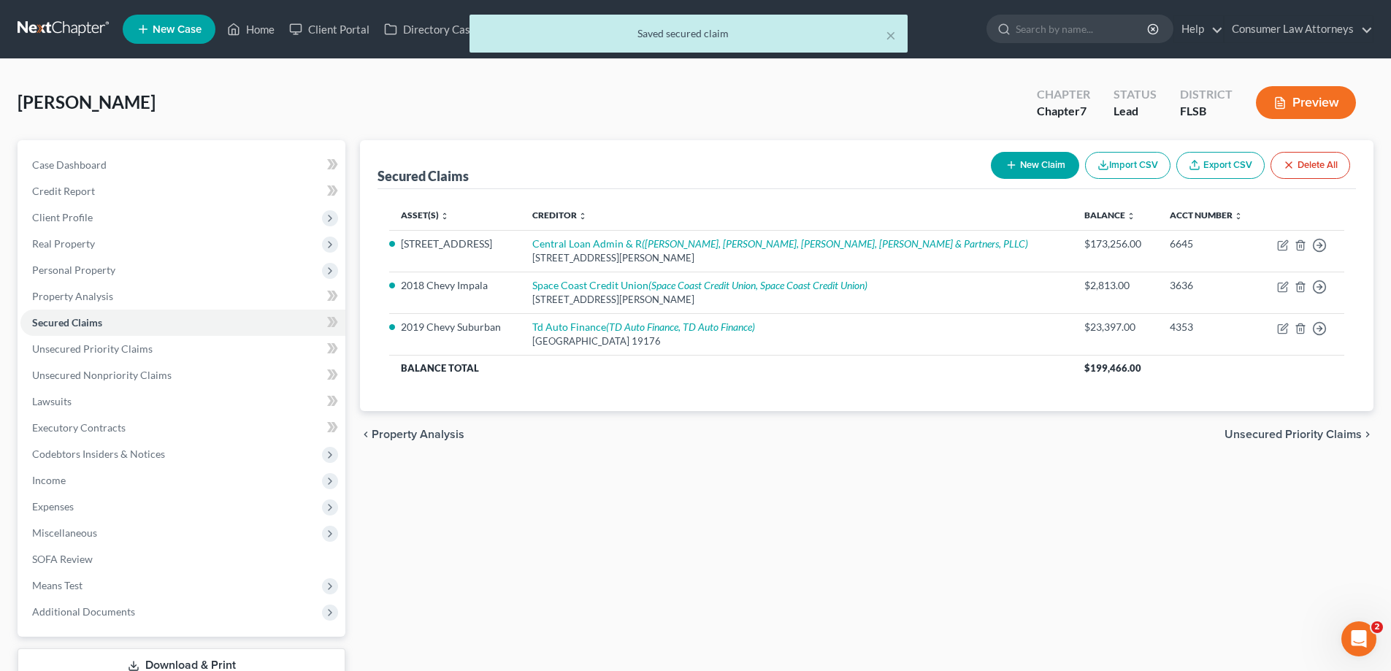
click at [1047, 172] on button "New Claim" at bounding box center [1035, 165] width 88 height 27
select select "0"
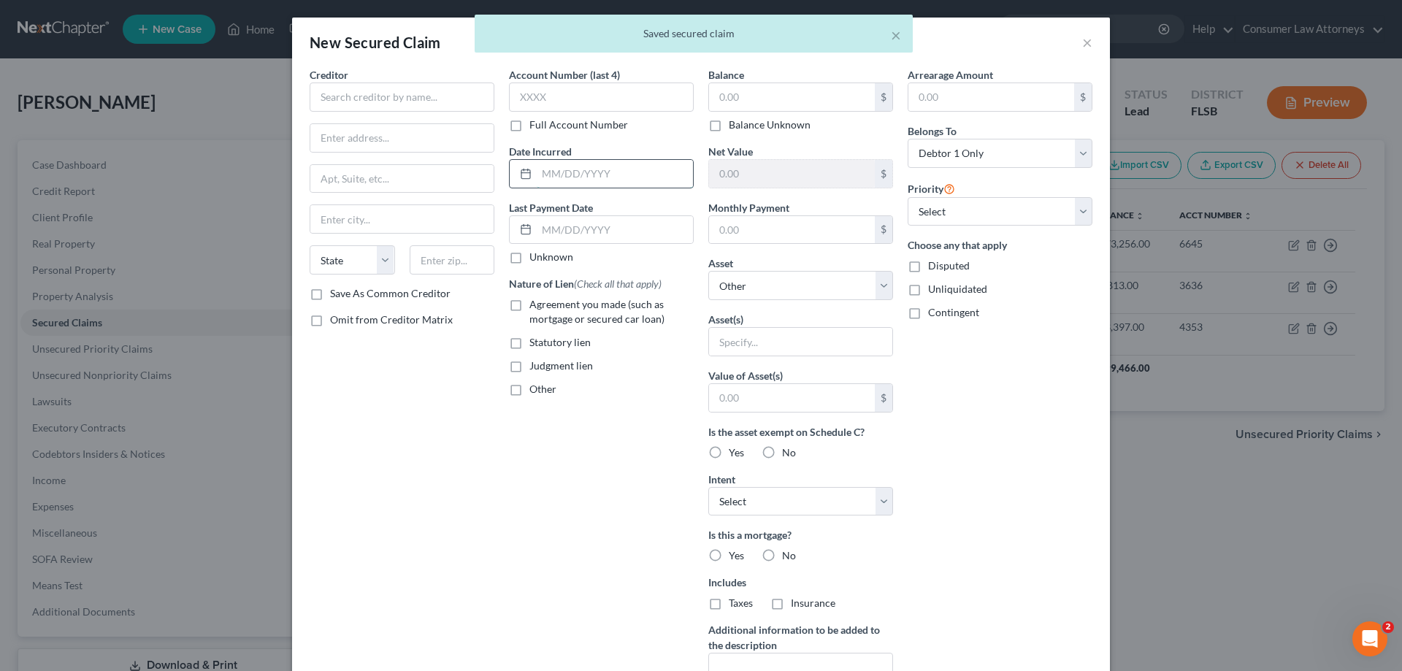
click at [593, 182] on input "text" at bounding box center [615, 174] width 156 height 28
type input "[DATE]"
click at [467, 95] on input "text" at bounding box center [402, 97] width 185 height 29
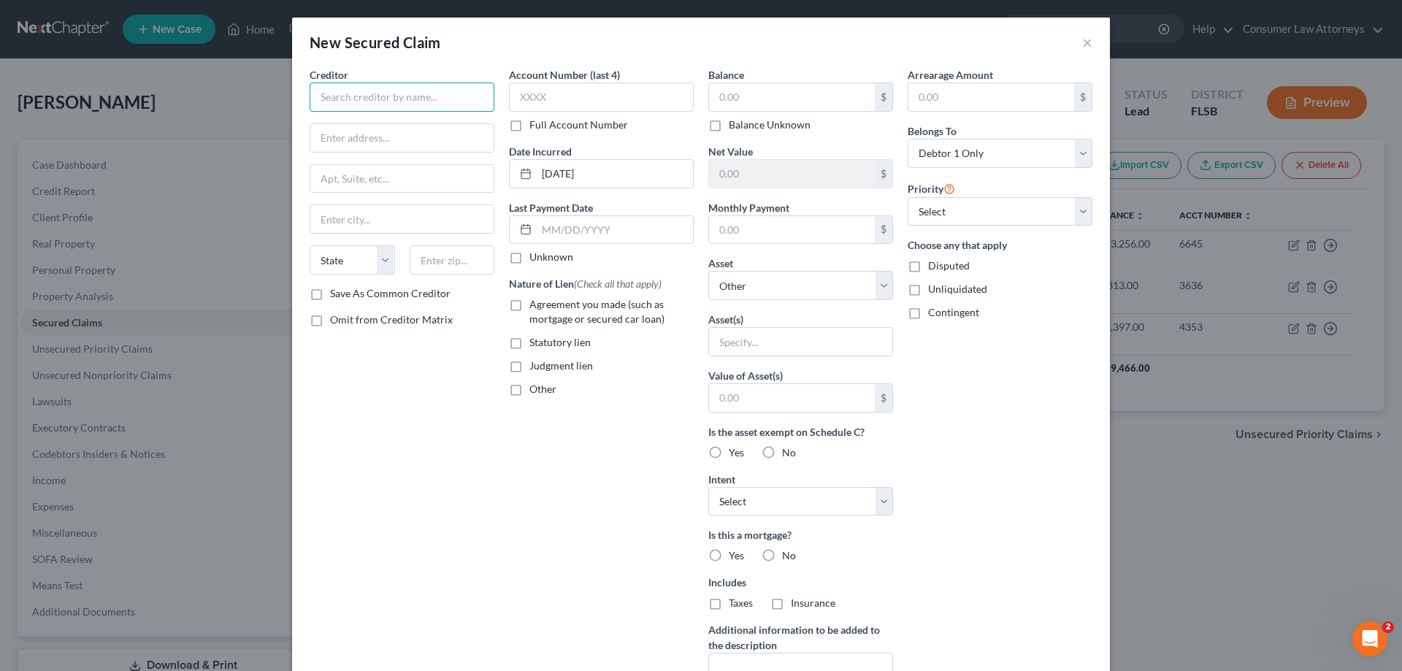
paste input "Portofino Shores Property Owners Association, INC"
type input "Portofino Shores Property Owners Association, INC"
click at [721, 91] on input "text" at bounding box center [792, 97] width 166 height 28
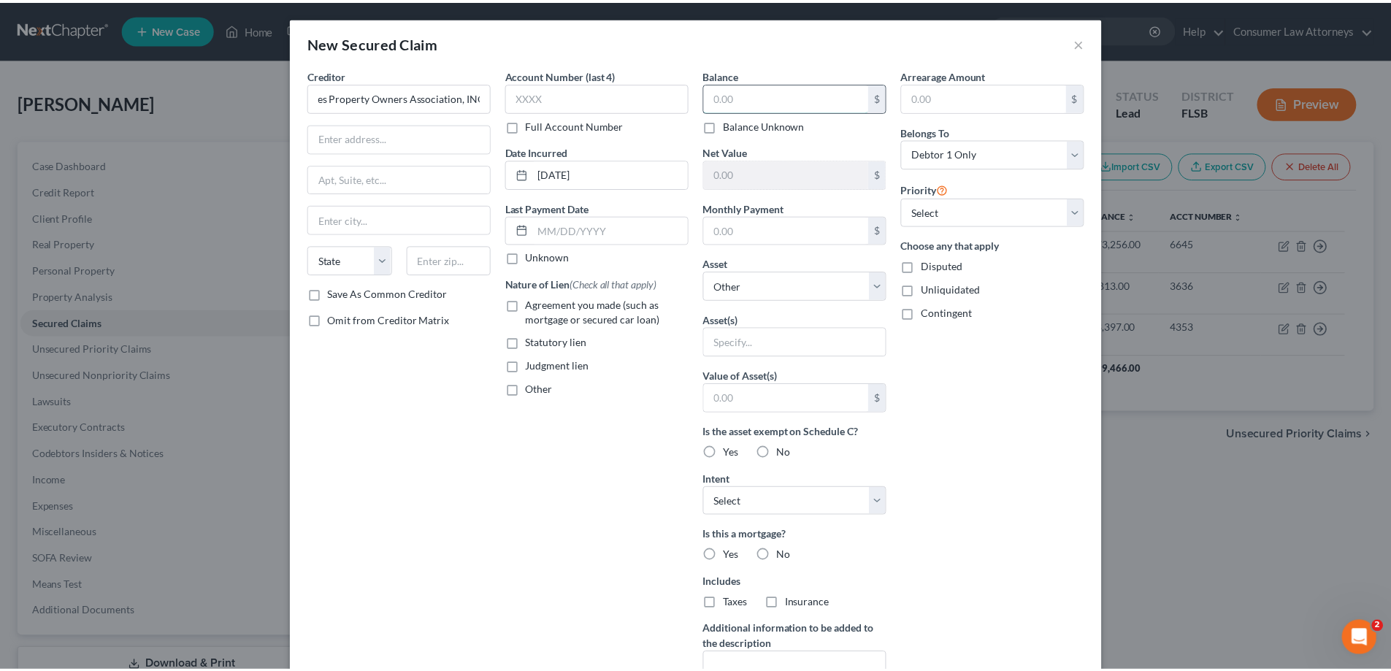
scroll to position [0, 0]
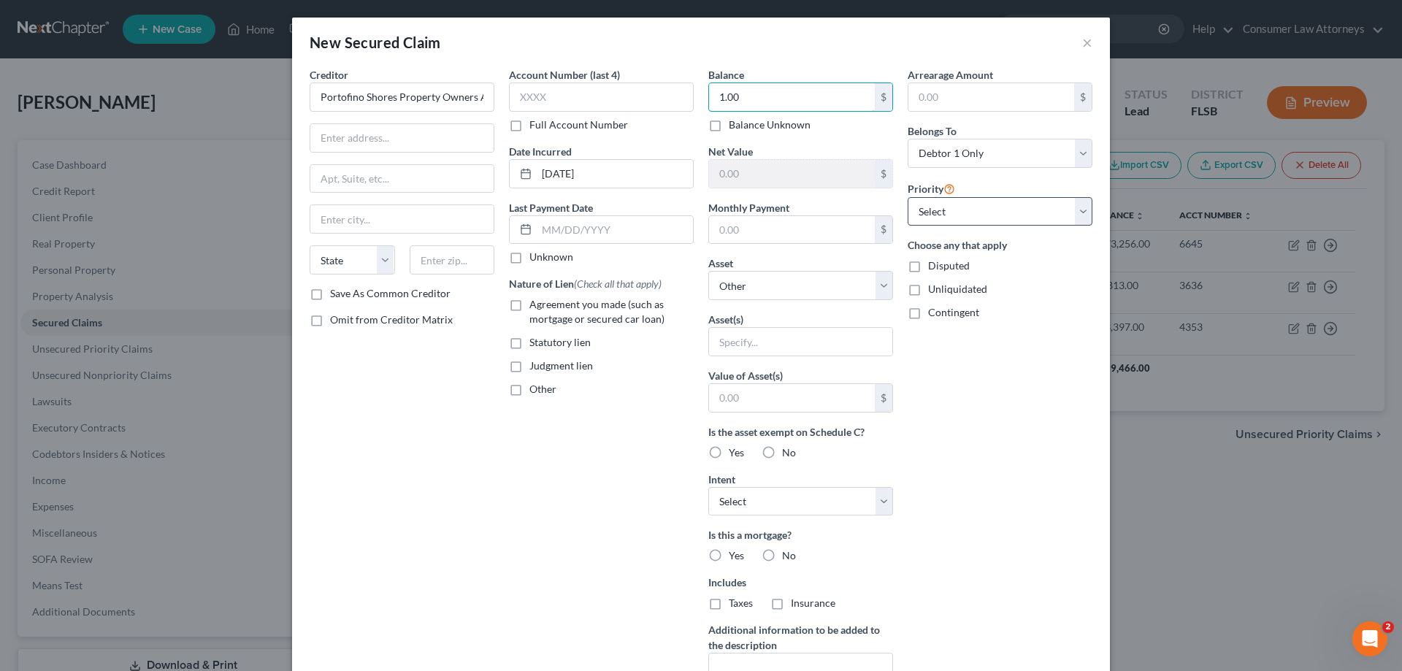
type input "1.00"
drag, startPoint x: 937, startPoint y: 210, endPoint x: 937, endPoint y: 222, distance: 11.7
click at [937, 222] on select "Select 1st 2nd 3rd 4th 5th 6th 7th 8th 9th 10th 11th 12th 13th 14th 15th 16th 1…" at bounding box center [1000, 211] width 185 height 29
select select "1"
click at [908, 197] on select "Select 1st 2nd 3rd 4th 5th 6th 7th 8th 9th 10th 11th 12th 13th 14th 15th 16th 1…" at bounding box center [1000, 211] width 185 height 29
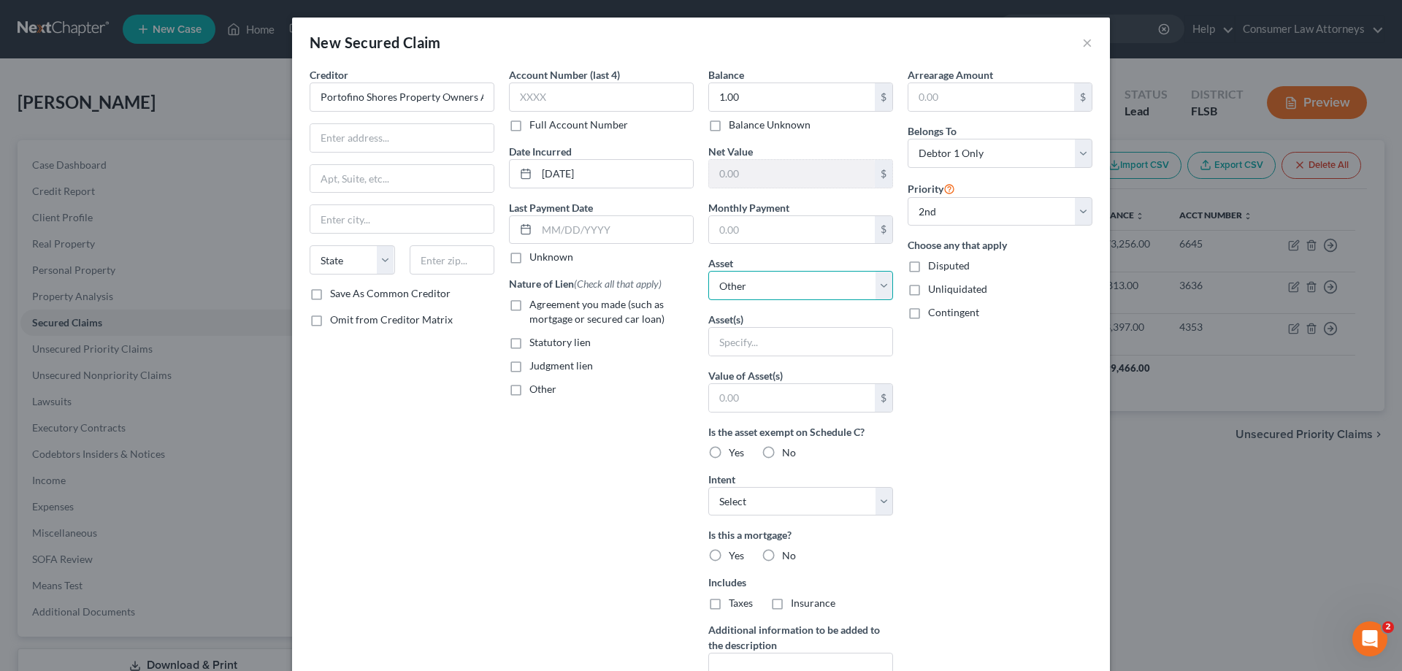
drag, startPoint x: 865, startPoint y: 288, endPoint x: 819, endPoint y: 298, distance: 47.1
click at [865, 288] on select "Select Other Multiple Assets Love [PERSON_NAME] Corporation - $1.0 [STREET_ADDR…" at bounding box center [800, 285] width 185 height 29
select select "3"
click at [708, 271] on select "Select Other Multiple Assets Love [PERSON_NAME] Corporation - $1.0 [STREET_ADDR…" at bounding box center [800, 285] width 185 height 29
select select "0"
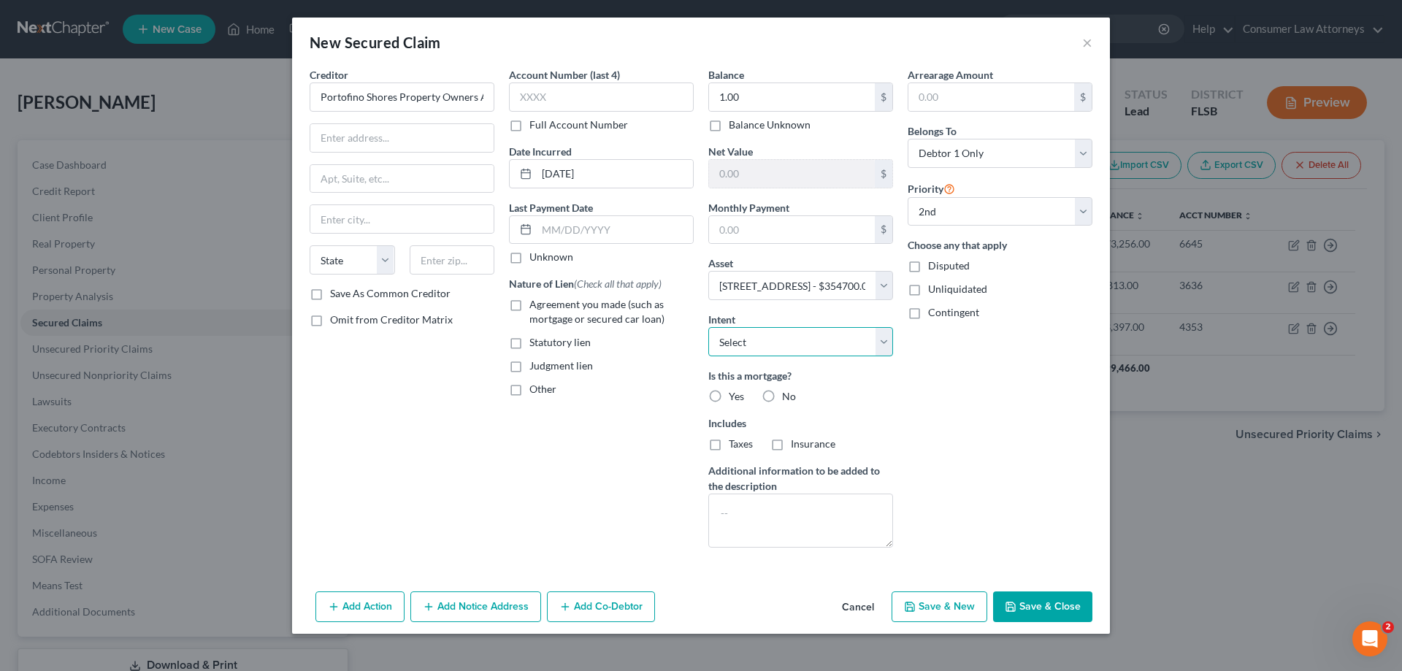
drag, startPoint x: 805, startPoint y: 344, endPoint x: 800, endPoint y: 353, distance: 10.8
click at [800, 353] on select "Select Surrender Redeem Reaffirm Avoid Other" at bounding box center [800, 341] width 185 height 29
select select "2"
click at [708, 327] on select "Select Surrender Redeem Reaffirm Avoid Other" at bounding box center [800, 341] width 185 height 29
click at [782, 395] on label "No" at bounding box center [789, 396] width 14 height 15
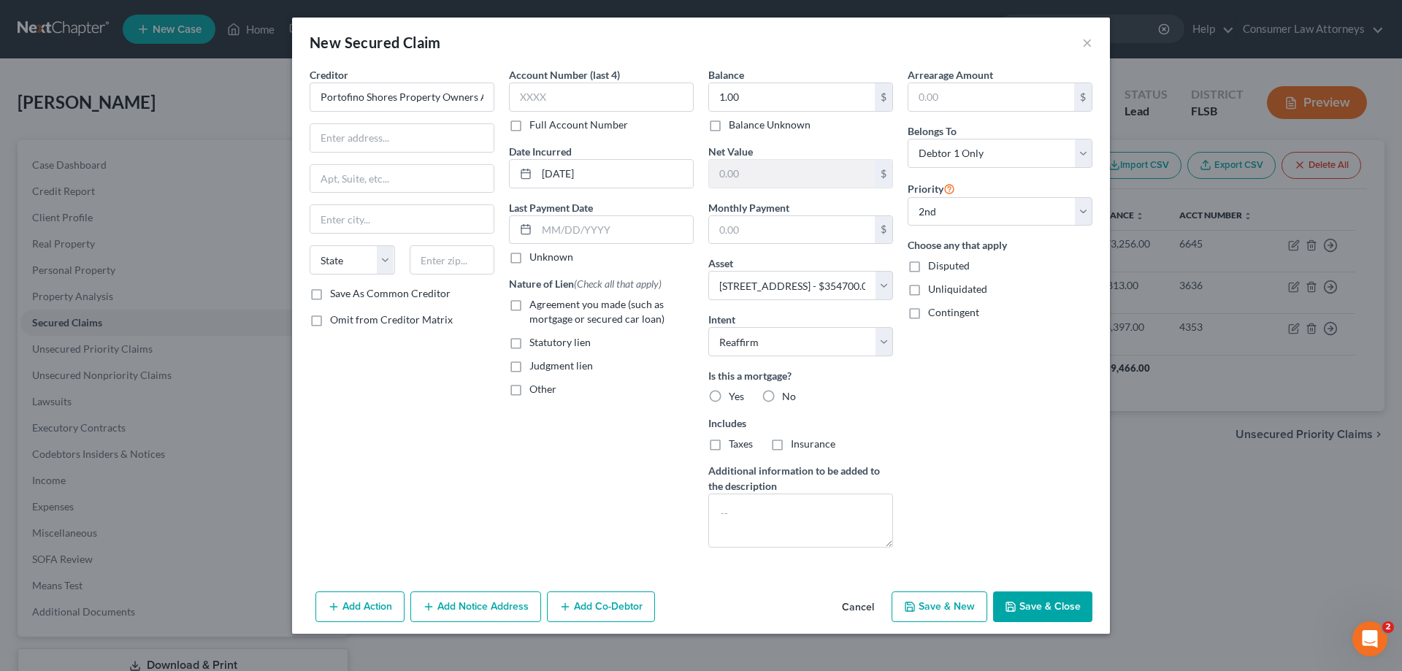
click at [788, 395] on input "No" at bounding box center [792, 393] width 9 height 9
radio input "true"
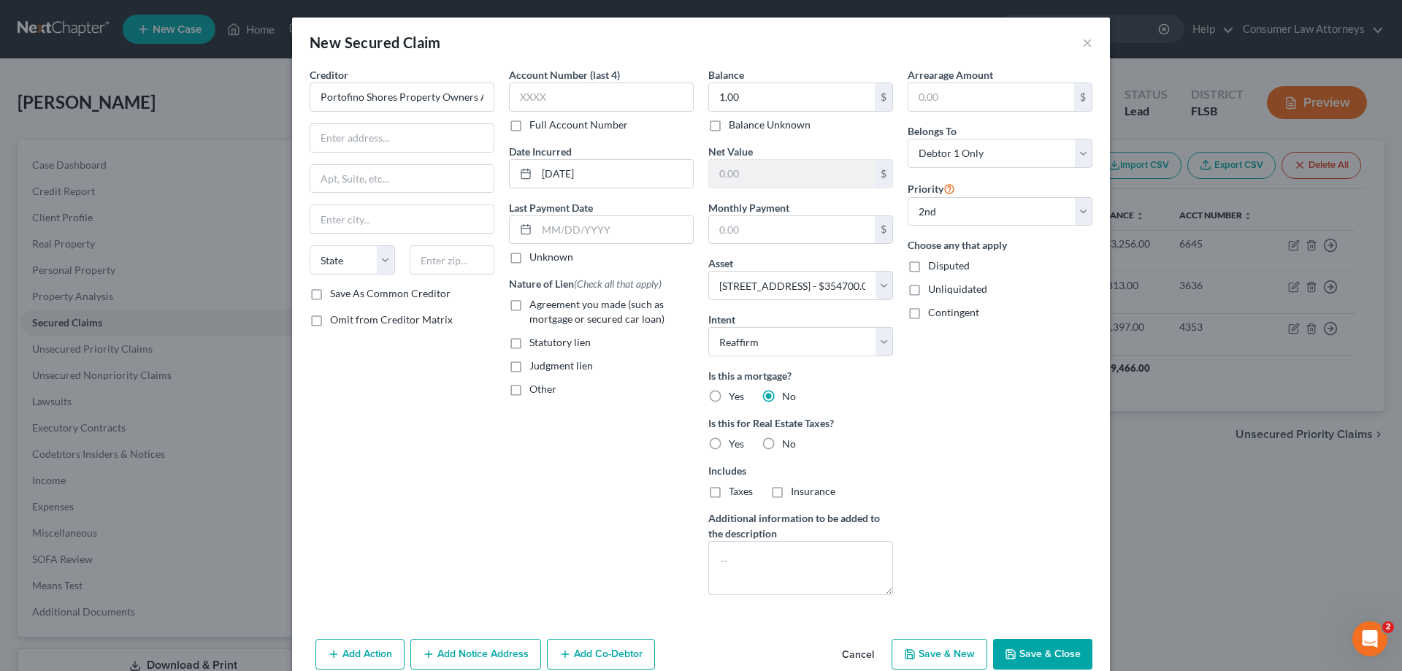
click at [782, 439] on label "No" at bounding box center [789, 444] width 14 height 15
click at [788, 439] on input "No" at bounding box center [792, 441] width 9 height 9
radio input "true"
click at [359, 136] on input "text" at bounding box center [401, 138] width 183 height 28
paste input "[STREET_ADDRESS]"
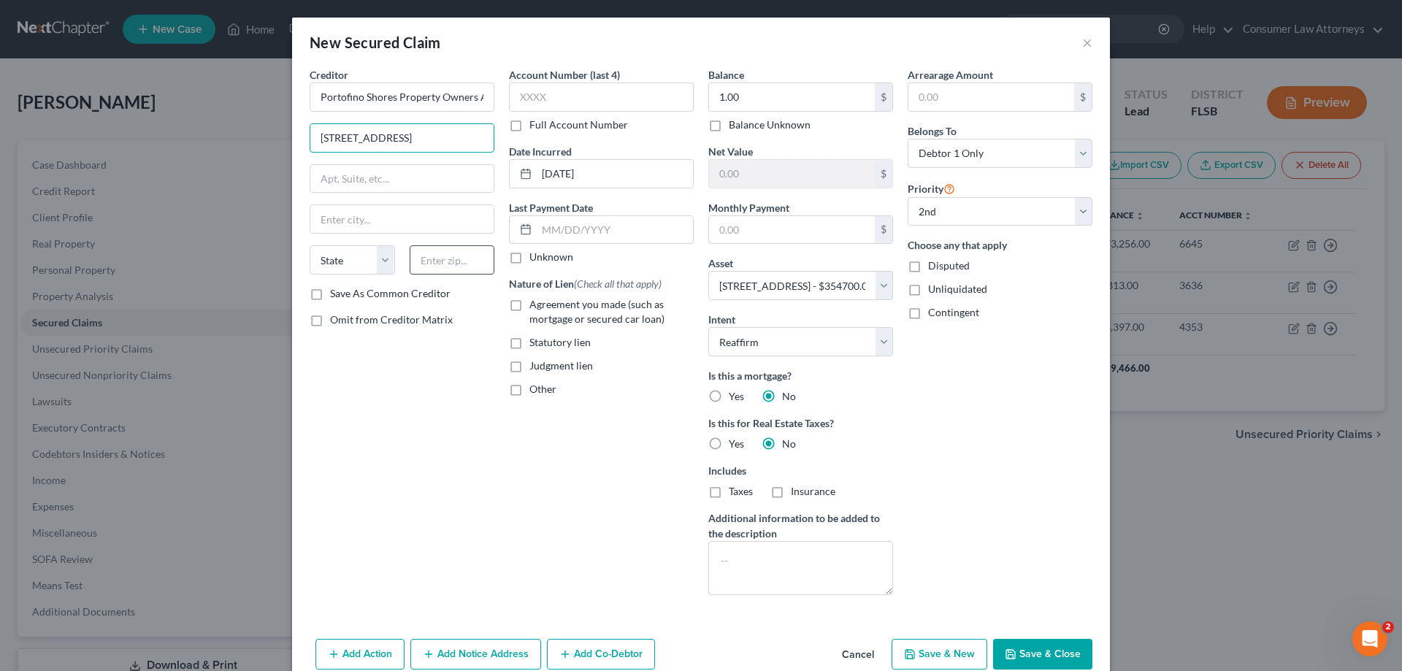
type input "[STREET_ADDRESS]"
click at [414, 259] on input "text" at bounding box center [452, 259] width 85 height 29
type input "34951"
type input "[GEOGRAPHIC_DATA][PERSON_NAME]"
select select "9"
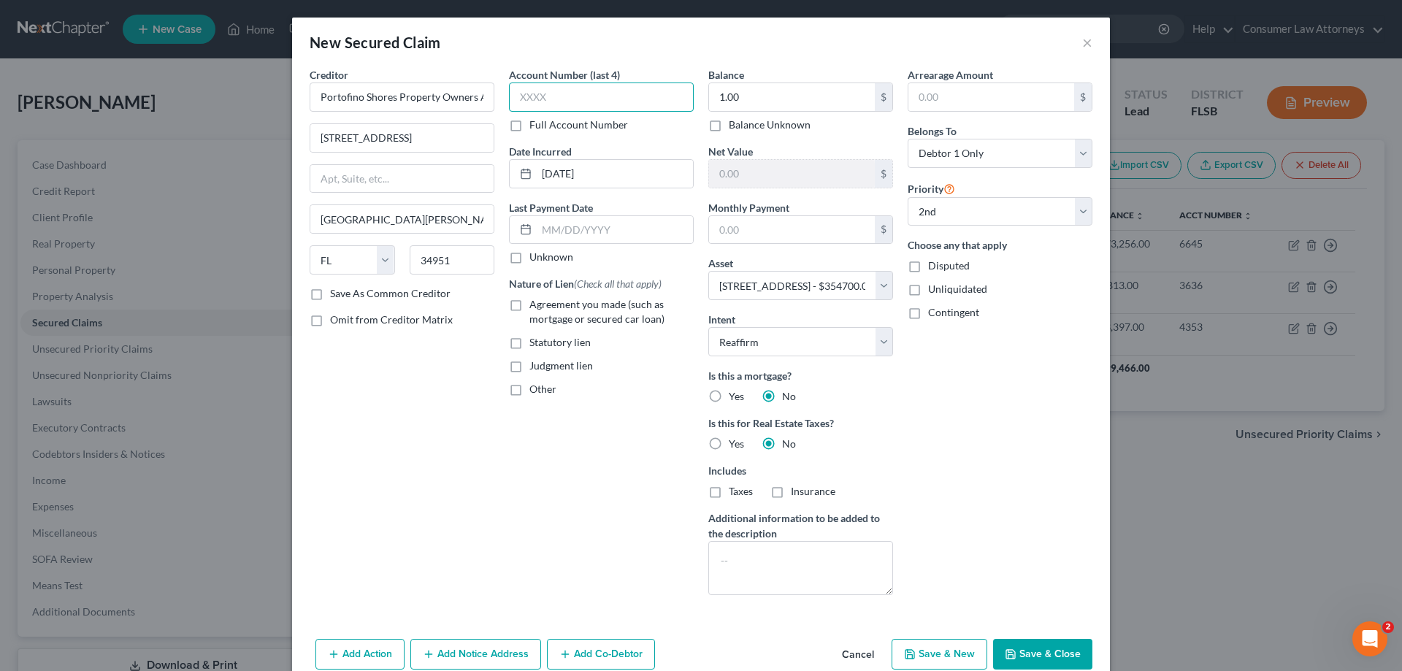
click at [595, 104] on input "text" at bounding box center [601, 97] width 185 height 29
type input "5742"
click at [1041, 651] on button "Save & Close" at bounding box center [1042, 654] width 99 height 31
select select
select select "1"
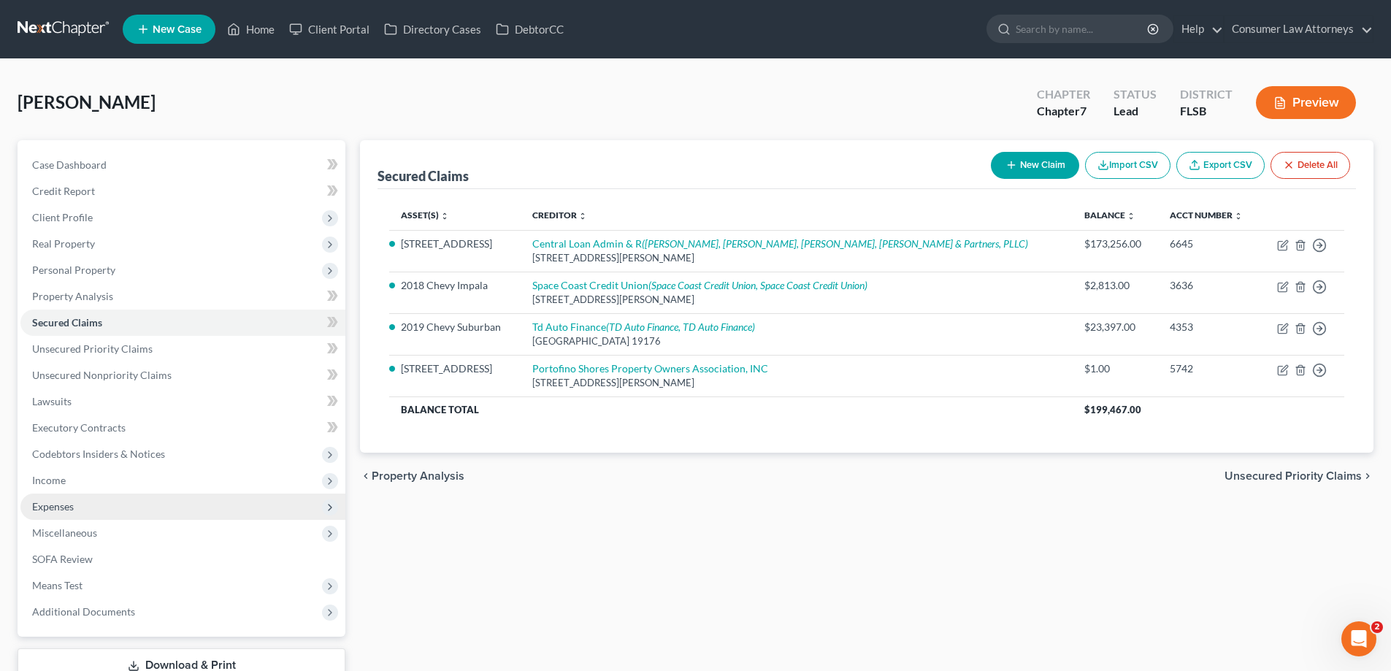
click at [48, 494] on span "Expenses" at bounding box center [182, 507] width 325 height 26
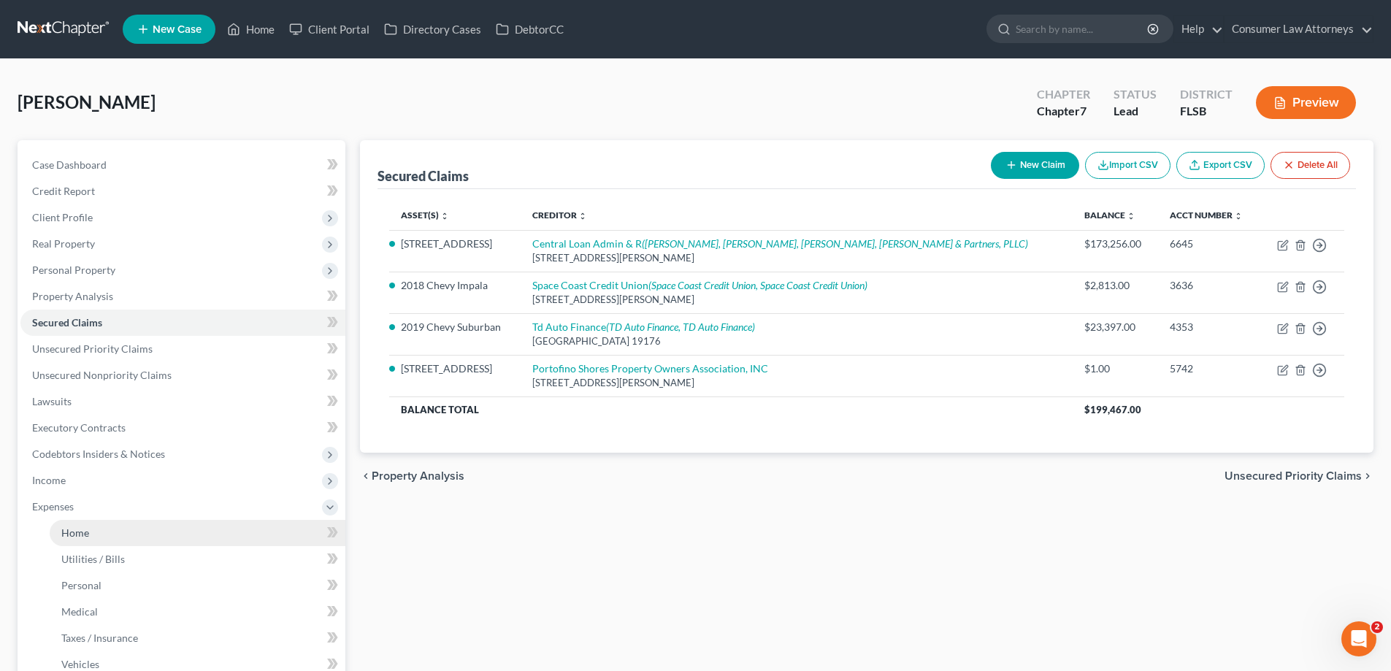
click at [65, 527] on span "Home" at bounding box center [75, 532] width 28 height 12
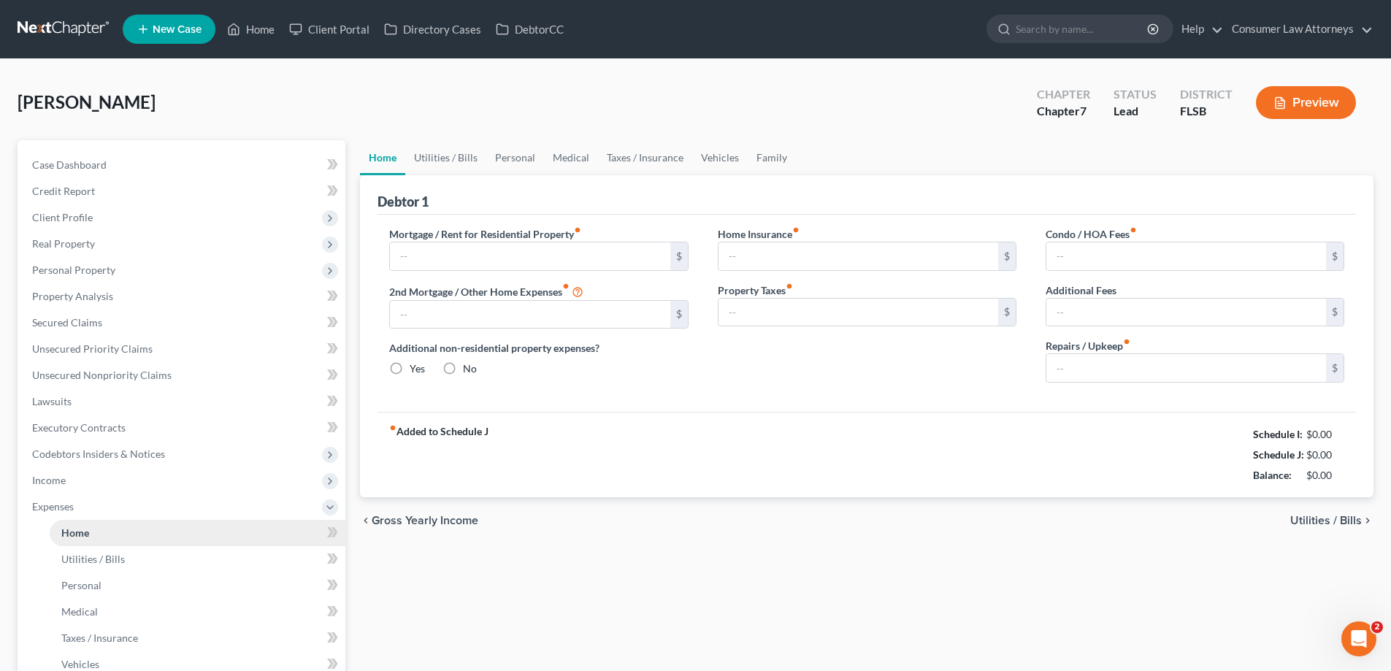
type input "2,549.00"
type input "0.00"
radio input "true"
type input "0.00"
type input "4,480.00"
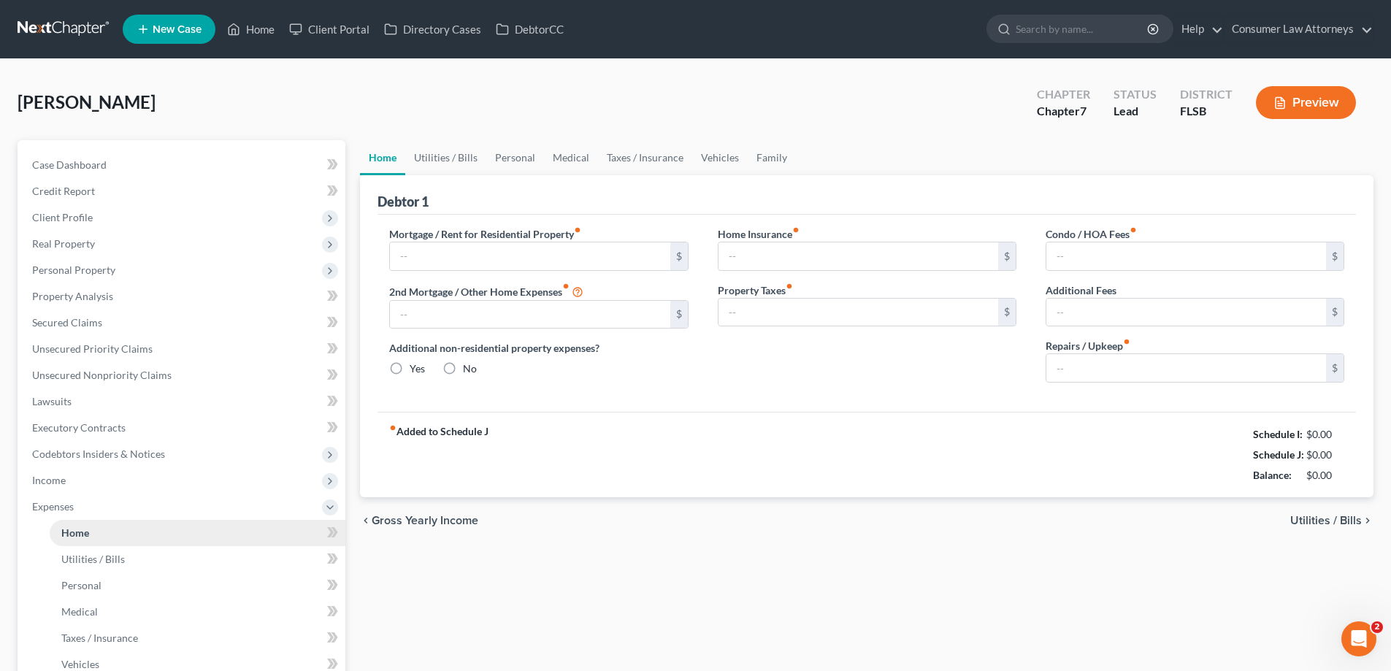
type input "268.00"
type input "0.00"
click at [67, 533] on span "Home" at bounding box center [75, 532] width 28 height 12
click at [78, 559] on span "Utilities / Bills" at bounding box center [93, 559] width 64 height 12
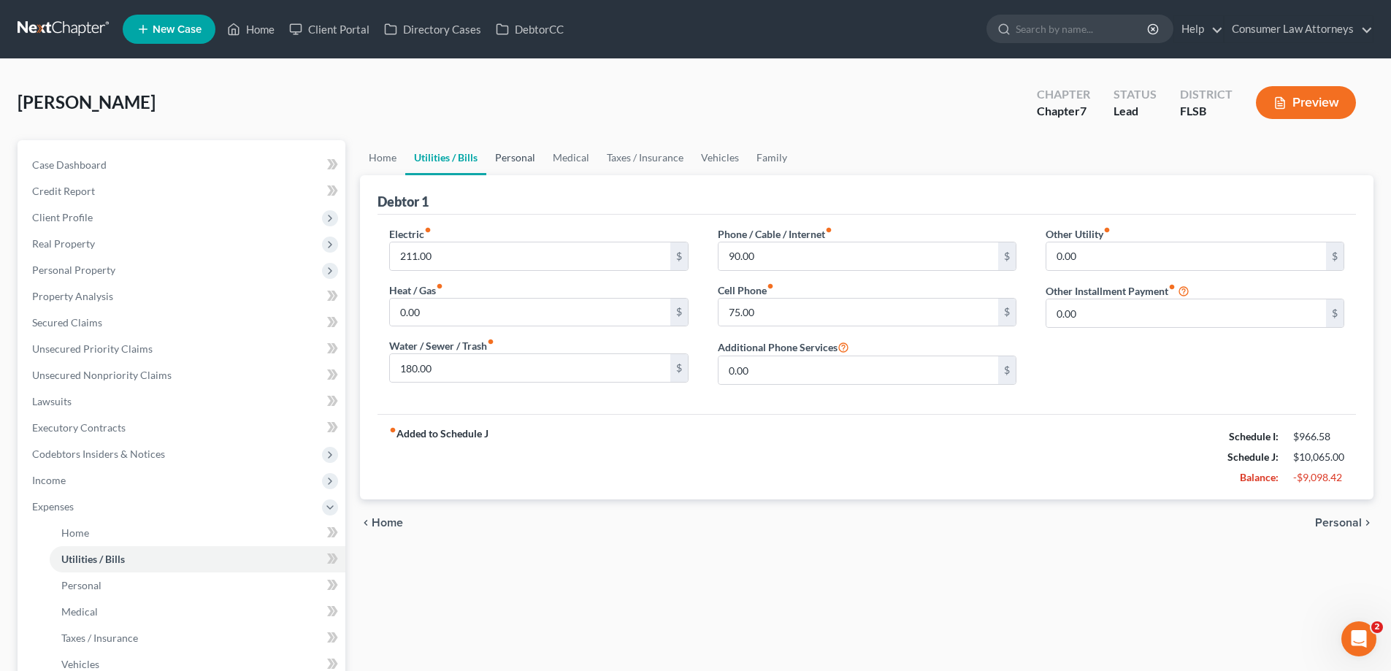
click at [517, 154] on link "Personal" at bounding box center [515, 157] width 58 height 35
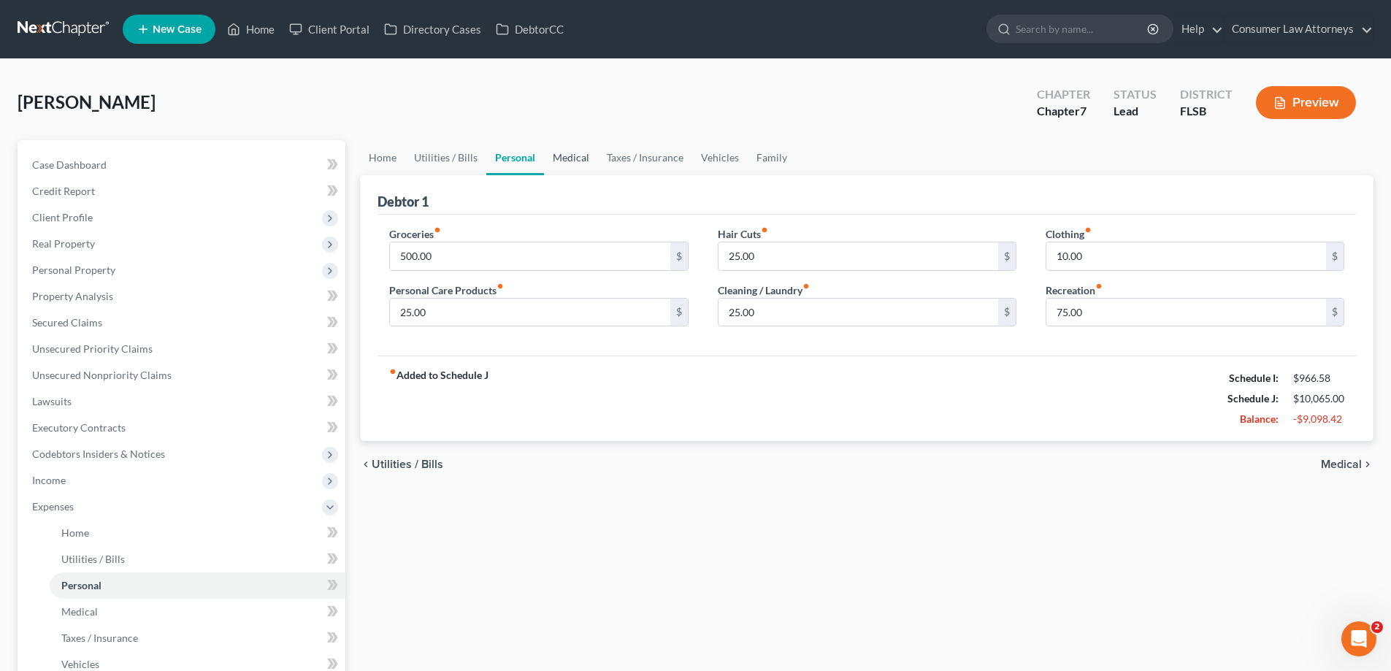
click at [559, 156] on link "Medical" at bounding box center [571, 157] width 54 height 35
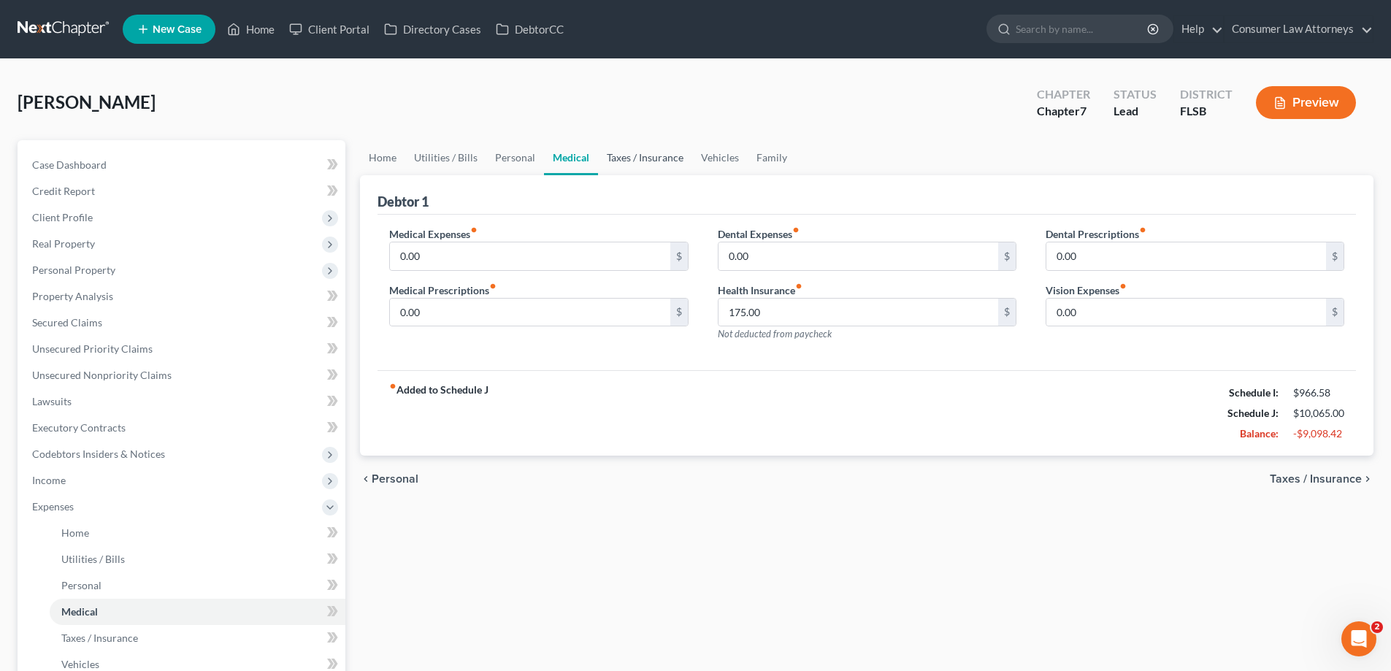
click at [624, 156] on link "Taxes / Insurance" at bounding box center [645, 157] width 94 height 35
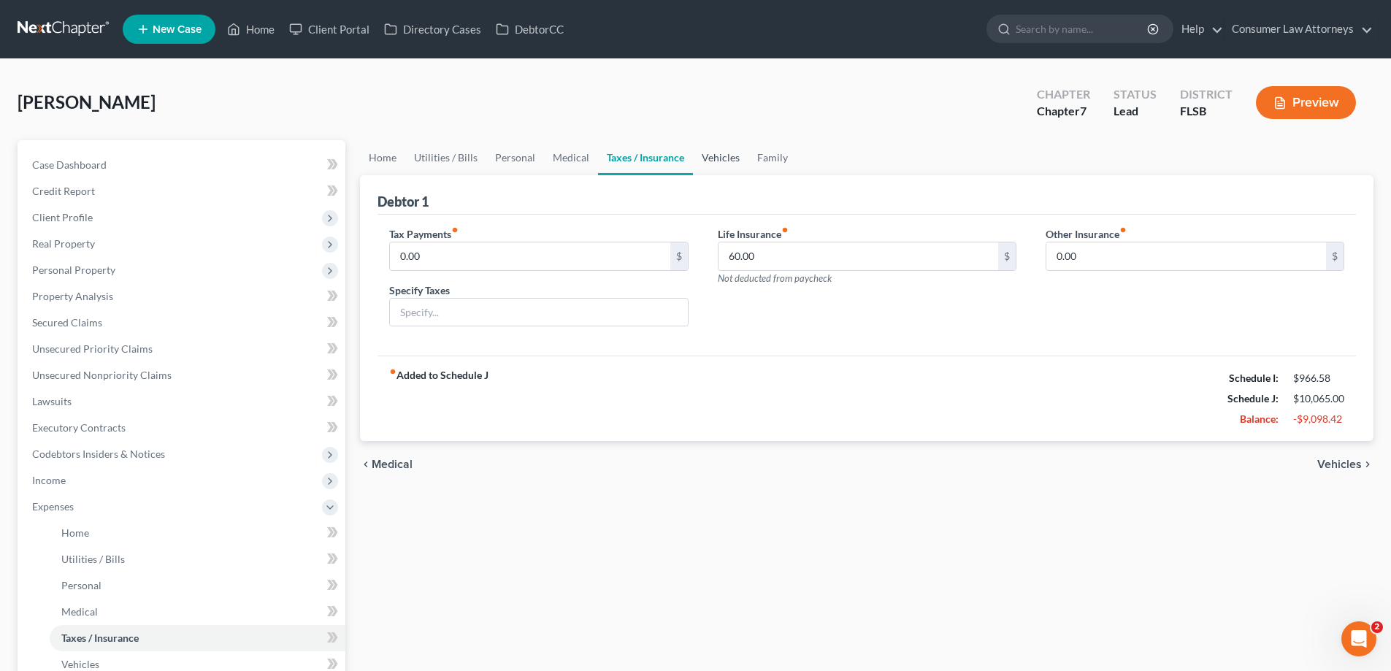
click at [714, 156] on link "Vehicles" at bounding box center [720, 157] width 55 height 35
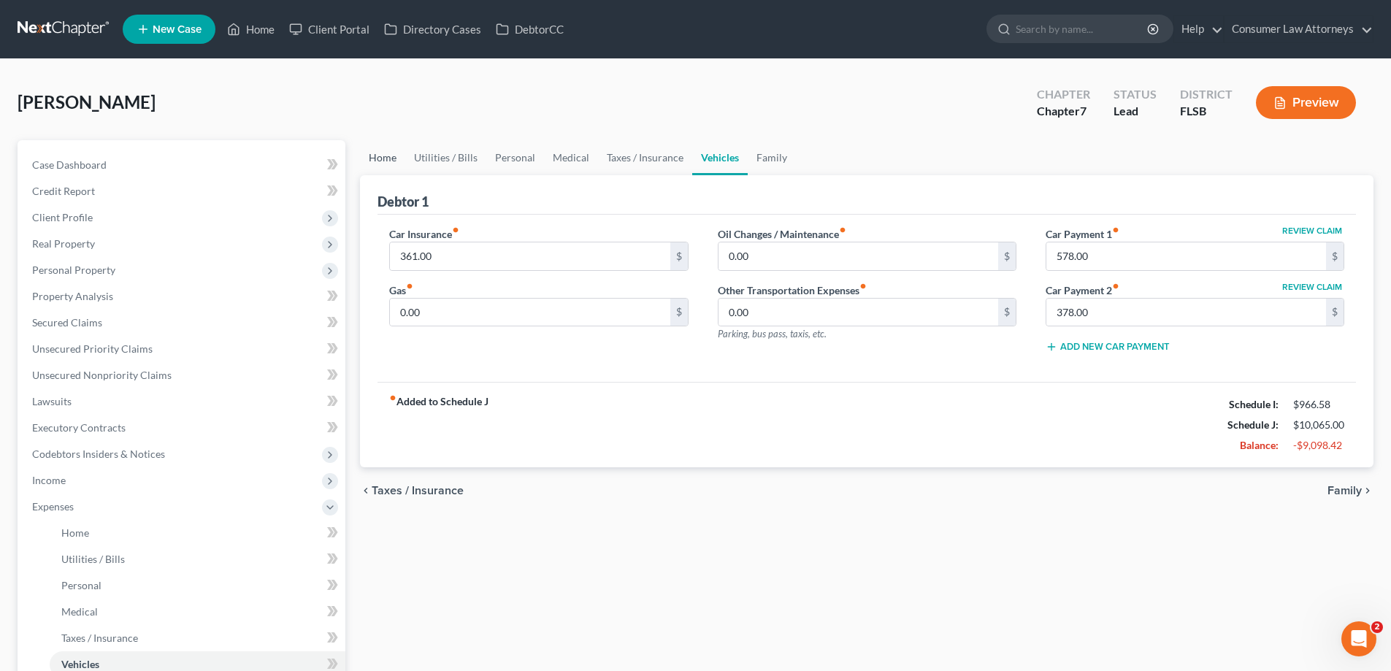
click at [394, 166] on link "Home" at bounding box center [382, 157] width 45 height 35
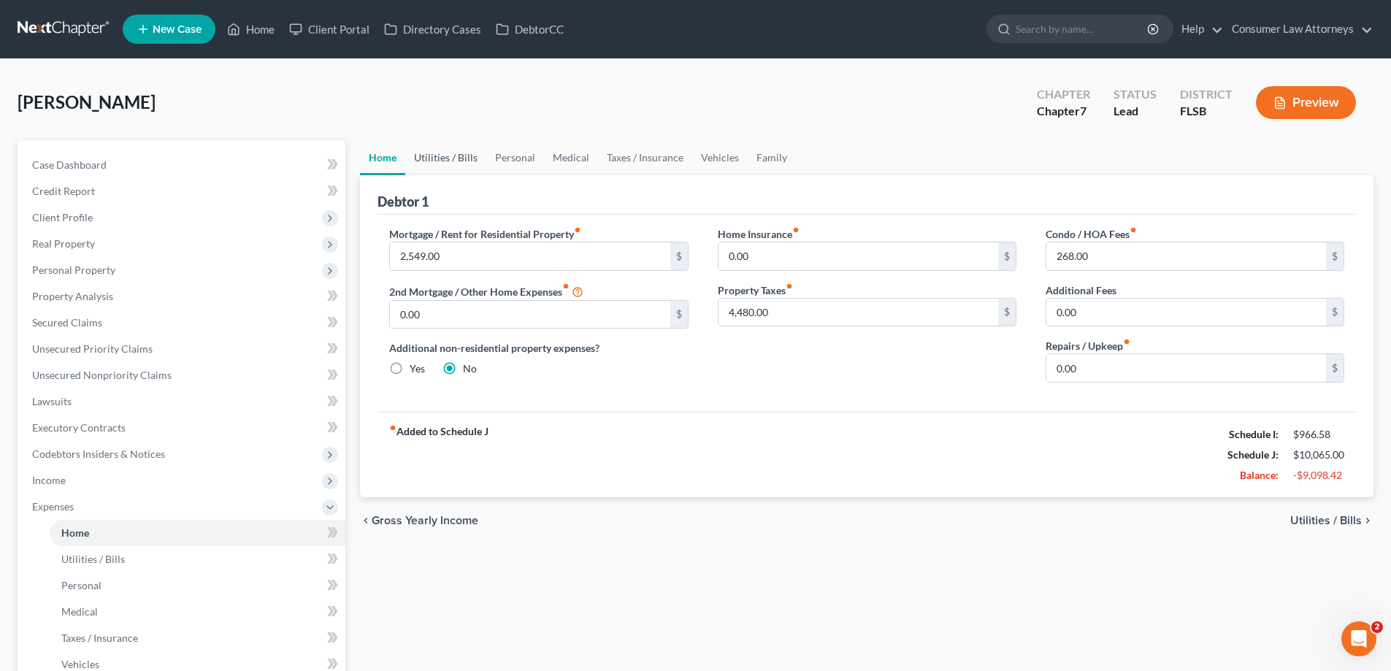
drag, startPoint x: 473, startPoint y: 150, endPoint x: 448, endPoint y: 196, distance: 52.6
click at [473, 150] on link "Utilities / Bills" at bounding box center [445, 157] width 81 height 35
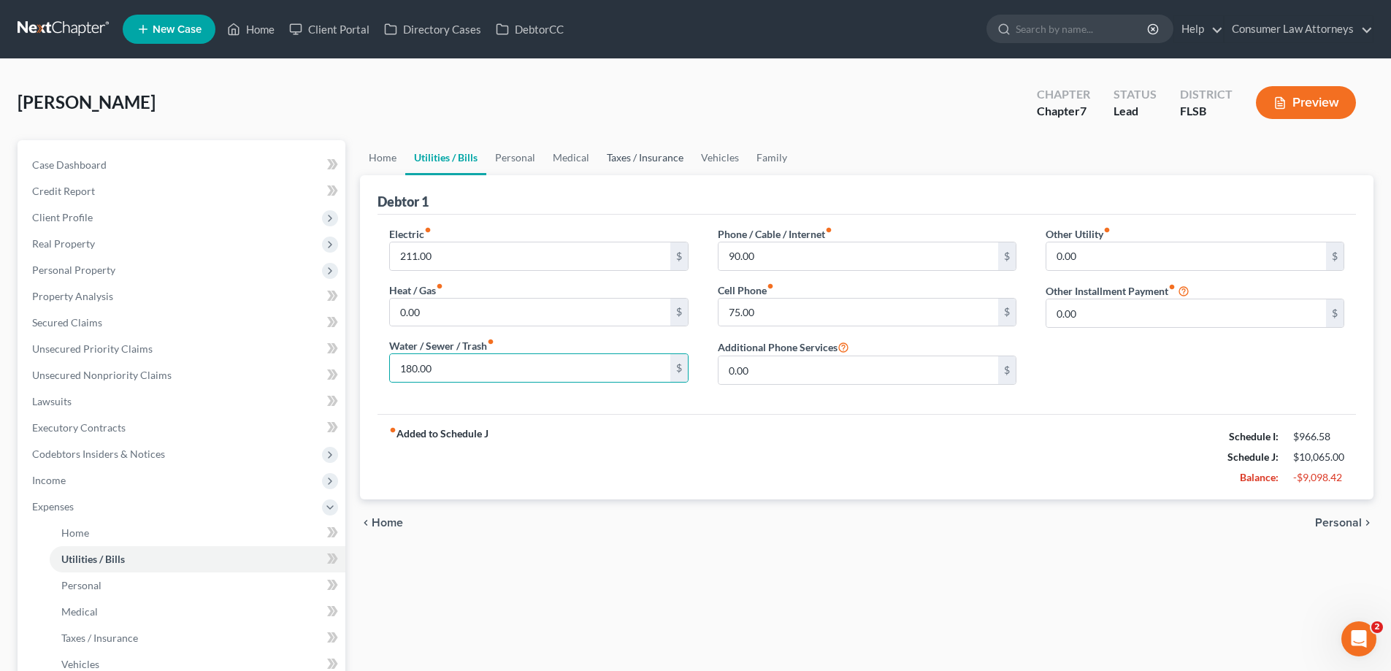
click at [631, 162] on link "Taxes / Insurance" at bounding box center [645, 157] width 94 height 35
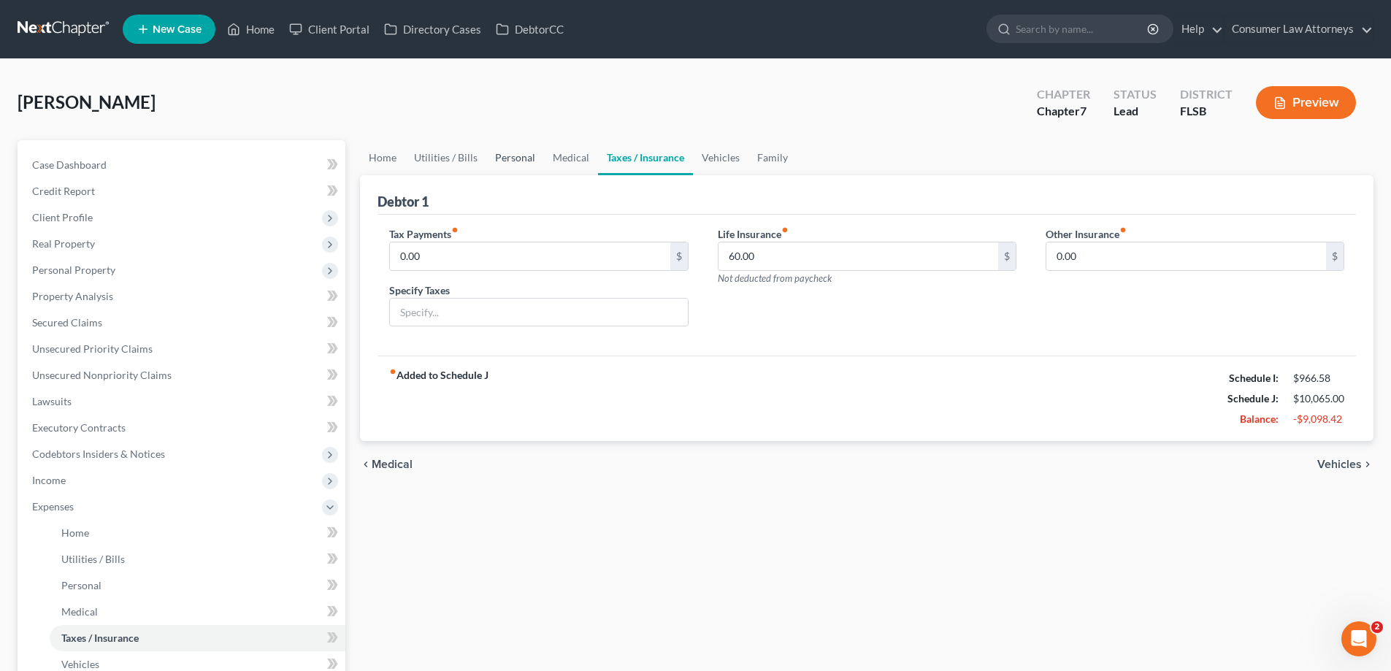
click at [505, 160] on link "Personal" at bounding box center [515, 157] width 58 height 35
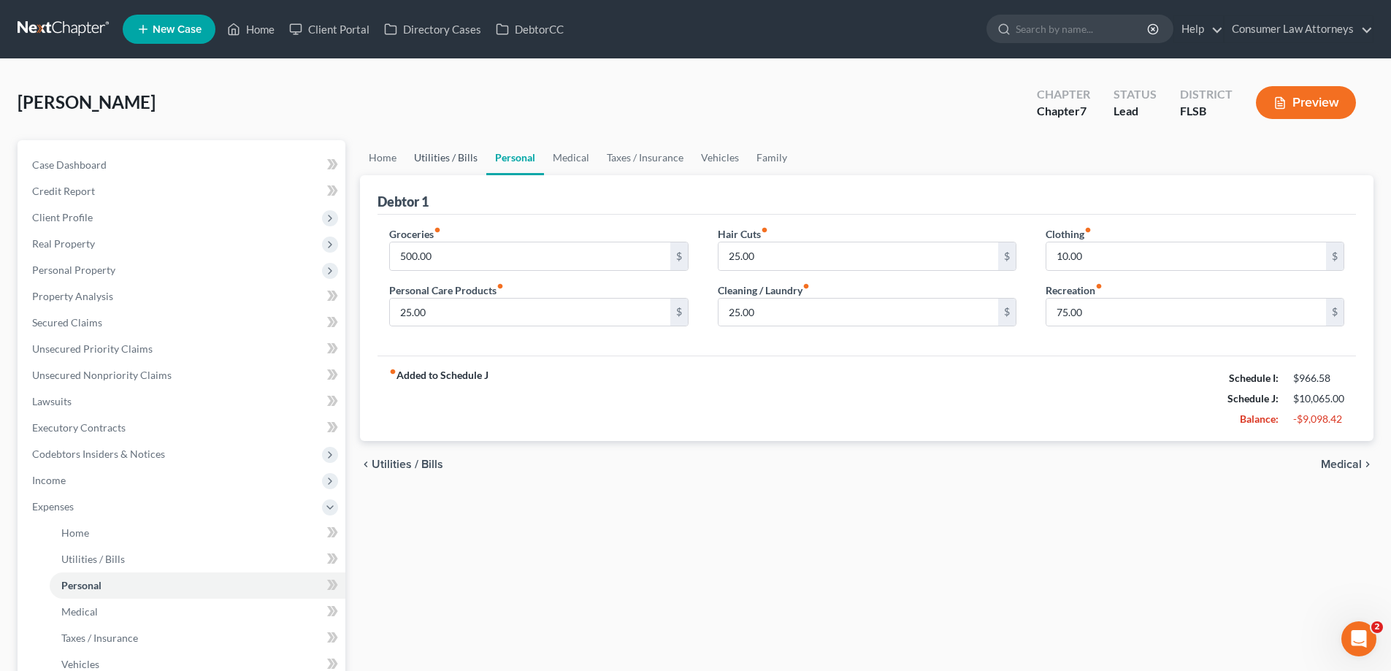
click at [437, 159] on link "Utilities / Bills" at bounding box center [445, 157] width 81 height 35
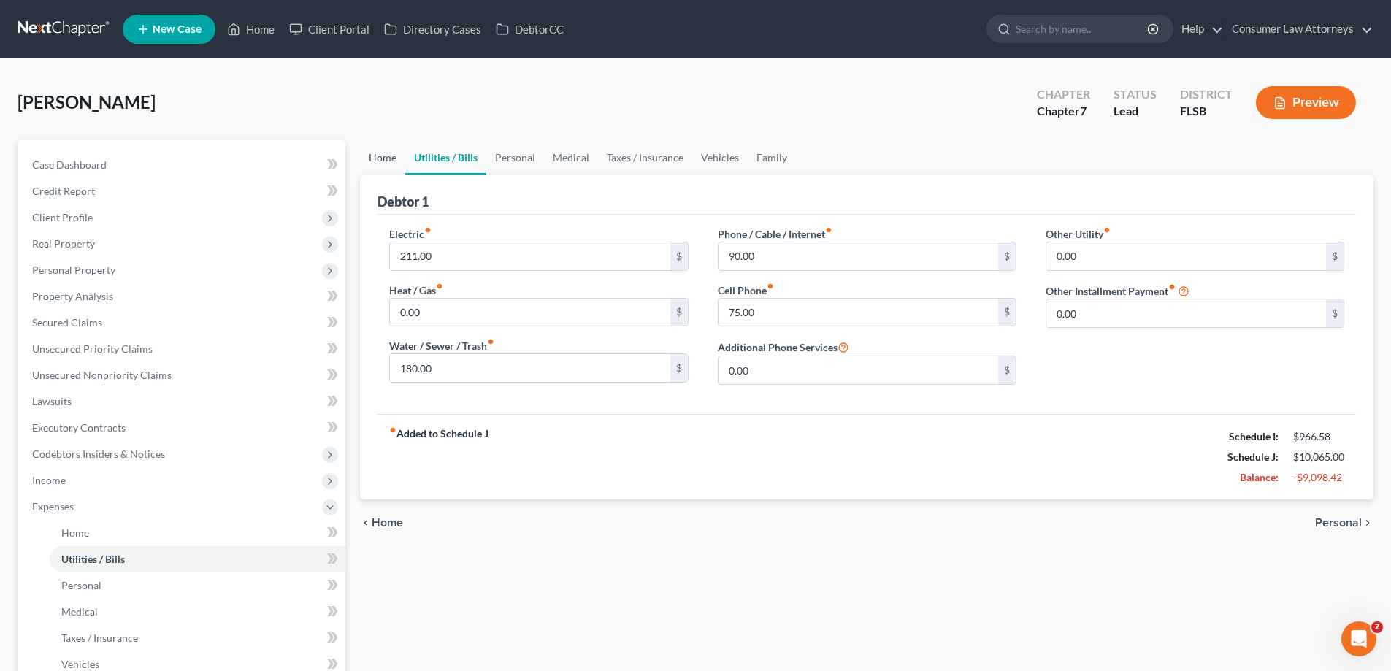
click at [381, 153] on link "Home" at bounding box center [382, 157] width 45 height 35
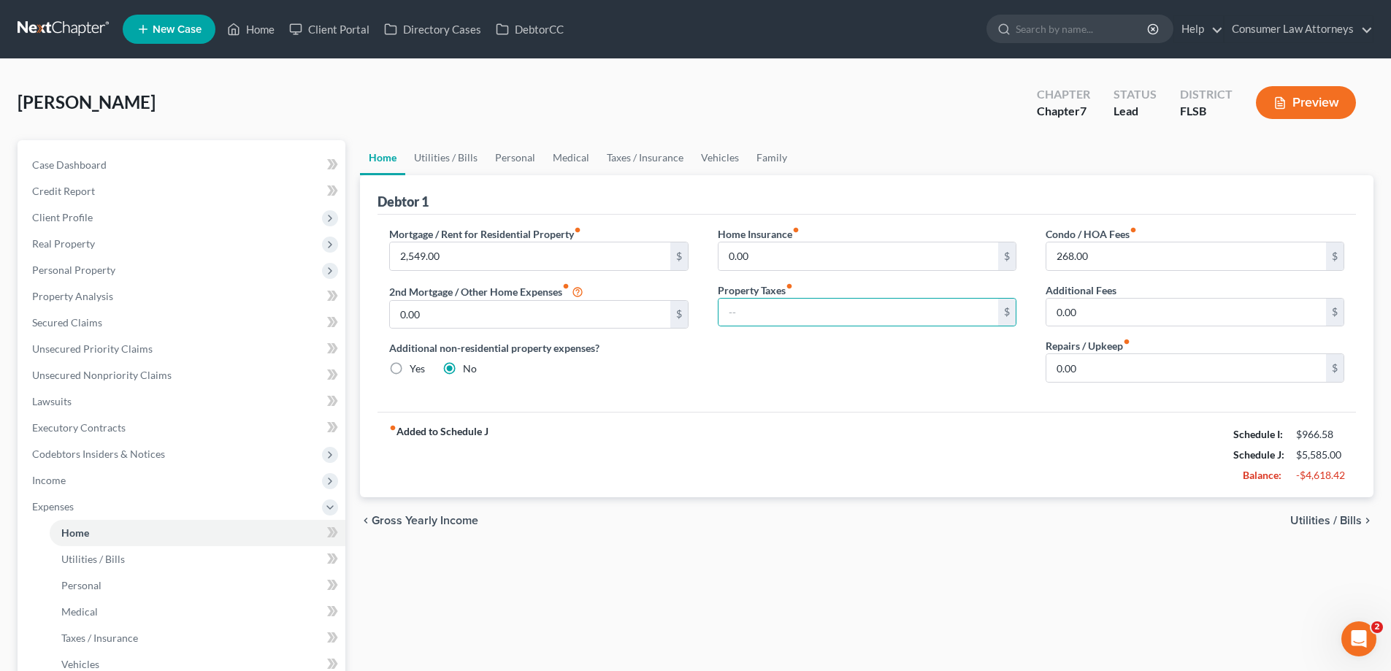
click at [681, 392] on div "Mortgage / Rent for Residential Property fiber_manual_record 2,549.00 $ 2nd Mor…" at bounding box center [539, 310] width 328 height 168
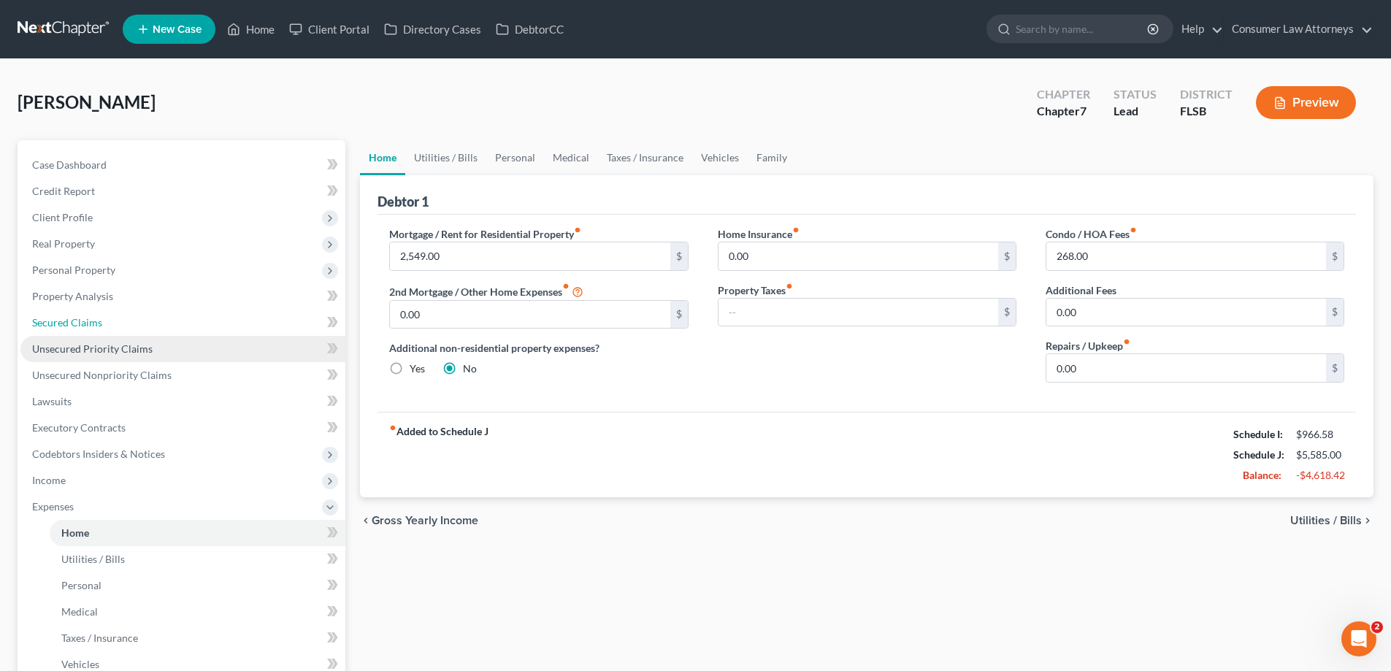
click at [84, 323] on span "Secured Claims" at bounding box center [67, 322] width 70 height 12
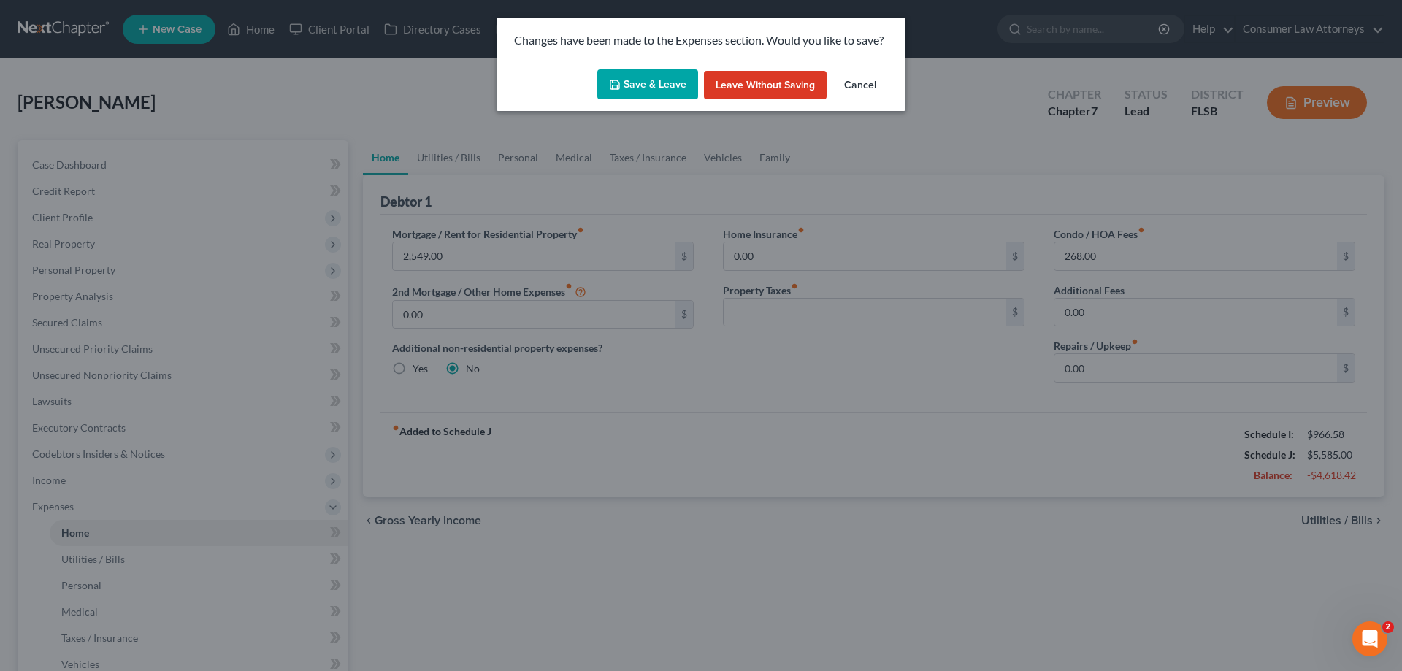
click at [666, 80] on button "Save & Leave" at bounding box center [647, 84] width 101 height 31
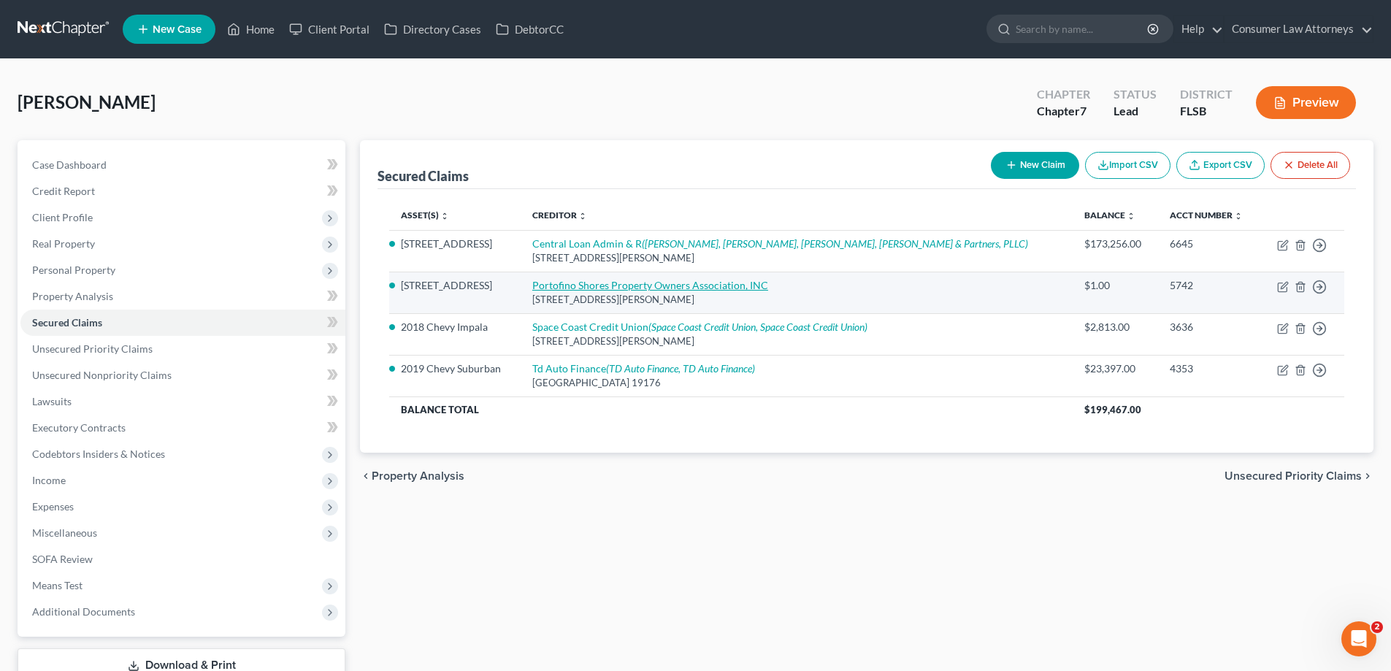
click at [632, 283] on link "Portofino Shores Property Owners Association, INC" at bounding box center [650, 285] width 236 height 12
select select "9"
select select "3"
select select "2"
select select "0"
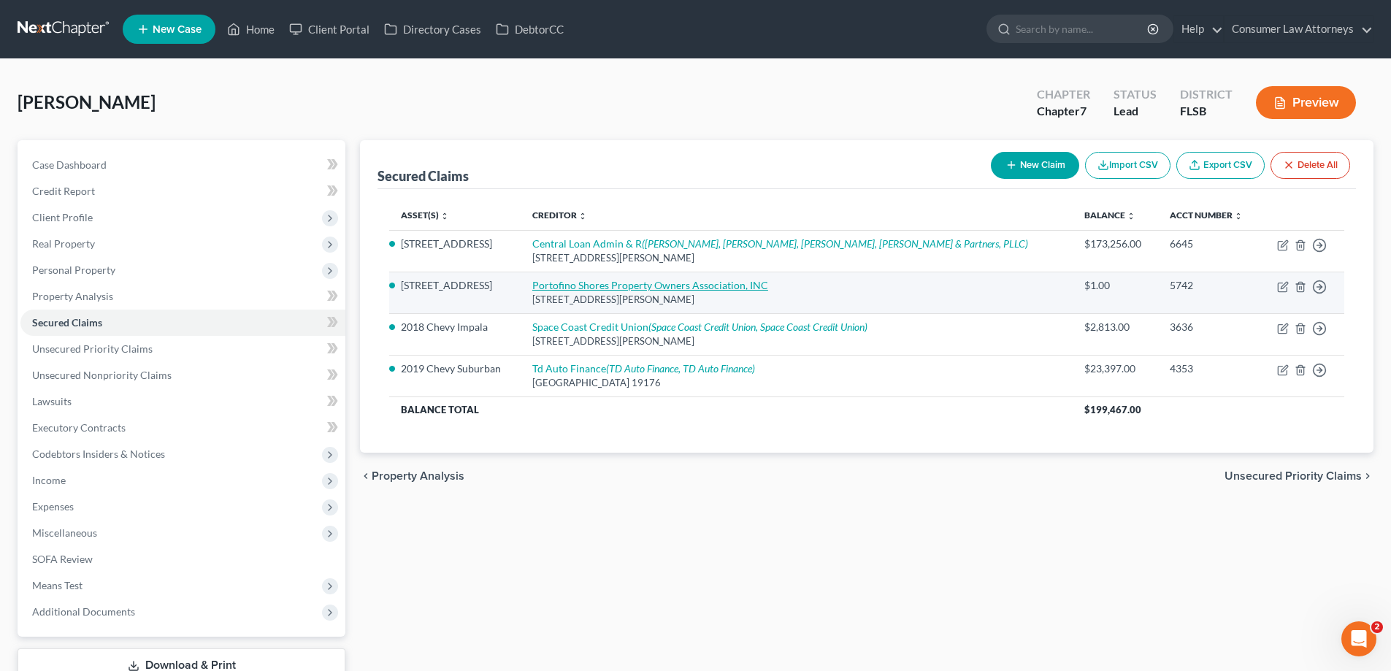
select select "0"
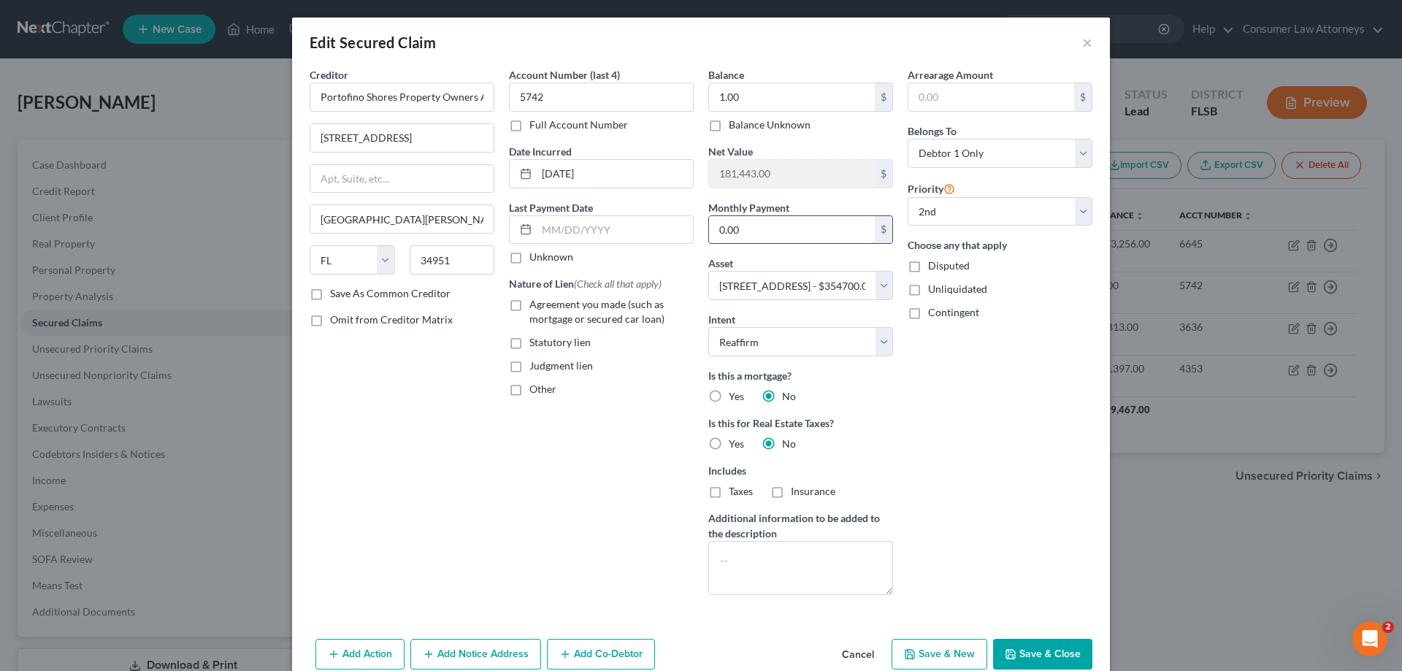
click at [775, 232] on input "0.00" at bounding box center [792, 230] width 166 height 28
type input "268"
click at [1054, 653] on button "Save & Close" at bounding box center [1042, 654] width 99 height 31
select select
select select "1"
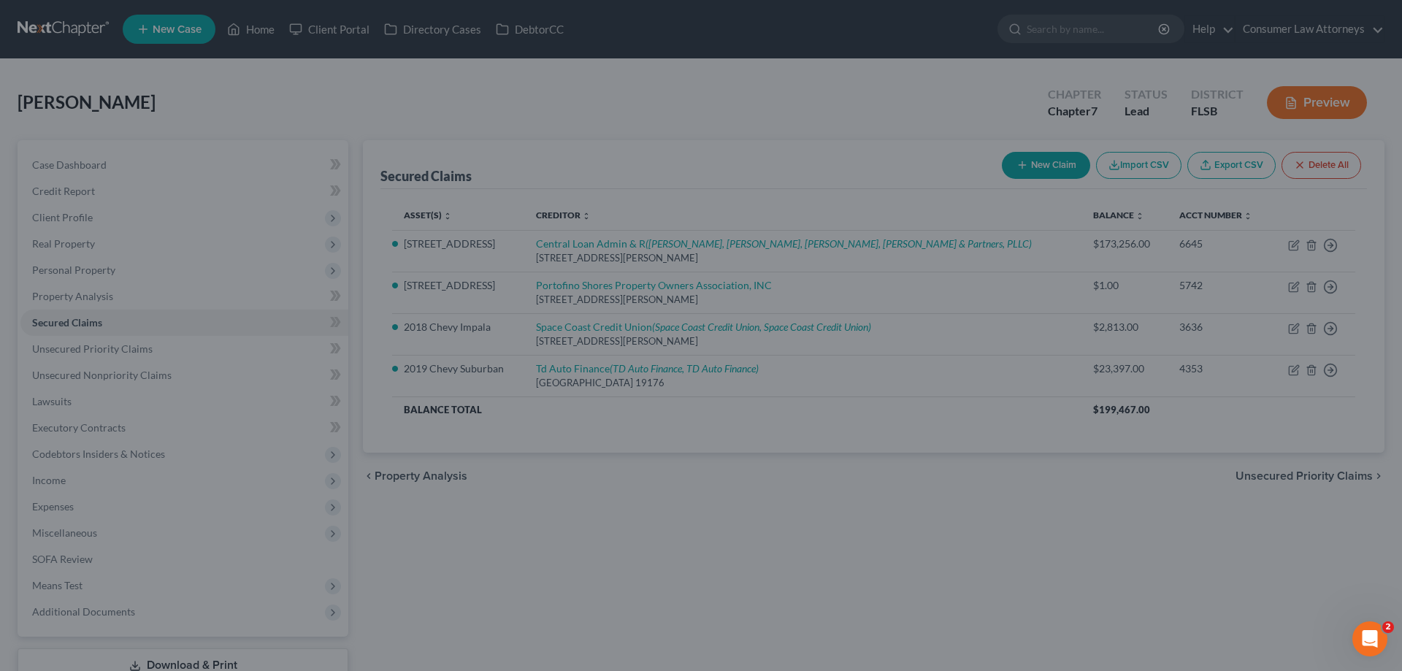
type input "268.00"
select select "3"
type input "0"
select select "0"
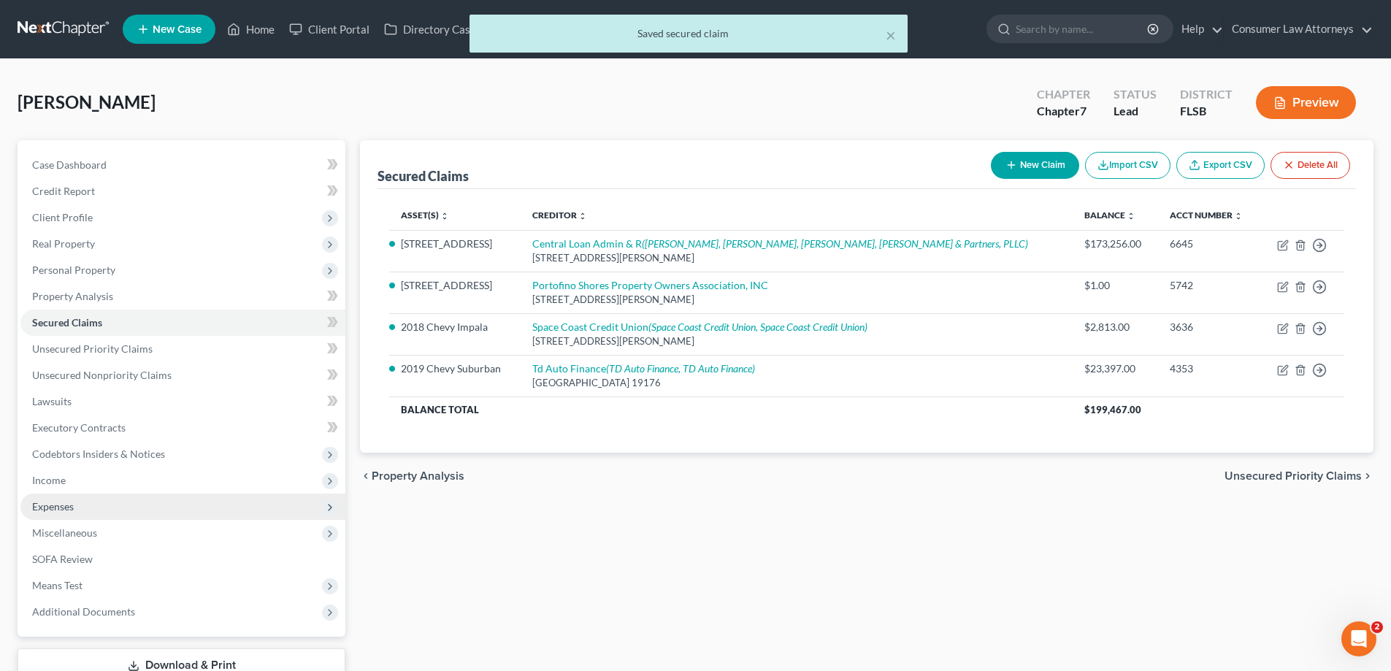
drag, startPoint x: 42, startPoint y: 505, endPoint x: 67, endPoint y: 526, distance: 32.6
click at [42, 506] on span "Expenses" at bounding box center [53, 506] width 42 height 12
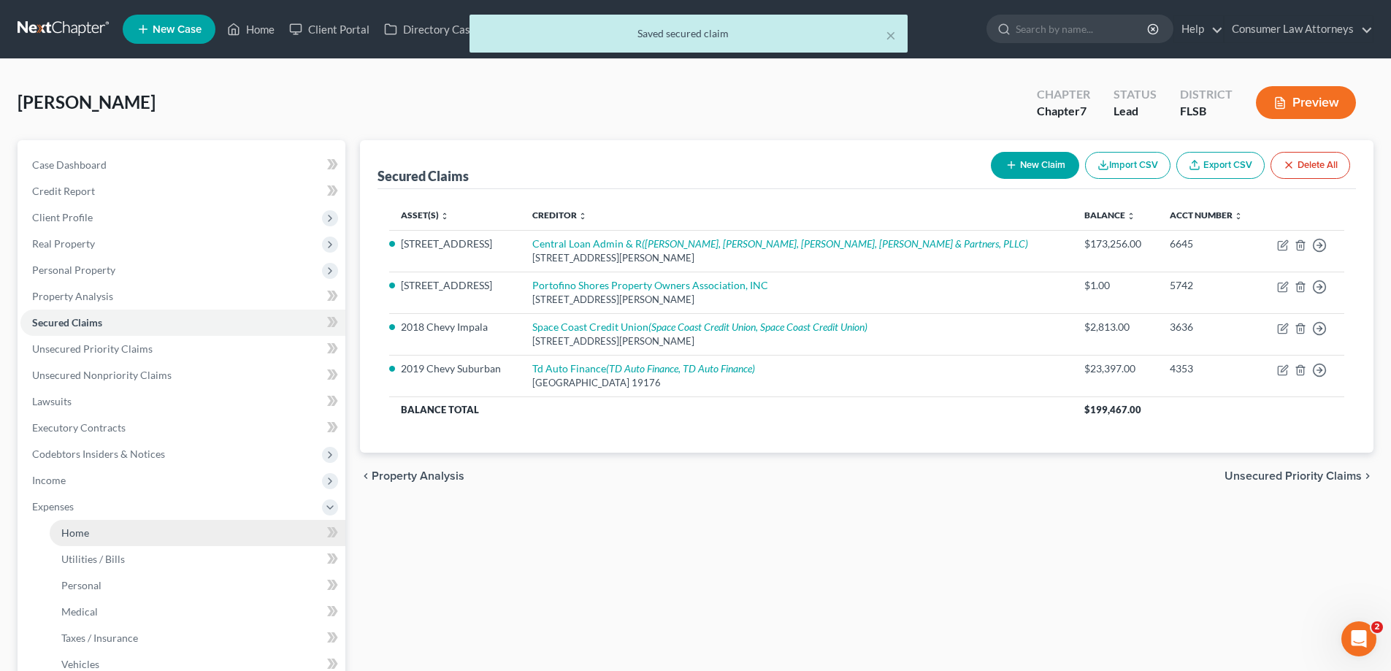
click at [68, 526] on span "Home" at bounding box center [75, 532] width 28 height 12
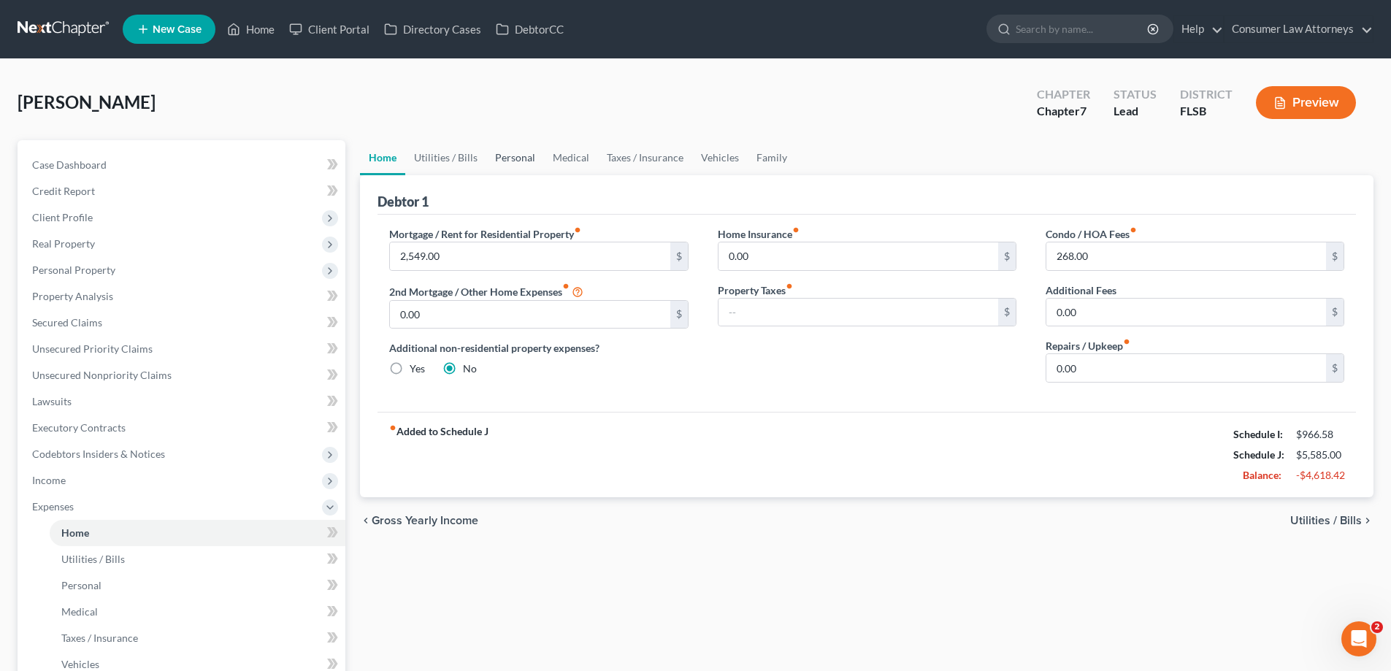
click at [518, 160] on link "Personal" at bounding box center [515, 157] width 58 height 35
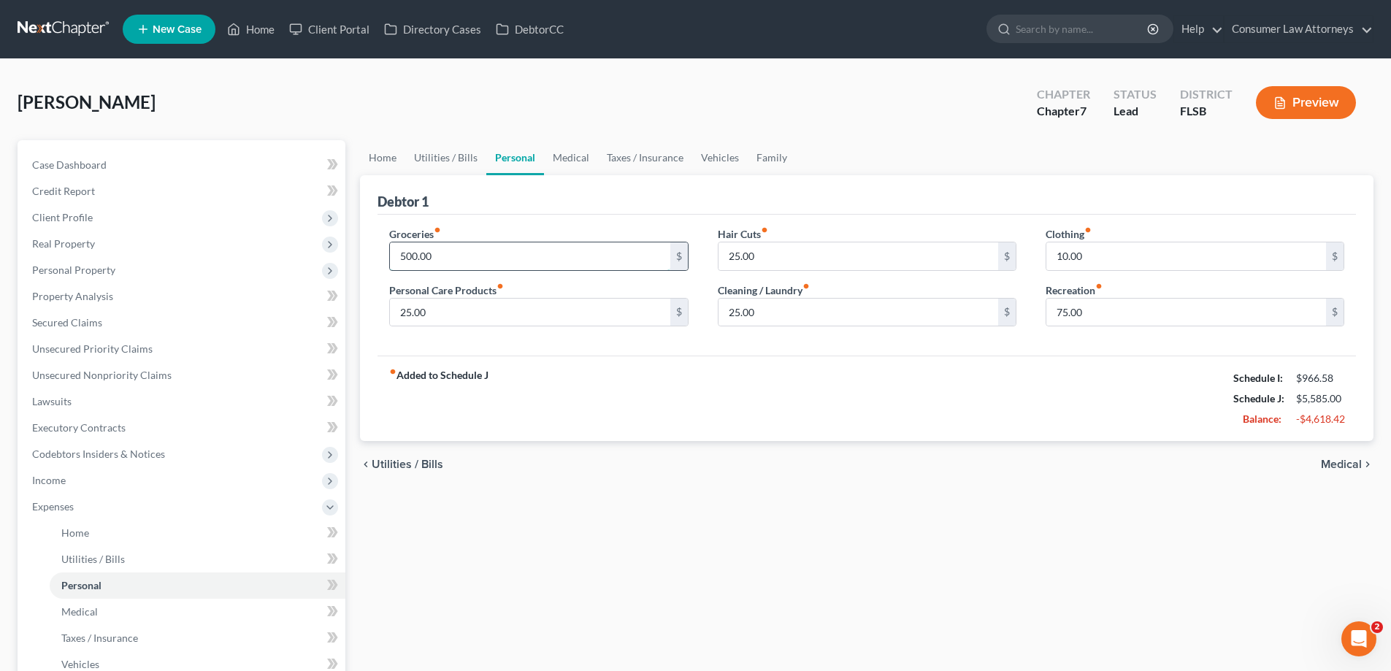
click at [466, 258] on input "500.00" at bounding box center [530, 256] width 280 height 28
type input "400"
click at [1090, 309] on input "75.00" at bounding box center [1186, 313] width 280 height 28
type input "25"
click at [797, 304] on input "25.00" at bounding box center [859, 313] width 280 height 28
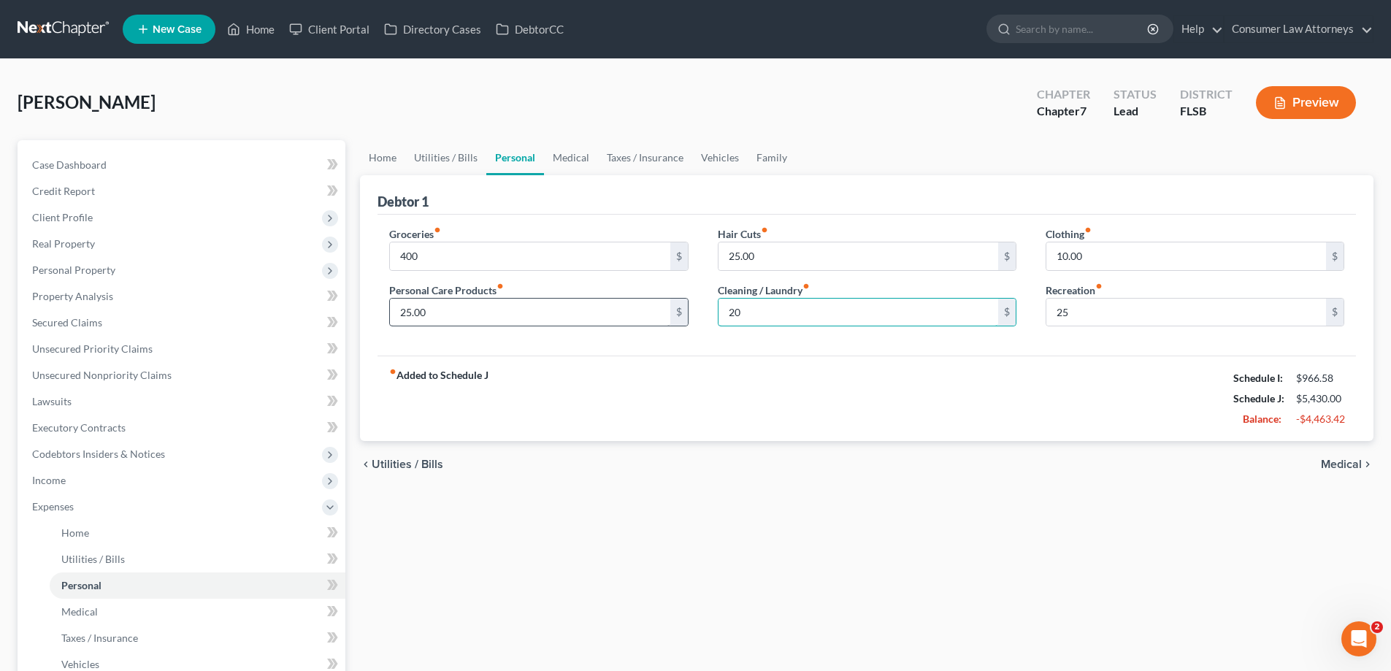
type input "20"
click at [452, 317] on input "25.00" at bounding box center [530, 313] width 280 height 28
type input "15"
drag, startPoint x: 576, startPoint y: 157, endPoint x: 689, endPoint y: 127, distance: 117.1
click at [576, 157] on link "Medical" at bounding box center [571, 157] width 54 height 35
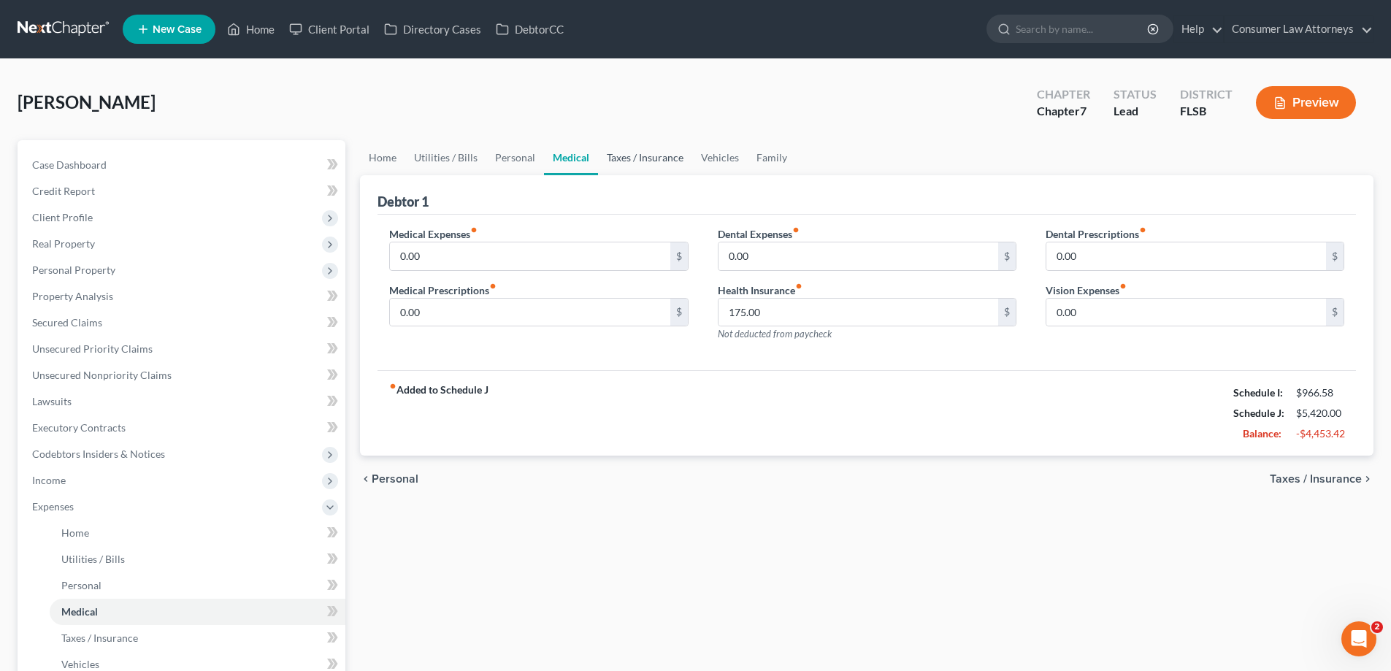
click at [633, 157] on link "Taxes / Insurance" at bounding box center [645, 157] width 94 height 35
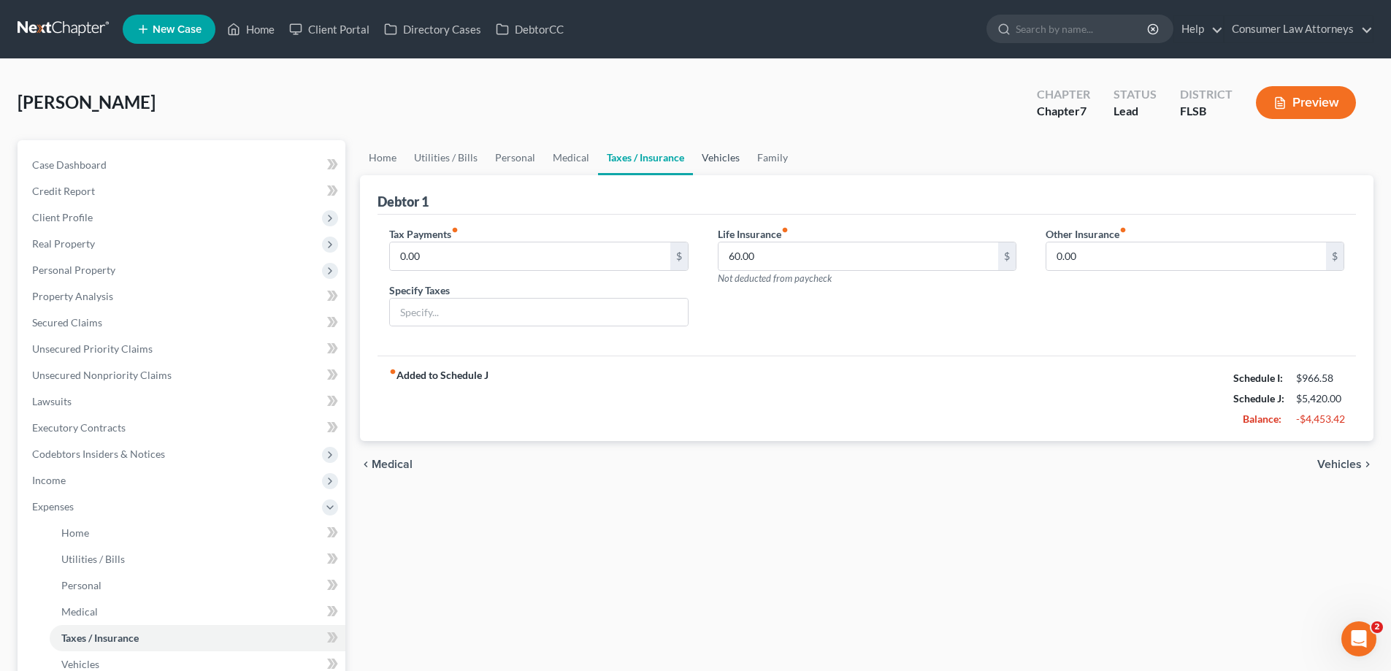
click at [724, 157] on link "Vehicles" at bounding box center [720, 157] width 55 height 35
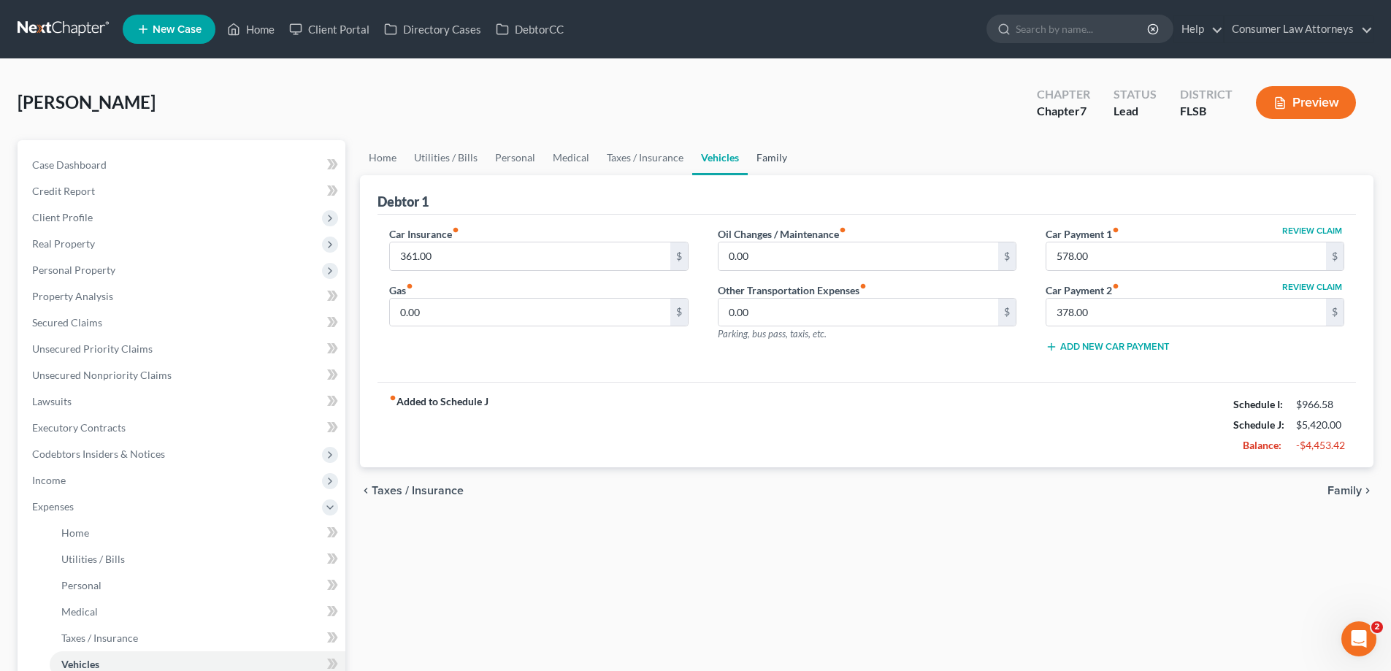
click at [773, 166] on link "Family" at bounding box center [772, 157] width 48 height 35
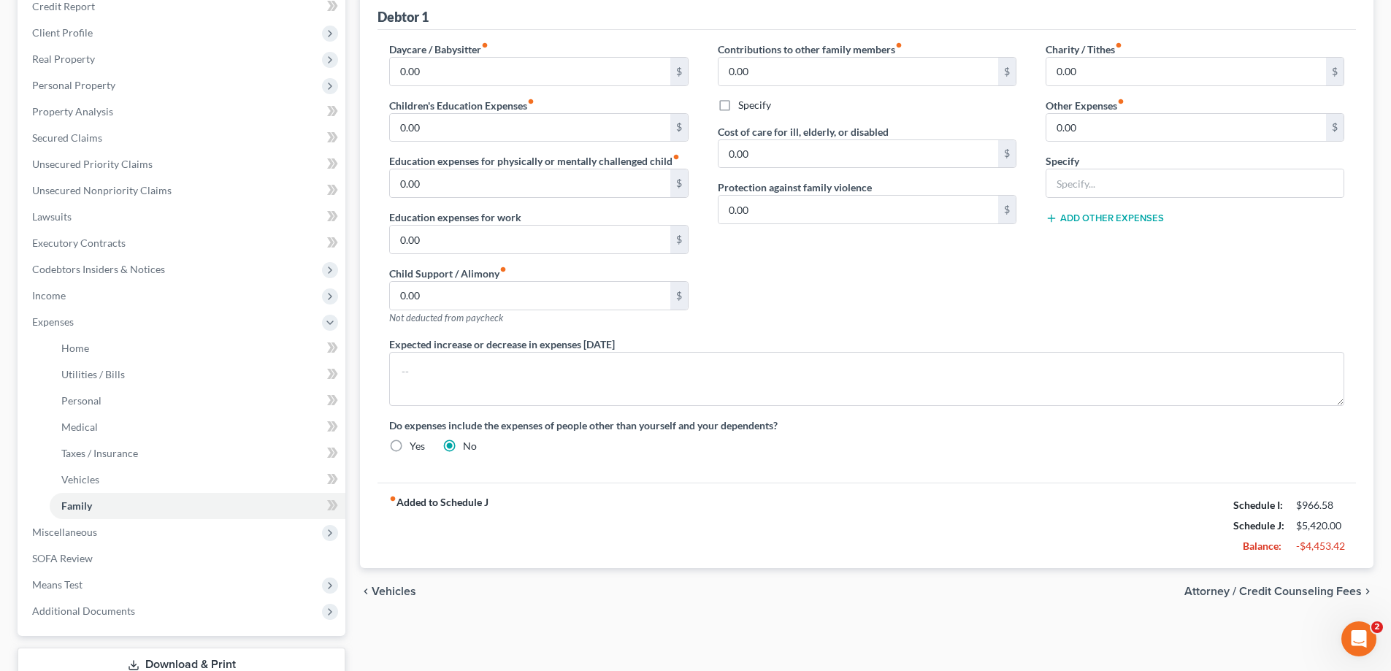
scroll to position [289, 0]
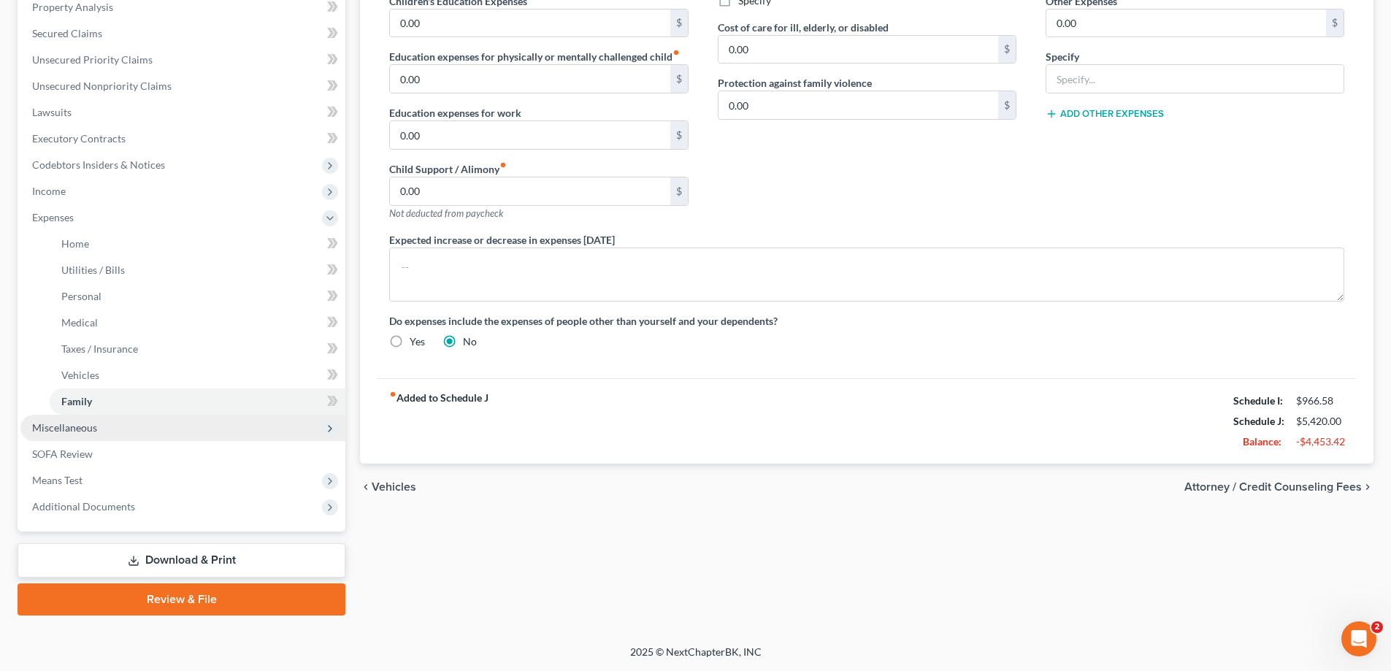
click at [72, 425] on span "Miscellaneous" at bounding box center [64, 427] width 65 height 12
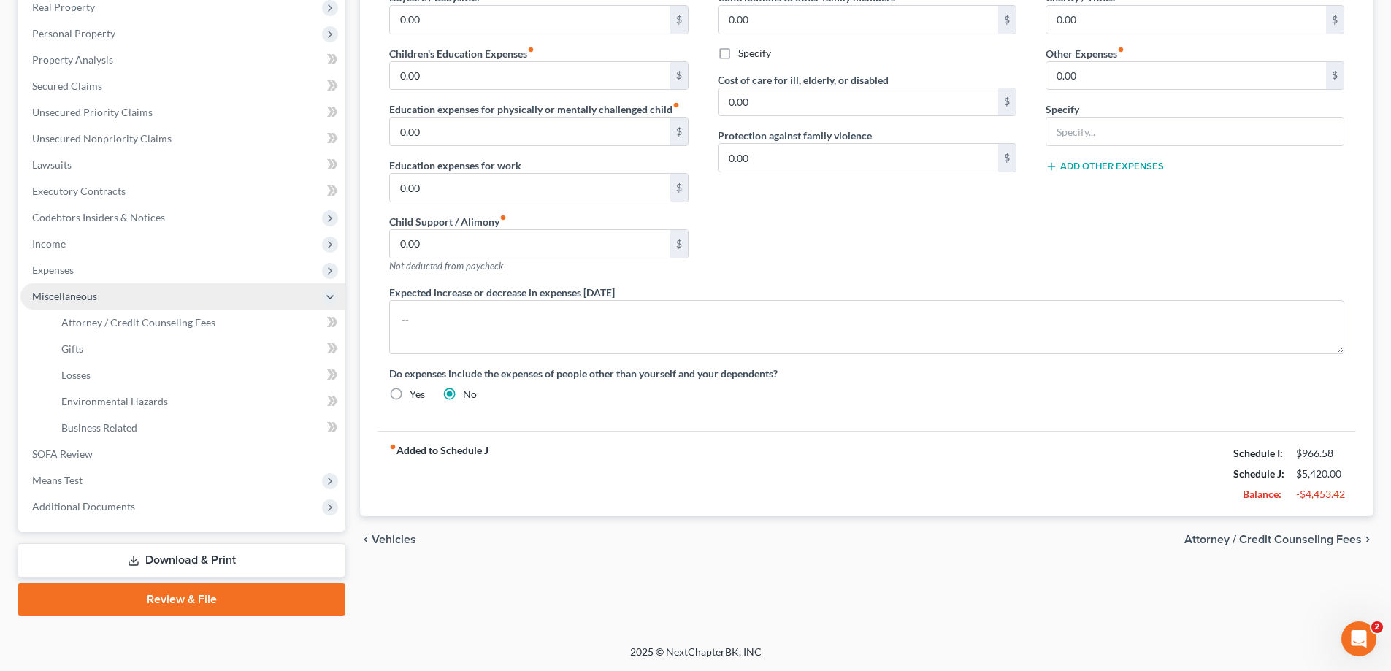
scroll to position [237, 0]
click at [156, 562] on link "Download & Print" at bounding box center [182, 560] width 328 height 34
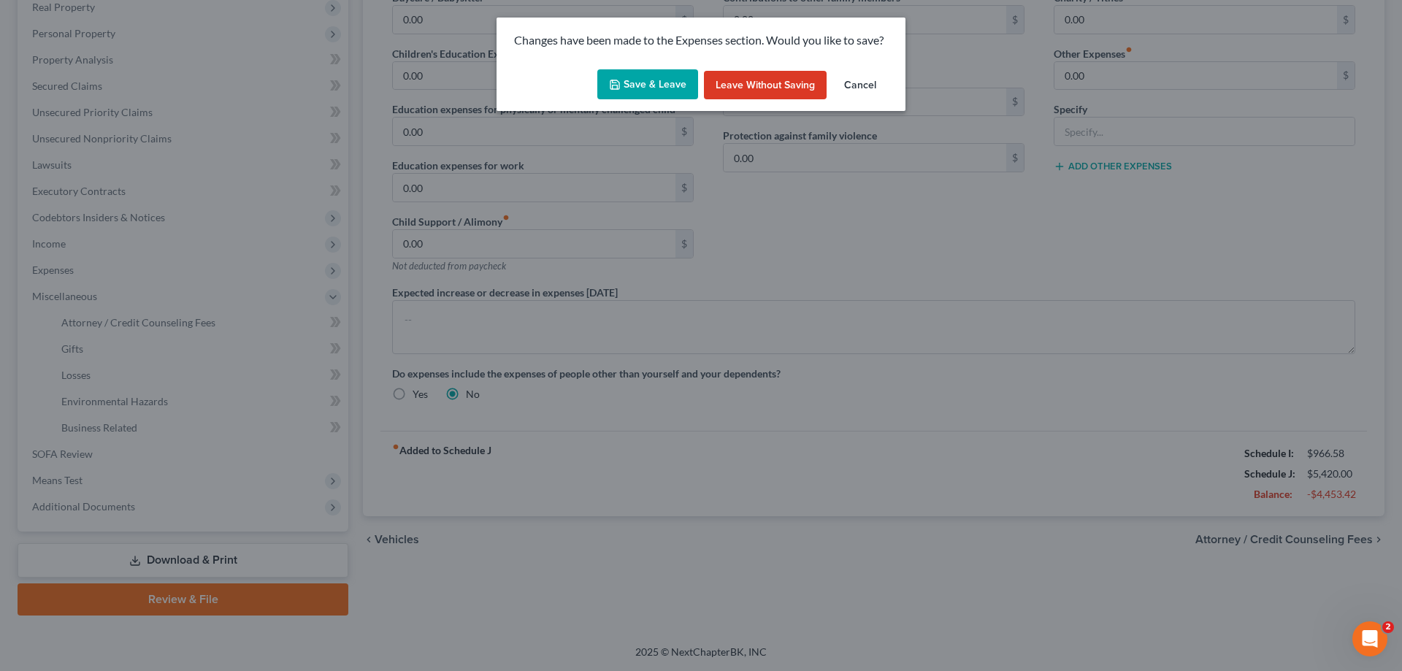
click at [646, 77] on button "Save & Leave" at bounding box center [647, 84] width 101 height 31
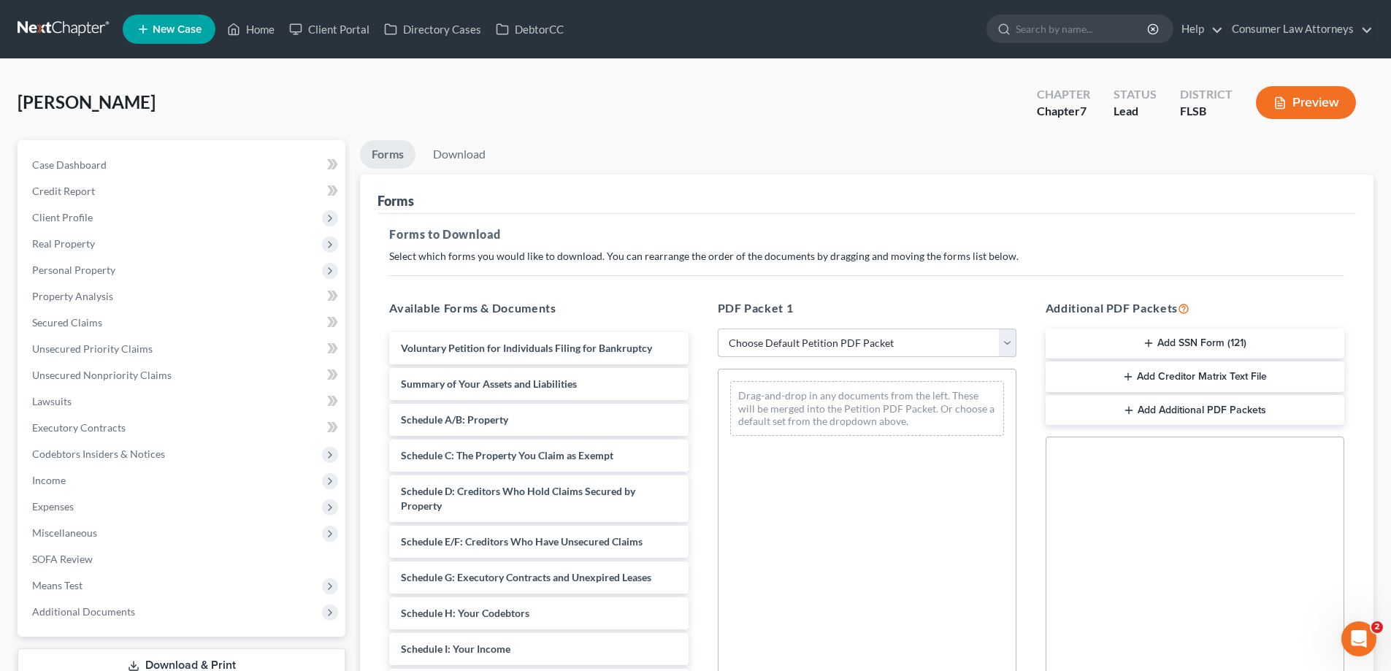
click at [962, 337] on select "Choose Default Petition PDF Packet Complete Bankruptcy Petition (all forms and …" at bounding box center [867, 343] width 299 height 29
select select "0"
click at [718, 329] on select "Choose Default Petition PDF Packet Complete Bankruptcy Petition (all forms and …" at bounding box center [867, 343] width 299 height 29
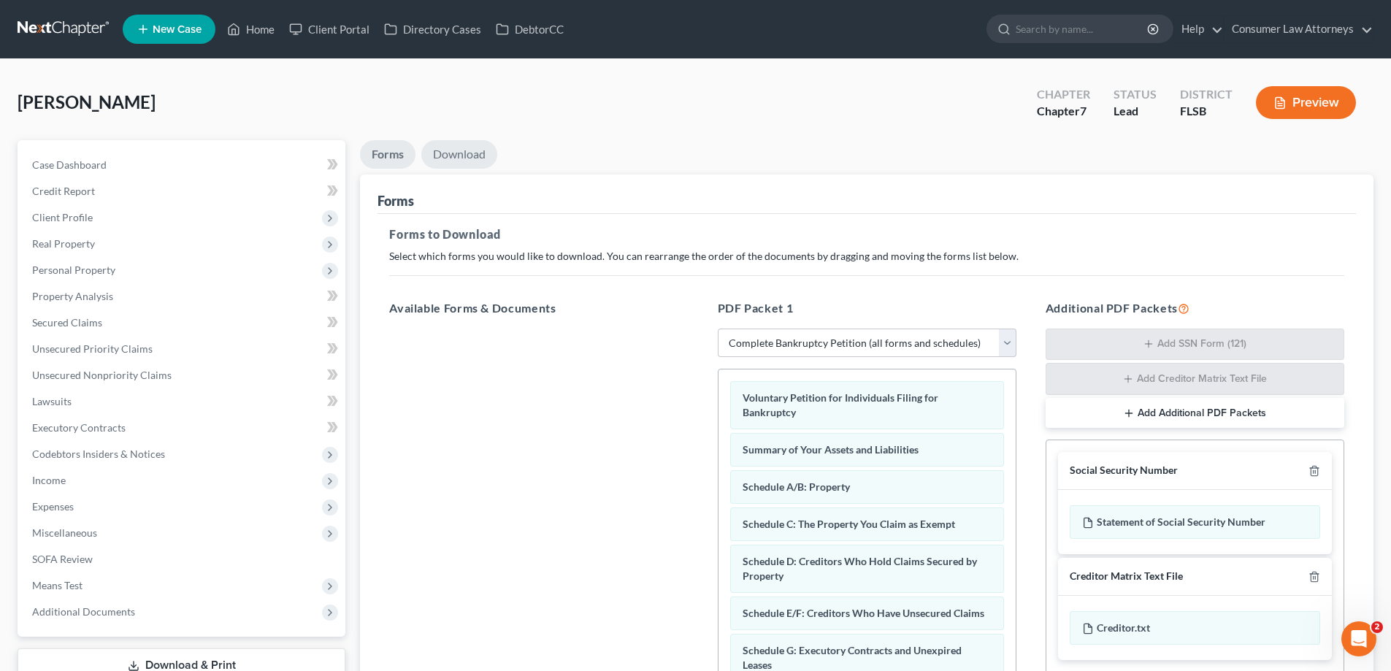
click at [467, 165] on link "Download" at bounding box center [459, 154] width 76 height 28
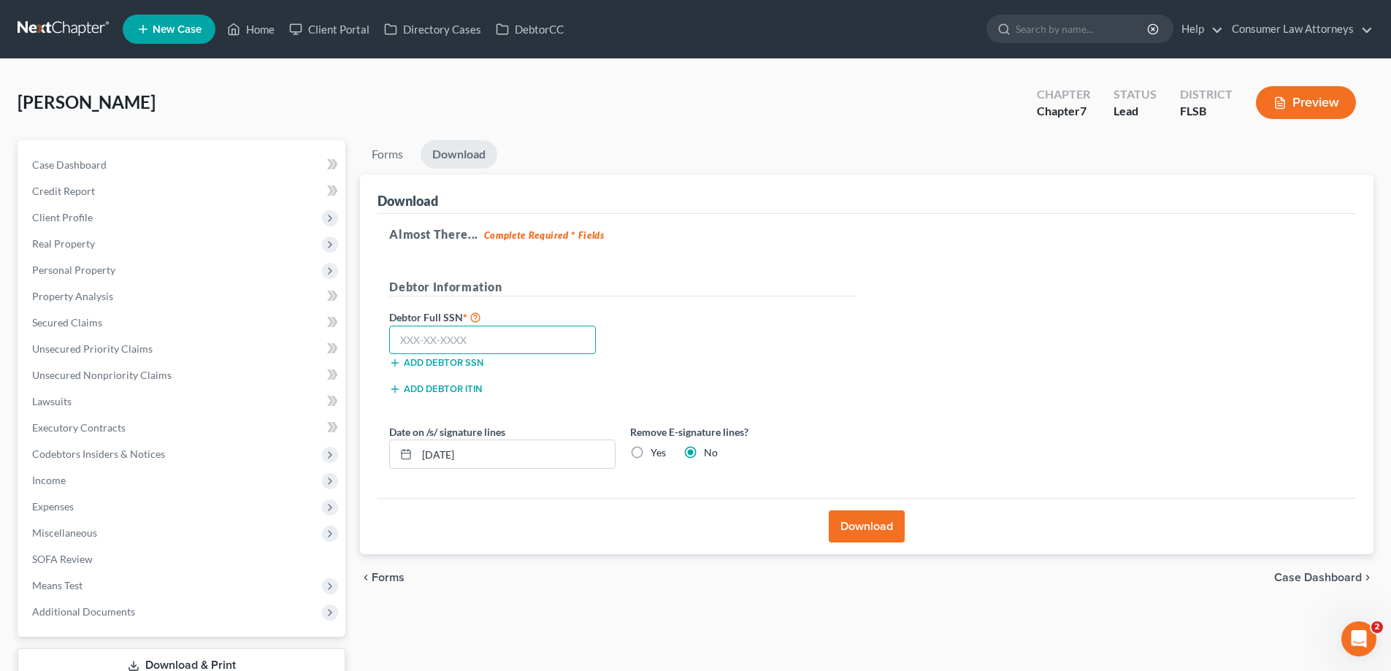
click at [528, 353] on input "text" at bounding box center [492, 340] width 207 height 29
type input "263-81-2068"
drag, startPoint x: 910, startPoint y: 540, endPoint x: 899, endPoint y: 533, distance: 13.2
click at [910, 540] on div "Download" at bounding box center [867, 526] width 978 height 56
drag, startPoint x: 873, startPoint y: 528, endPoint x: 1127, endPoint y: 559, distance: 256.0
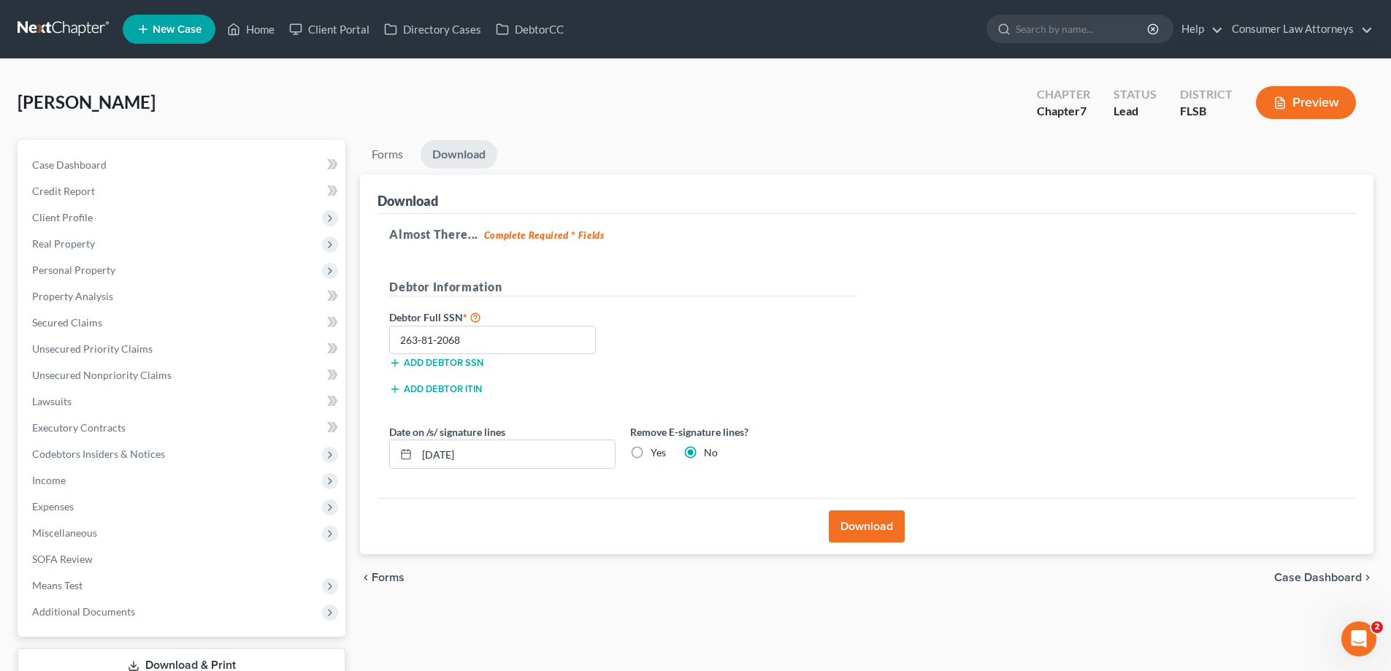
click at [873, 528] on button "Download" at bounding box center [867, 526] width 76 height 32
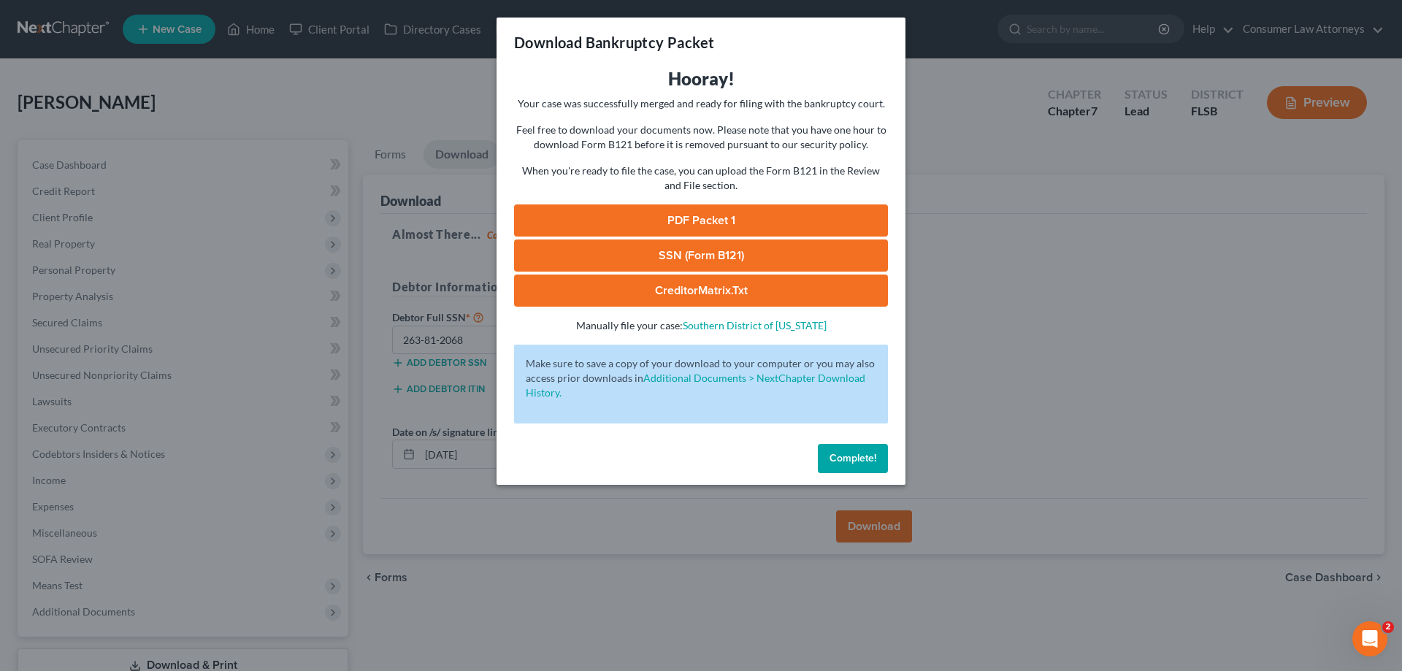
click at [713, 204] on div "Hooray! Your case was successfully merged and ready for filing with the bankrup…" at bounding box center [701, 200] width 374 height 266
click at [712, 216] on link "PDF Packet 1" at bounding box center [701, 220] width 374 height 32
drag, startPoint x: 851, startPoint y: 460, endPoint x: 1243, endPoint y: 455, distance: 392.2
click at [851, 460] on span "Complete!" at bounding box center [853, 458] width 47 height 12
